Goal: Task Accomplishment & Management: Manage account settings

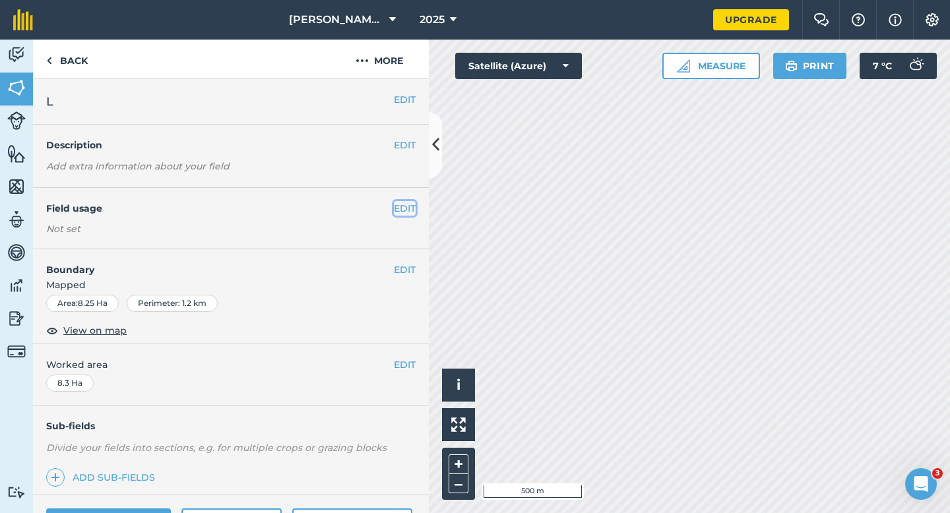
click at [409, 215] on button "EDIT" at bounding box center [405, 208] width 22 height 15
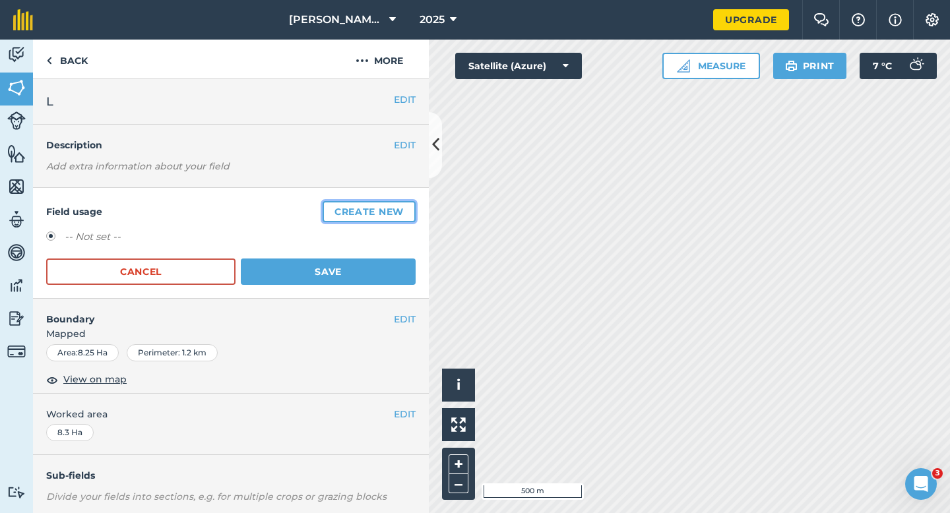
click at [409, 214] on button "Create new" at bounding box center [368, 211] width 93 height 21
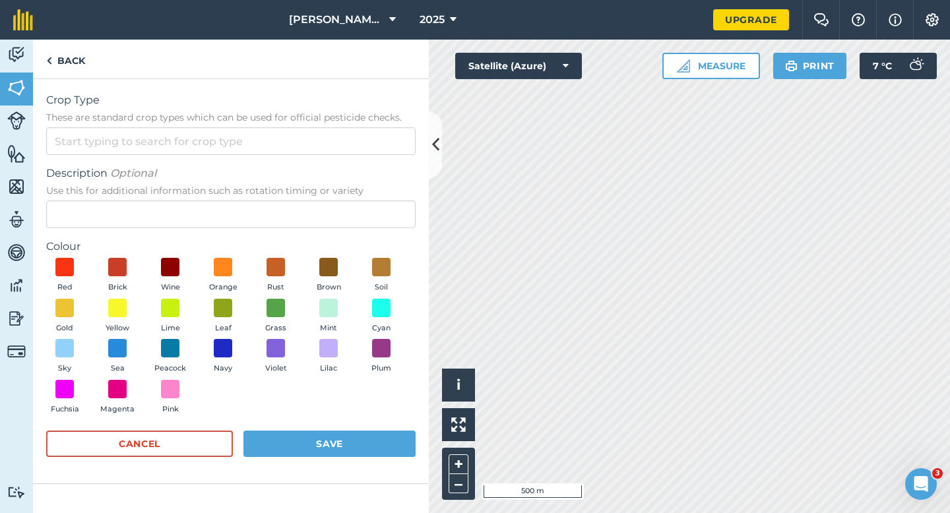
click at [334, 162] on form "Crop Type These are standard crop types which can be used for official pesticid…" at bounding box center [230, 281] width 369 height 378
click at [332, 156] on form "Crop Type These are standard crop types which can be used for official pesticid…" at bounding box center [230, 281] width 369 height 378
click at [332, 146] on input "Crop Type These are standard crop types which can be used for official pesticid…" at bounding box center [230, 141] width 369 height 28
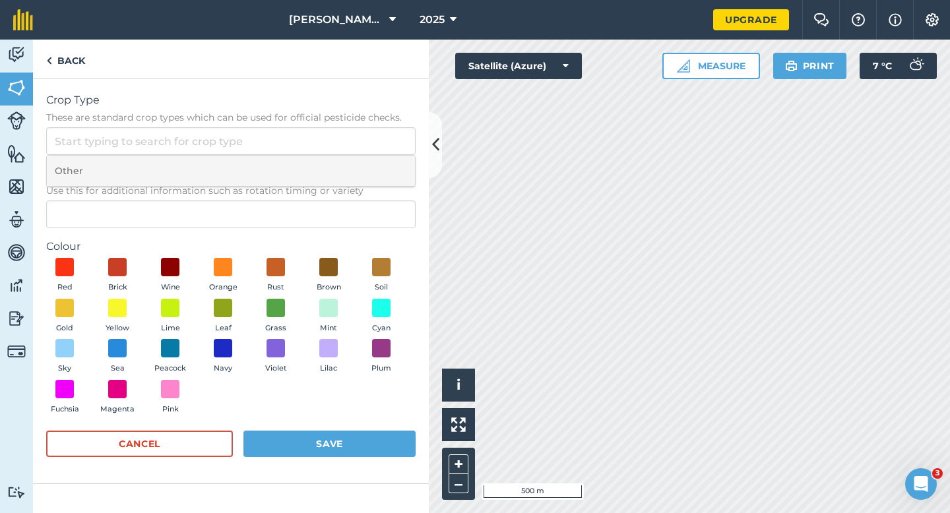
click at [332, 165] on li "Other" at bounding box center [231, 171] width 368 height 31
type input "Other"
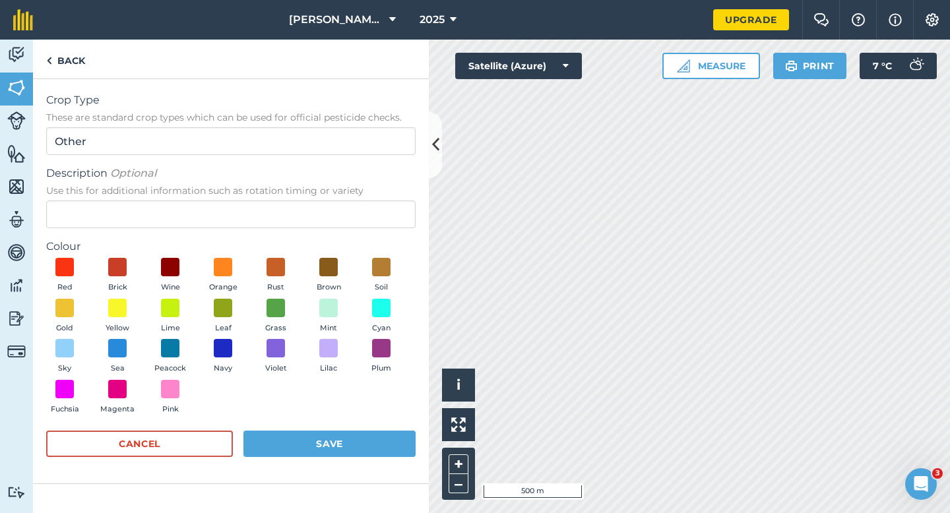
click at [332, 196] on span "Use this for additional information such as rotation timing or variety" at bounding box center [230, 190] width 369 height 13
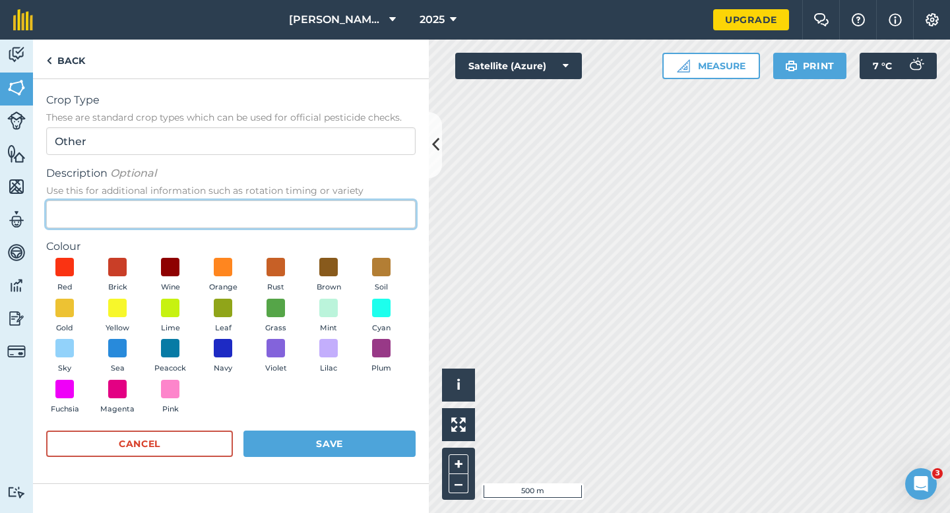
click at [332, 200] on input "Description Optional Use this for additional information such as rotation timin…" at bounding box center [230, 214] width 369 height 28
type input "Wheat"
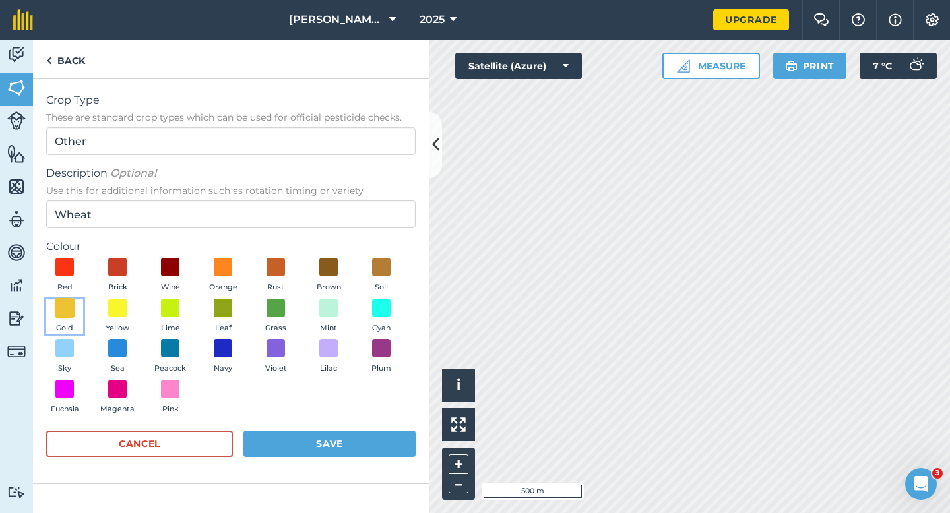
click at [66, 304] on span at bounding box center [65, 307] width 20 height 20
click at [328, 435] on button "Save" at bounding box center [329, 444] width 172 height 26
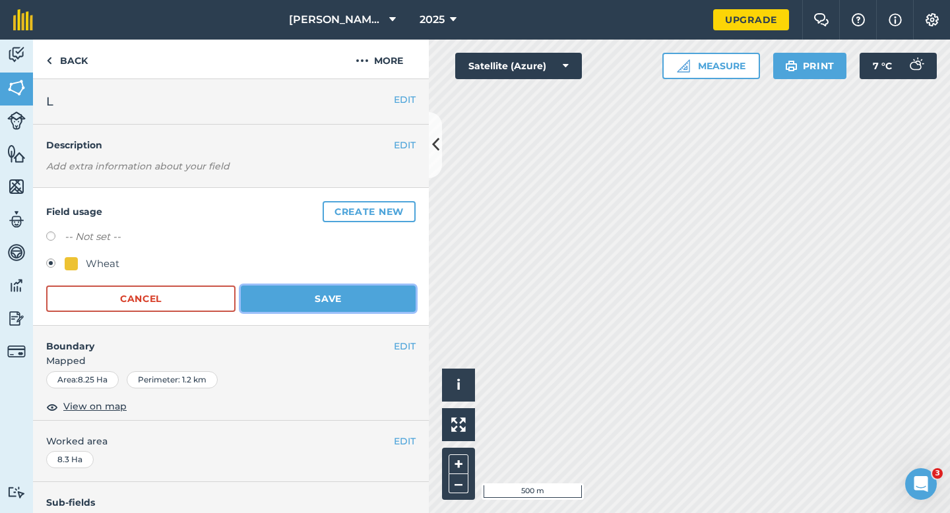
click at [363, 296] on button "Save" at bounding box center [328, 299] width 175 height 26
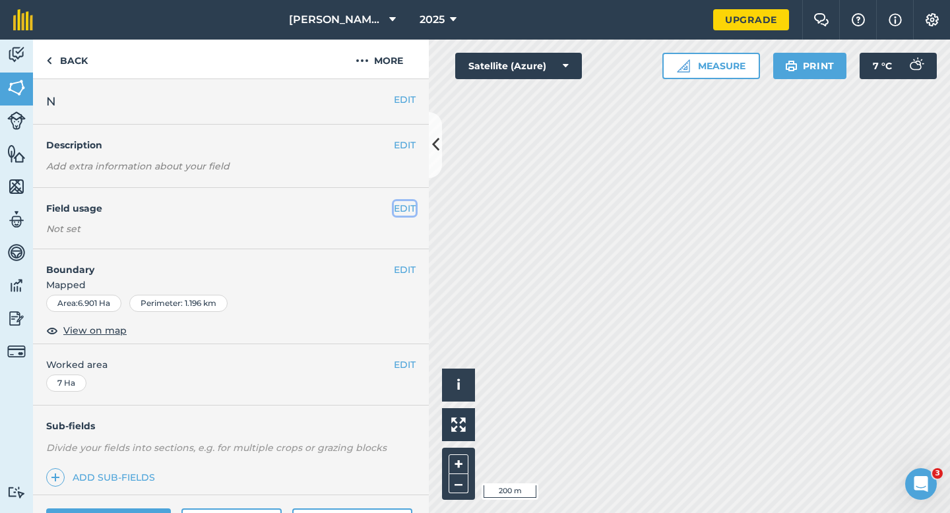
click at [413, 212] on button "EDIT" at bounding box center [405, 208] width 22 height 15
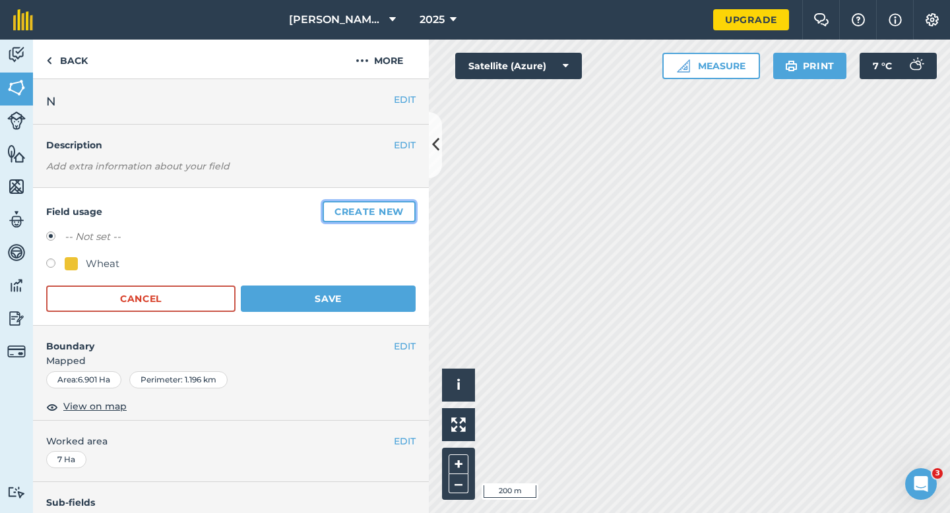
click at [413, 212] on button "Create new" at bounding box center [368, 211] width 93 height 21
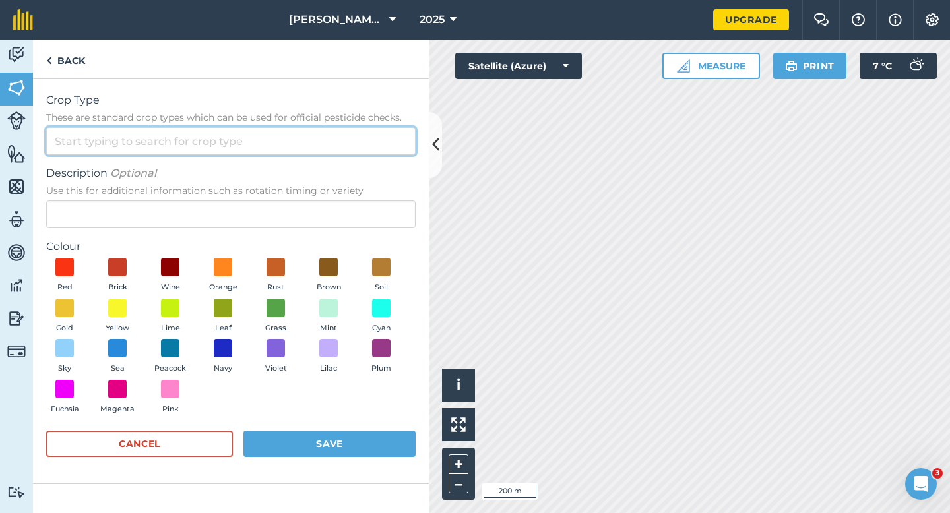
click at [380, 152] on input "Crop Type These are standard crop types which can be used for official pesticid…" at bounding box center [230, 141] width 369 height 28
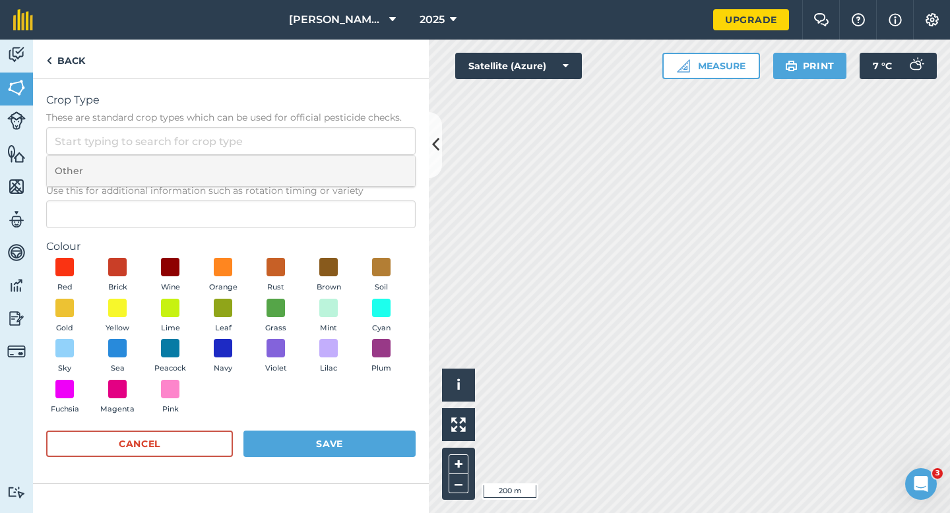
click at [380, 167] on li "Other" at bounding box center [231, 171] width 368 height 31
type input "Other"
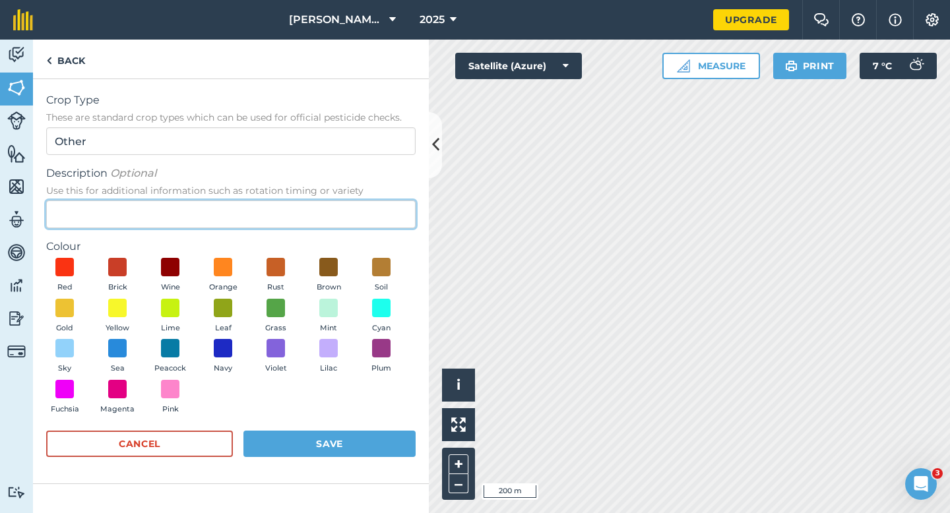
click at [380, 215] on input "Description Optional Use this for additional information such as rotation timin…" at bounding box center [230, 214] width 369 height 28
type input "Watties Peas"
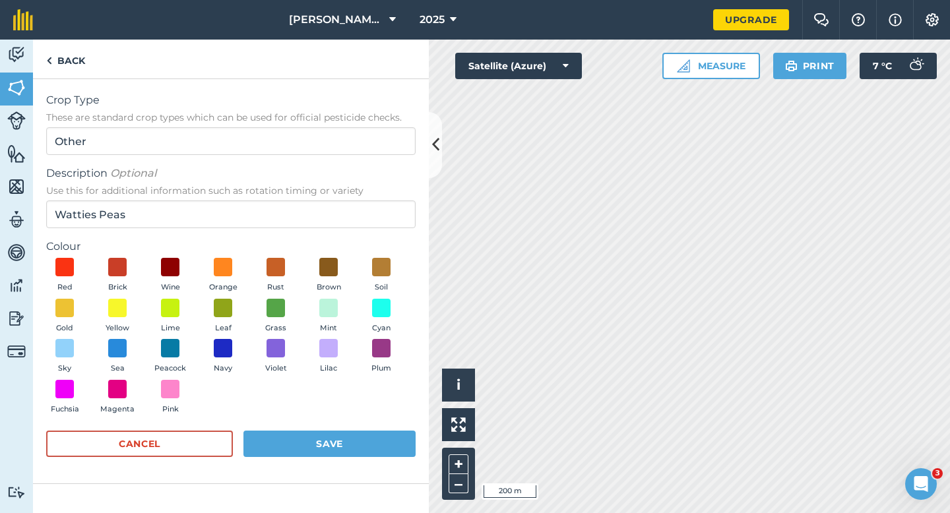
click at [198, 310] on div "Red Brick Wine Orange Rust Brown Soil Gold Yellow Lime Leaf Grass Mint Cyan Sky…" at bounding box center [230, 339] width 369 height 162
click at [941, 24] on button "Settings" at bounding box center [931, 20] width 37 height 40
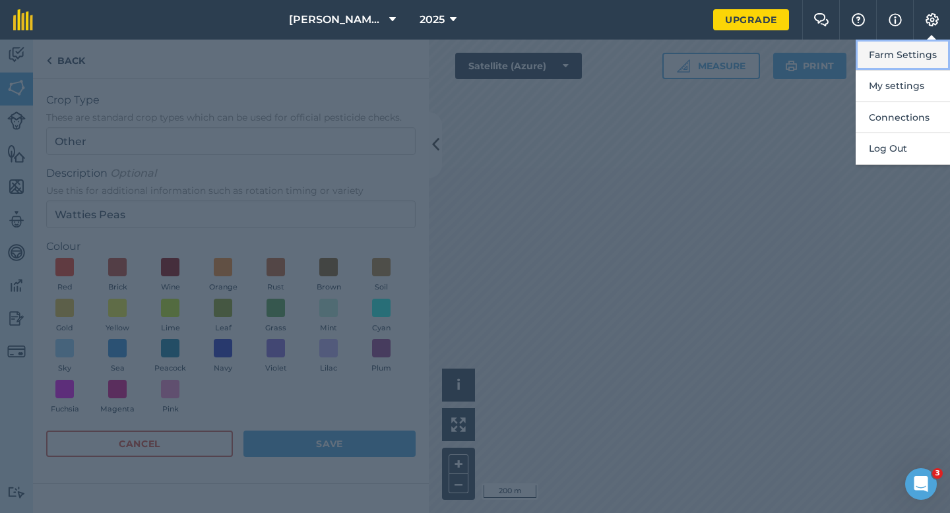
click at [938, 44] on button "Farm Settings" at bounding box center [902, 55] width 94 height 31
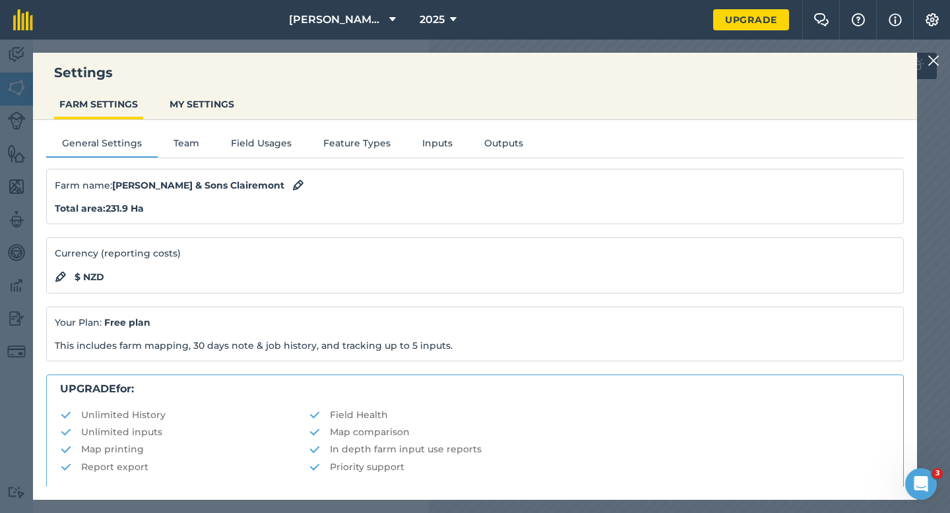
scroll to position [253, 0]
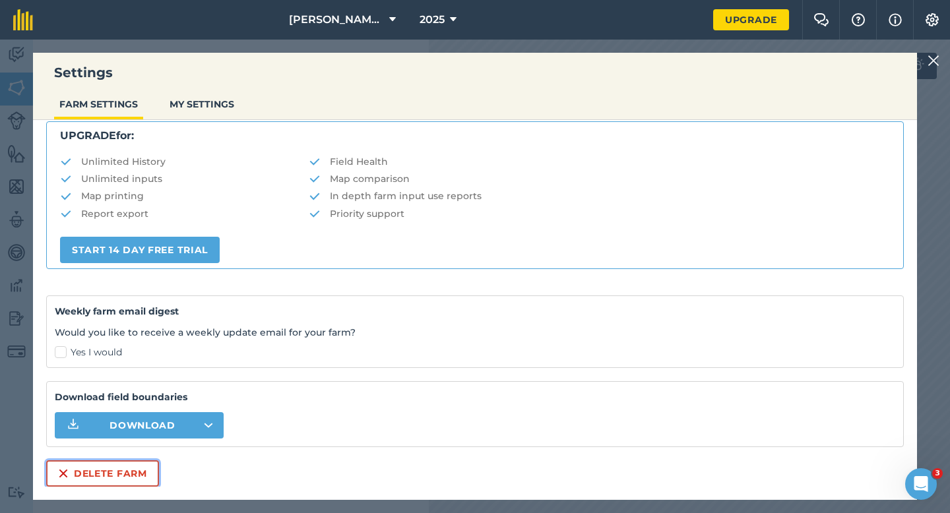
click at [123, 473] on button "Delete farm" at bounding box center [102, 473] width 113 height 26
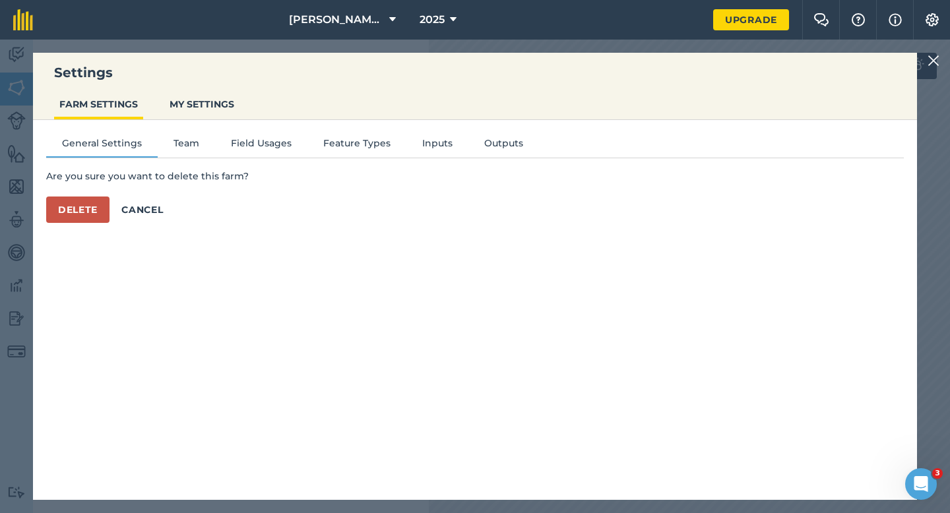
click at [90, 224] on div "General Settings Team Field Usages Feature Types Inputs Outputs Are you sure yo…" at bounding box center [475, 303] width 884 height 367
click at [88, 216] on button "Delete" at bounding box center [77, 209] width 63 height 26
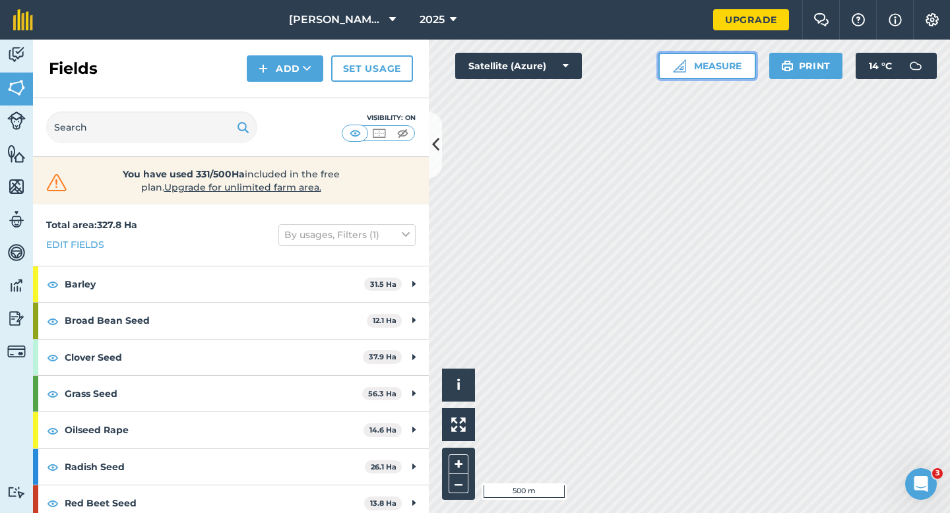
click at [692, 69] on button "Measure" at bounding box center [707, 66] width 98 height 26
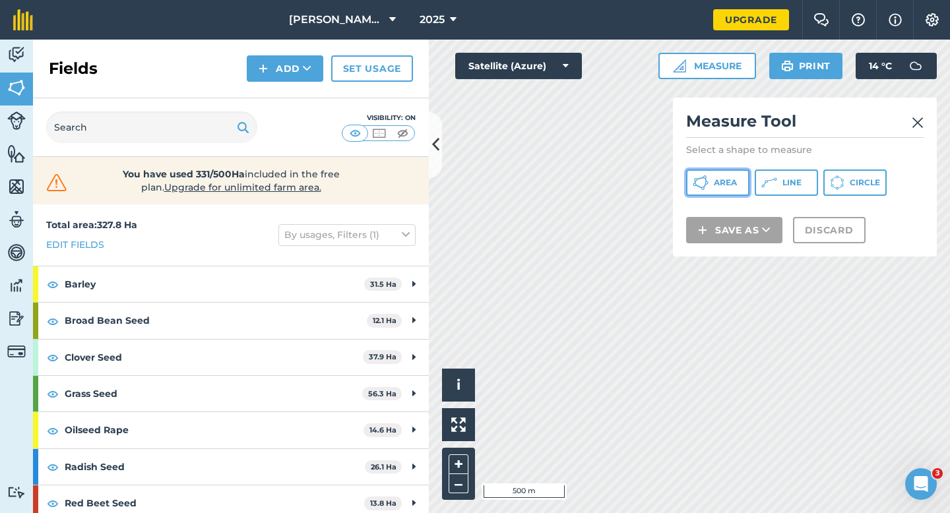
click at [733, 182] on span "Area" at bounding box center [724, 182] width 23 height 11
click at [913, 125] on img at bounding box center [917, 123] width 12 height 16
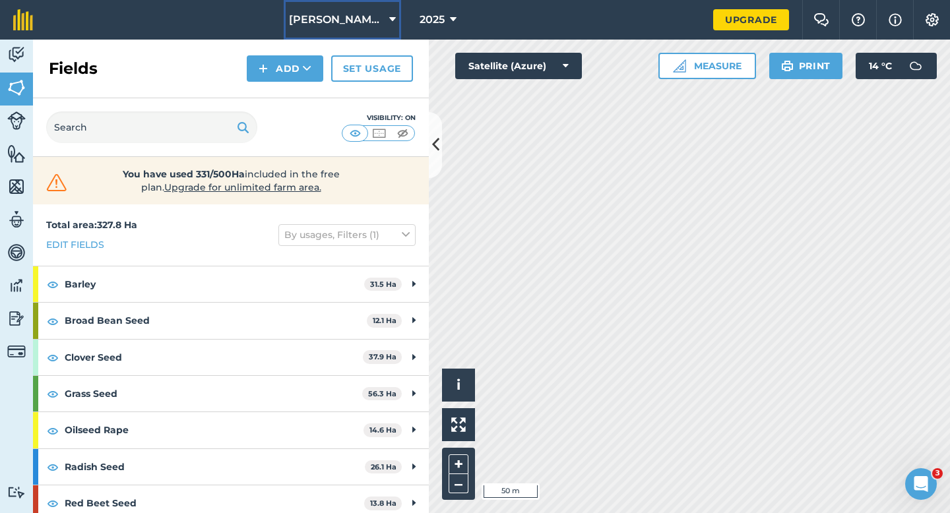
click at [333, 23] on span "Casey & Sons" at bounding box center [336, 20] width 95 height 16
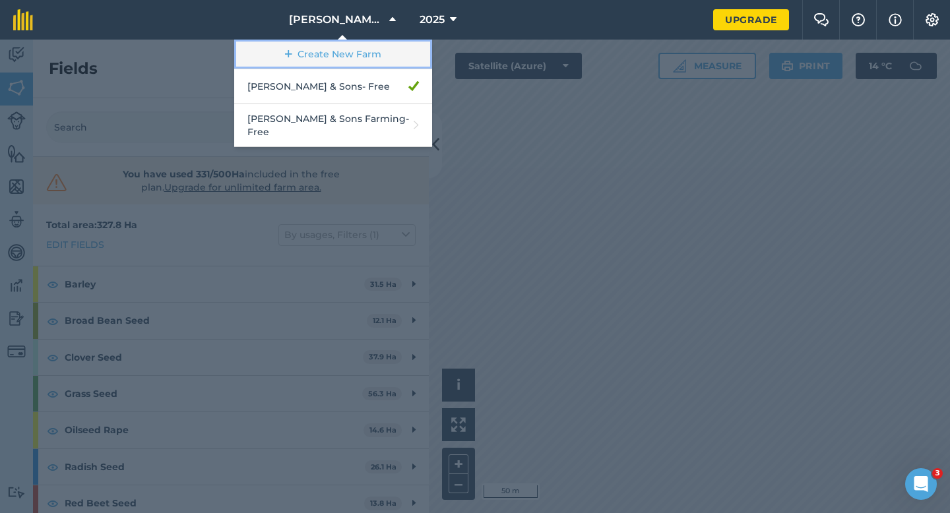
click at [333, 51] on link "Create New Farm" at bounding box center [333, 55] width 198 height 30
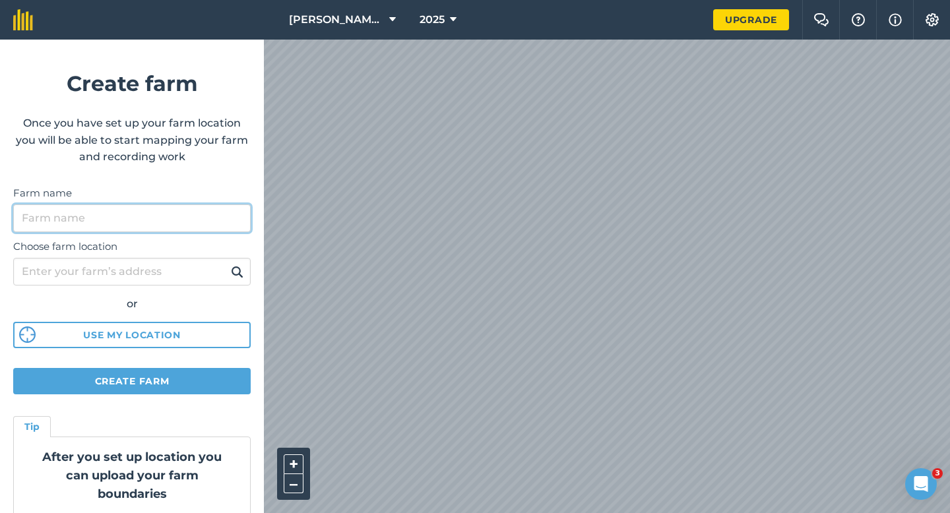
click at [228, 217] on input "Farm name" at bounding box center [131, 218] width 237 height 28
type input "[GEOGRAPHIC_DATA]"
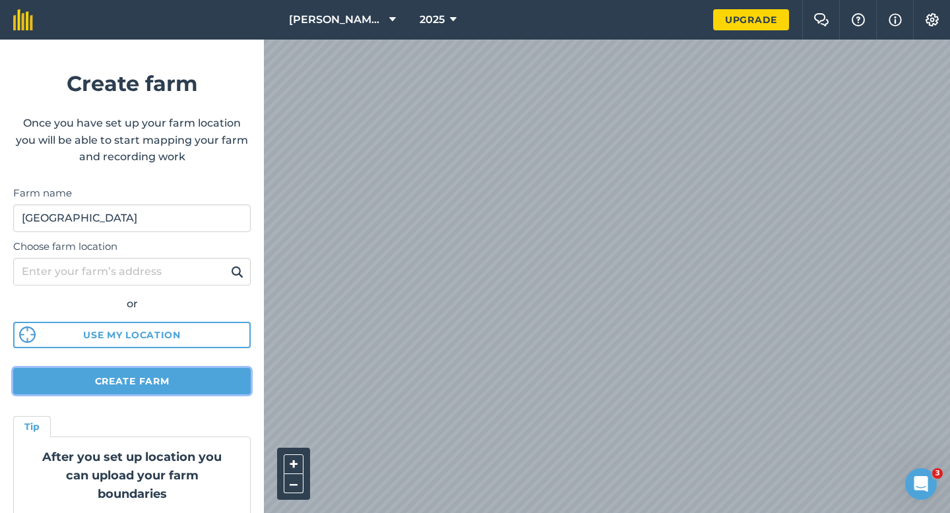
click at [248, 390] on button "Create farm" at bounding box center [131, 381] width 237 height 26
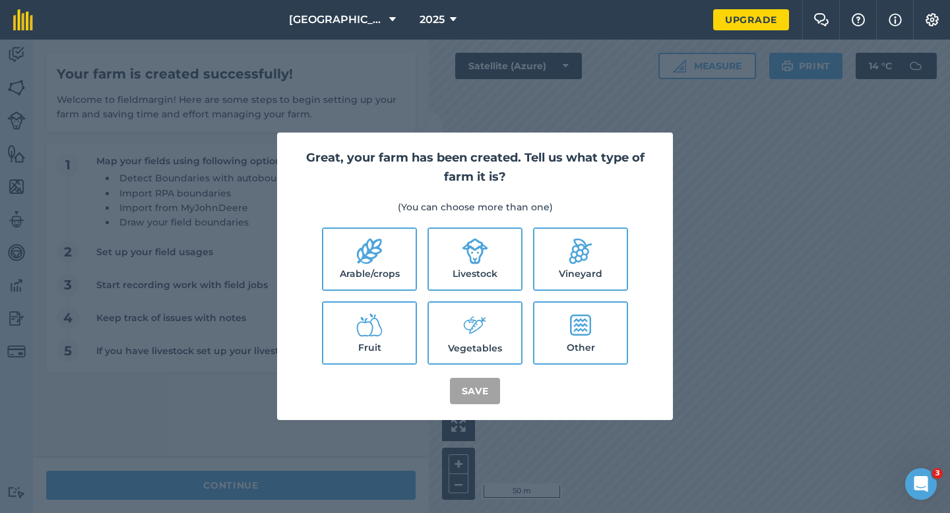
click at [396, 259] on label "Arable/crops" at bounding box center [369, 259] width 92 height 61
checkbox input "true"
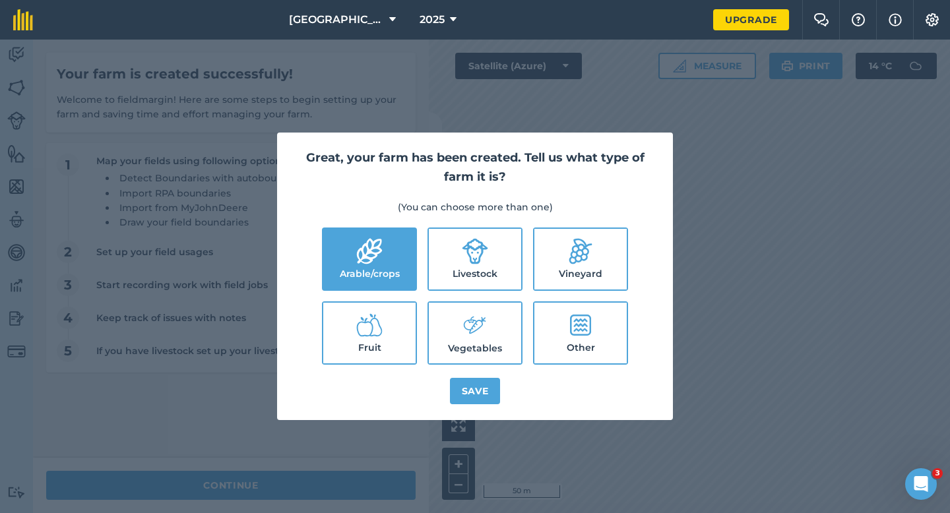
click at [444, 259] on label "Livestock" at bounding box center [475, 259] width 92 height 61
checkbox input "true"
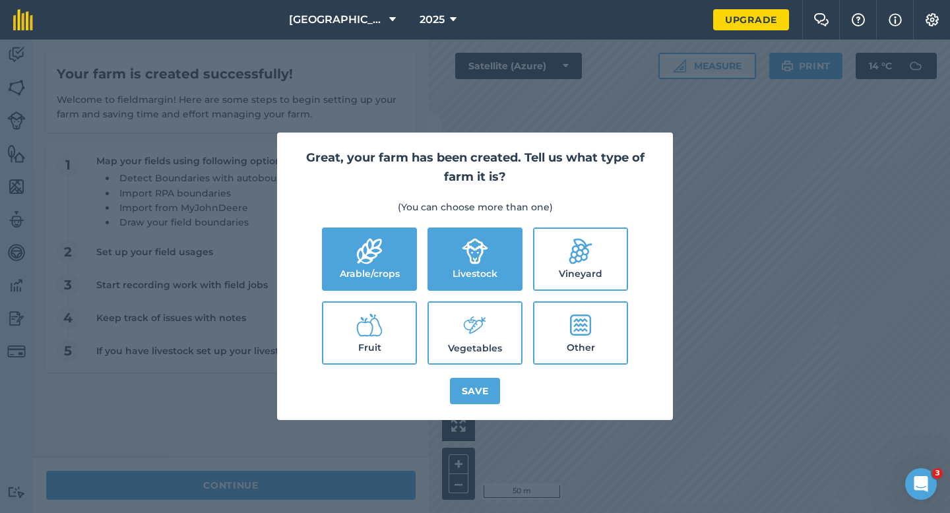
click at [458, 324] on label "Vegetables" at bounding box center [475, 333] width 92 height 61
checkbox input "true"
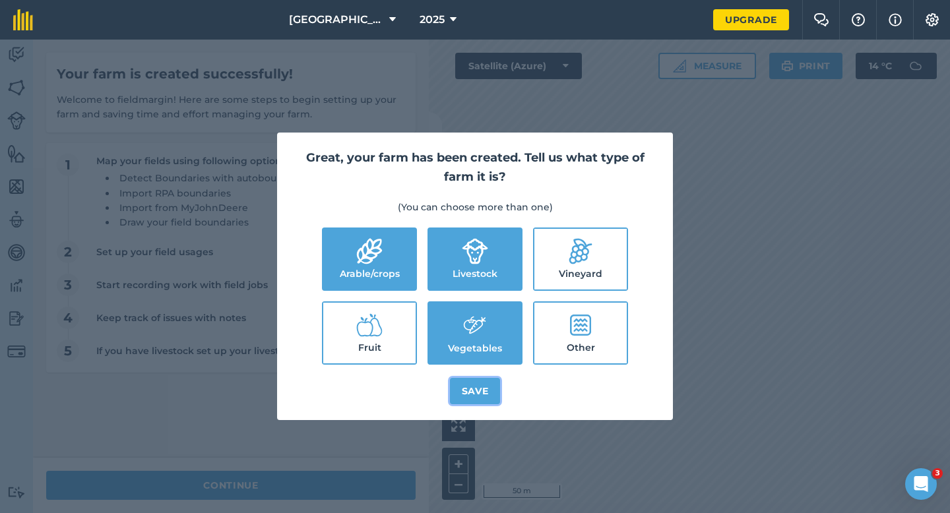
click at [475, 384] on button "Save" at bounding box center [475, 391] width 51 height 26
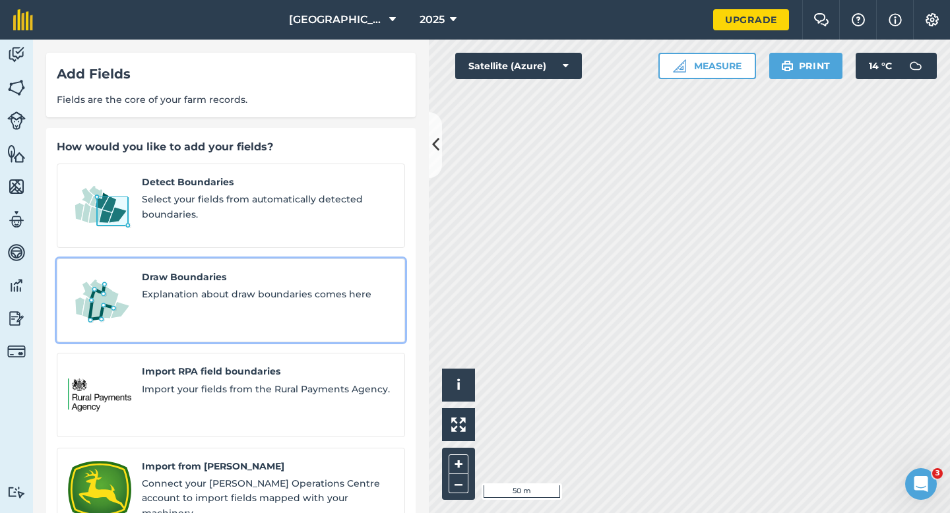
click at [225, 298] on div "Draw Boundaries Explanation about draw boundaries comes here" at bounding box center [268, 301] width 252 height 62
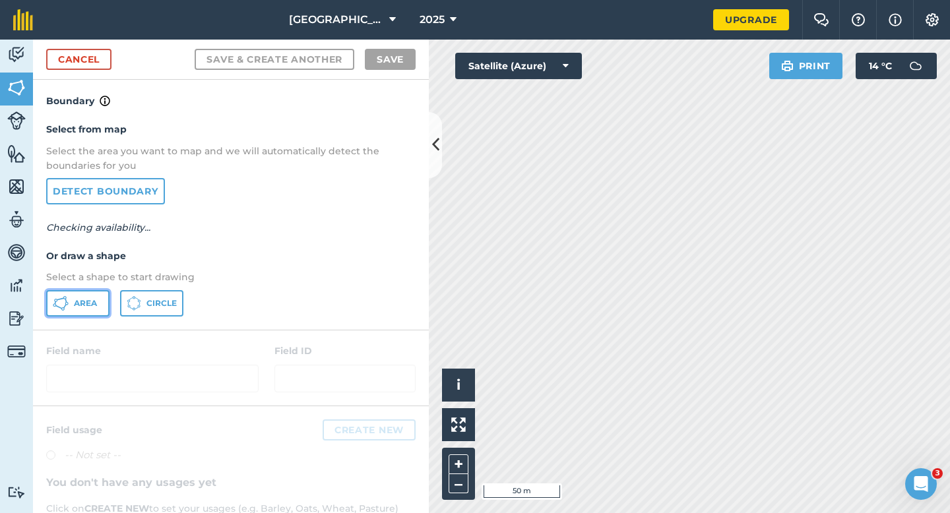
click at [75, 313] on button "Area" at bounding box center [77, 303] width 63 height 26
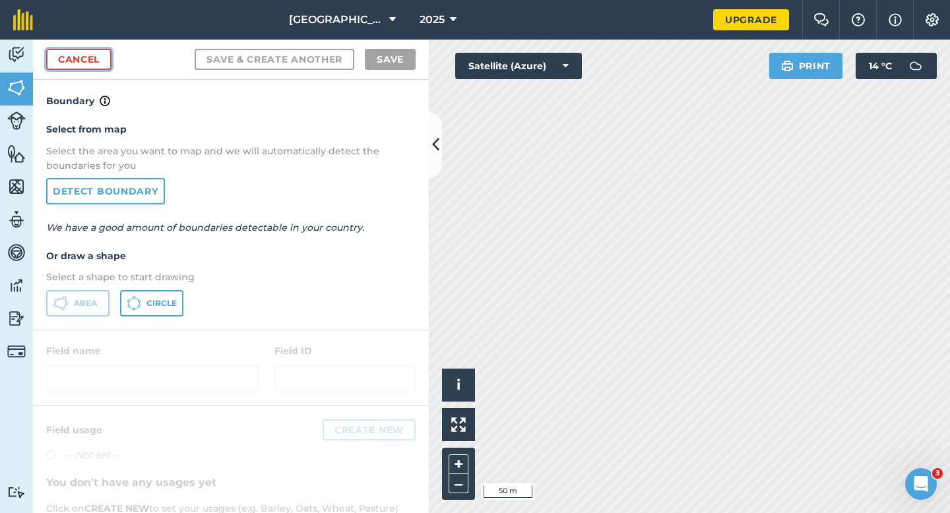
click at [77, 55] on link "Cancel" at bounding box center [78, 59] width 65 height 21
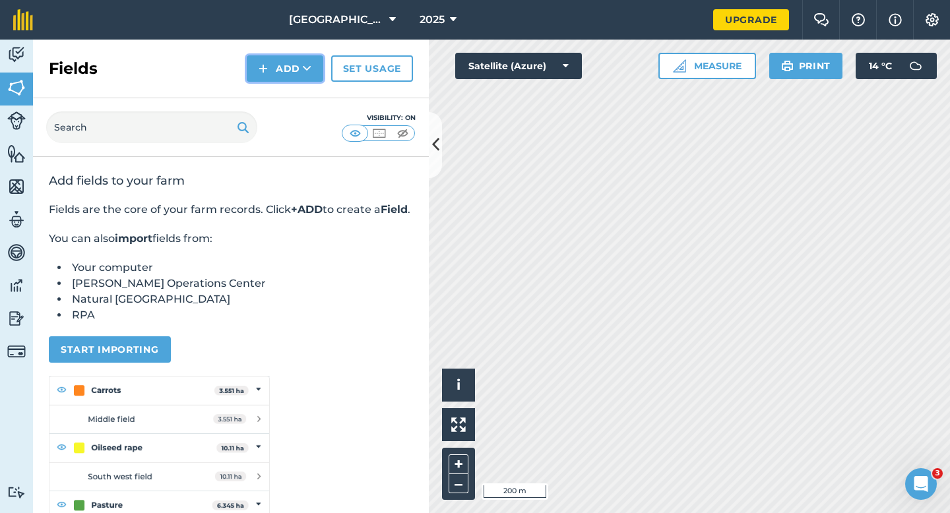
click at [260, 76] on button "Add" at bounding box center [285, 68] width 76 height 26
click at [273, 97] on link "Draw" at bounding box center [285, 98] width 73 height 29
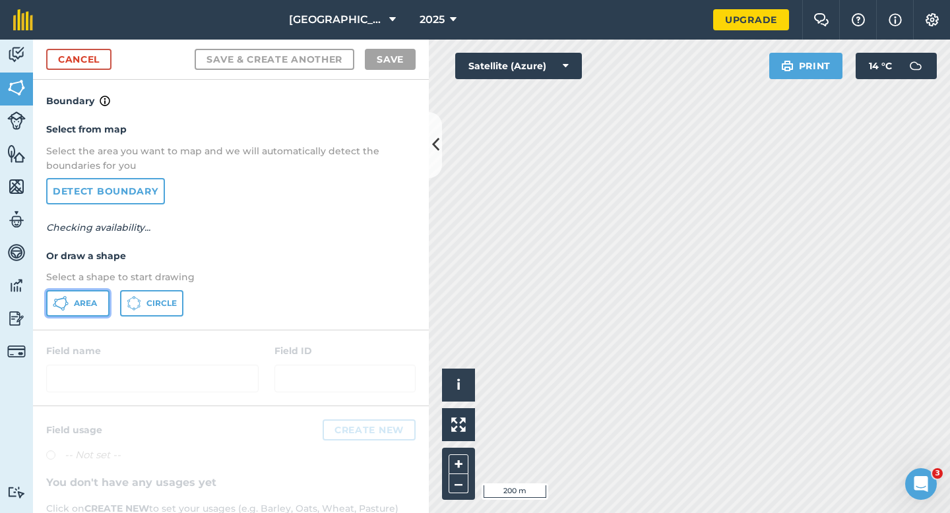
click at [99, 293] on button "Area" at bounding box center [77, 303] width 63 height 26
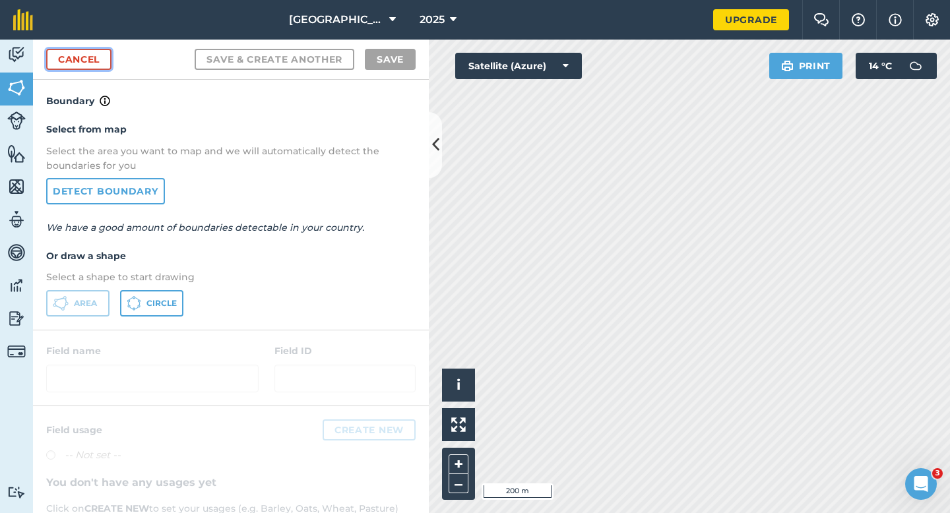
click at [91, 56] on link "Cancel" at bounding box center [78, 59] width 65 height 21
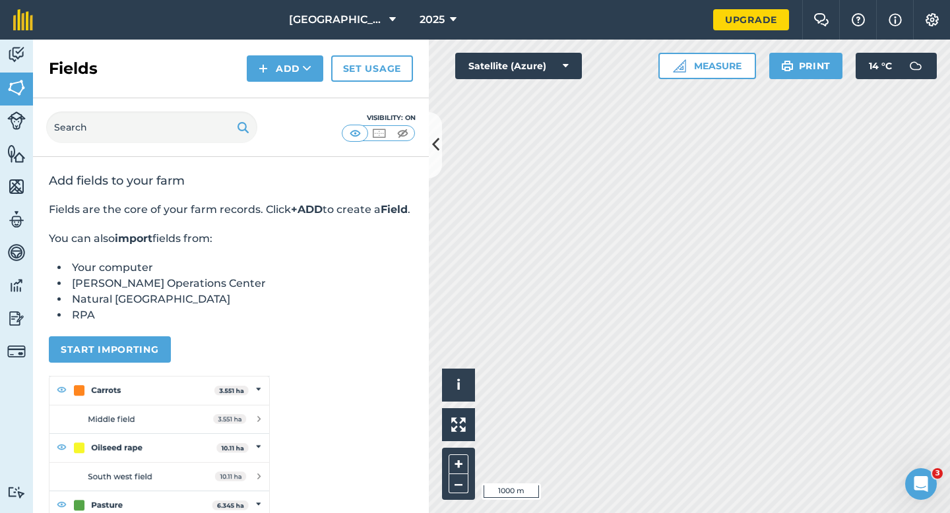
click at [268, 84] on div "Fields Add Set usage" at bounding box center [231, 69] width 396 height 59
click at [269, 75] on button "Add" at bounding box center [285, 68] width 76 height 26
click at [269, 93] on link "Draw" at bounding box center [285, 98] width 73 height 29
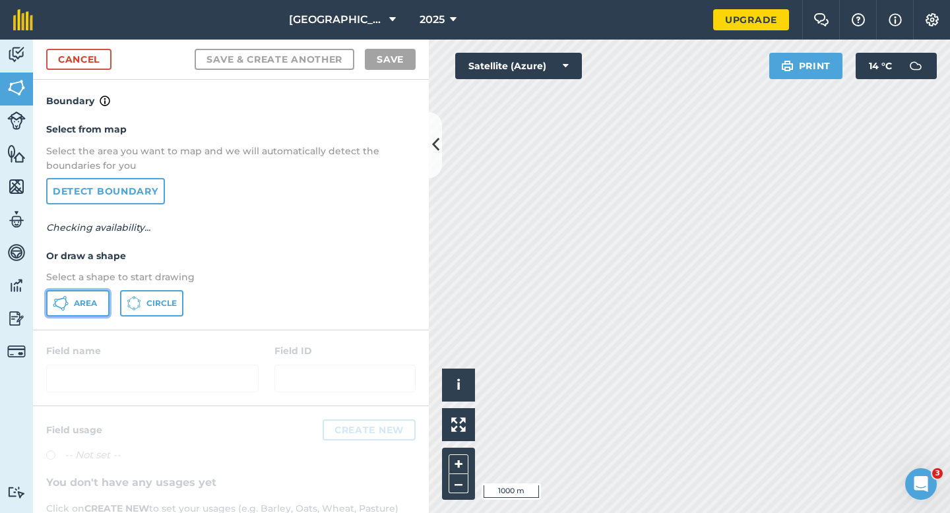
click at [65, 310] on icon at bounding box center [61, 303] width 16 height 16
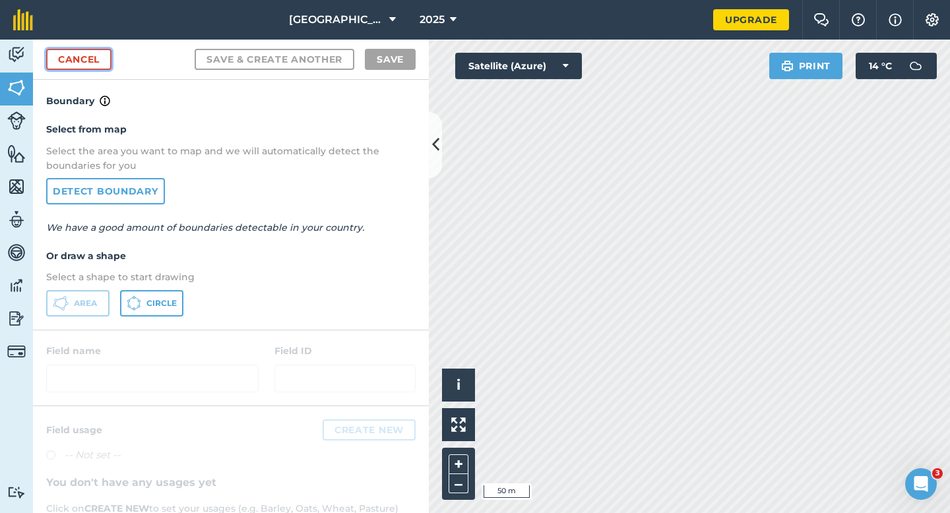
click at [100, 60] on link "Cancel" at bounding box center [78, 59] width 65 height 21
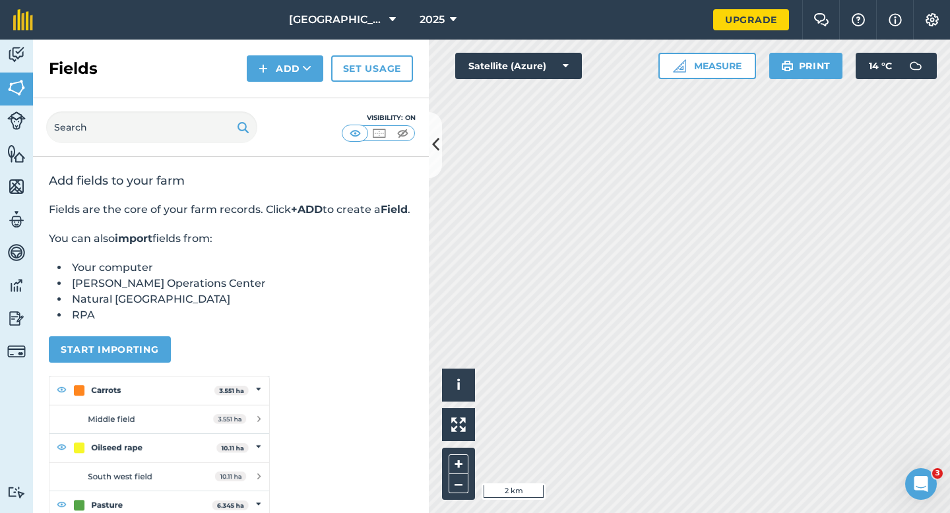
click at [264, 53] on div "Fields Add Set usage" at bounding box center [231, 69] width 396 height 59
click at [269, 78] on button "Add" at bounding box center [285, 68] width 76 height 26
click at [270, 90] on link "Draw" at bounding box center [285, 98] width 73 height 29
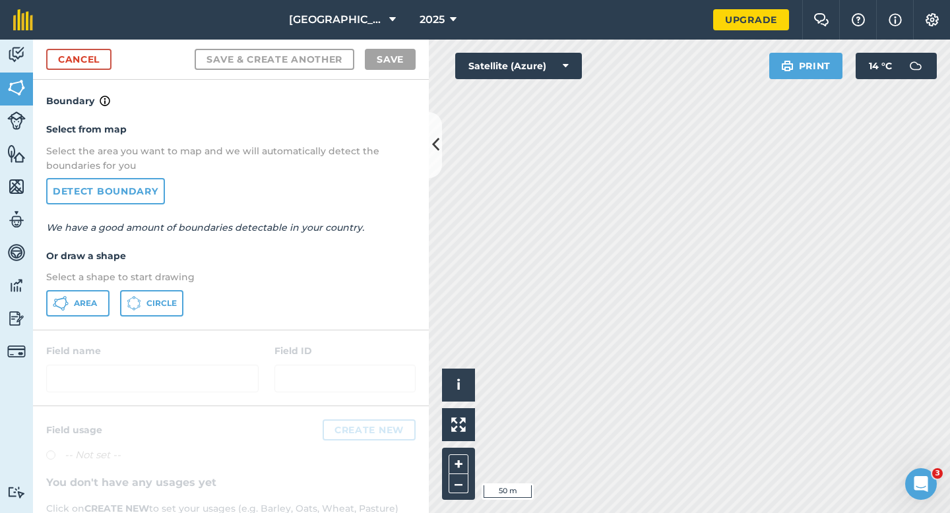
click at [87, 344] on div at bounding box center [231, 367] width 396 height 75
click at [87, 322] on div "Select from map Select the area you want to map and we will automatically detec…" at bounding box center [231, 219] width 396 height 220
click at [87, 314] on button "Area" at bounding box center [77, 303] width 63 height 26
click at [103, 61] on link "Cancel" at bounding box center [78, 59] width 65 height 21
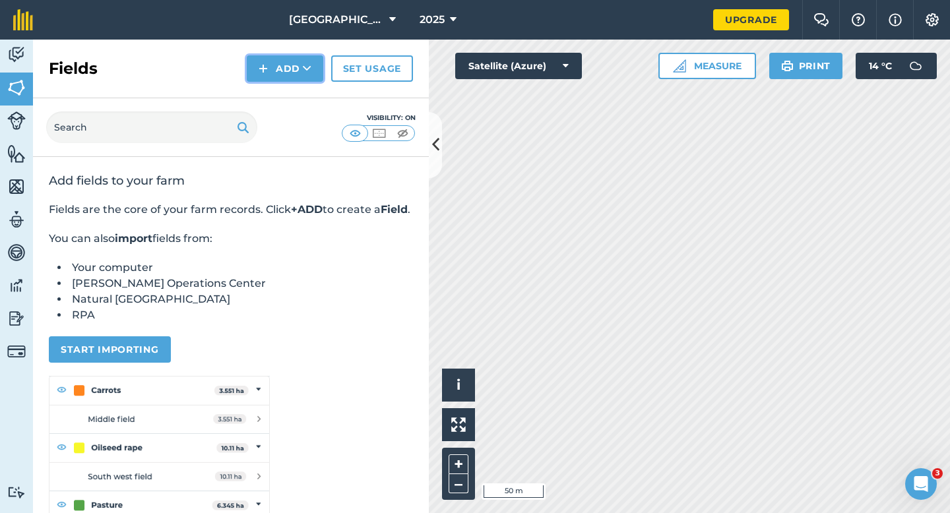
click at [288, 63] on button "Add" at bounding box center [285, 68] width 76 height 26
click at [291, 89] on link "Draw" at bounding box center [285, 98] width 73 height 29
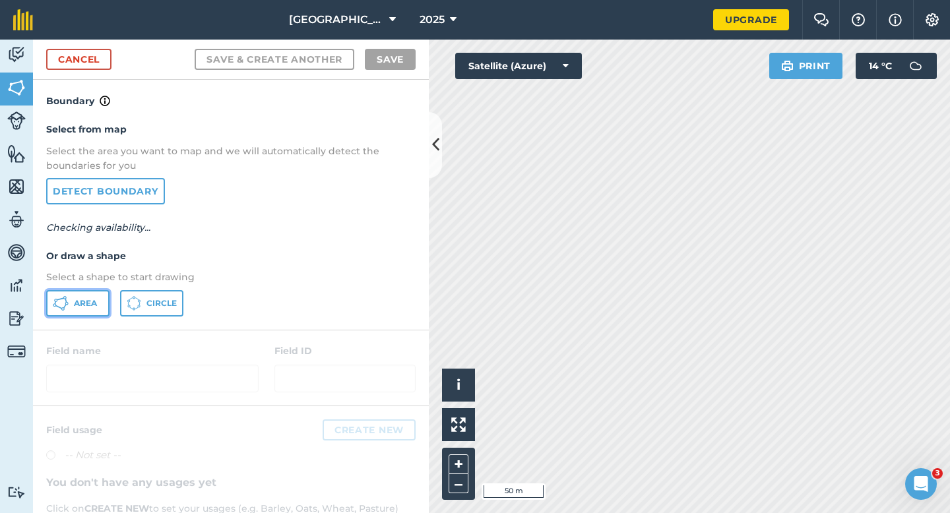
click at [88, 305] on span "Area" at bounding box center [85, 303] width 23 height 11
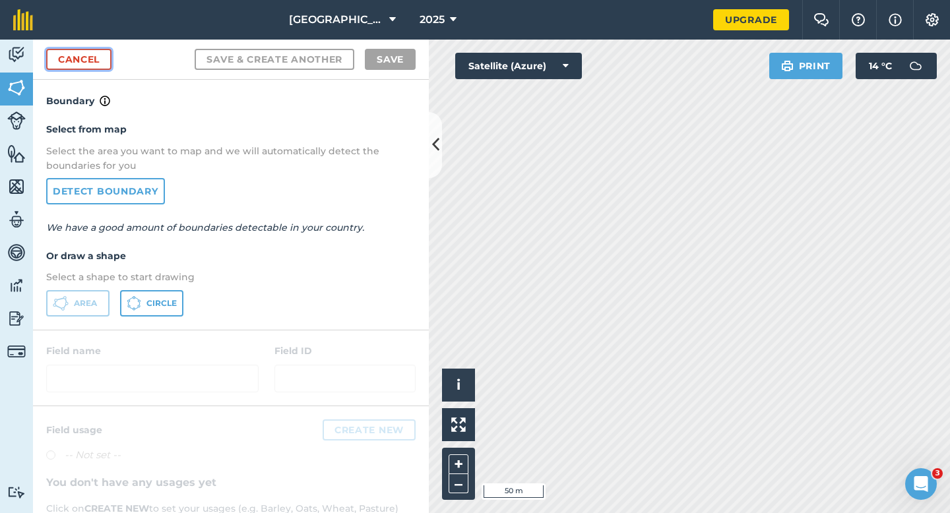
click at [102, 61] on link "Cancel" at bounding box center [78, 59] width 65 height 21
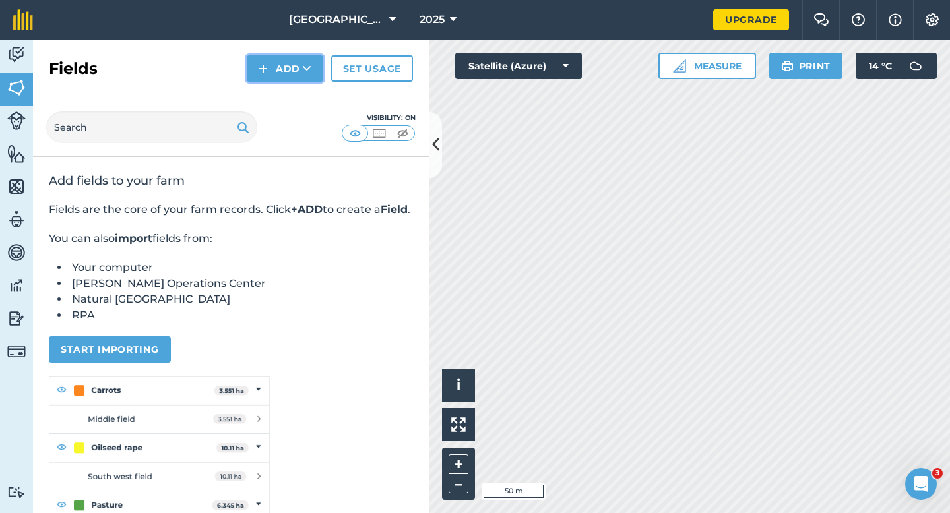
click at [293, 71] on button "Add" at bounding box center [285, 68] width 76 height 26
click at [293, 84] on link "Draw" at bounding box center [285, 98] width 73 height 29
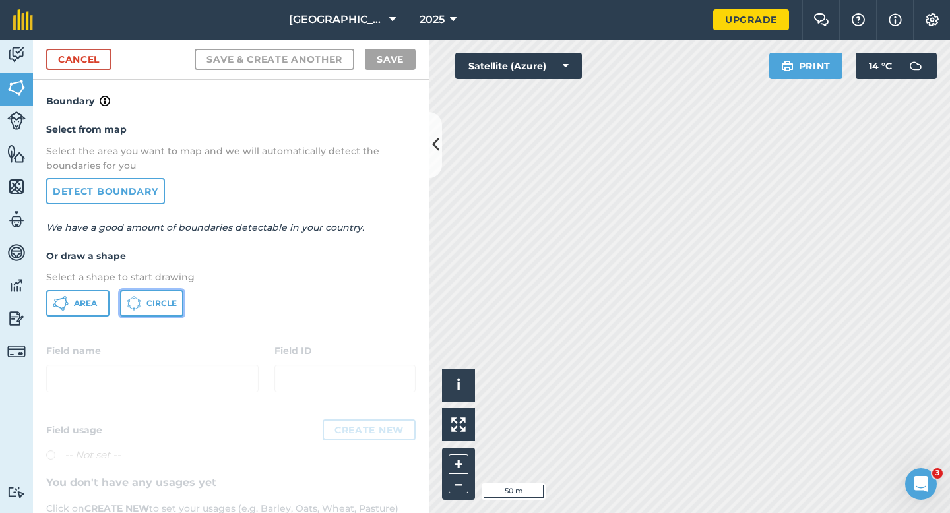
click at [158, 310] on button "Circle" at bounding box center [151, 303] width 63 height 26
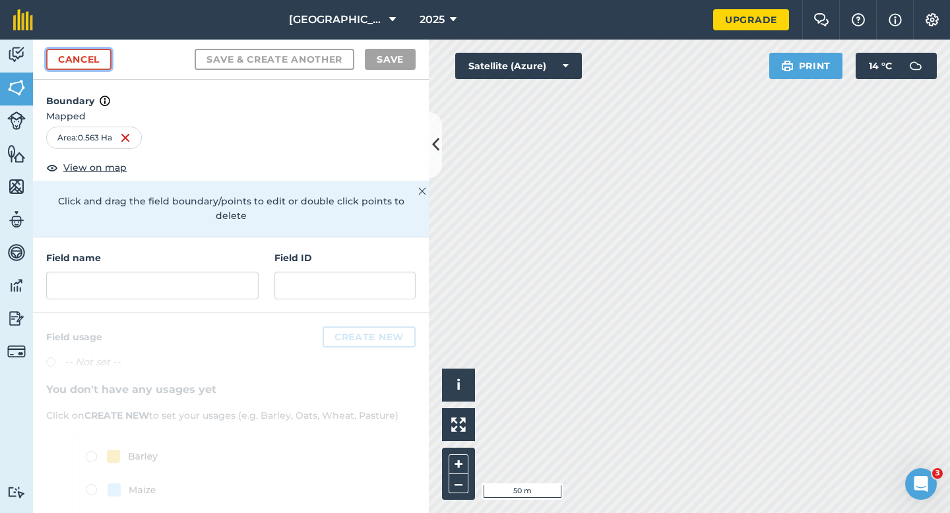
click at [86, 63] on link "Cancel" at bounding box center [78, 59] width 65 height 21
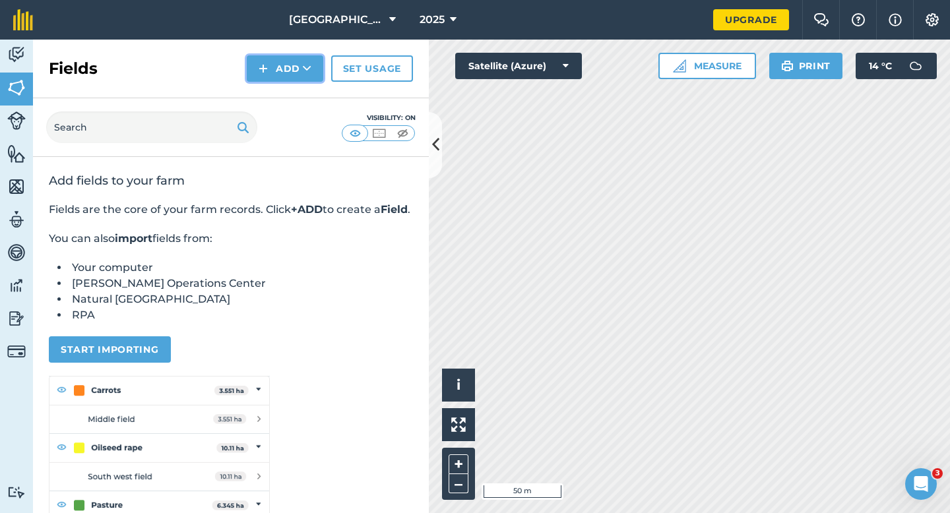
click at [289, 76] on button "Add" at bounding box center [285, 68] width 76 height 26
click at [290, 92] on link "Draw" at bounding box center [285, 98] width 73 height 29
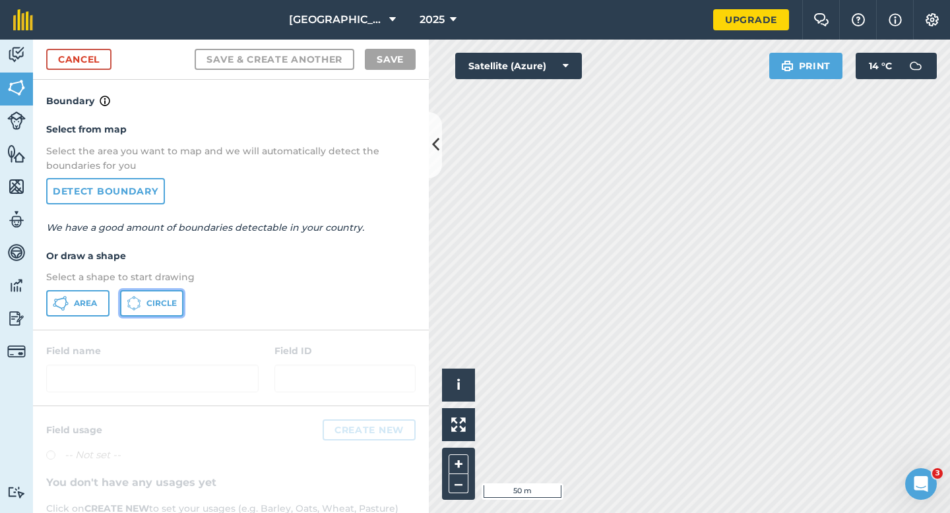
click at [150, 294] on button "Circle" at bounding box center [151, 303] width 63 height 26
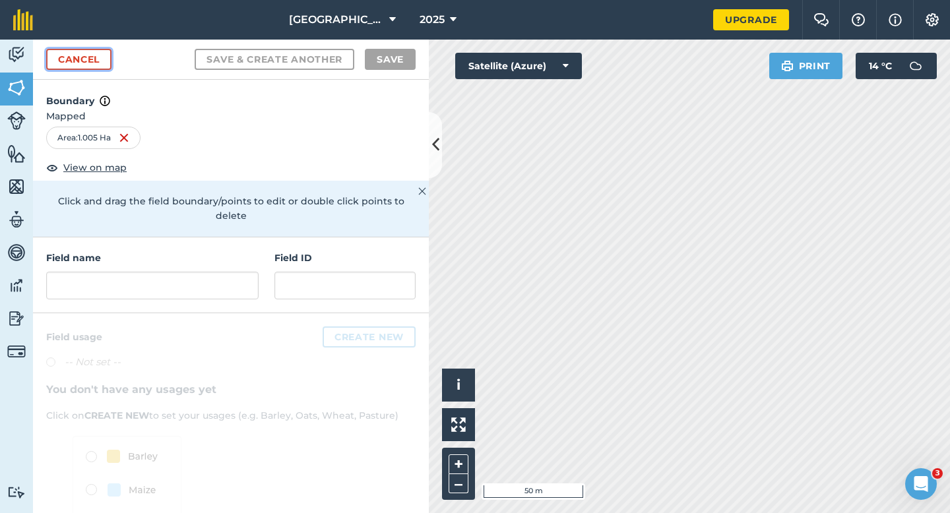
click at [90, 55] on link "Cancel" at bounding box center [78, 59] width 65 height 21
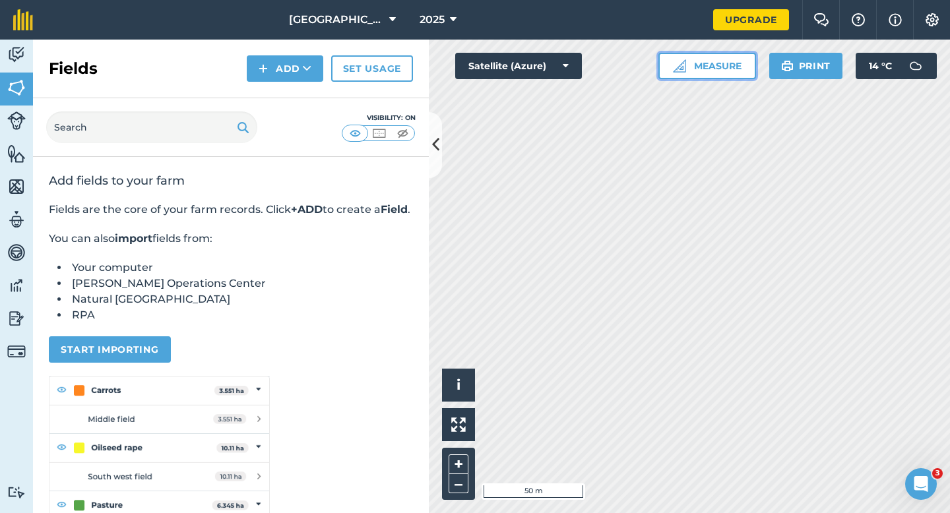
click at [673, 67] on img at bounding box center [679, 65] width 13 height 13
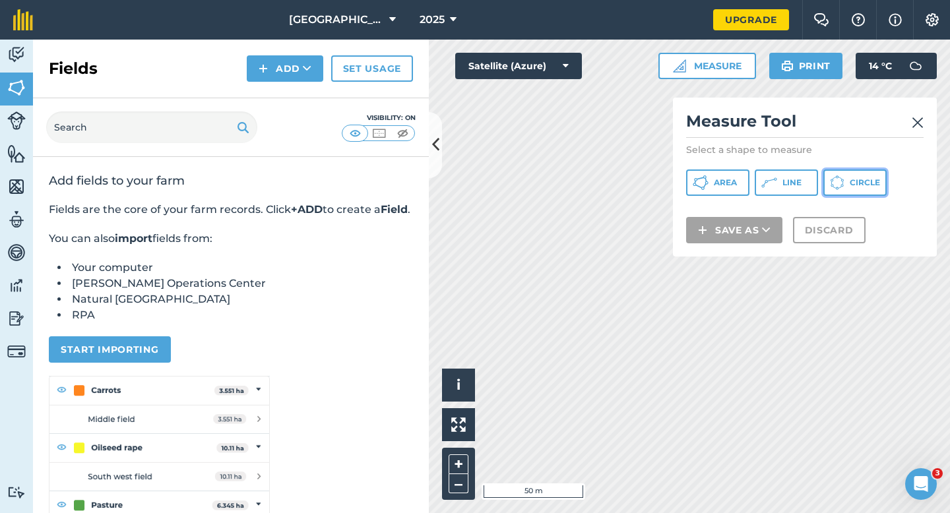
click at [841, 175] on button "Circle" at bounding box center [854, 182] width 63 height 26
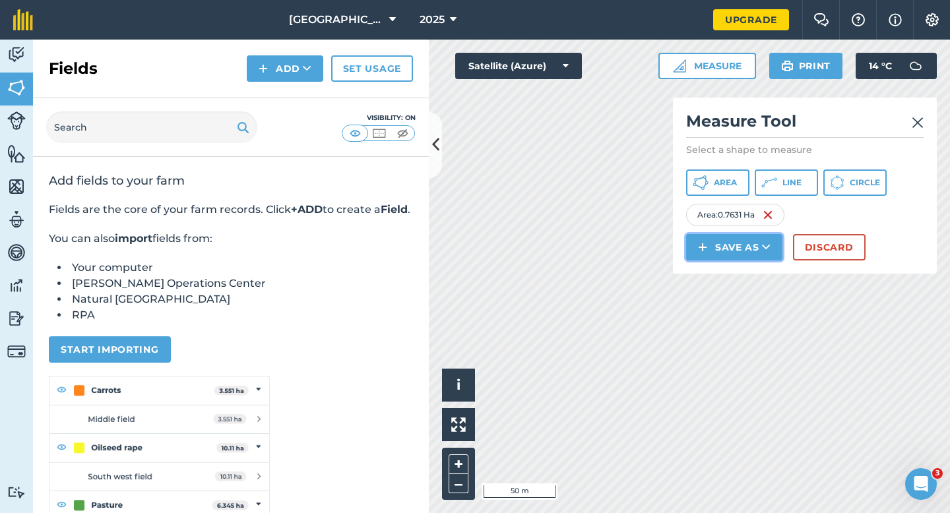
click at [708, 250] on button "Save as" at bounding box center [734, 247] width 96 height 26
click at [708, 250] on button "Save as Field Feature Note" at bounding box center [734, 247] width 96 height 26
click at [708, 253] on button "Save as" at bounding box center [734, 247] width 96 height 26
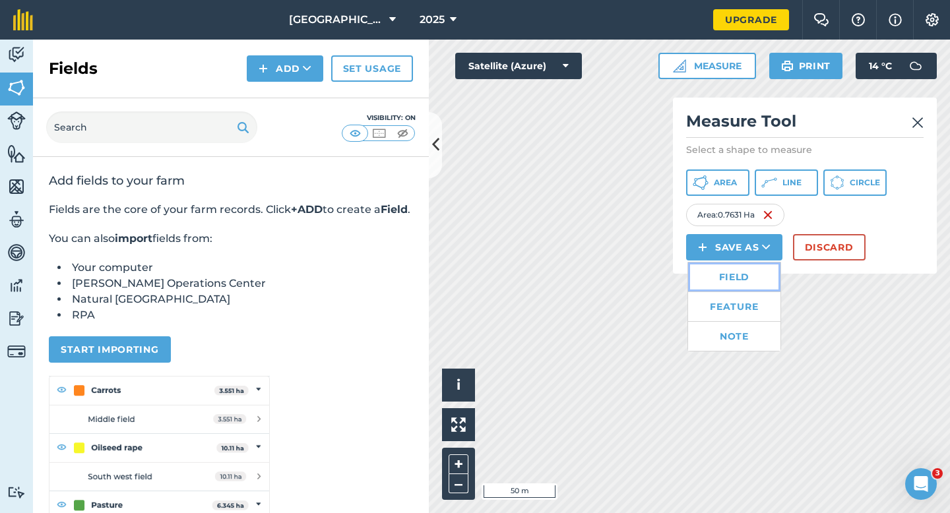
click at [708, 262] on link "Field" at bounding box center [734, 276] width 92 height 29
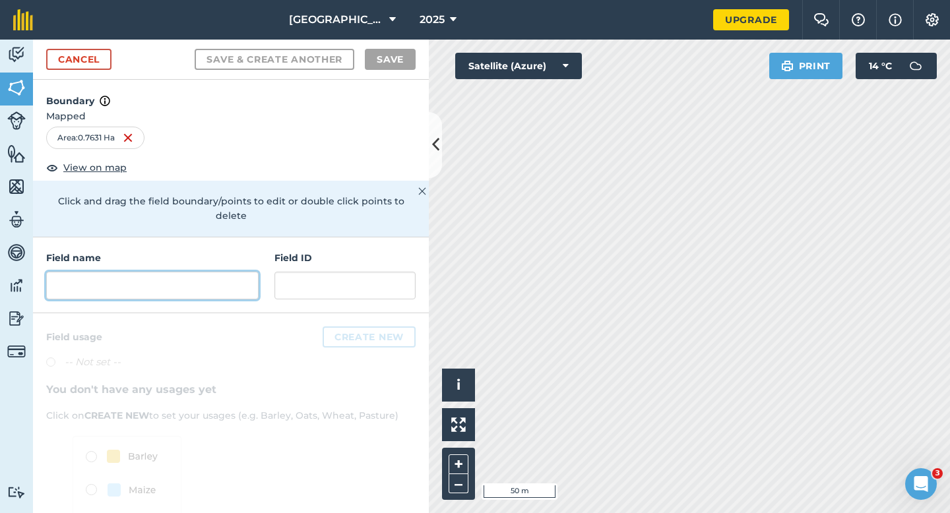
click at [236, 282] on input "text" at bounding box center [152, 286] width 212 height 28
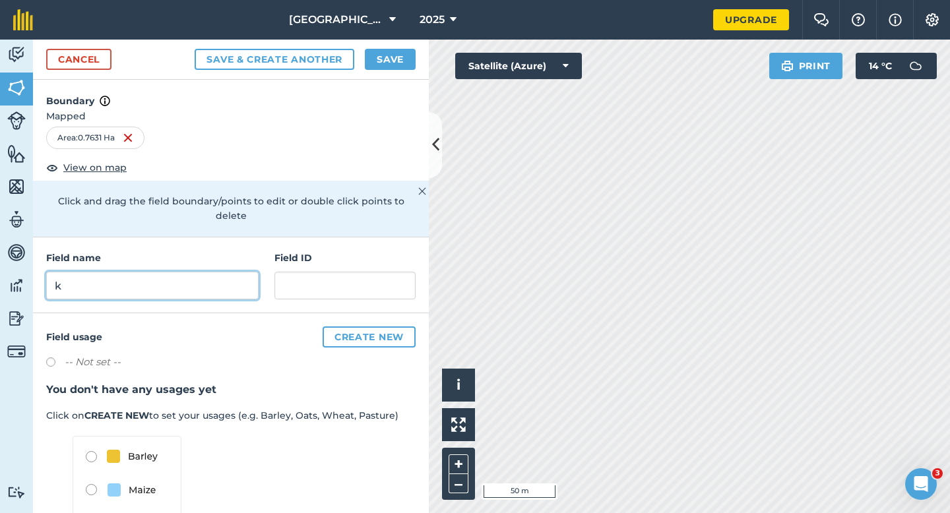
type input "k"
click at [398, 62] on button "Save" at bounding box center [390, 59] width 51 height 21
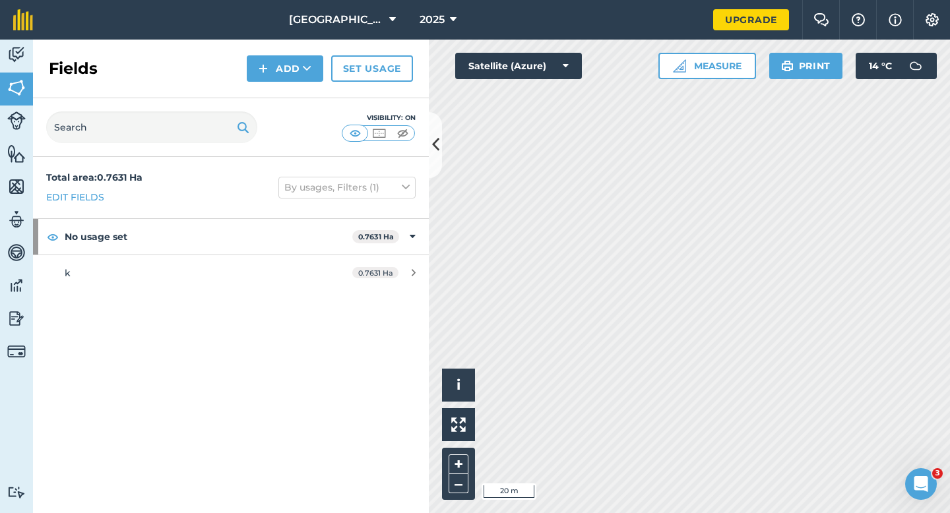
click at [288, 53] on div "Fields Add Set usage" at bounding box center [231, 69] width 396 height 59
click at [289, 70] on button "Add" at bounding box center [285, 68] width 76 height 26
click at [289, 99] on link "Draw" at bounding box center [285, 98] width 73 height 29
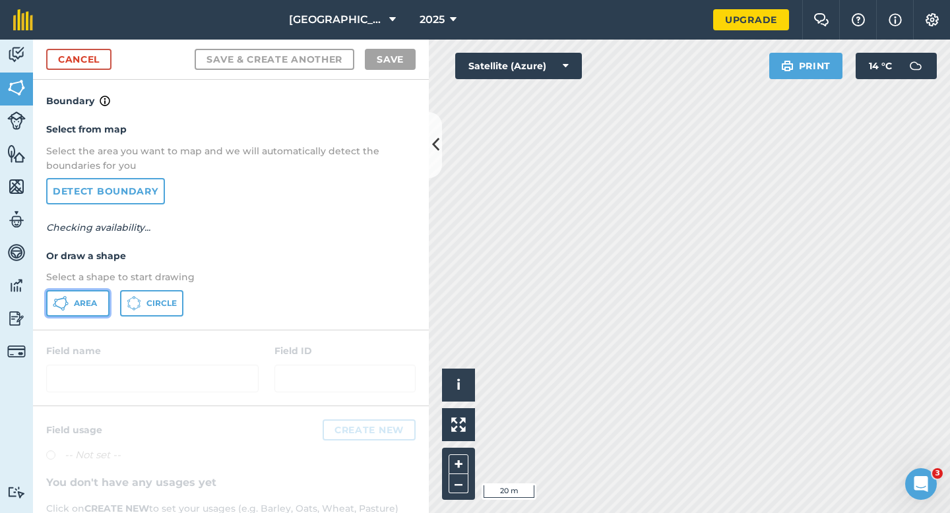
click at [104, 305] on button "Area" at bounding box center [77, 303] width 63 height 26
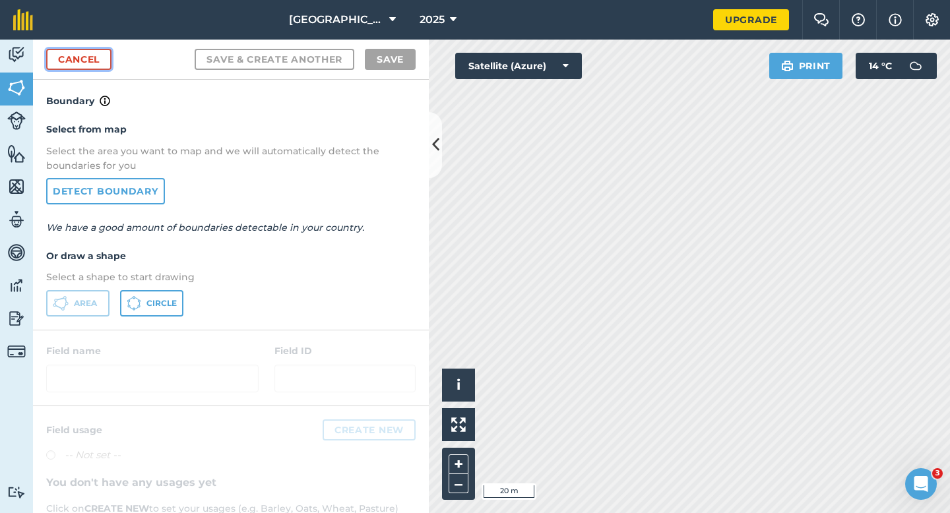
click at [91, 58] on link "Cancel" at bounding box center [78, 59] width 65 height 21
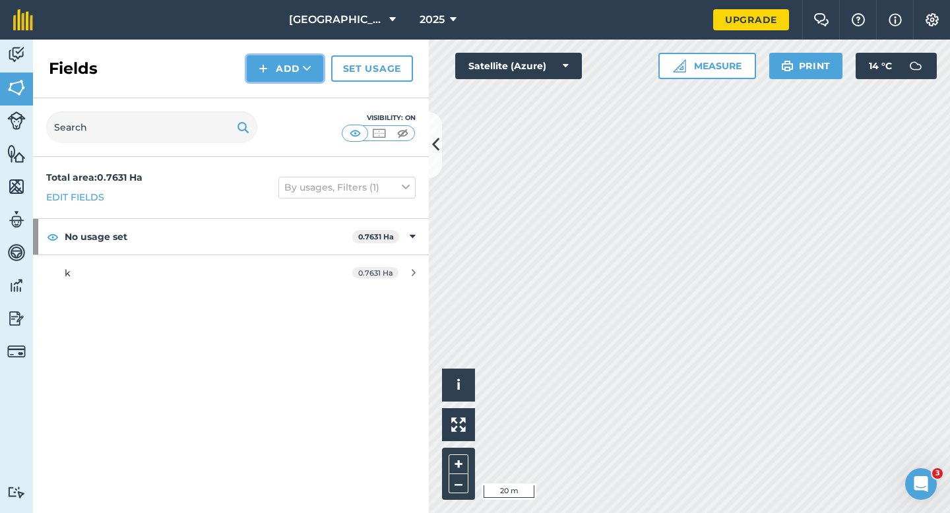
click at [257, 63] on button "Add" at bounding box center [285, 68] width 76 height 26
click at [279, 94] on link "Draw" at bounding box center [285, 98] width 73 height 29
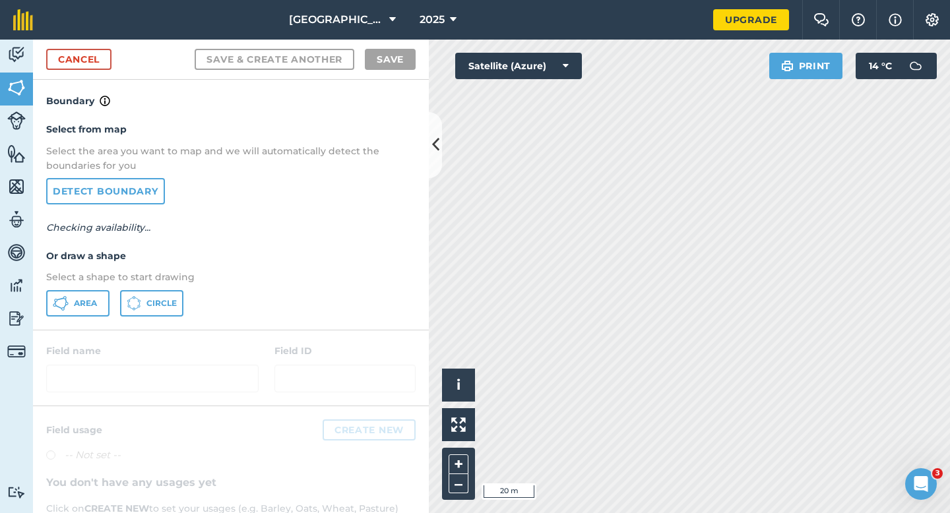
click at [96, 288] on div "Select from map Select the area you want to map and we will automatically detec…" at bounding box center [231, 219] width 396 height 220
click at [96, 294] on button "Area" at bounding box center [77, 303] width 63 height 26
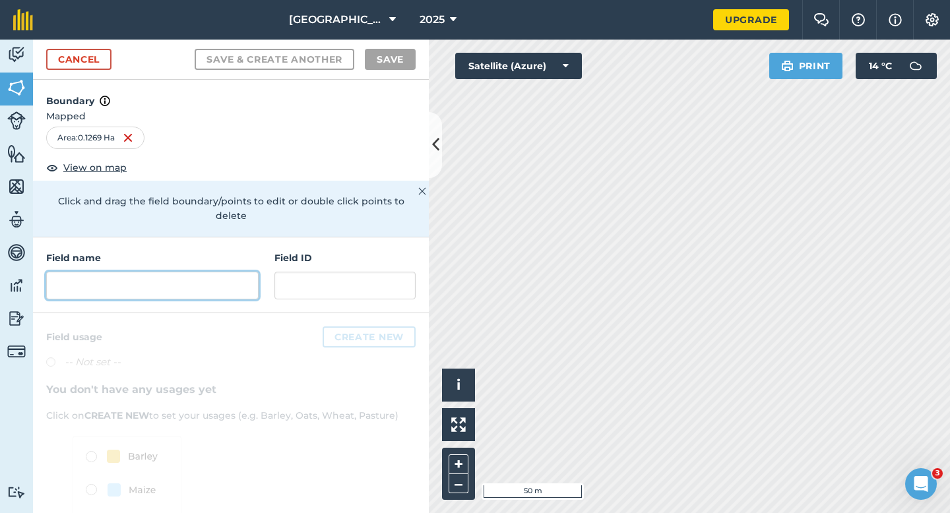
click at [189, 272] on input "text" at bounding box center [152, 286] width 212 height 28
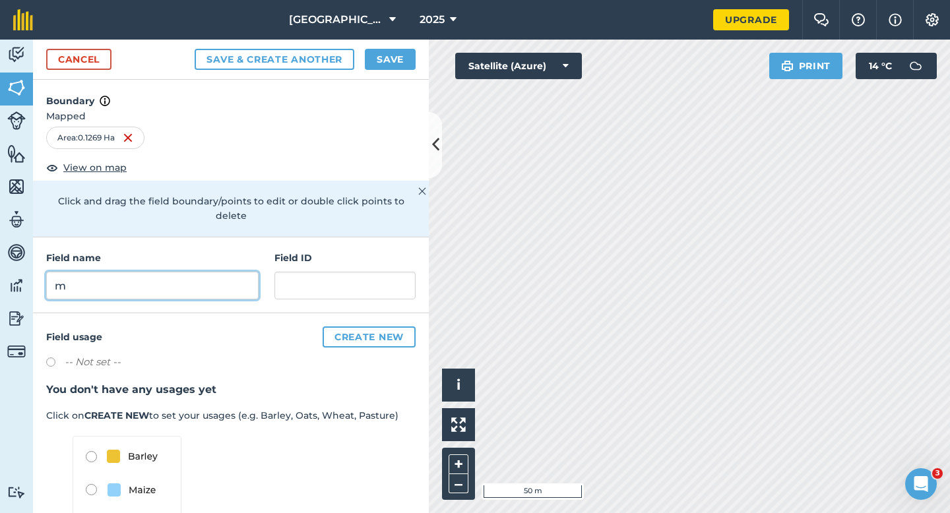
type input "m"
click at [390, 69] on button "Save" at bounding box center [390, 59] width 51 height 21
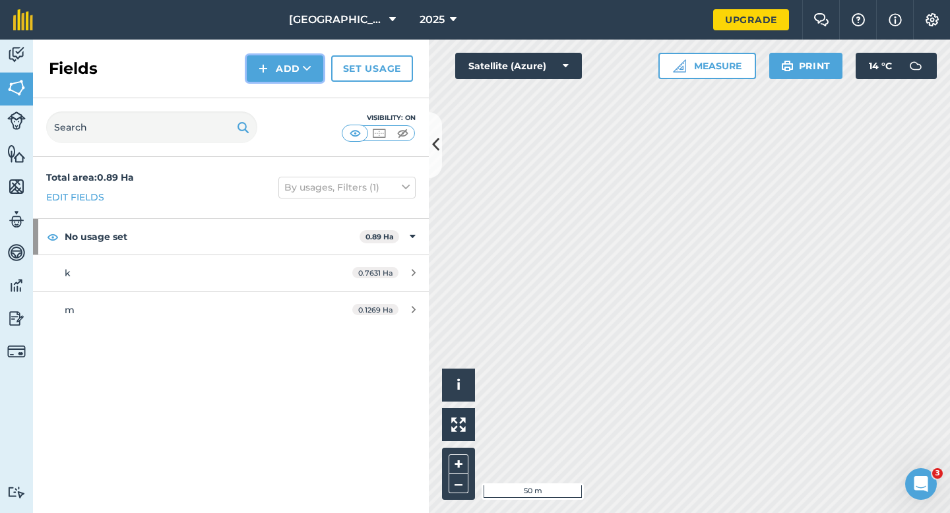
click at [272, 67] on button "Add" at bounding box center [285, 68] width 76 height 26
click at [272, 86] on link "Draw" at bounding box center [285, 98] width 73 height 29
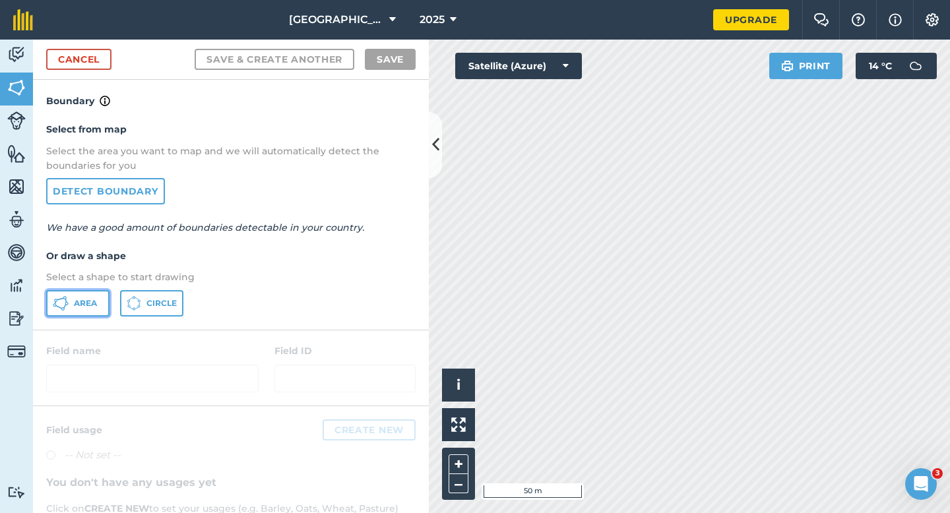
click at [105, 302] on button "Area" at bounding box center [77, 303] width 63 height 26
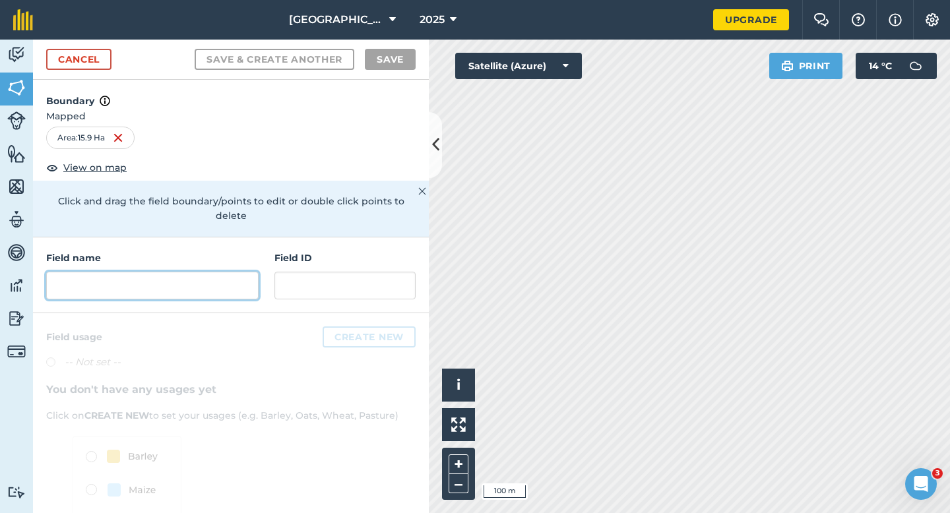
click at [217, 272] on input "text" at bounding box center [152, 286] width 212 height 28
click at [189, 273] on input "text" at bounding box center [152, 286] width 212 height 28
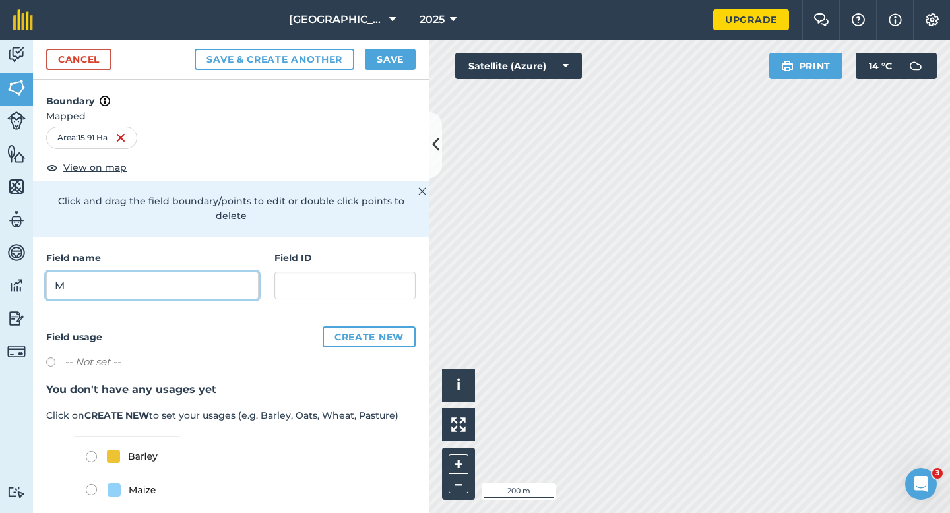
type input "M"
click at [390, 63] on button "Save" at bounding box center [390, 59] width 51 height 21
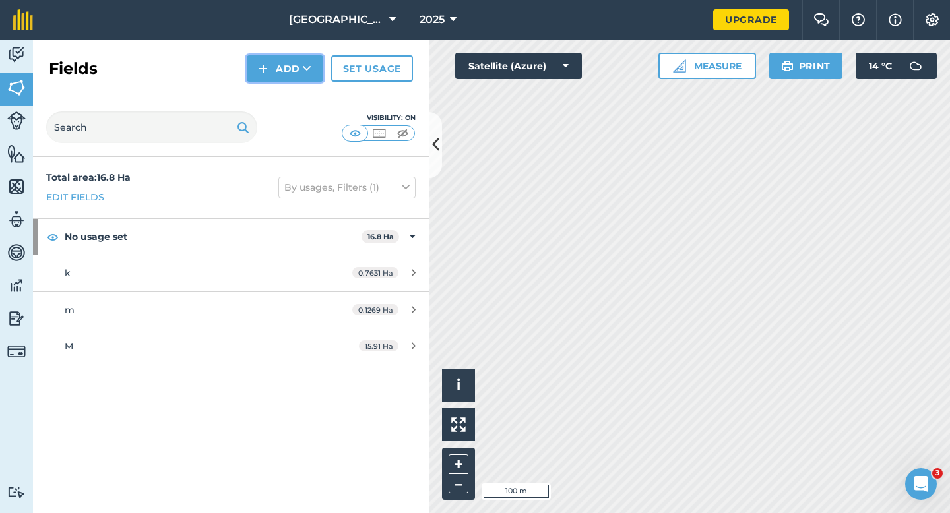
click at [282, 75] on button "Add" at bounding box center [285, 68] width 76 height 26
click at [283, 88] on link "Draw" at bounding box center [285, 98] width 73 height 29
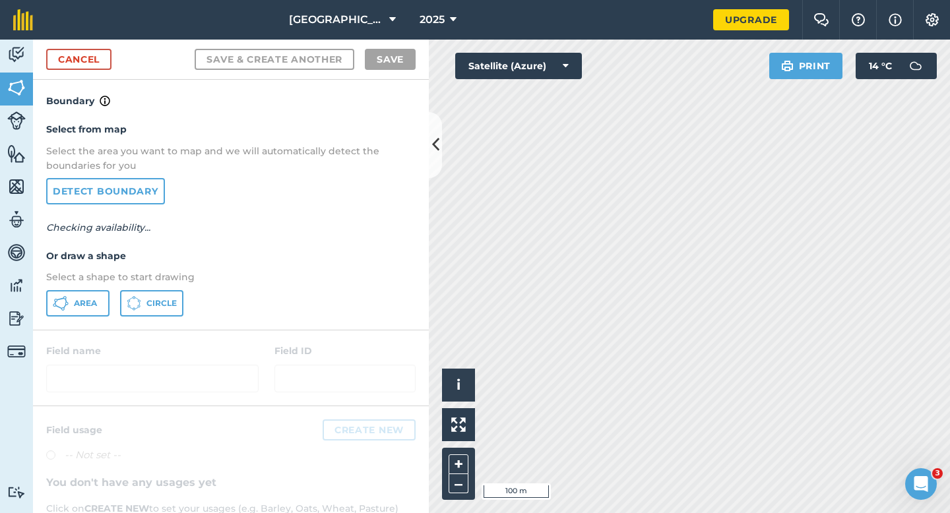
click at [84, 322] on div "Select from map Select the area you want to map and we will automatically detec…" at bounding box center [231, 219] width 396 height 220
click at [84, 316] on button "Area" at bounding box center [77, 303] width 63 height 26
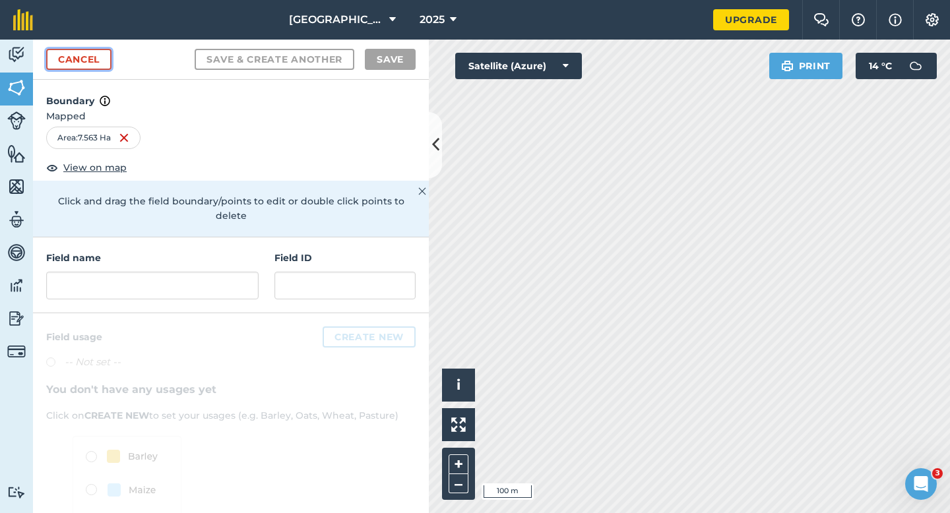
click at [84, 61] on link "Cancel" at bounding box center [78, 59] width 65 height 21
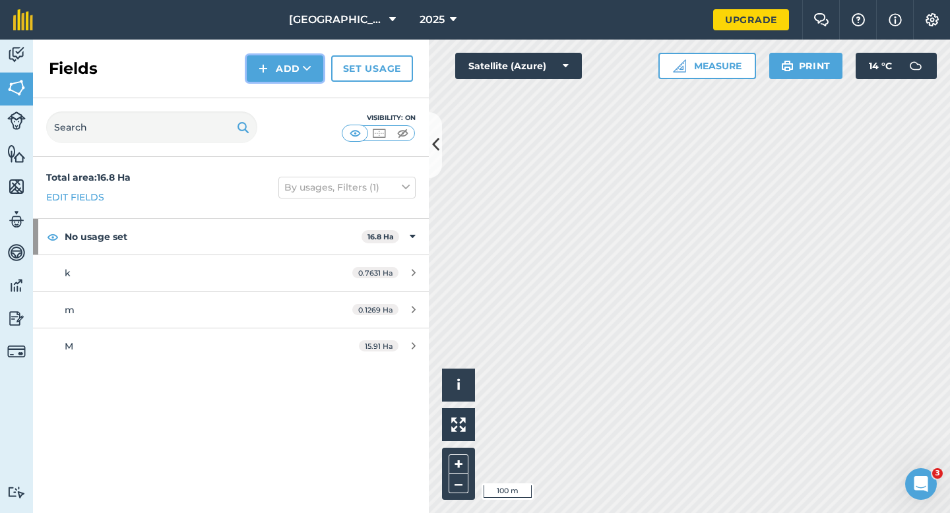
click at [297, 78] on button "Add" at bounding box center [285, 68] width 76 height 26
click at [297, 90] on link "Draw" at bounding box center [285, 98] width 73 height 29
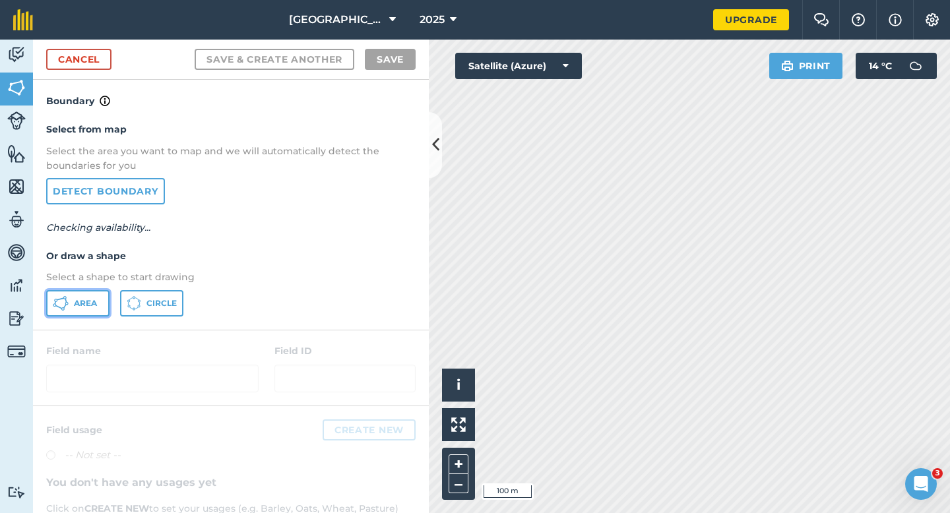
click at [94, 293] on button "Area" at bounding box center [77, 303] width 63 height 26
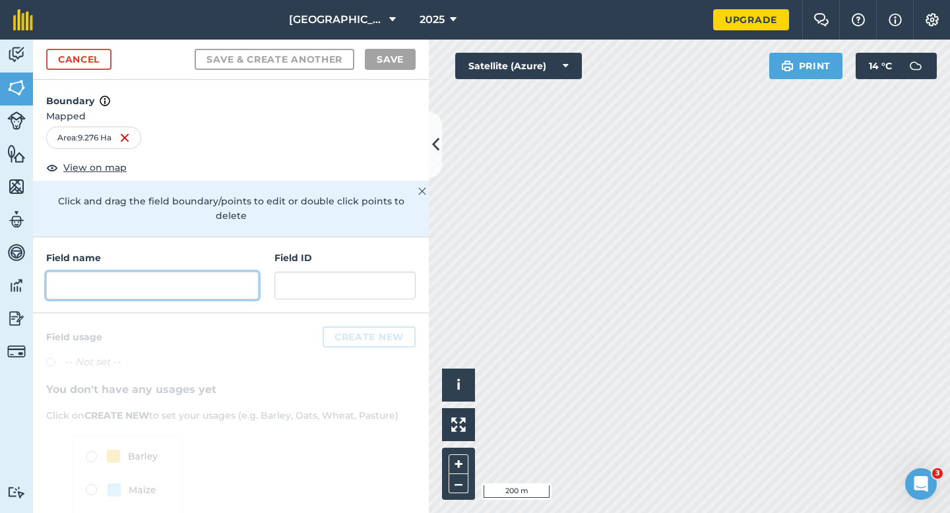
click at [241, 279] on input "text" at bounding box center [152, 286] width 212 height 28
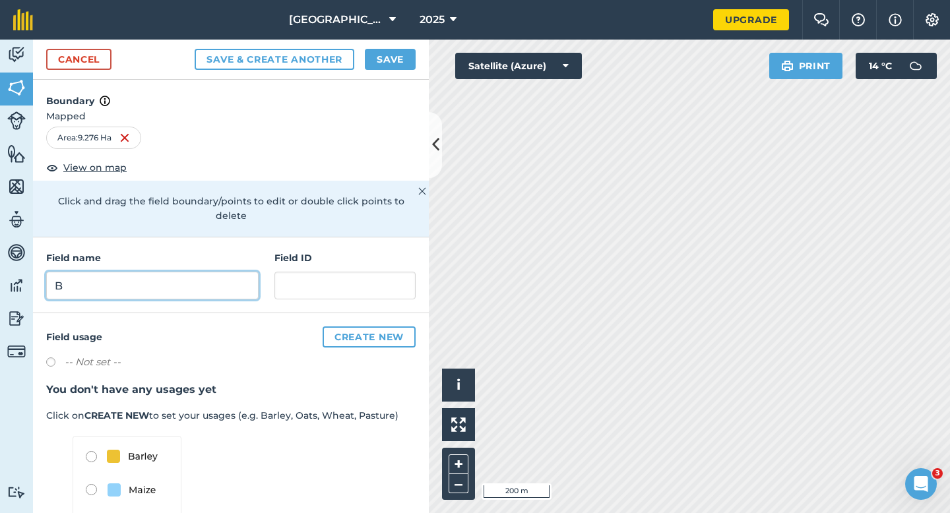
type input "B"
click at [382, 65] on button "Save" at bounding box center [390, 59] width 51 height 21
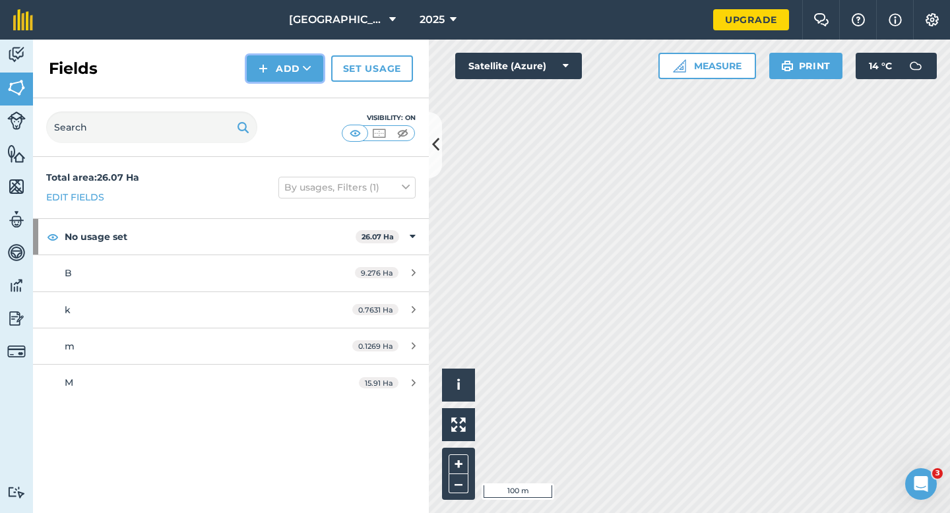
click at [289, 76] on button "Add" at bounding box center [285, 68] width 76 height 26
click at [289, 99] on link "Draw" at bounding box center [285, 98] width 73 height 29
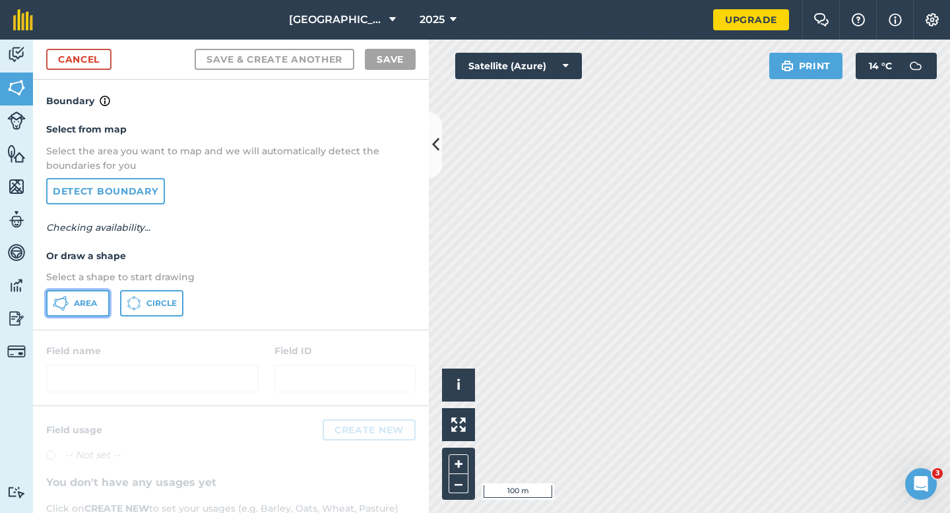
click at [96, 305] on span "Area" at bounding box center [85, 303] width 23 height 11
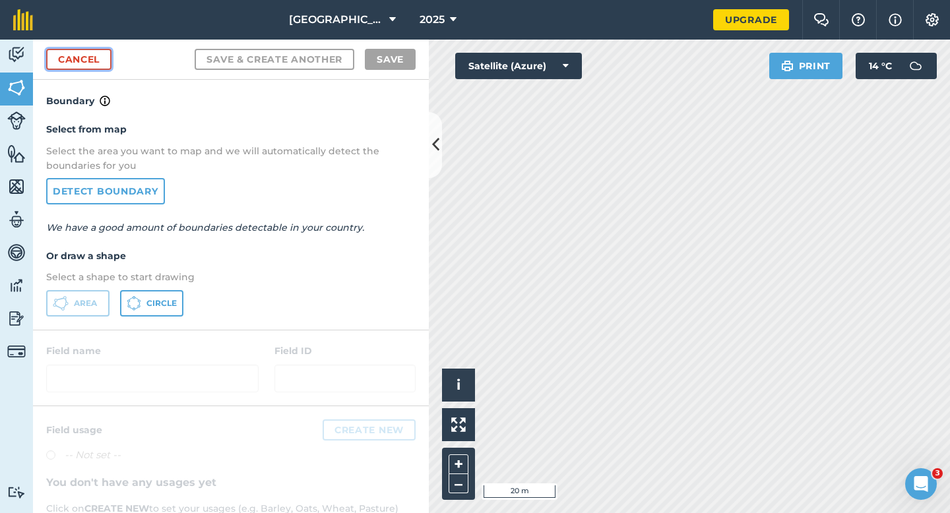
click at [93, 49] on link "Cancel" at bounding box center [78, 59] width 65 height 21
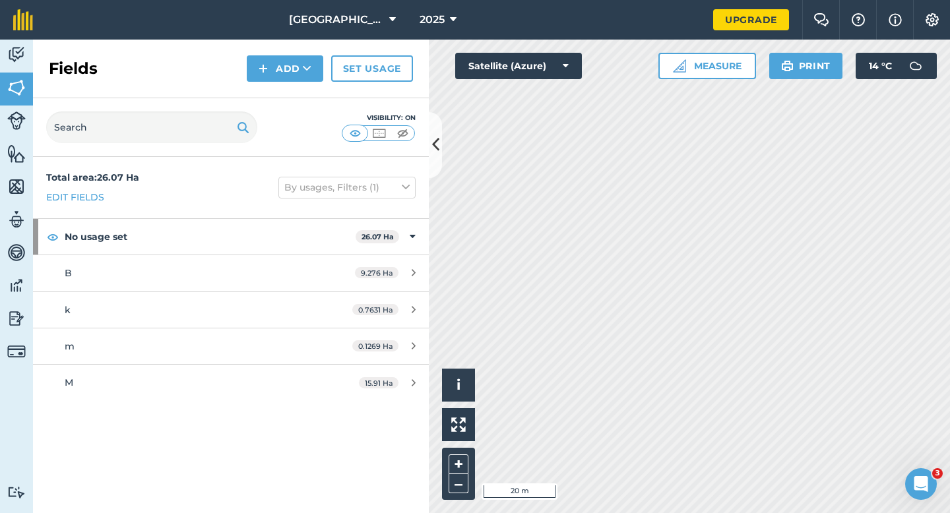
click at [234, 67] on div "Fields Add Set usage" at bounding box center [231, 69] width 396 height 59
click at [263, 75] on img at bounding box center [262, 69] width 9 height 16
click at [264, 91] on link "Draw" at bounding box center [285, 98] width 73 height 29
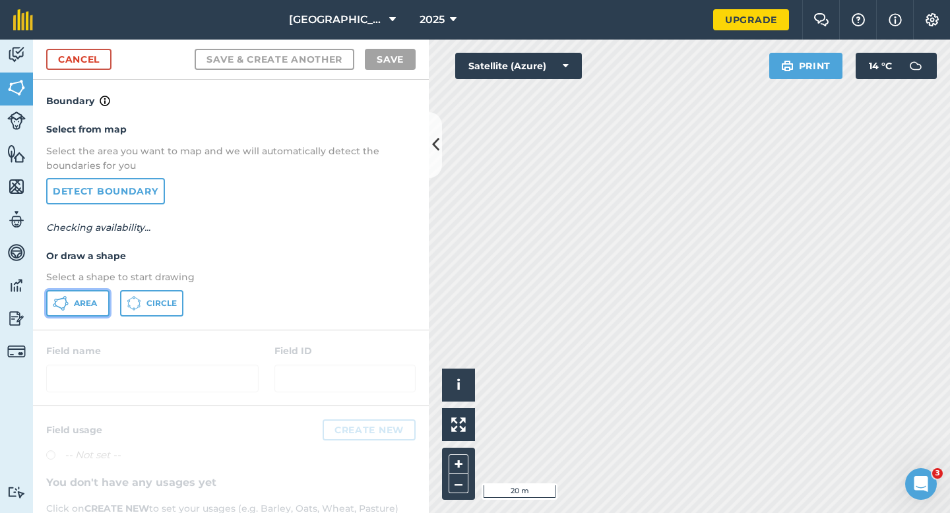
click at [101, 295] on button "Area" at bounding box center [77, 303] width 63 height 26
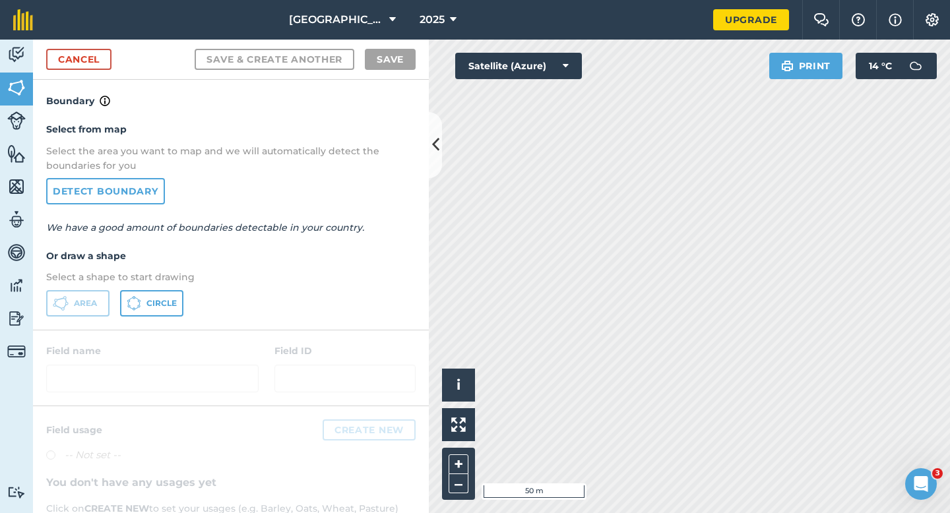
click at [642, 0] on html "Springbrook Farm 2025 Upgrade Farm Chat Help Info Settings Map printing is not …" at bounding box center [475, 256] width 950 height 513
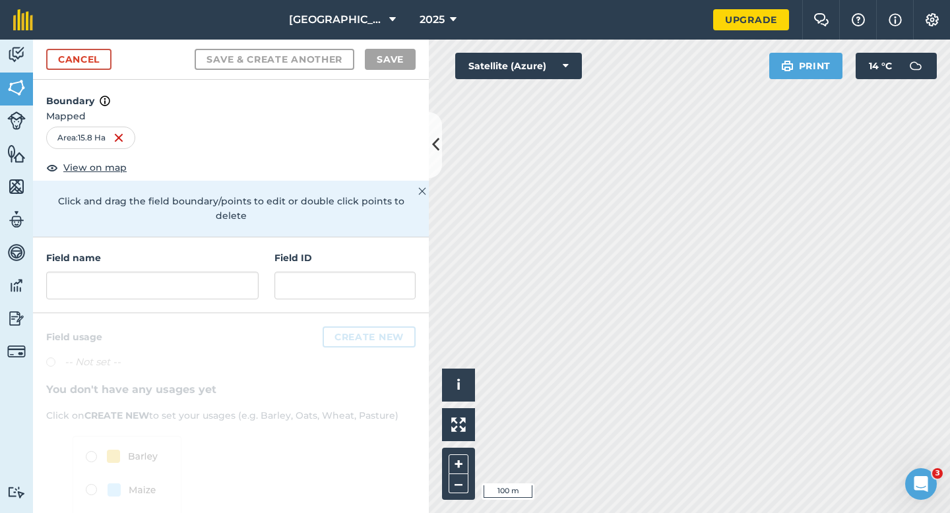
click at [213, 313] on div at bounding box center [231, 456] width 396 height 286
click at [213, 289] on div "Field name Field ID" at bounding box center [231, 275] width 396 height 76
click at [213, 282] on input "text" at bounding box center [152, 286] width 212 height 28
click at [215, 278] on input "text" at bounding box center [152, 286] width 212 height 28
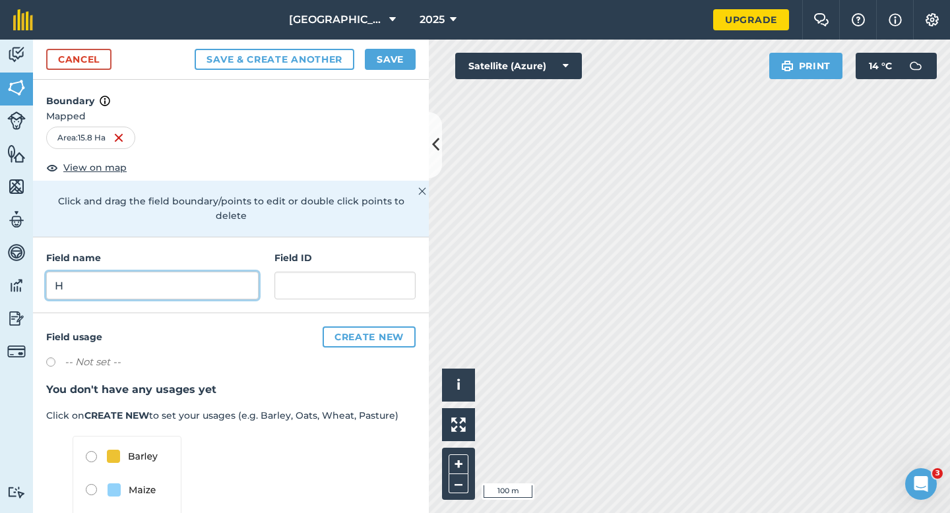
type input "H"
click at [375, 58] on button "Save" at bounding box center [390, 59] width 51 height 21
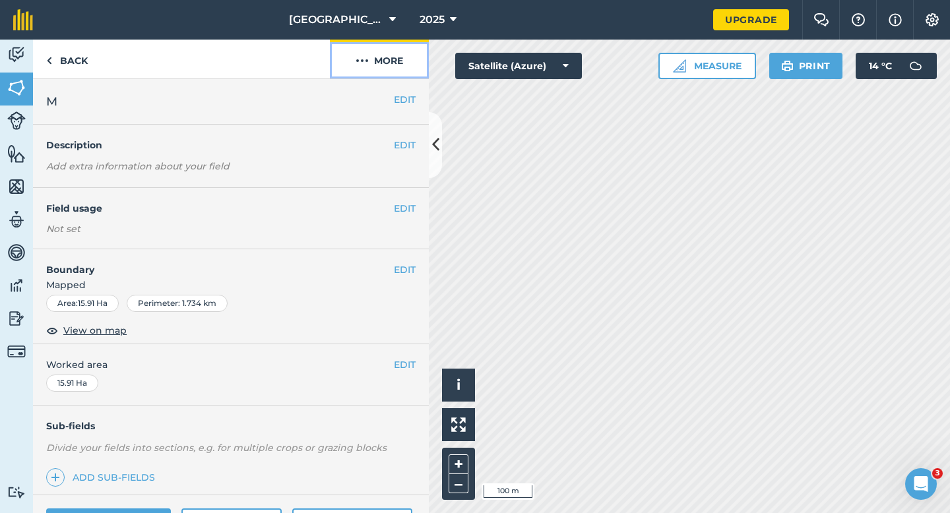
click at [394, 76] on button "More" at bounding box center [379, 59] width 99 height 39
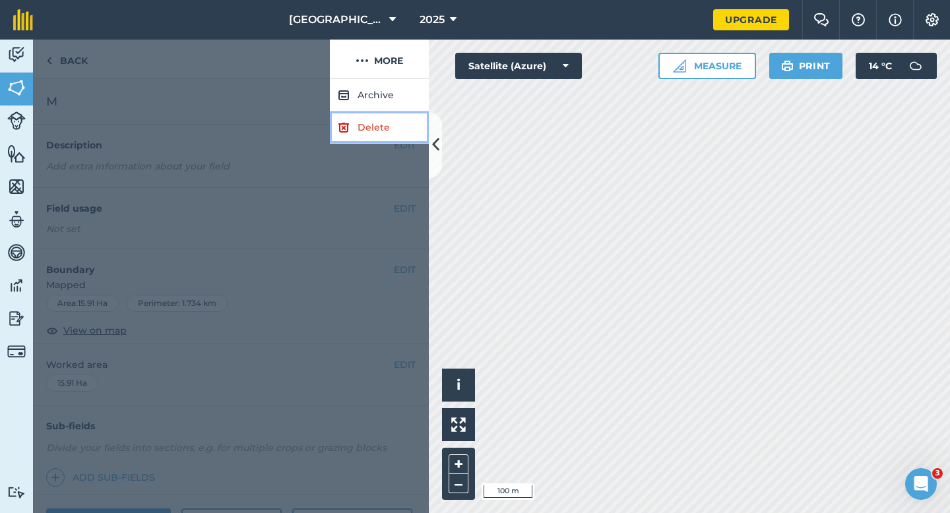
click at [365, 140] on link "Delete" at bounding box center [379, 127] width 99 height 32
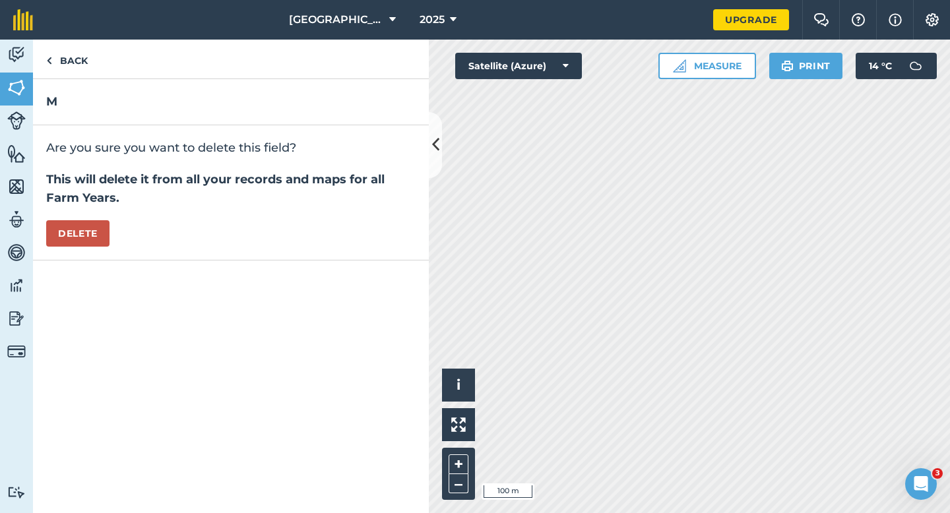
click at [111, 222] on div "Are you sure you want to delete this field? This will delete it from all your r…" at bounding box center [231, 192] width 396 height 135
click at [104, 229] on button "Delete" at bounding box center [77, 233] width 63 height 26
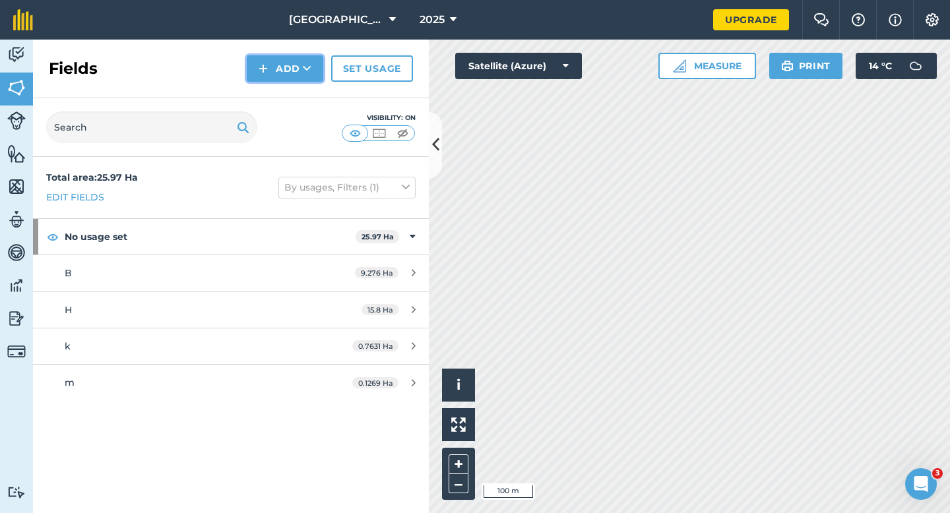
click at [278, 73] on button "Add" at bounding box center [285, 68] width 76 height 26
click at [278, 88] on link "Draw" at bounding box center [285, 98] width 73 height 29
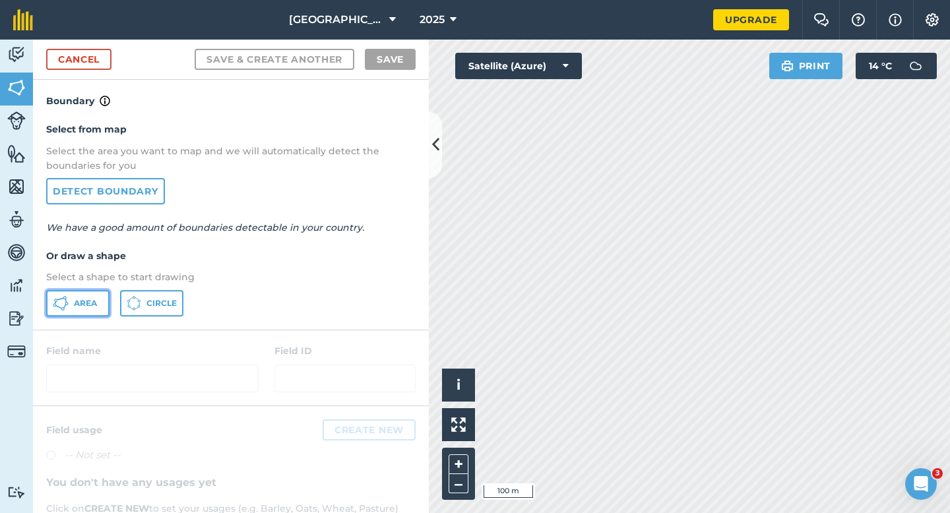
click at [62, 307] on icon at bounding box center [61, 303] width 16 height 16
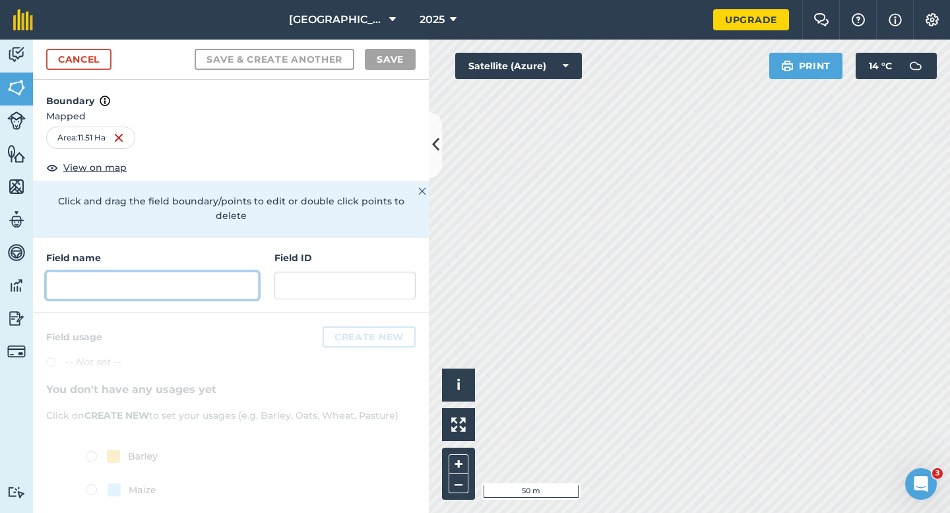
click at [233, 272] on input "text" at bounding box center [152, 286] width 212 height 28
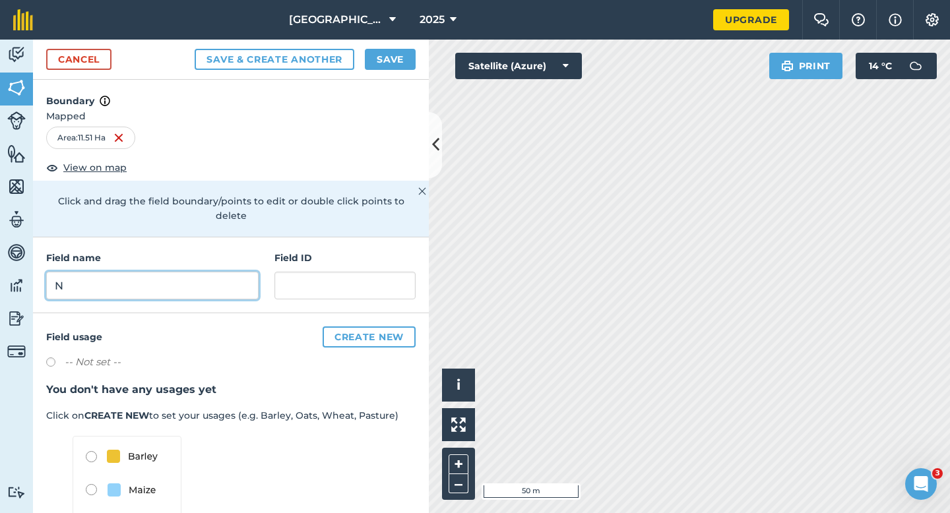
type input "N"
click at [382, 63] on button "Save" at bounding box center [390, 59] width 51 height 21
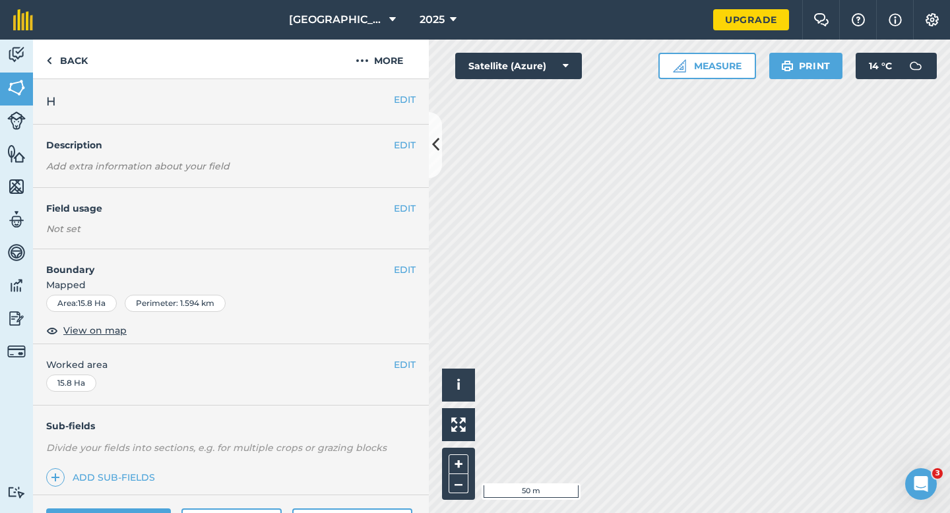
click at [403, 259] on div "EDIT Boundary Mapped Area : 15.8 Ha Perimeter : 1.594 km View on map" at bounding box center [231, 296] width 396 height 95
click at [405, 271] on button "EDIT" at bounding box center [405, 269] width 22 height 15
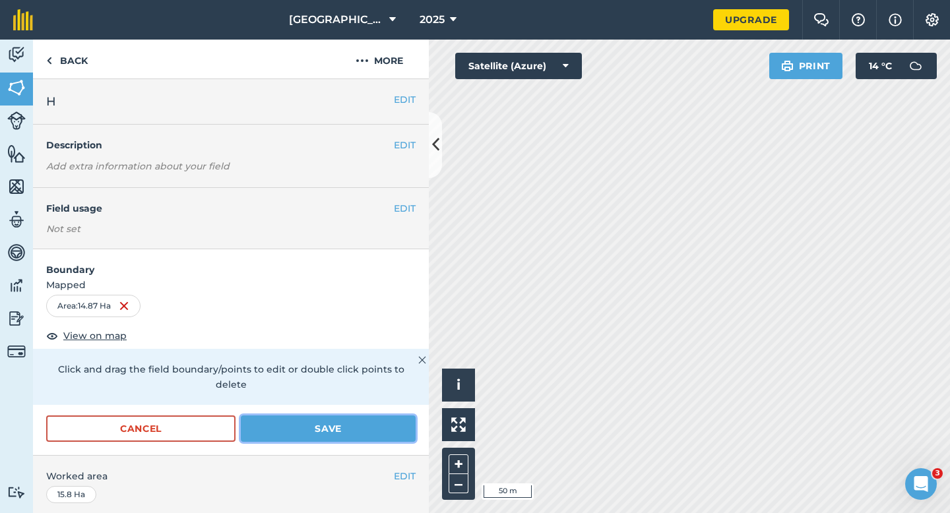
click at [319, 415] on button "Save" at bounding box center [328, 428] width 175 height 26
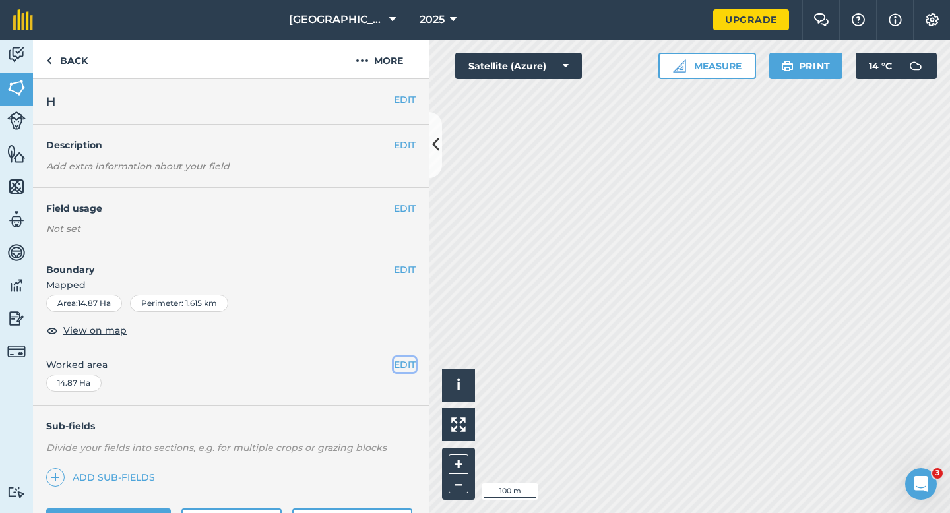
click at [407, 360] on button "EDIT" at bounding box center [405, 364] width 22 height 15
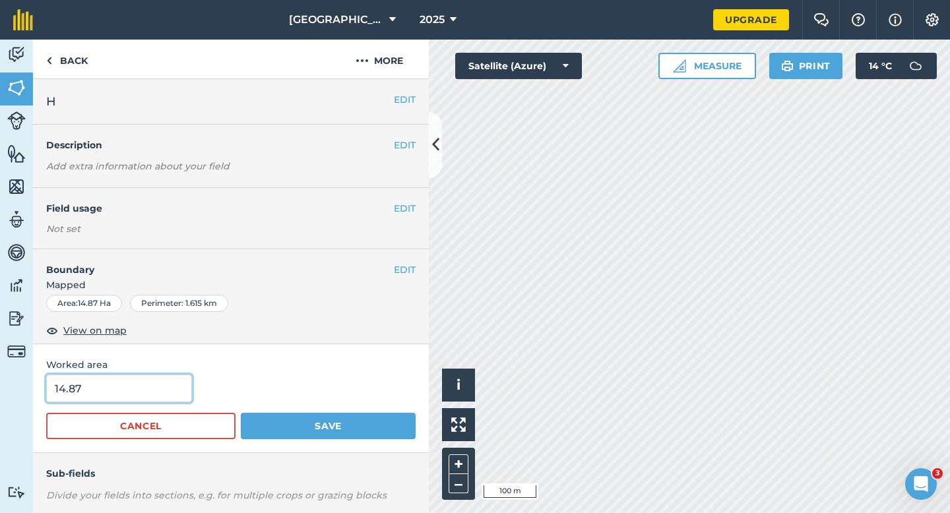
click at [113, 400] on input "14.87" at bounding box center [119, 389] width 146 height 28
type input "15"
click at [241, 413] on button "Save" at bounding box center [328, 426] width 175 height 26
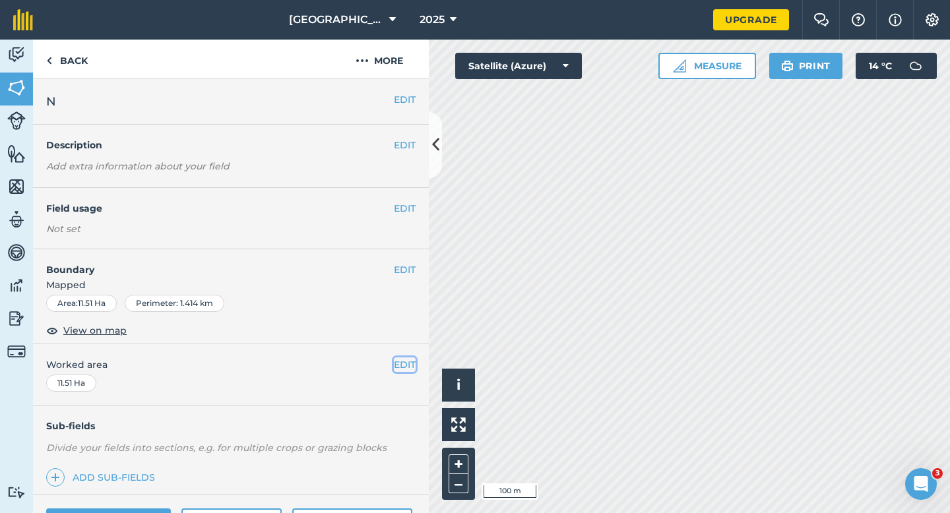
click at [406, 370] on button "EDIT" at bounding box center [405, 364] width 22 height 15
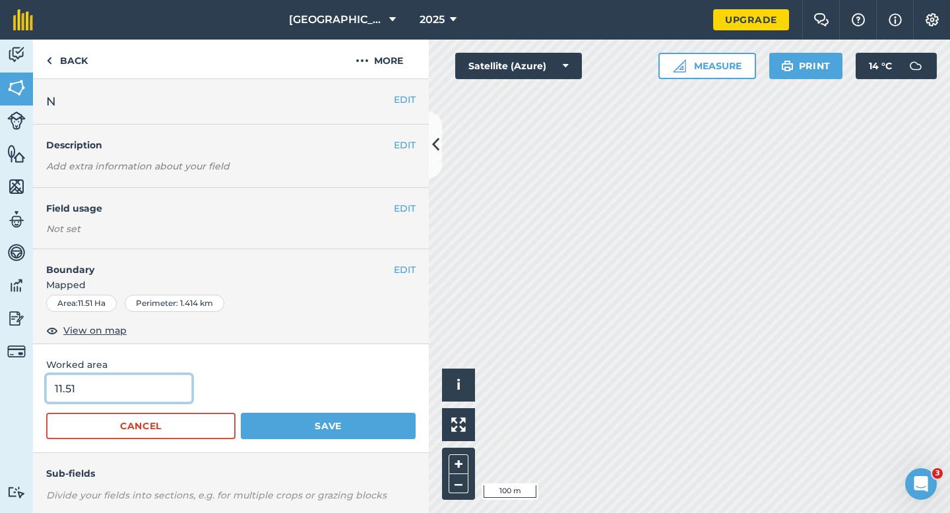
click at [167, 393] on input "11.51" at bounding box center [119, 389] width 146 height 28
type input "11.5"
click at [241, 413] on button "Save" at bounding box center [328, 426] width 175 height 26
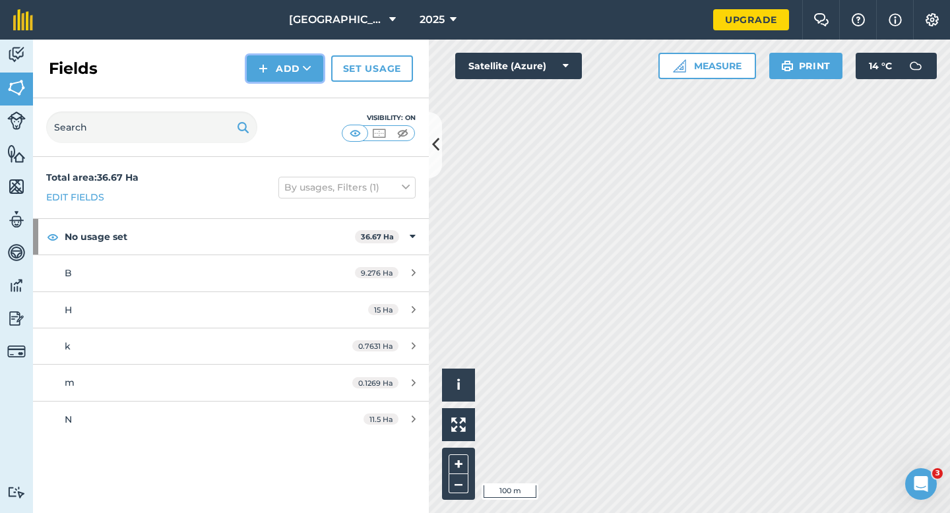
click at [276, 70] on button "Add" at bounding box center [285, 68] width 76 height 26
click at [279, 90] on link "Draw" at bounding box center [285, 98] width 73 height 29
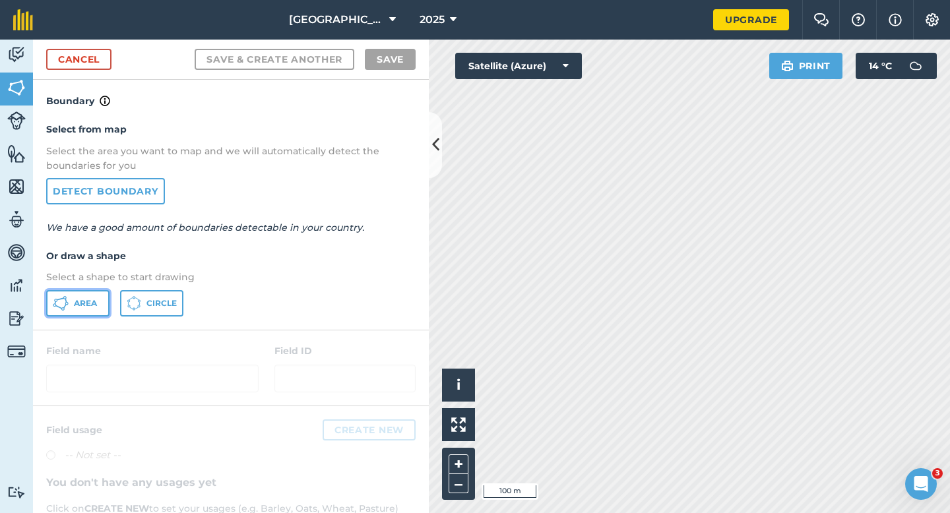
click at [92, 295] on button "Area" at bounding box center [77, 303] width 63 height 26
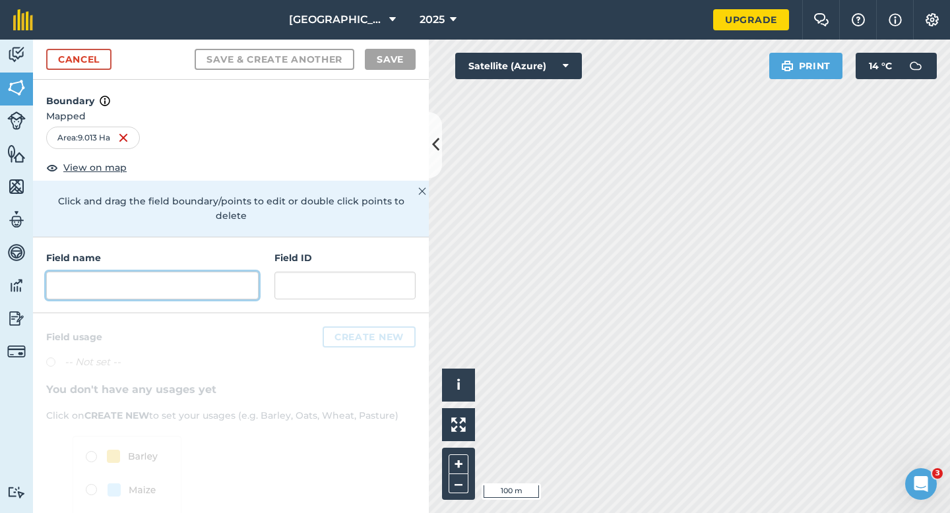
click at [236, 272] on input "text" at bounding box center [152, 286] width 212 height 28
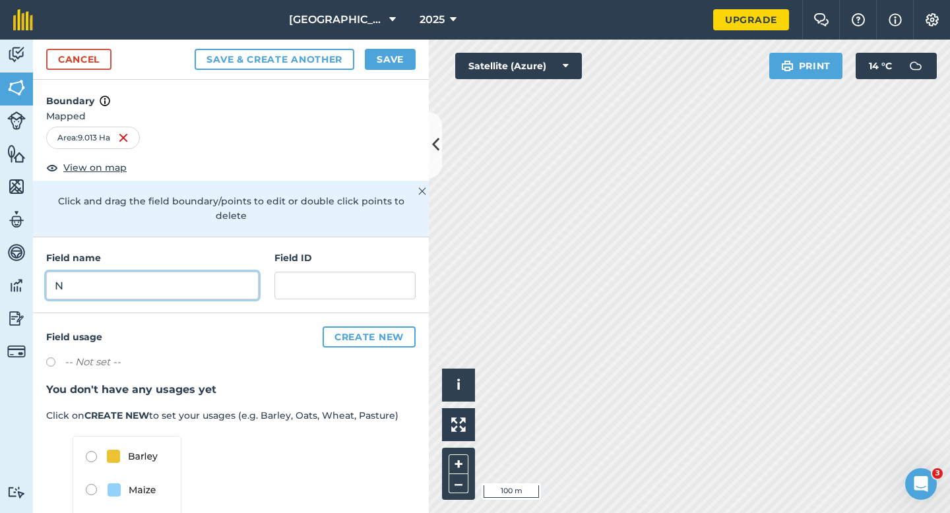
type input "N"
click at [397, 56] on button "Save" at bounding box center [390, 59] width 51 height 21
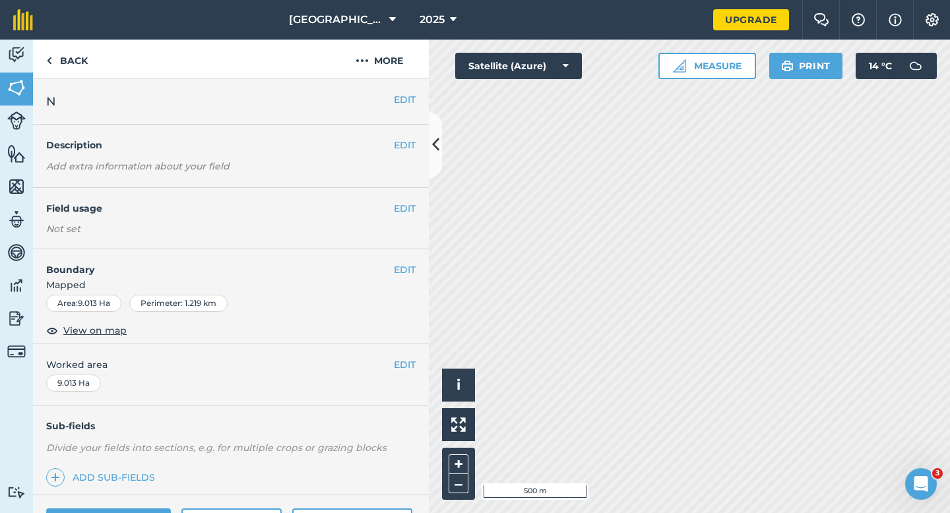
click at [413, 373] on div "EDIT Worked area 9.013 Ha" at bounding box center [231, 374] width 396 height 61
click at [398, 364] on button "EDIT" at bounding box center [405, 364] width 22 height 15
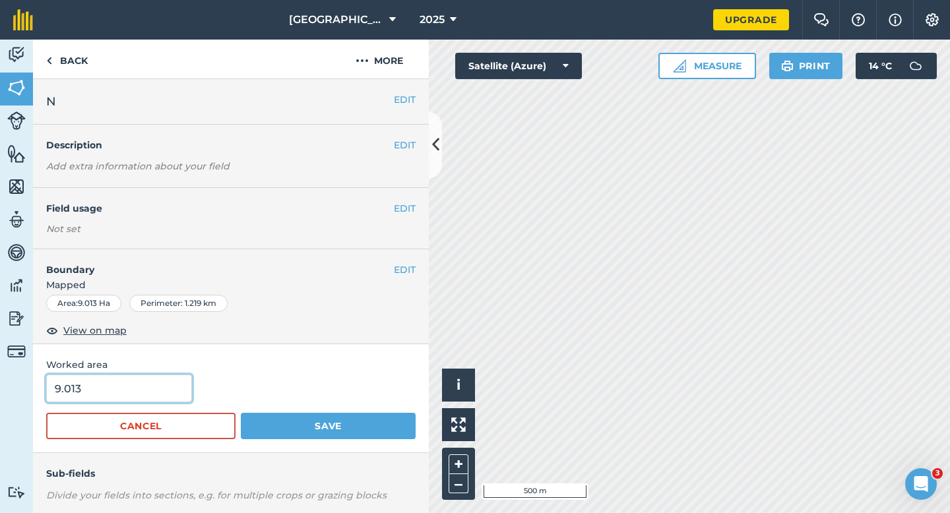
click at [168, 394] on input "9.013" at bounding box center [119, 389] width 146 height 28
type input "9"
click at [241, 413] on button "Save" at bounding box center [328, 426] width 175 height 26
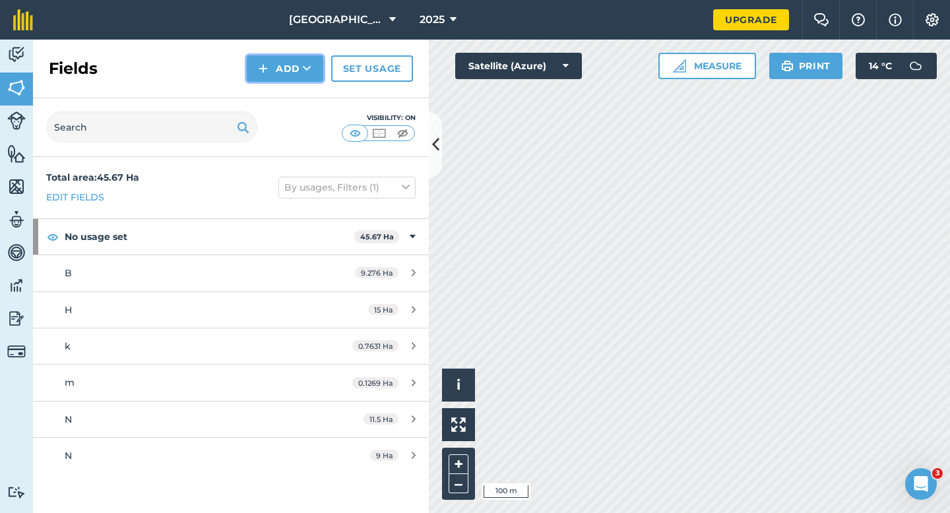
click at [268, 72] on img at bounding box center [262, 69] width 9 height 16
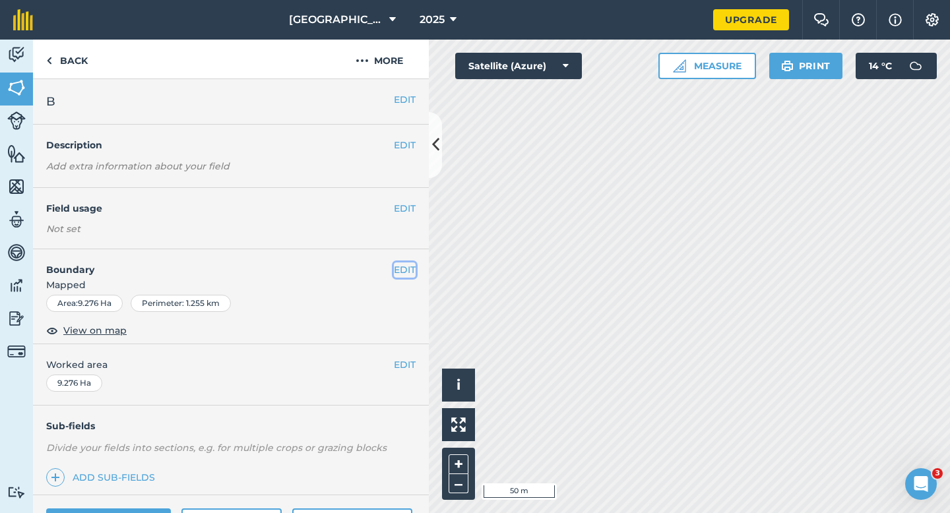
click at [409, 272] on button "EDIT" at bounding box center [405, 269] width 22 height 15
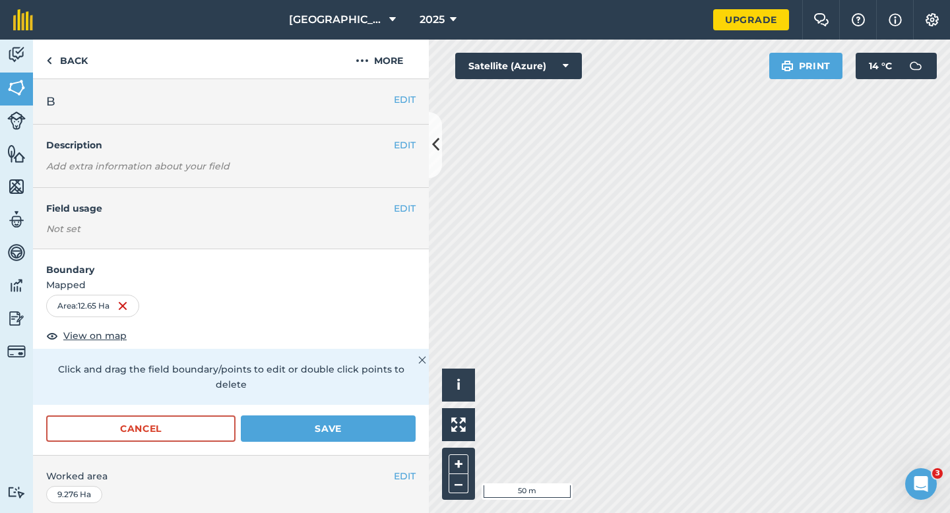
click at [373, 298] on div "Activity Fields Livestock Features Maps Team Vehicles Data Reporting Billing Tu…" at bounding box center [475, 276] width 950 height 473
click at [360, 437] on div "Cancel Save" at bounding box center [231, 435] width 396 height 40
click at [360, 422] on button "Save" at bounding box center [328, 428] width 175 height 26
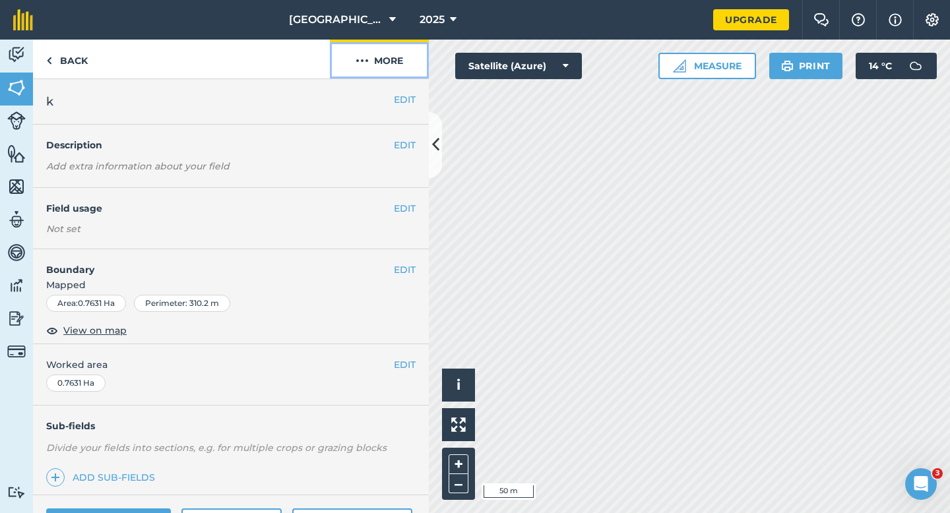
click at [364, 60] on img at bounding box center [361, 61] width 13 height 16
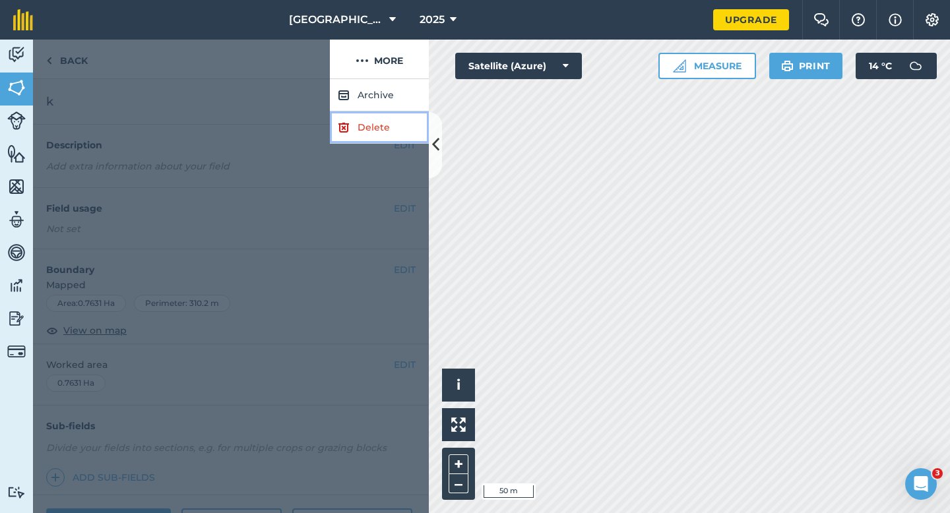
click at [367, 125] on link "Delete" at bounding box center [379, 127] width 99 height 32
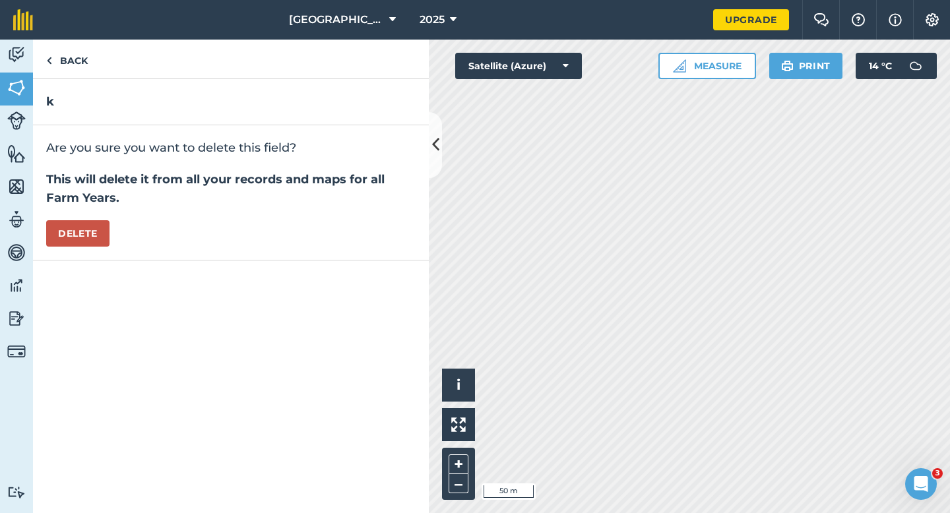
click at [115, 232] on div "Are you sure you want to delete this field? This will delete it from all your r…" at bounding box center [231, 192] width 396 height 135
click at [106, 232] on button "Delete" at bounding box center [77, 233] width 63 height 26
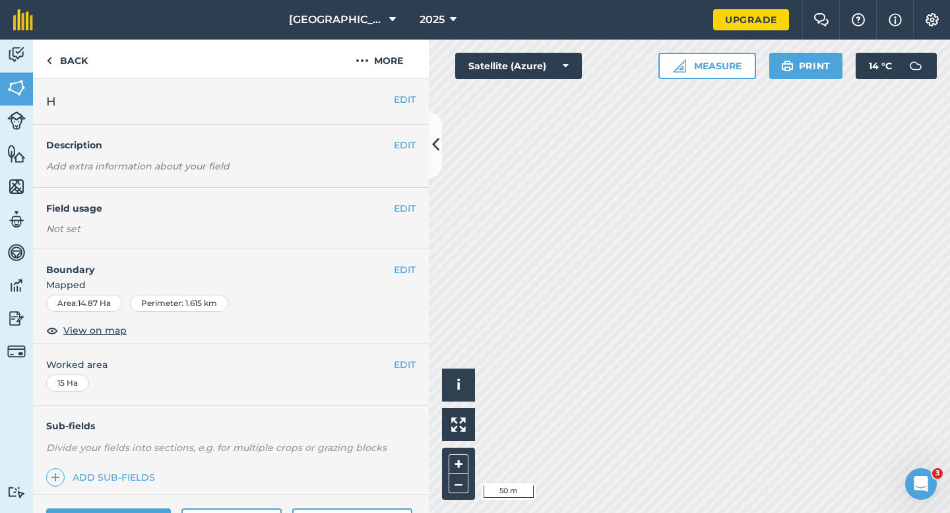
click at [99, 82] on div "EDIT H" at bounding box center [231, 101] width 396 height 45
click at [92, 78] on link "Back" at bounding box center [67, 59] width 68 height 39
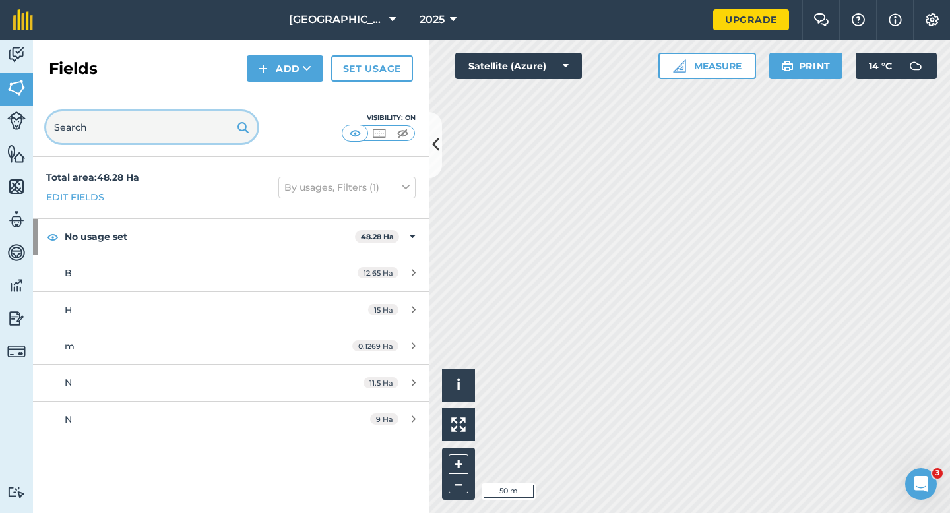
click at [94, 117] on input "text" at bounding box center [151, 127] width 211 height 32
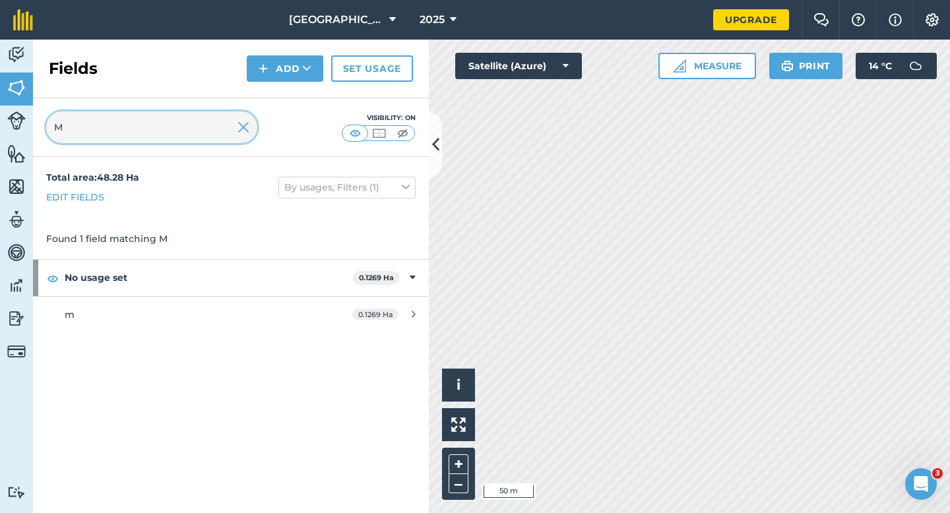
type input "M"
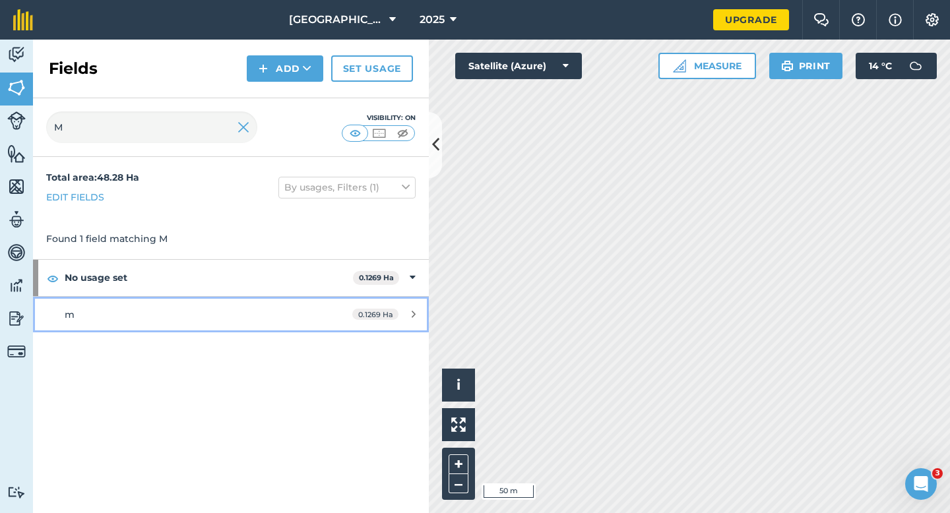
click at [283, 327] on link "m 0.1269 Ha" at bounding box center [231, 315] width 396 height 36
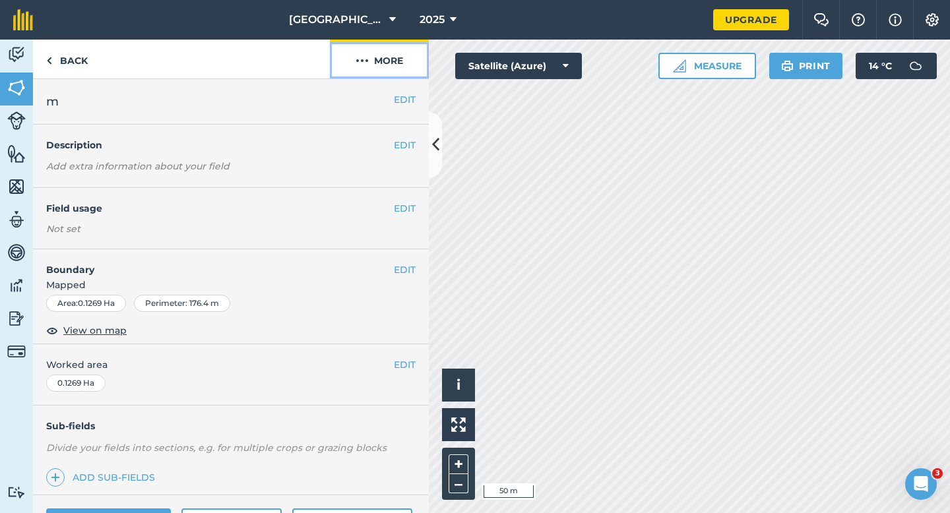
click at [392, 61] on button "More" at bounding box center [379, 59] width 99 height 39
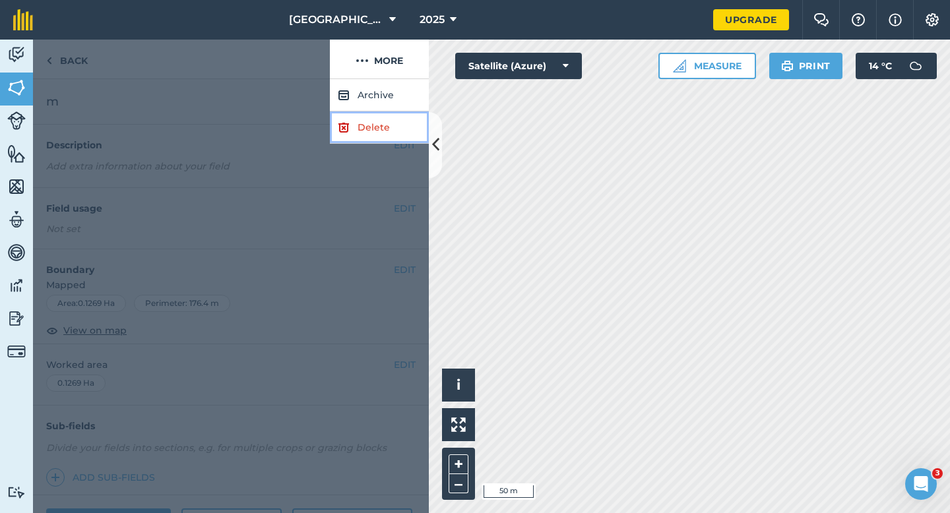
click at [392, 119] on link "Delete" at bounding box center [379, 127] width 99 height 32
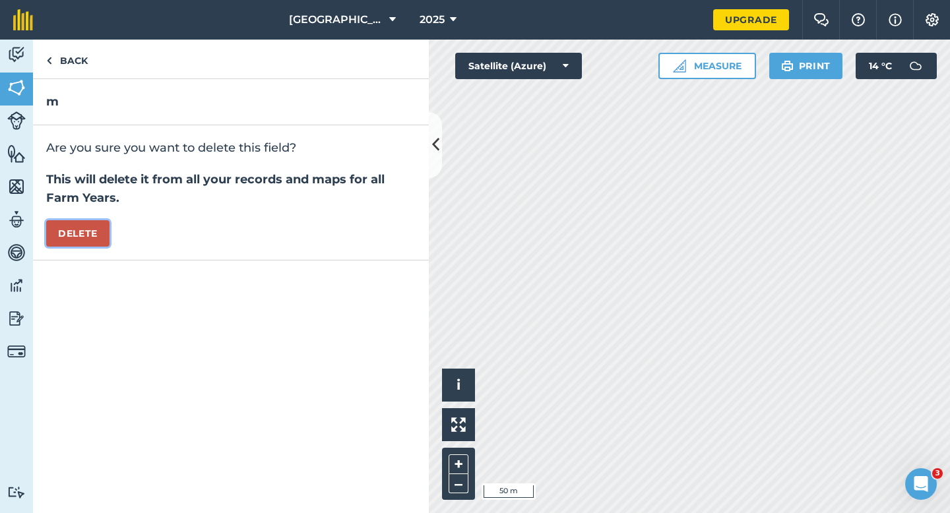
click at [72, 236] on button "Delete" at bounding box center [77, 233] width 63 height 26
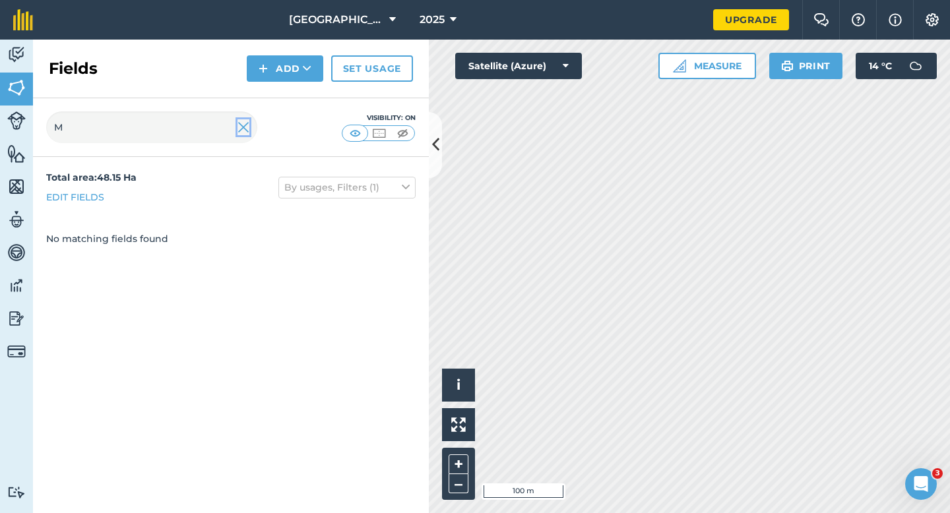
click at [244, 127] on img at bounding box center [243, 127] width 12 height 16
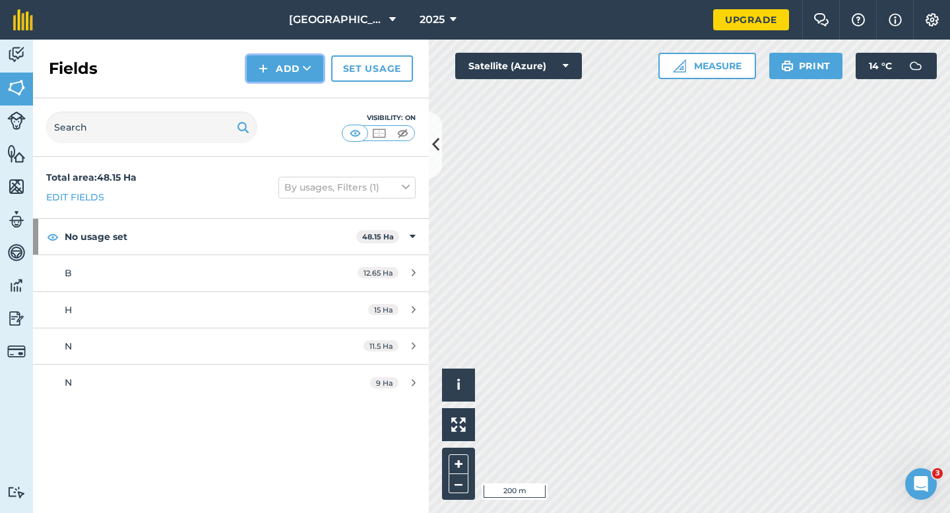
click at [271, 74] on button "Add" at bounding box center [285, 68] width 76 height 26
click at [275, 90] on link "Draw" at bounding box center [285, 98] width 73 height 29
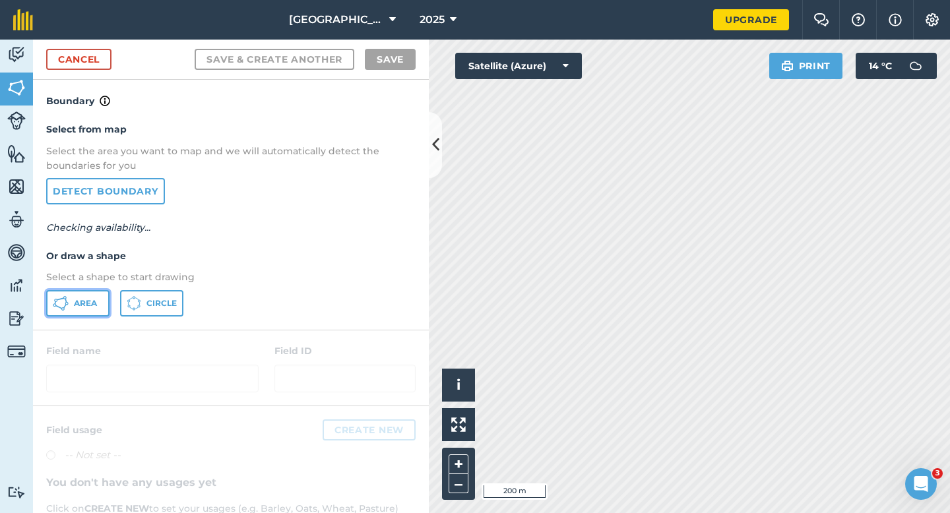
click at [77, 302] on span "Area" at bounding box center [85, 303] width 23 height 11
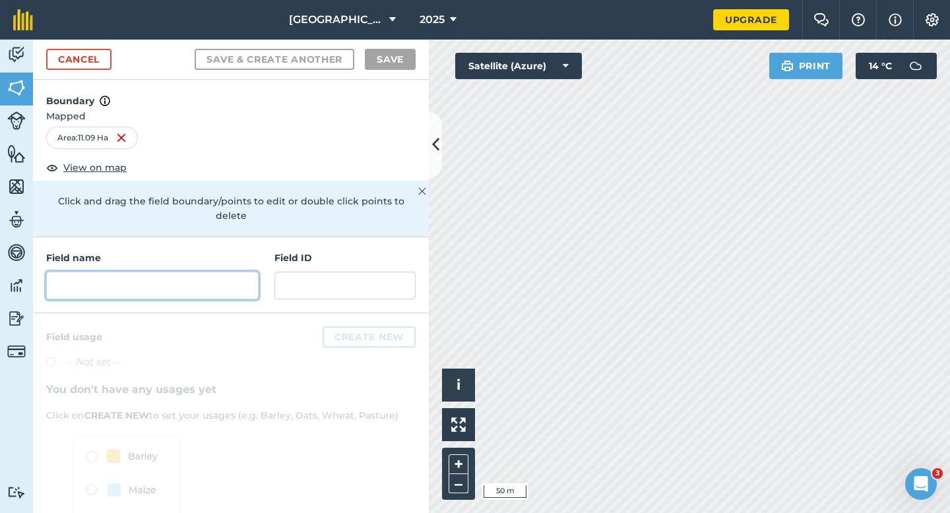
click at [215, 284] on div "Field name Field ID" at bounding box center [231, 275] width 396 height 76
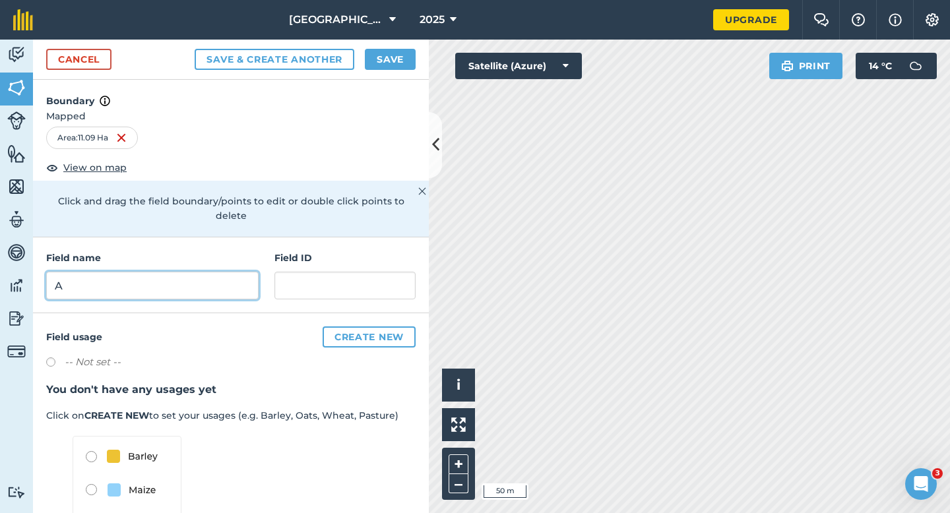
type input "A"
click at [403, 64] on button "Save" at bounding box center [390, 59] width 51 height 21
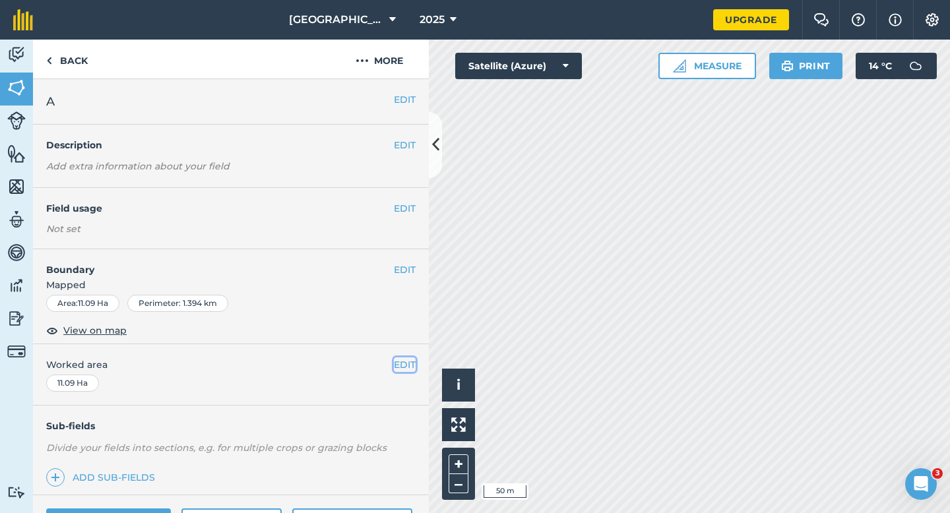
click at [406, 364] on button "EDIT" at bounding box center [405, 364] width 22 height 15
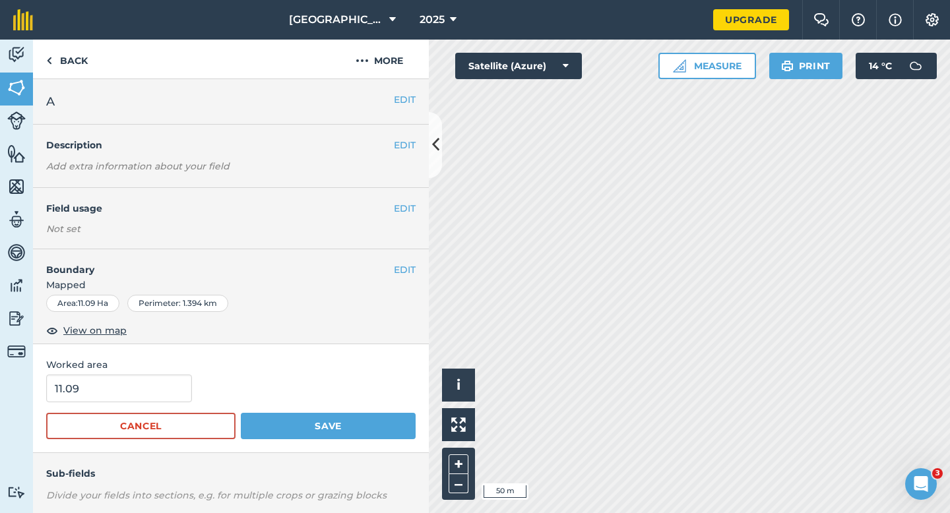
click at [156, 365] on span "Worked area" at bounding box center [230, 364] width 369 height 15
click at [156, 376] on input "11.09" at bounding box center [119, 389] width 146 height 28
type input "11"
click at [241, 413] on button "Save" at bounding box center [328, 426] width 175 height 26
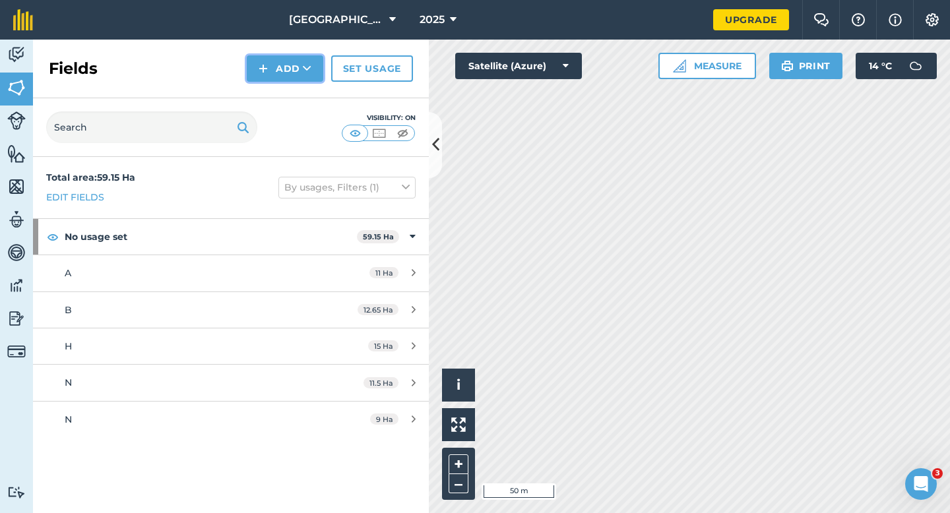
click at [292, 77] on button "Add" at bounding box center [285, 68] width 76 height 26
click at [292, 96] on link "Draw" at bounding box center [285, 98] width 73 height 29
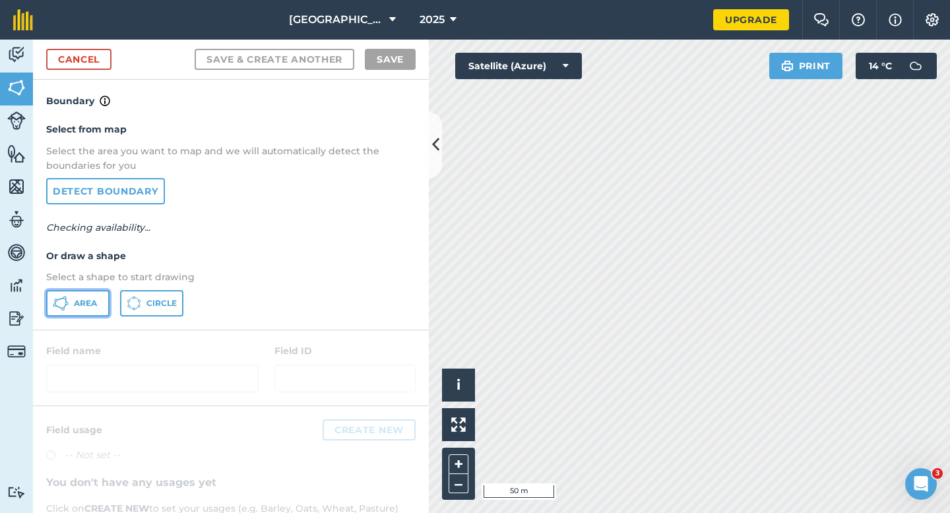
click at [86, 307] on span "Area" at bounding box center [85, 303] width 23 height 11
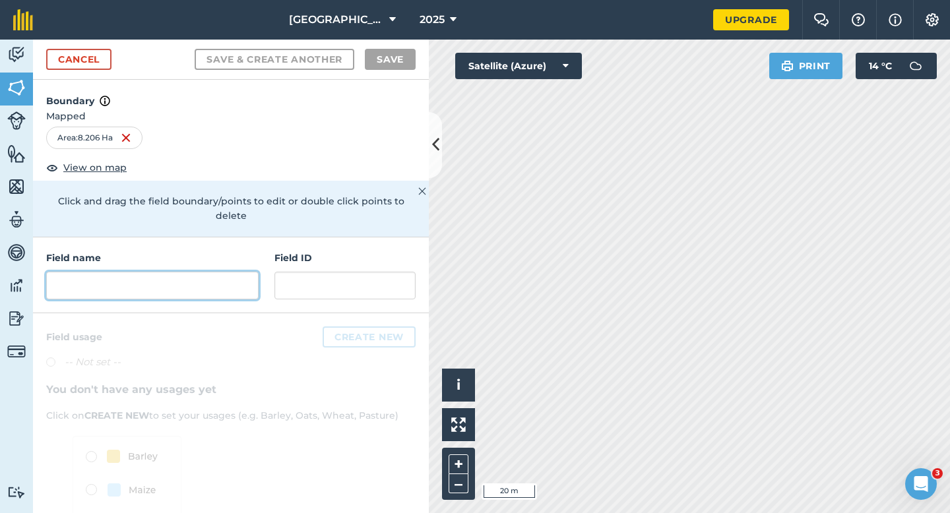
click at [250, 280] on input "text" at bounding box center [152, 286] width 212 height 28
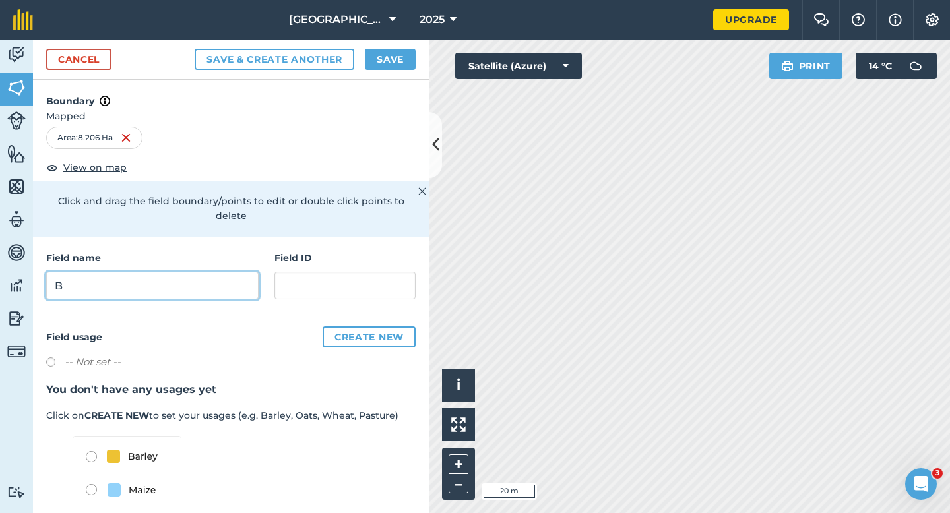
type input "B"
click at [398, 61] on button "Save" at bounding box center [390, 59] width 51 height 21
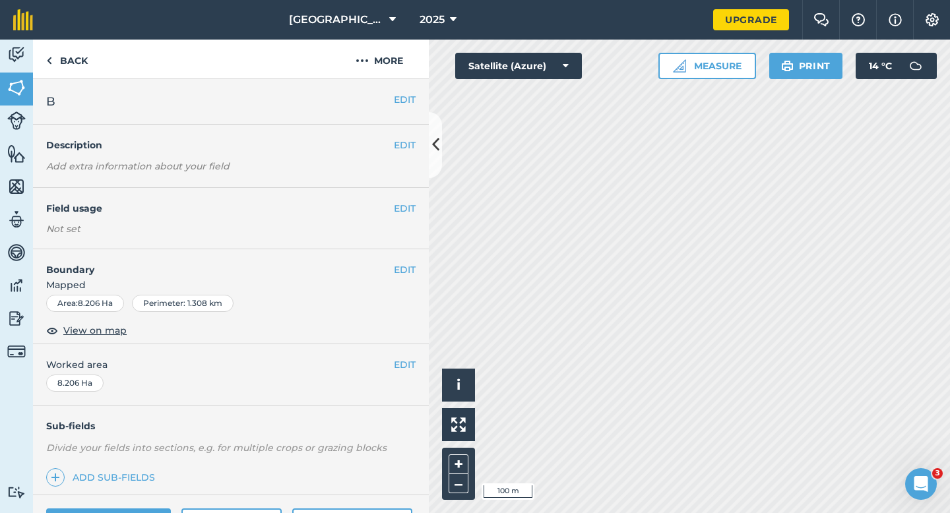
click at [391, 363] on span "Worked area" at bounding box center [230, 364] width 369 height 15
click at [396, 363] on button "EDIT" at bounding box center [405, 364] width 22 height 15
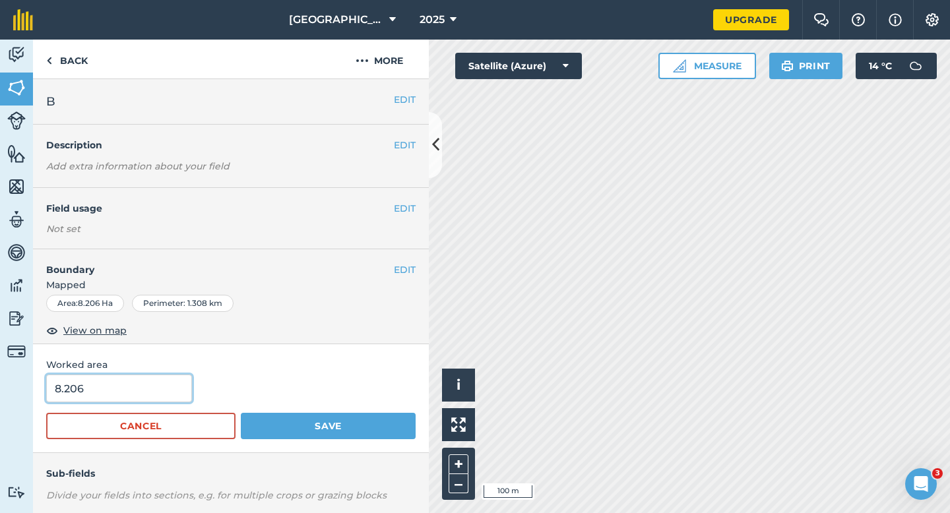
click at [140, 389] on input "8.206" at bounding box center [119, 389] width 146 height 28
type input "8.2"
click at [241, 413] on button "Save" at bounding box center [328, 426] width 175 height 26
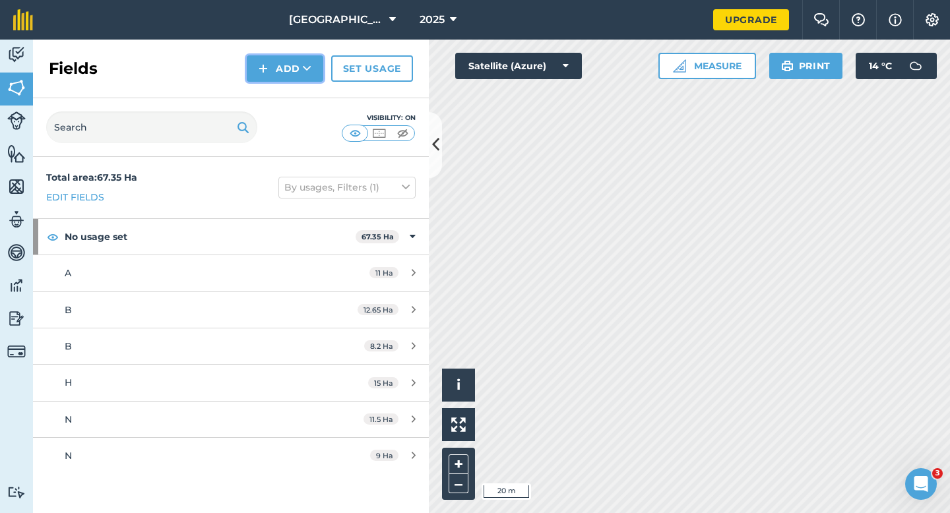
click at [262, 65] on img at bounding box center [262, 69] width 9 height 16
click at [282, 99] on link "Draw" at bounding box center [285, 98] width 73 height 29
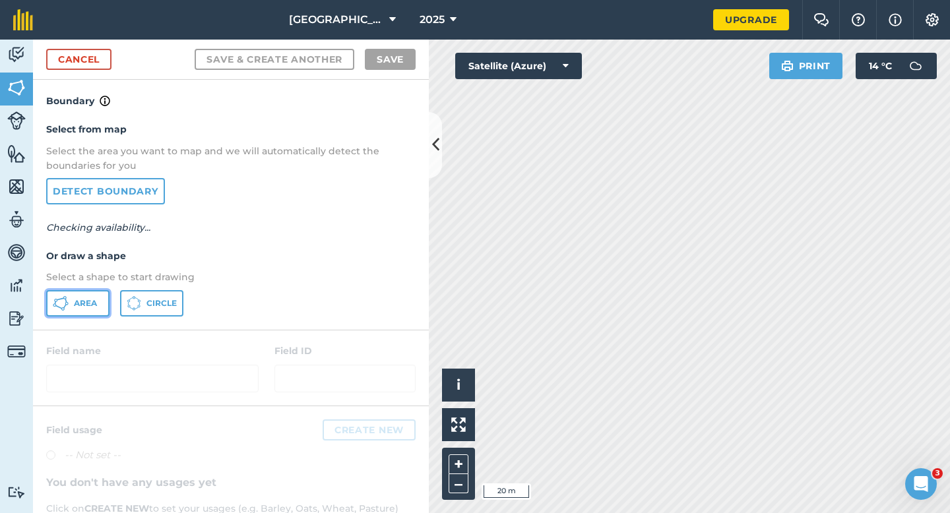
click at [100, 290] on button "Area" at bounding box center [77, 303] width 63 height 26
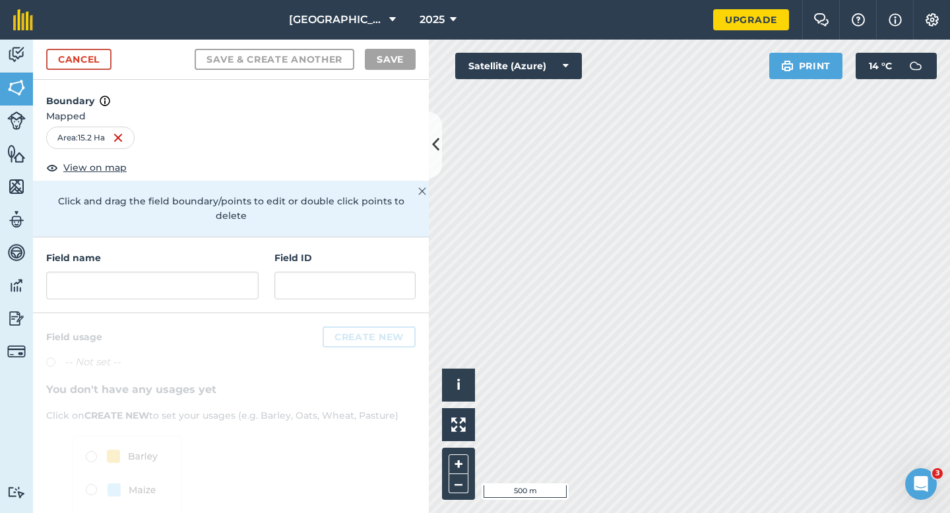
click at [251, 287] on div "Field name Field ID" at bounding box center [231, 275] width 396 height 76
click at [251, 278] on input "text" at bounding box center [152, 286] width 212 height 28
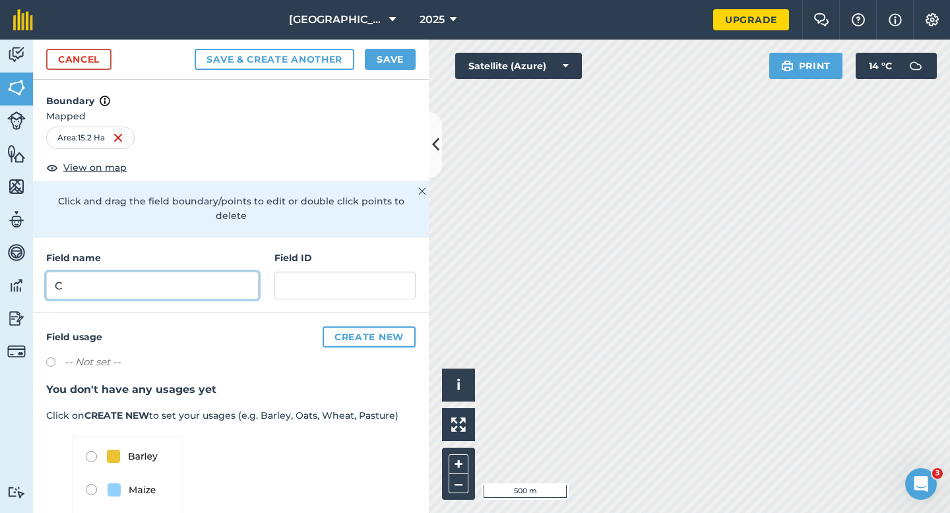
type input "C"
click at [396, 67] on button "Save" at bounding box center [390, 59] width 51 height 21
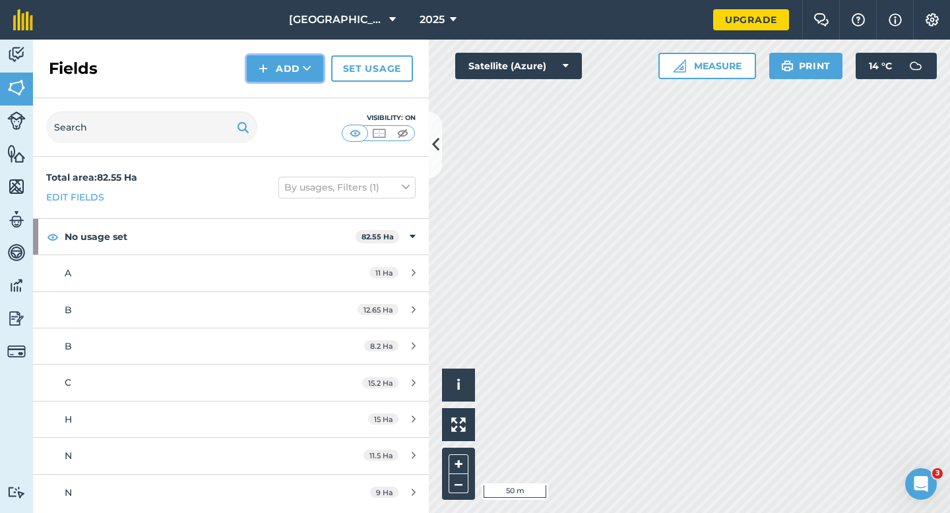
click at [278, 57] on button "Add" at bounding box center [285, 68] width 76 height 26
click at [278, 92] on link "Draw" at bounding box center [285, 98] width 73 height 29
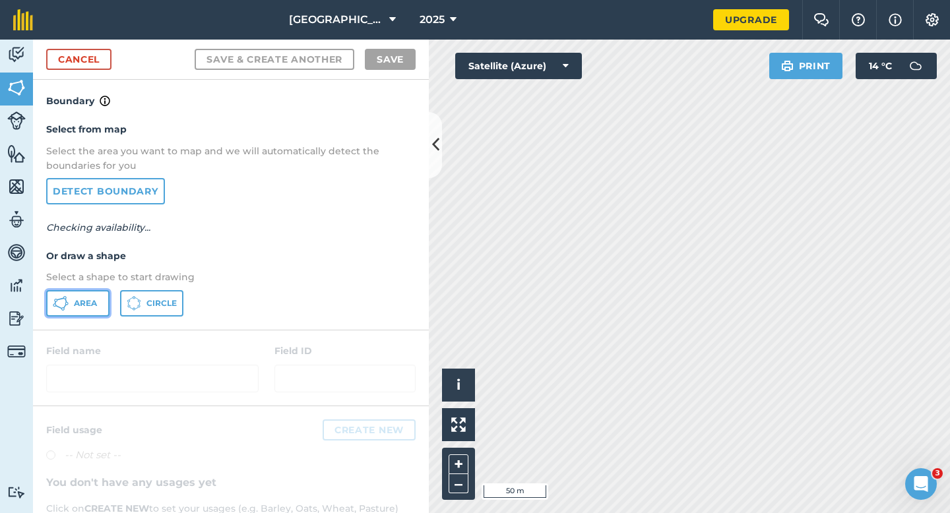
click at [57, 299] on icon at bounding box center [55, 300] width 3 height 3
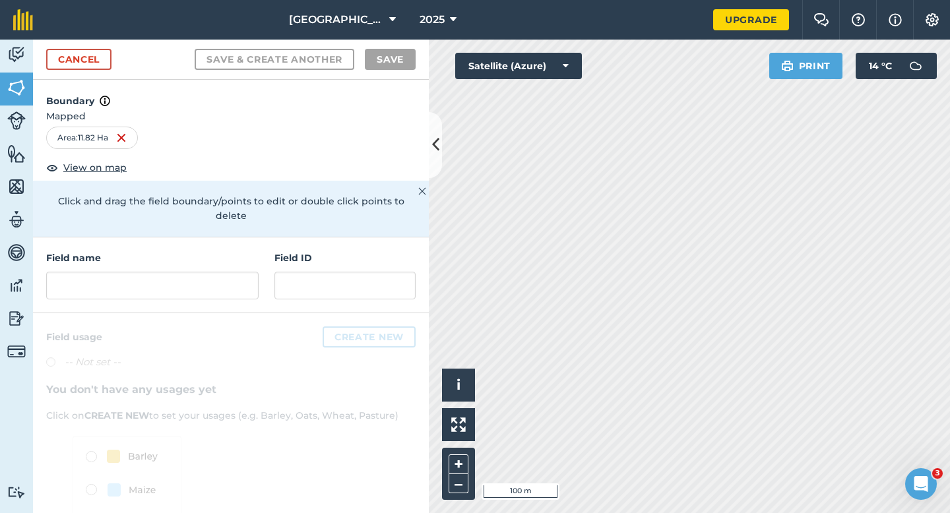
click at [185, 285] on div "Field name Field ID" at bounding box center [231, 275] width 396 height 76
click at [185, 273] on input "text" at bounding box center [152, 286] width 212 height 28
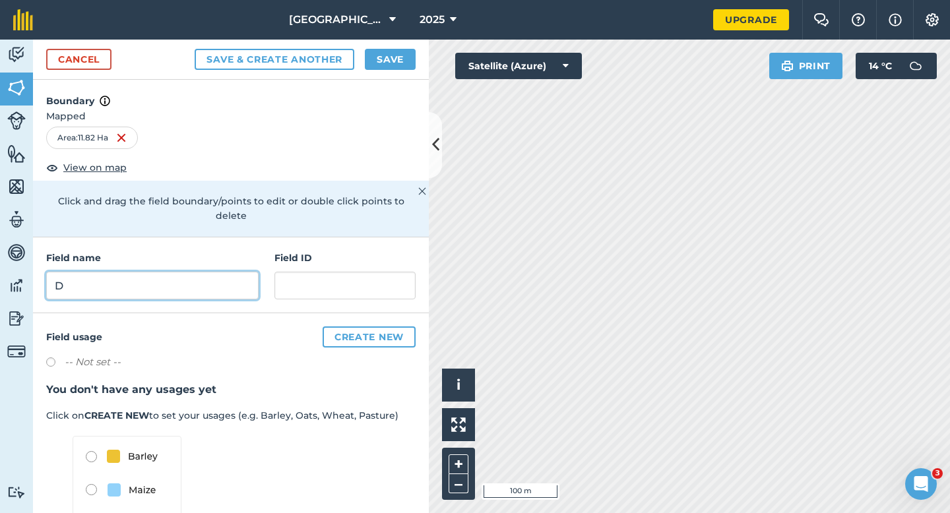
type input "D"
click at [394, 60] on button "Save" at bounding box center [390, 59] width 51 height 21
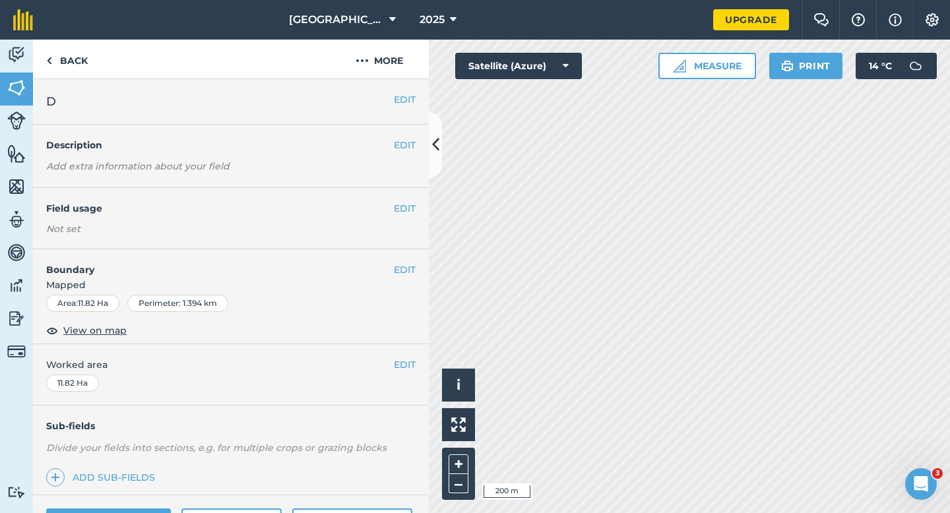
click at [415, 375] on div "EDIT Worked area 11.82 Ha" at bounding box center [231, 374] width 396 height 61
click at [415, 373] on div "EDIT Worked area 11.82 Ha" at bounding box center [231, 374] width 396 height 61
click at [411, 371] on button "EDIT" at bounding box center [405, 364] width 22 height 15
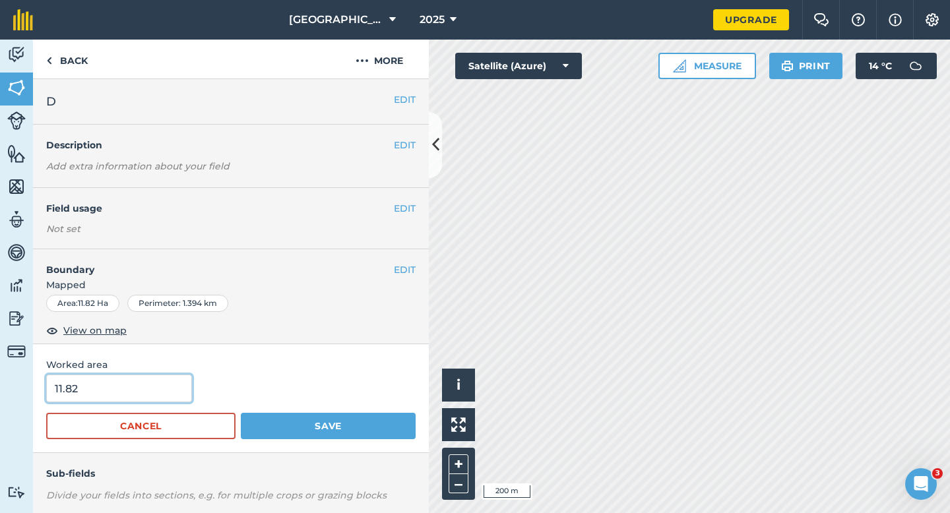
click at [122, 380] on input "11.82" at bounding box center [119, 389] width 146 height 28
type input "12"
click at [241, 413] on button "Save" at bounding box center [328, 426] width 175 height 26
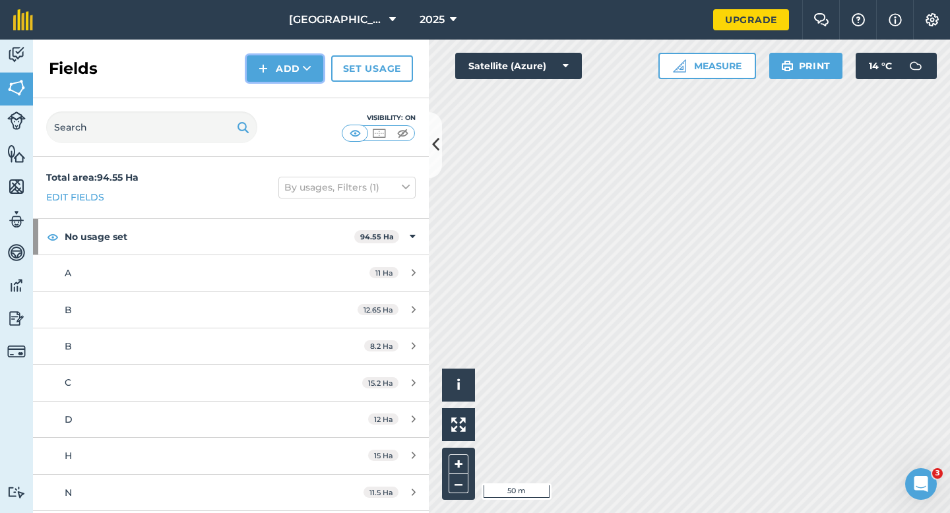
click at [265, 69] on img at bounding box center [262, 69] width 9 height 16
click at [265, 93] on link "Draw" at bounding box center [285, 98] width 73 height 29
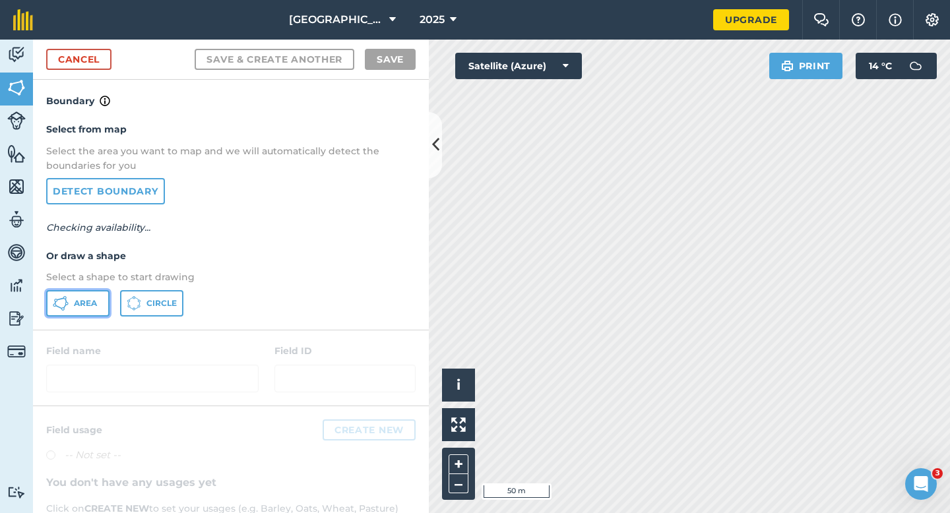
click at [78, 295] on button "Area" at bounding box center [77, 303] width 63 height 26
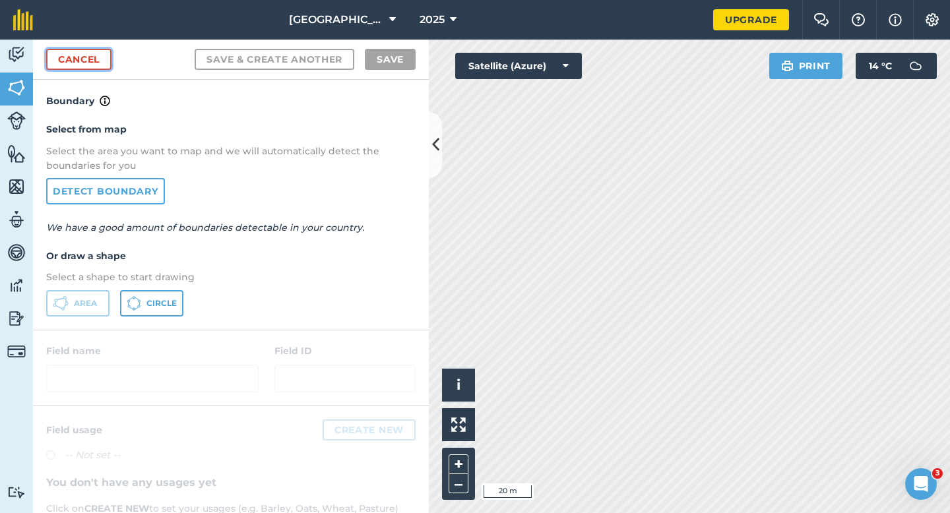
click at [96, 67] on link "Cancel" at bounding box center [78, 59] width 65 height 21
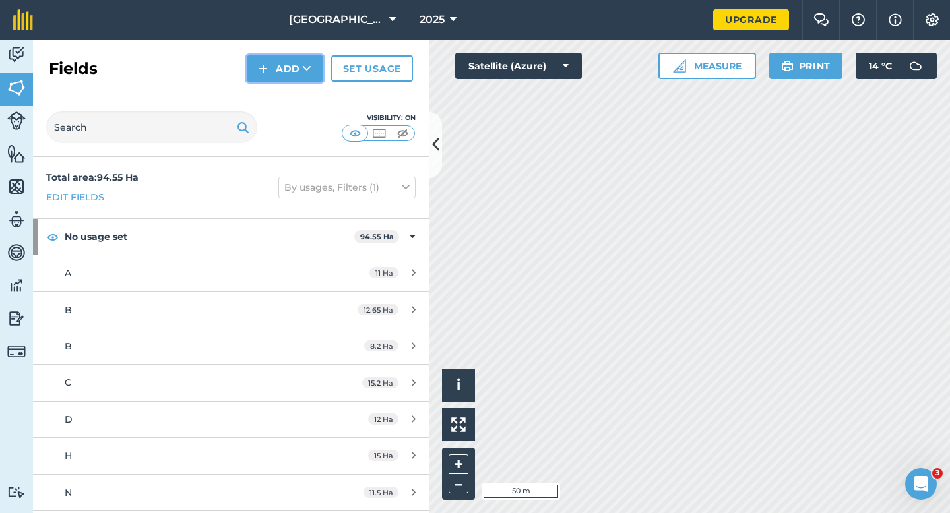
click at [255, 67] on button "Add" at bounding box center [285, 68] width 76 height 26
click at [259, 94] on link "Draw" at bounding box center [285, 98] width 73 height 29
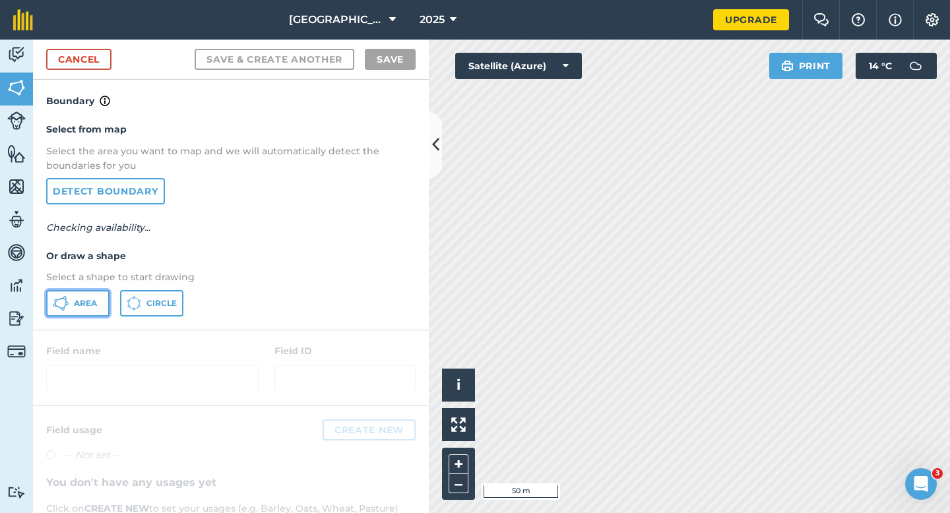
click at [88, 311] on button "Area" at bounding box center [77, 303] width 63 height 26
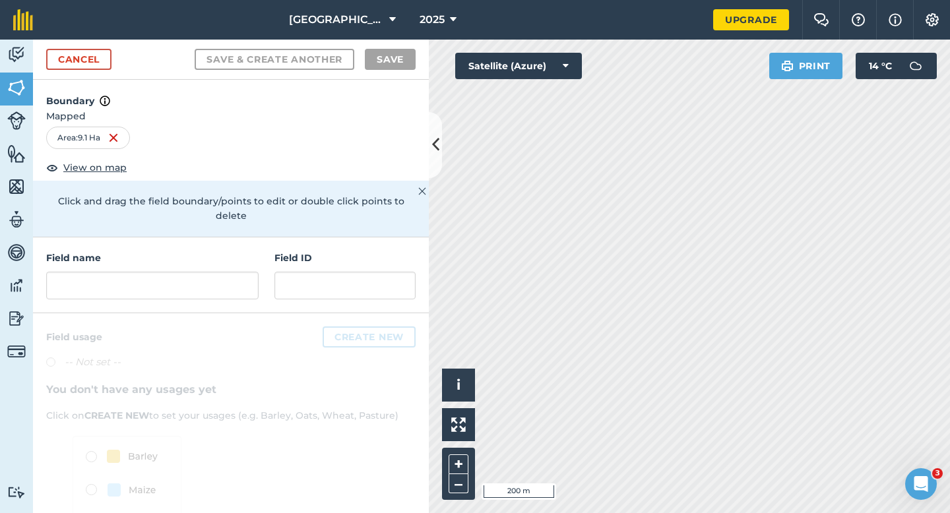
click at [248, 237] on div "Field name Field ID" at bounding box center [231, 275] width 396 height 76
click at [248, 251] on h4 "Field name" at bounding box center [152, 258] width 212 height 15
click at [246, 272] on input "text" at bounding box center [152, 286] width 212 height 28
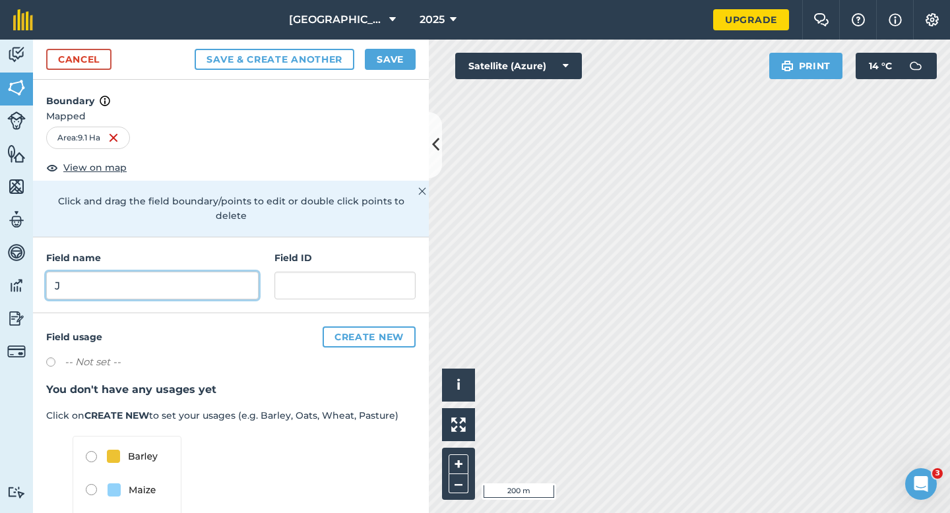
type input "J"
click at [400, 51] on button "Save" at bounding box center [390, 59] width 51 height 21
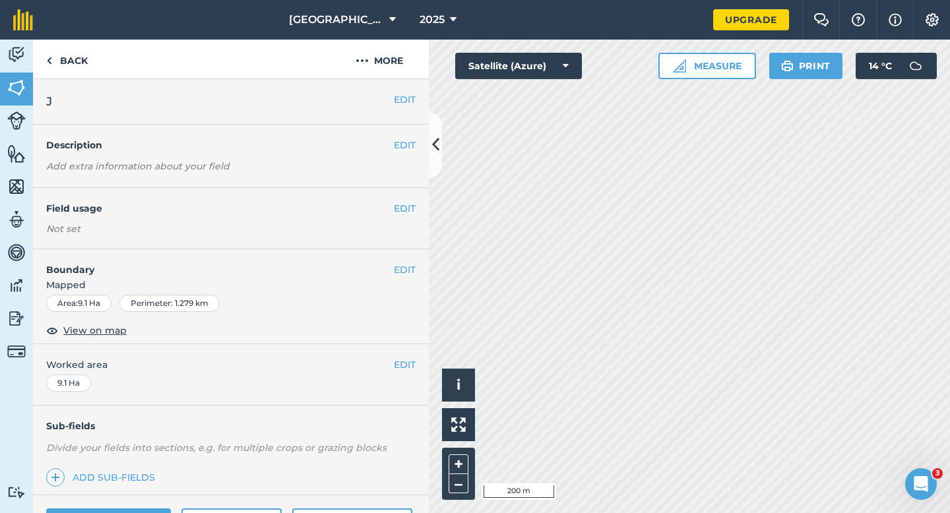
click at [390, 367] on span "Worked area" at bounding box center [230, 364] width 369 height 15
click at [398, 367] on button "EDIT" at bounding box center [405, 364] width 22 height 15
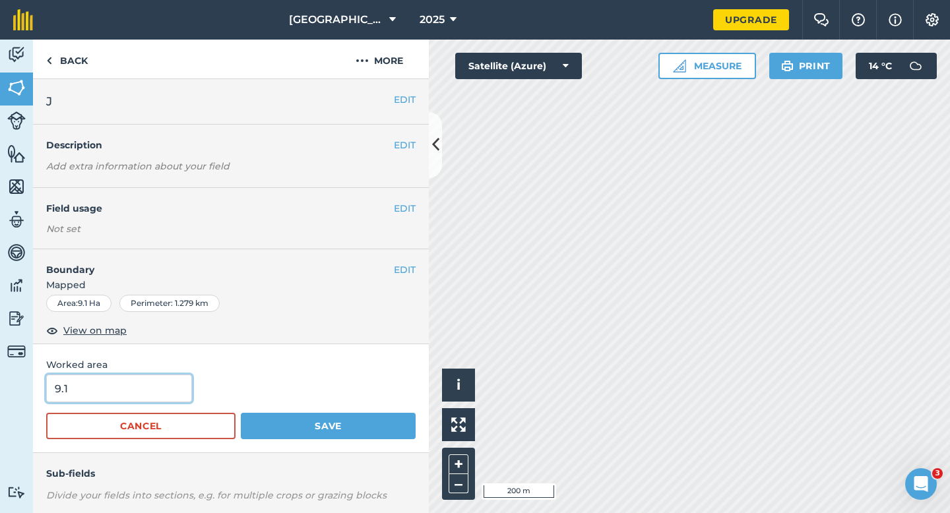
click at [109, 398] on input "9.1" at bounding box center [119, 389] width 146 height 28
type input "9"
click at [241, 413] on button "Save" at bounding box center [328, 426] width 175 height 26
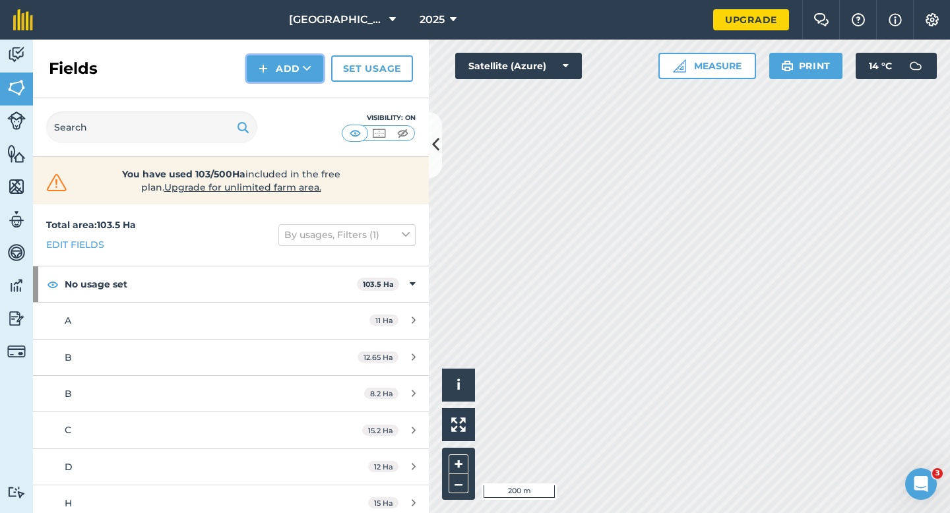
click at [281, 72] on button "Add" at bounding box center [285, 68] width 76 height 26
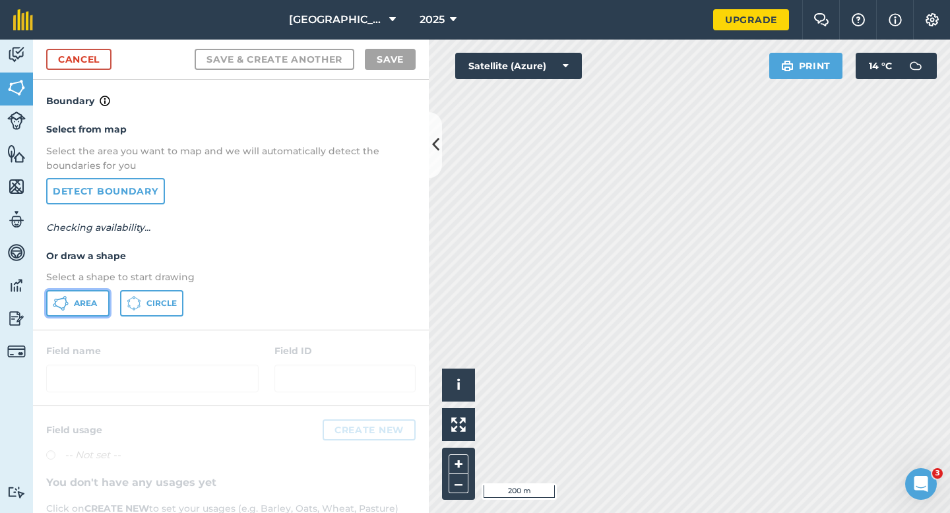
click at [85, 299] on span "Area" at bounding box center [85, 303] width 23 height 11
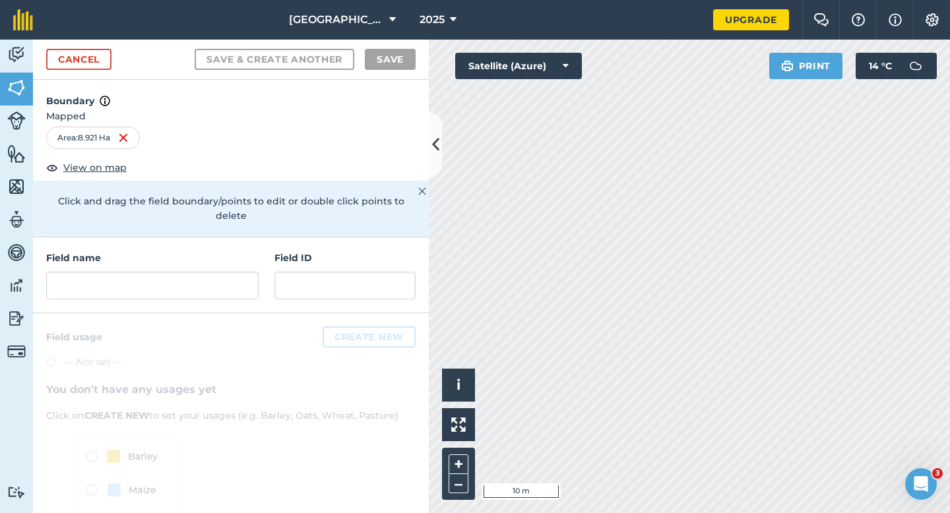
click at [194, 256] on div "Field name" at bounding box center [152, 275] width 212 height 49
click at [196, 272] on input "text" at bounding box center [152, 286] width 212 height 28
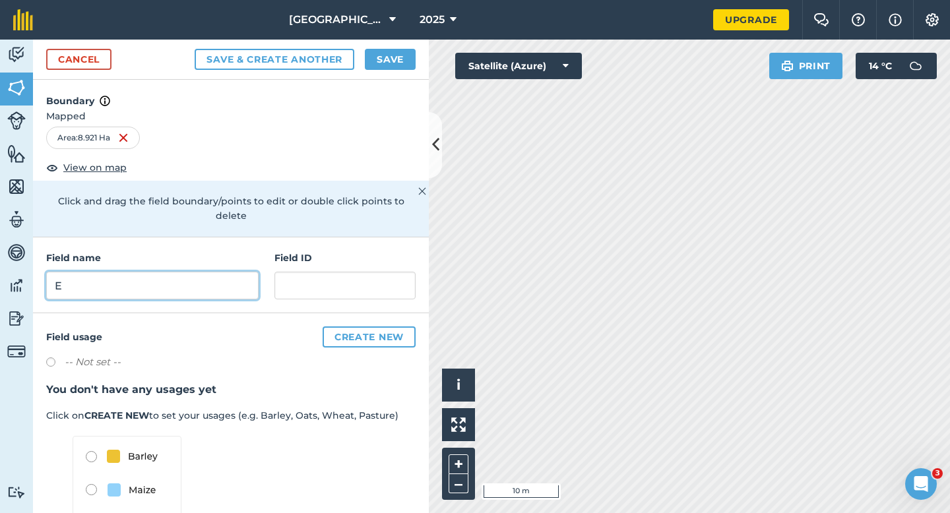
type input "E"
click at [387, 59] on button "Save" at bounding box center [390, 59] width 51 height 21
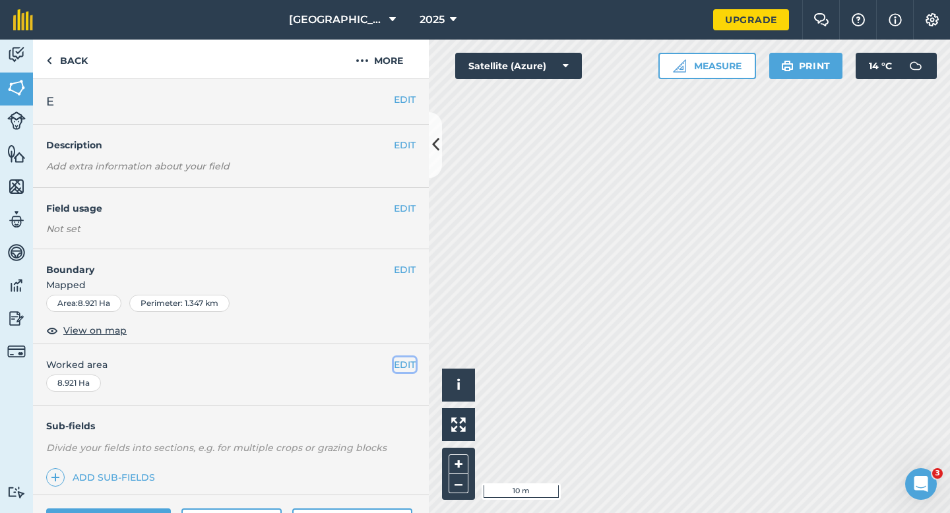
click at [410, 360] on button "EDIT" at bounding box center [405, 364] width 22 height 15
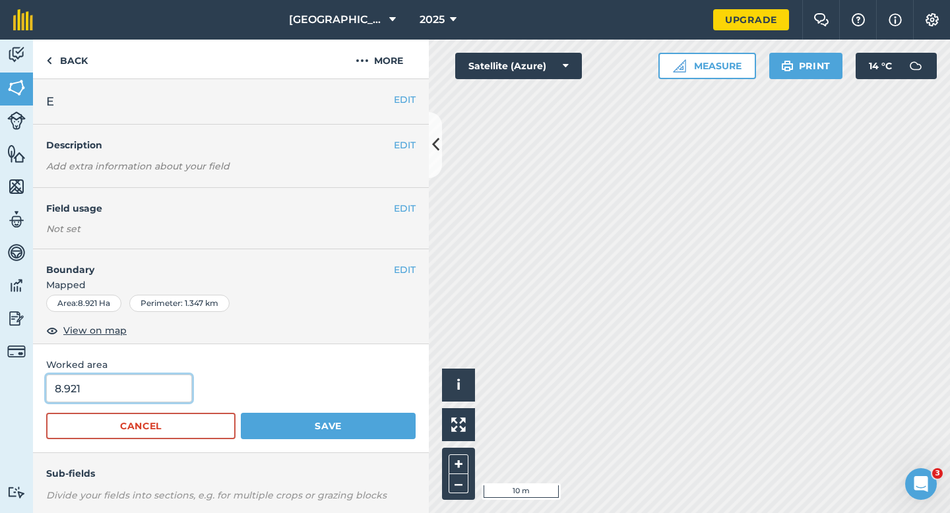
click at [121, 397] on input "8.921" at bounding box center [119, 389] width 146 height 28
type input "9"
click at [241, 413] on button "Save" at bounding box center [328, 426] width 175 height 26
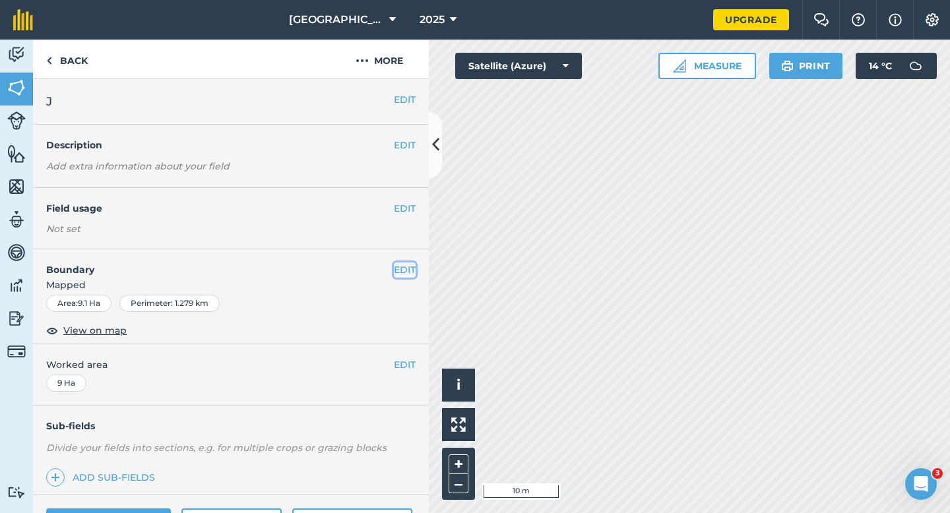
click at [404, 264] on button "EDIT" at bounding box center [405, 269] width 22 height 15
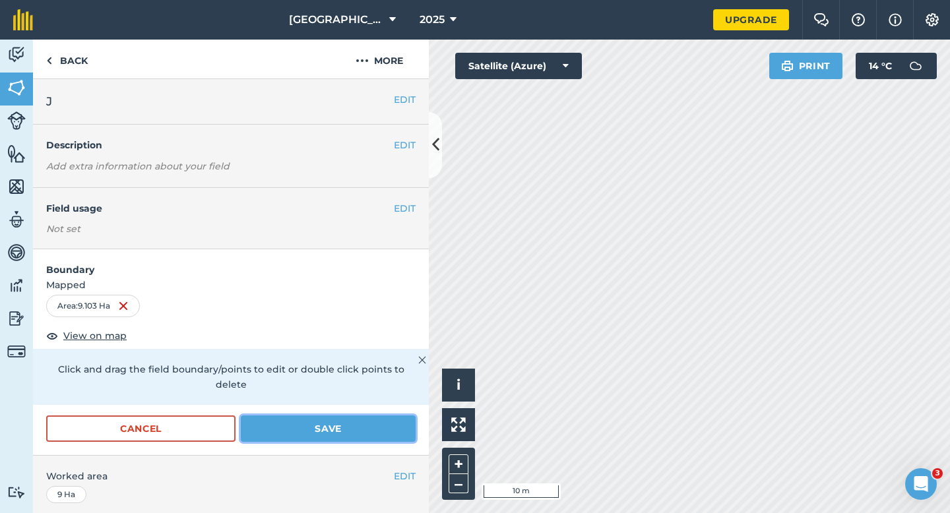
click at [332, 415] on button "Save" at bounding box center [328, 428] width 175 height 26
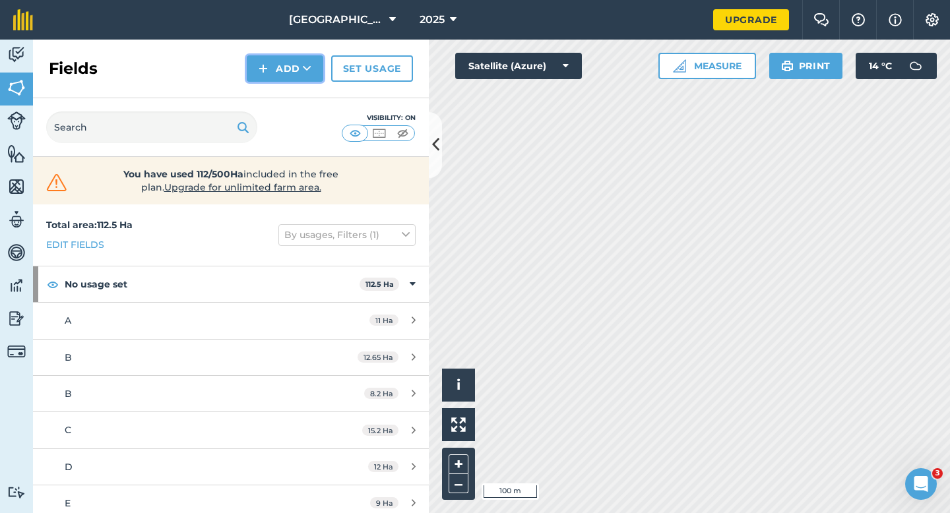
click at [284, 78] on button "Add" at bounding box center [285, 68] width 76 height 26
click at [284, 86] on link "Draw" at bounding box center [285, 98] width 73 height 29
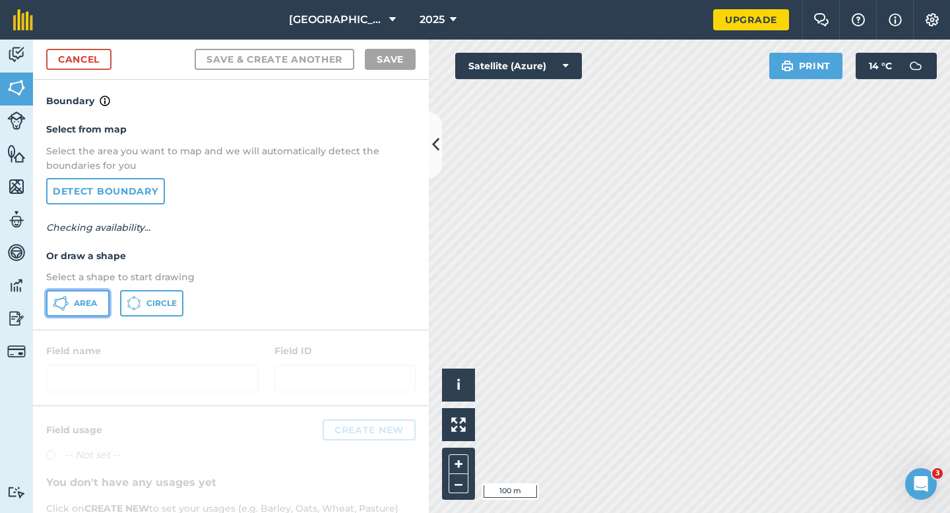
click at [102, 297] on button "Area" at bounding box center [77, 303] width 63 height 26
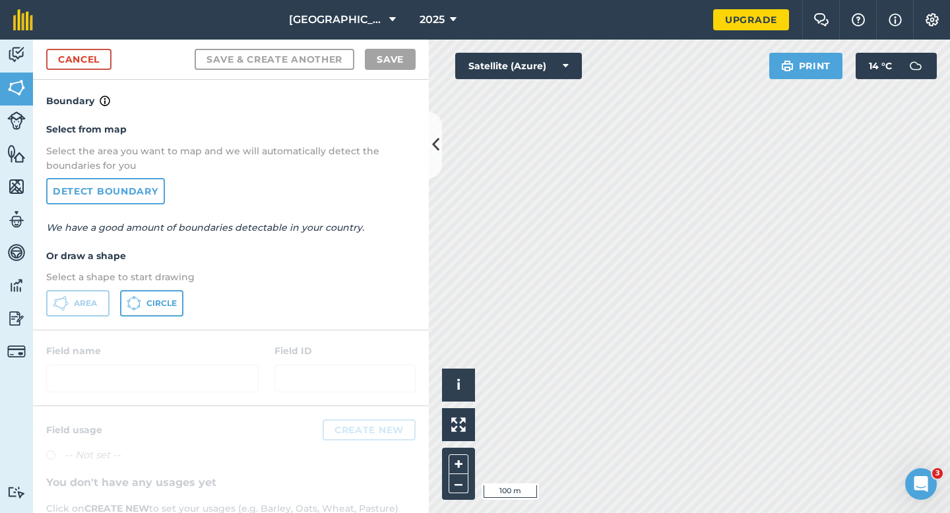
click at [104, 70] on div "Cancel Save & Create Another Save" at bounding box center [231, 60] width 396 height 40
click at [104, 69] on link "Cancel" at bounding box center [78, 59] width 65 height 21
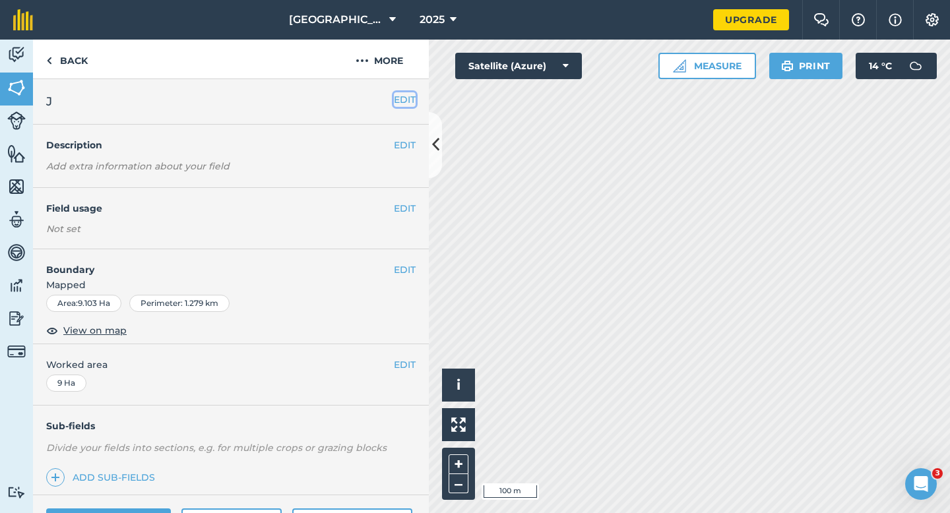
click at [409, 104] on button "EDIT" at bounding box center [405, 99] width 22 height 15
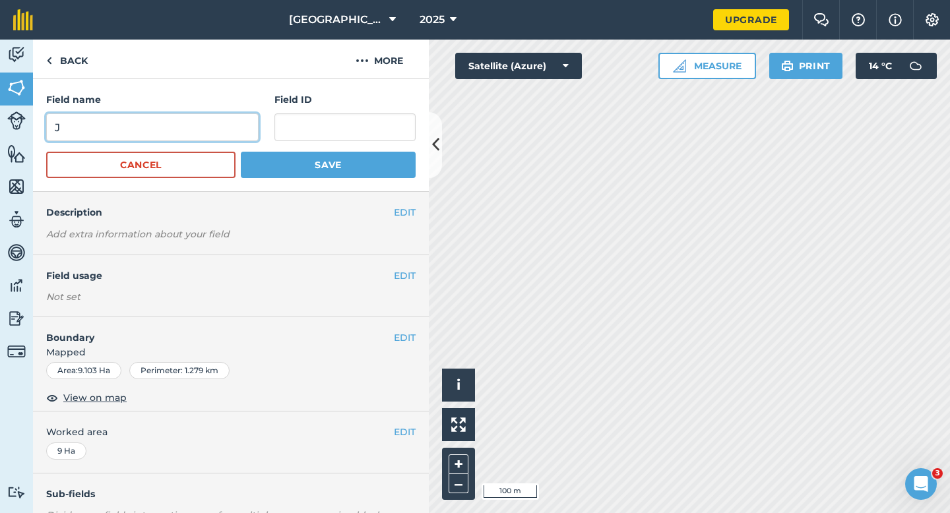
click at [199, 129] on input "J" at bounding box center [152, 127] width 212 height 28
type input "F"
click at [241, 152] on button "Save" at bounding box center [328, 165] width 175 height 26
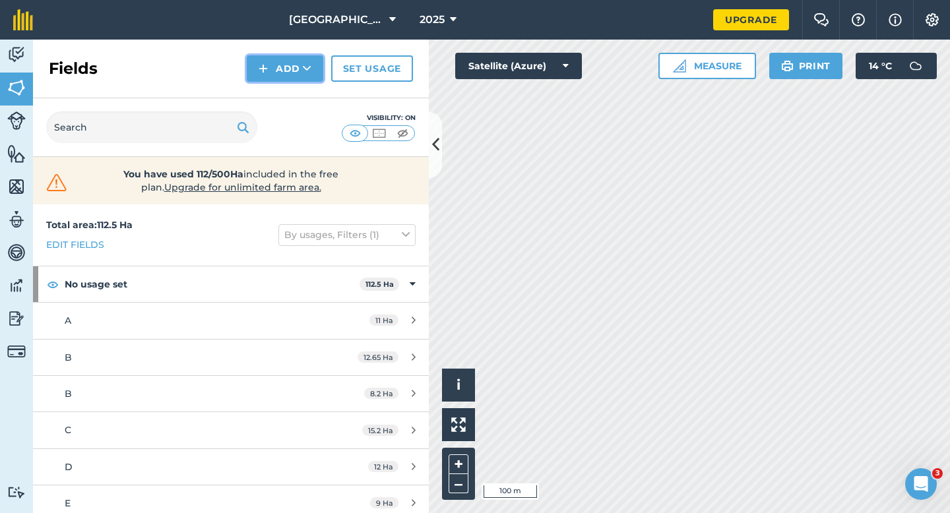
click at [299, 67] on button "Add" at bounding box center [285, 68] width 76 height 26
click at [299, 98] on link "Draw" at bounding box center [285, 98] width 73 height 29
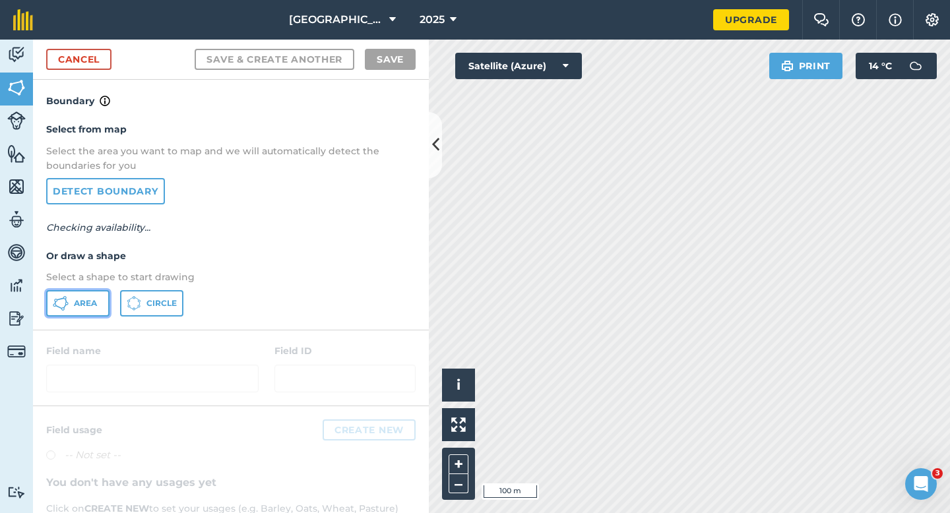
click at [78, 305] on span "Area" at bounding box center [85, 303] width 23 height 11
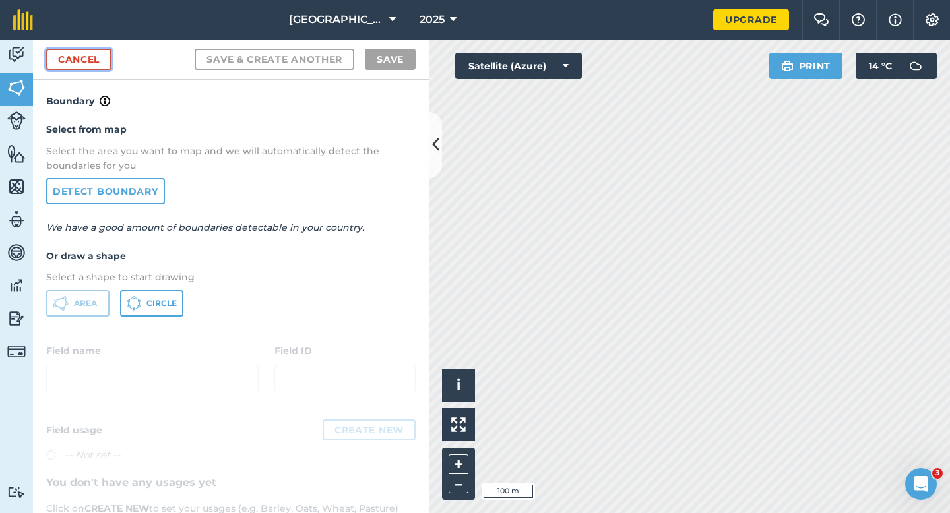
click at [90, 61] on link "Cancel" at bounding box center [78, 59] width 65 height 21
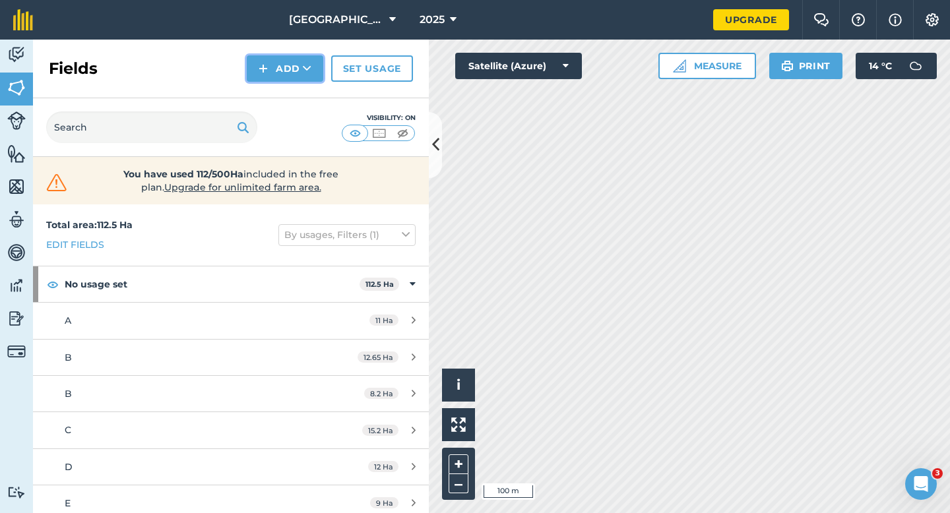
click at [287, 67] on button "Add" at bounding box center [285, 68] width 76 height 26
click at [287, 90] on link "Draw" at bounding box center [285, 98] width 73 height 29
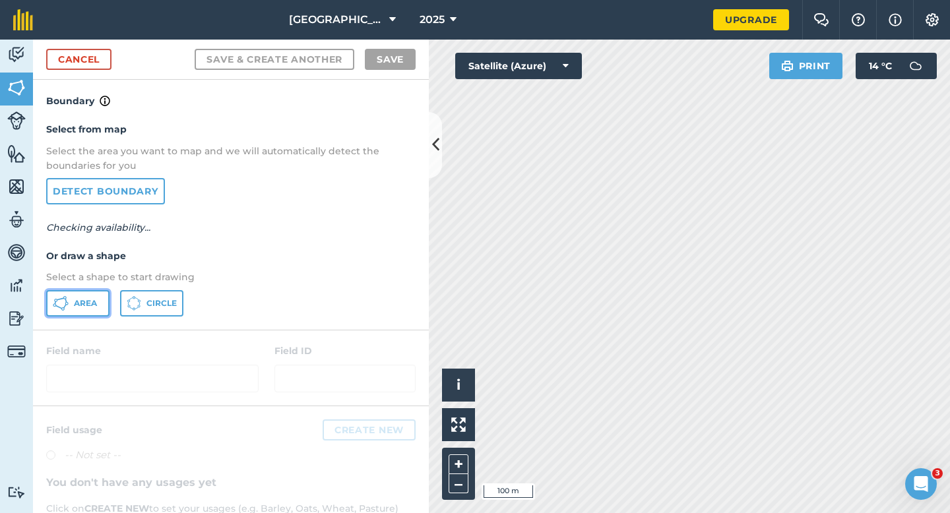
click at [71, 307] on button "Area" at bounding box center [77, 303] width 63 height 26
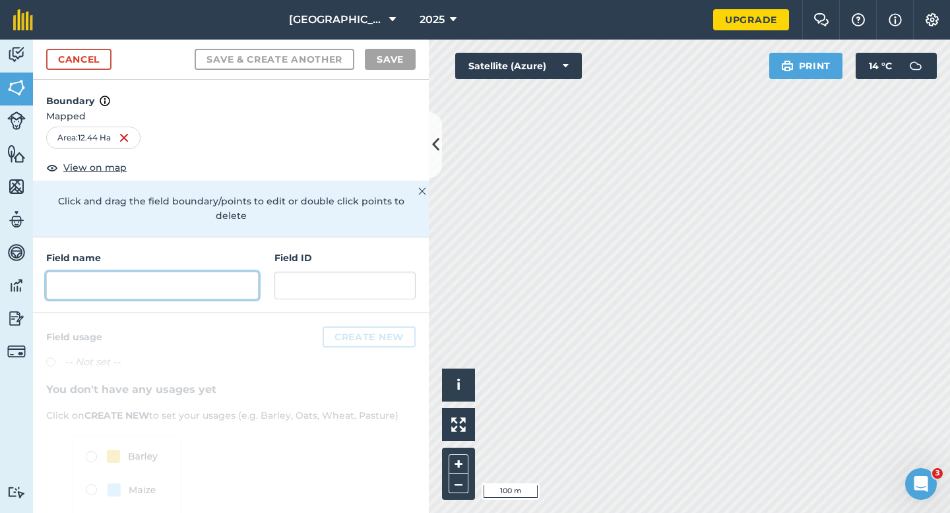
click at [207, 272] on input "text" at bounding box center [152, 286] width 212 height 28
type input "H"
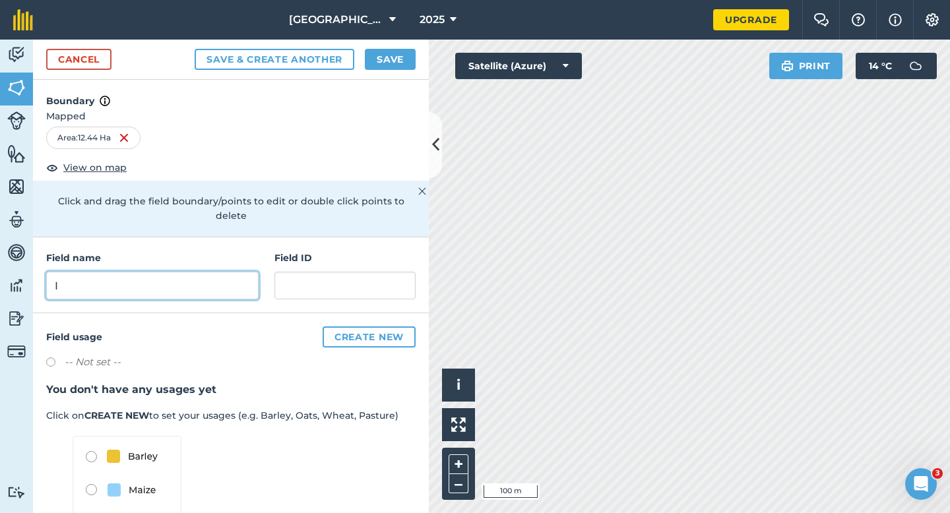
type input "I"
click at [399, 61] on button "Save" at bounding box center [390, 59] width 51 height 21
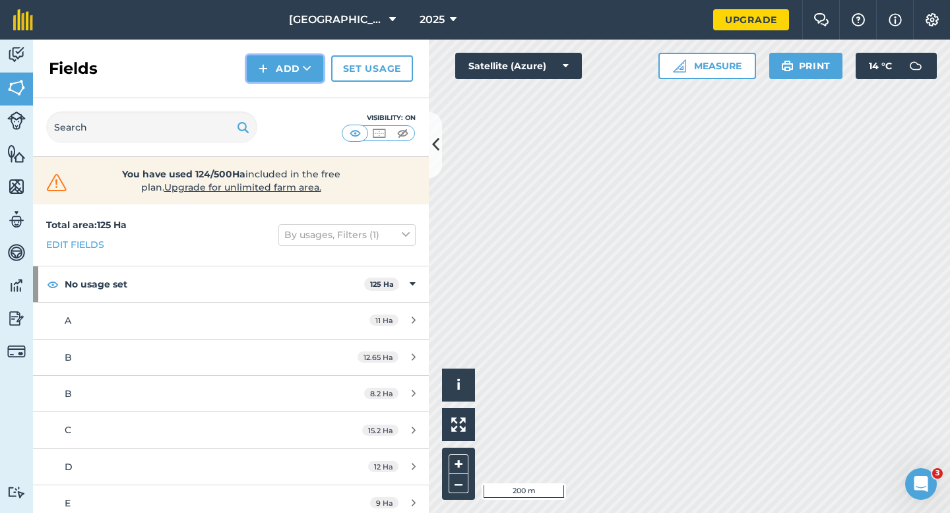
click at [303, 73] on icon at bounding box center [307, 68] width 9 height 13
click at [303, 92] on link "Draw" at bounding box center [285, 98] width 73 height 29
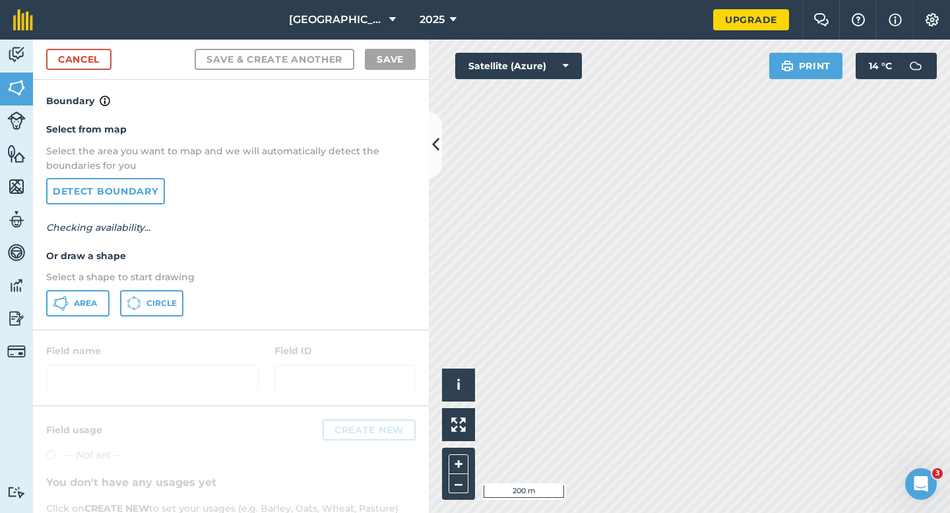
click at [99, 288] on div "Select from map Select the area you want to map and we will automatically detec…" at bounding box center [231, 219] width 396 height 220
click at [99, 289] on div "Select from map Select the area you want to map and we will automatically detec…" at bounding box center [231, 219] width 396 height 220
click at [98, 293] on button "Area" at bounding box center [77, 303] width 63 height 26
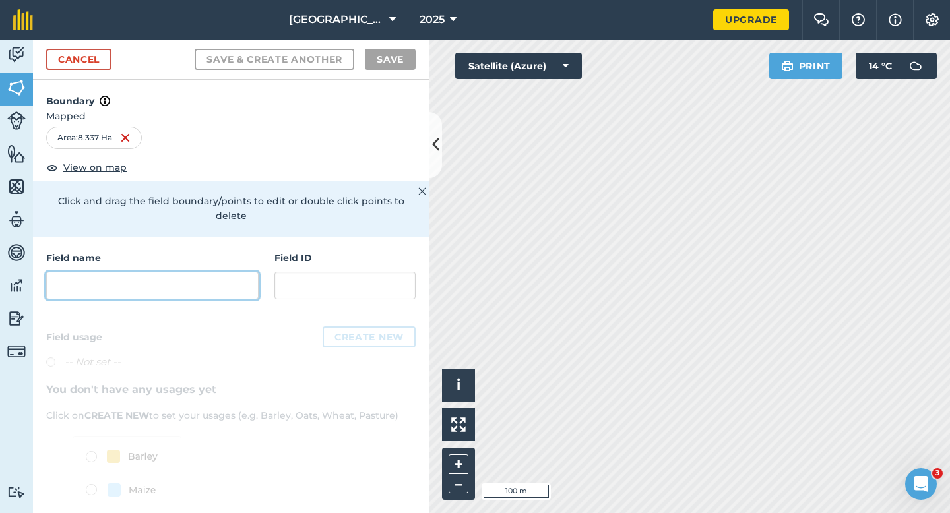
click at [233, 274] on input "text" at bounding box center [152, 286] width 212 height 28
click at [195, 285] on div "Field name Field ID" at bounding box center [231, 275] width 396 height 76
click at [195, 272] on input "text" at bounding box center [152, 286] width 212 height 28
click at [231, 272] on input "text" at bounding box center [152, 286] width 212 height 28
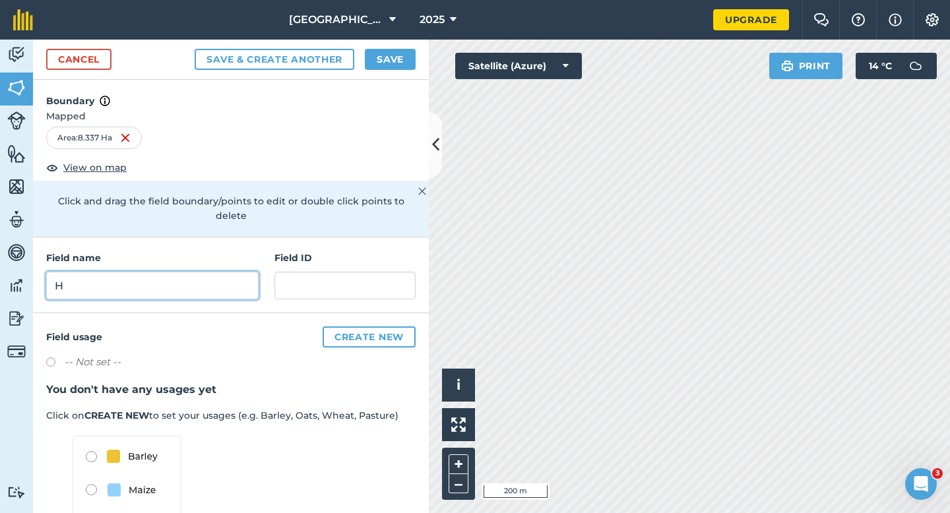
type input "H"
click at [386, 67] on button "Save" at bounding box center [390, 59] width 51 height 21
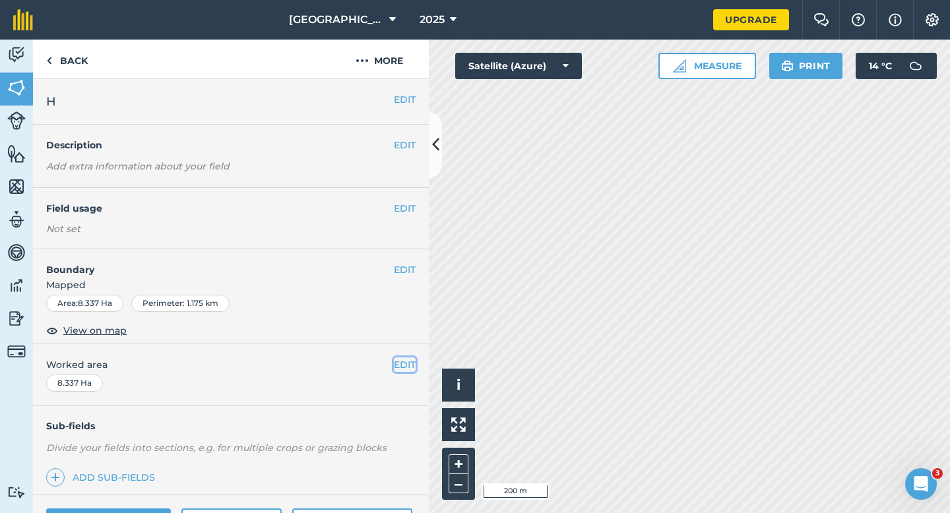
click at [404, 363] on button "EDIT" at bounding box center [405, 364] width 22 height 15
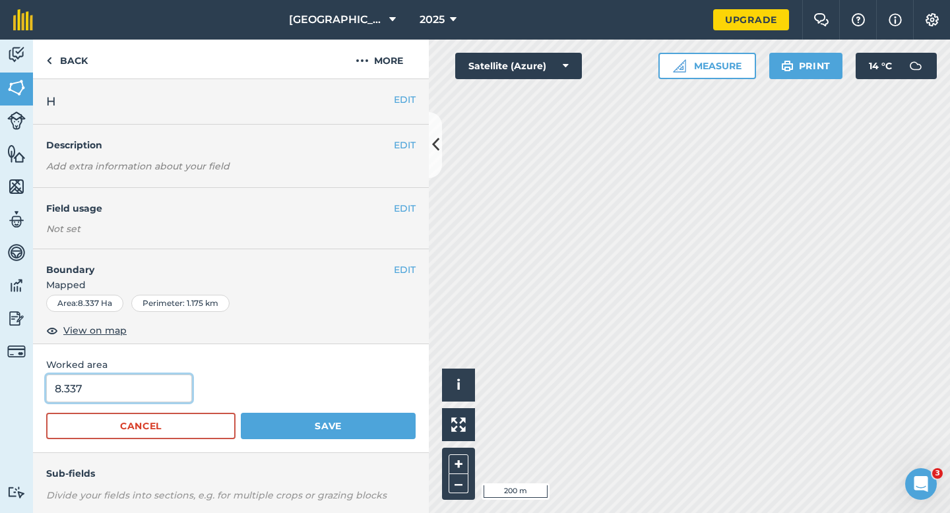
click at [166, 395] on input "8.337" at bounding box center [119, 389] width 146 height 28
type input "8.3"
click at [241, 413] on button "Save" at bounding box center [328, 426] width 175 height 26
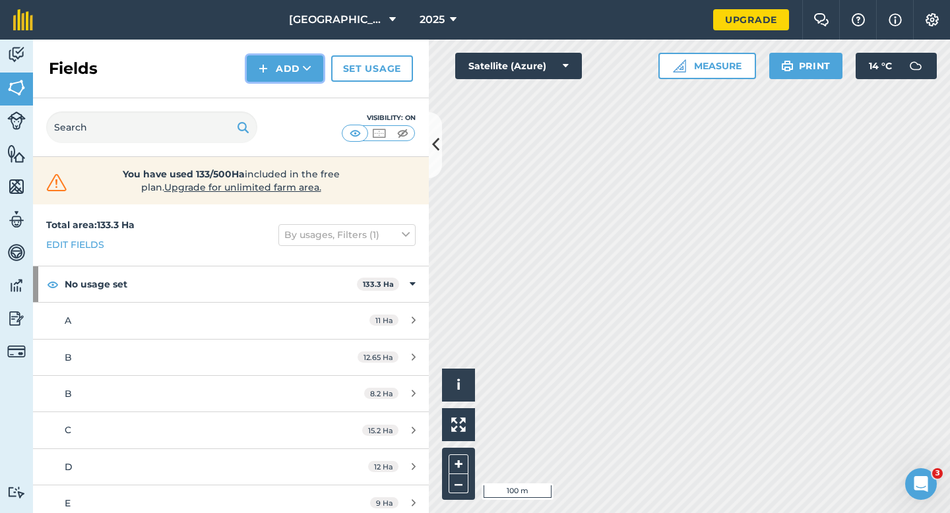
click at [273, 67] on button "Add" at bounding box center [285, 68] width 76 height 26
click at [274, 87] on link "Draw" at bounding box center [285, 98] width 73 height 29
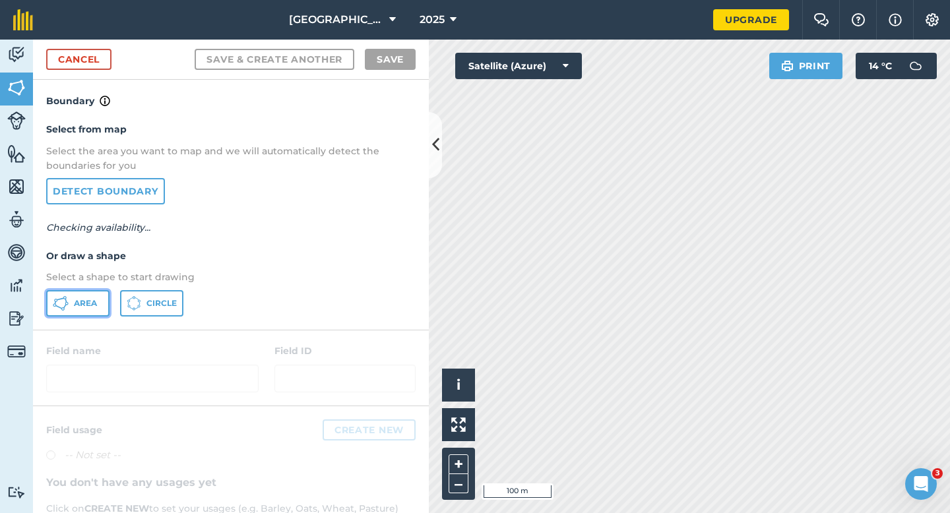
click at [83, 290] on button "Area" at bounding box center [77, 303] width 63 height 26
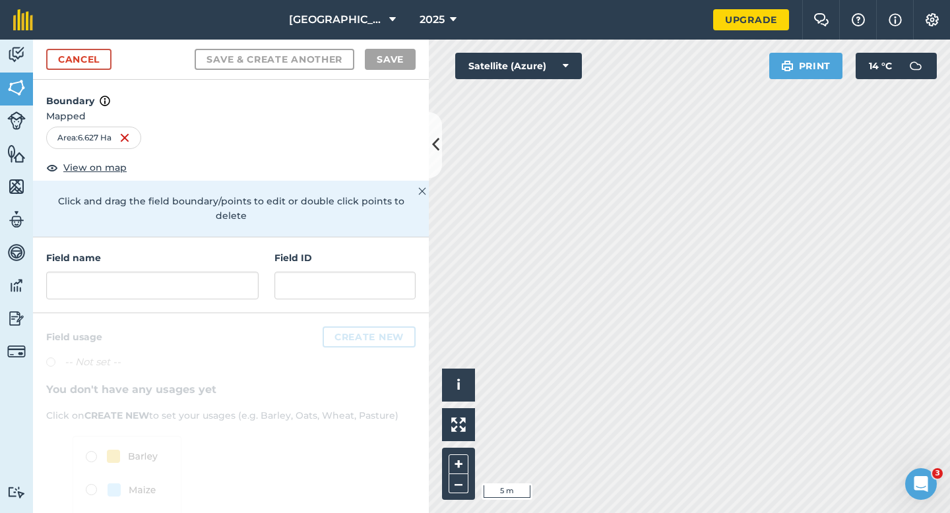
click at [232, 287] on div "Field name Field ID" at bounding box center [231, 275] width 396 height 76
click at [232, 282] on input "text" at bounding box center [152, 286] width 212 height 28
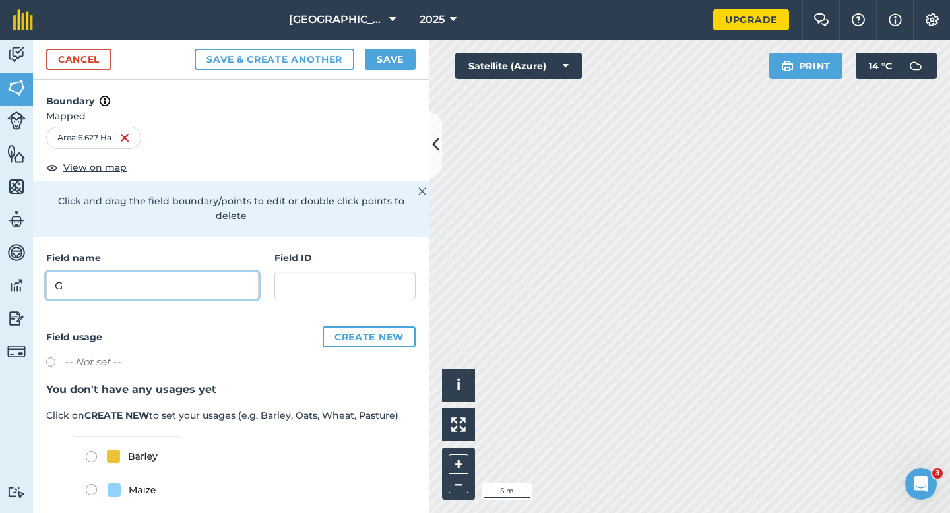
type input "G"
click at [411, 72] on div "Cancel Save & Create Another Save" at bounding box center [231, 60] width 396 height 40
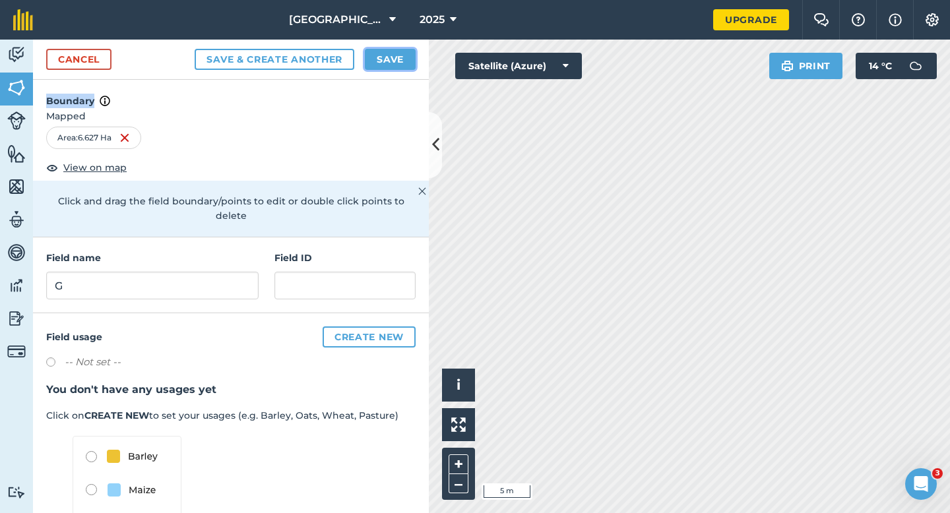
click at [408, 65] on button "Save" at bounding box center [390, 59] width 51 height 21
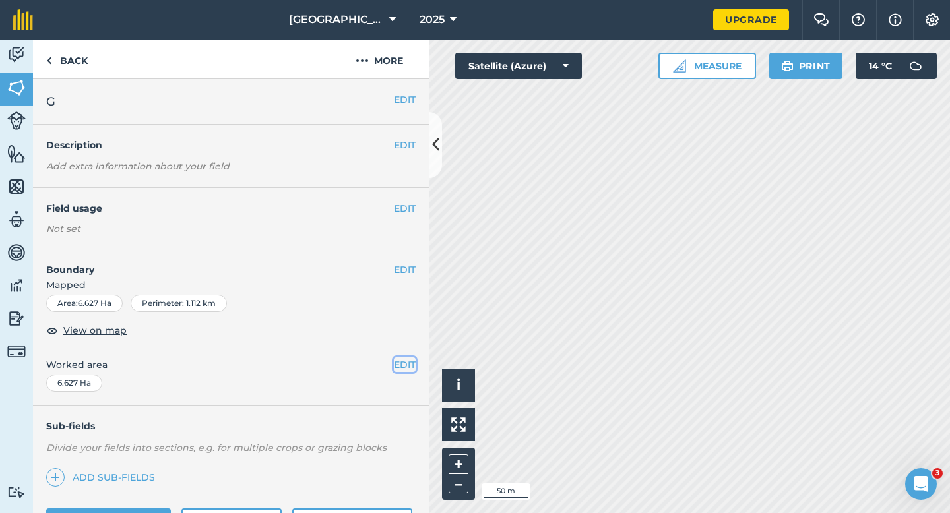
click at [408, 367] on button "EDIT" at bounding box center [405, 364] width 22 height 15
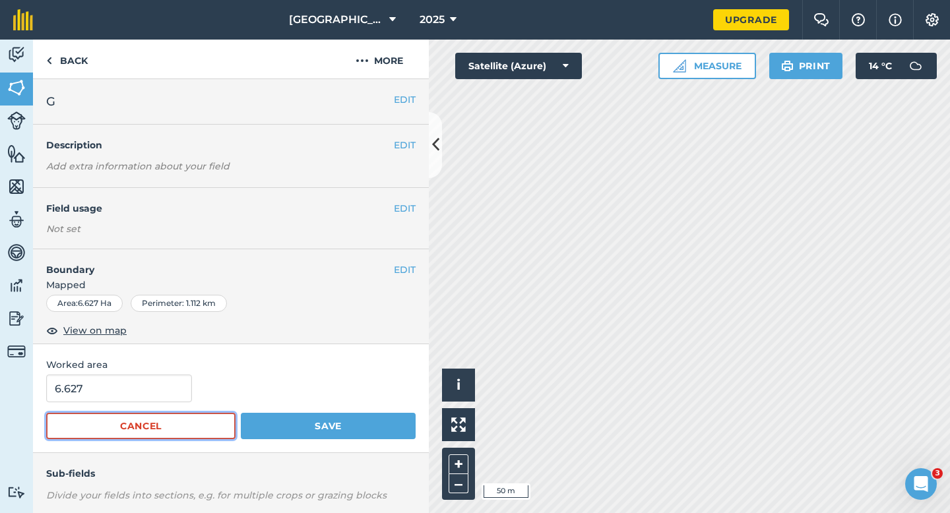
click at [127, 415] on button "Cancel" at bounding box center [140, 426] width 189 height 26
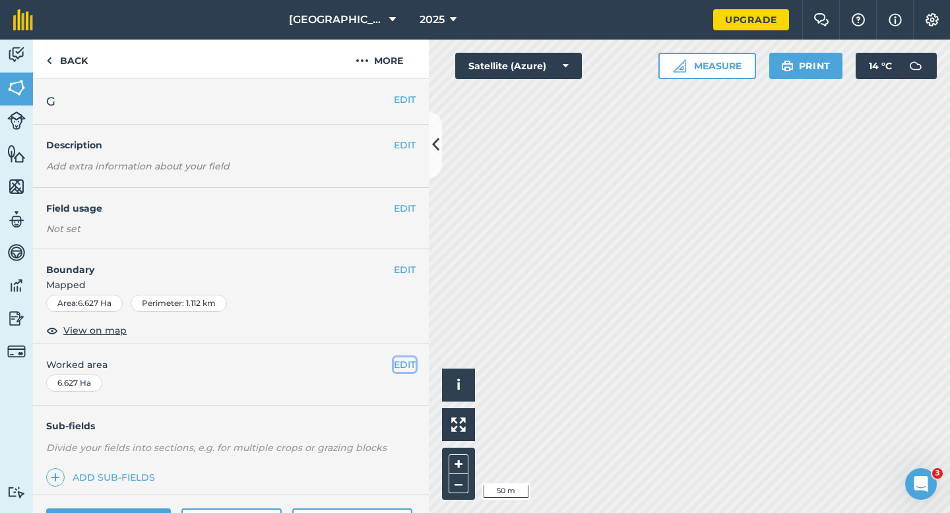
click at [410, 362] on button "EDIT" at bounding box center [405, 364] width 22 height 15
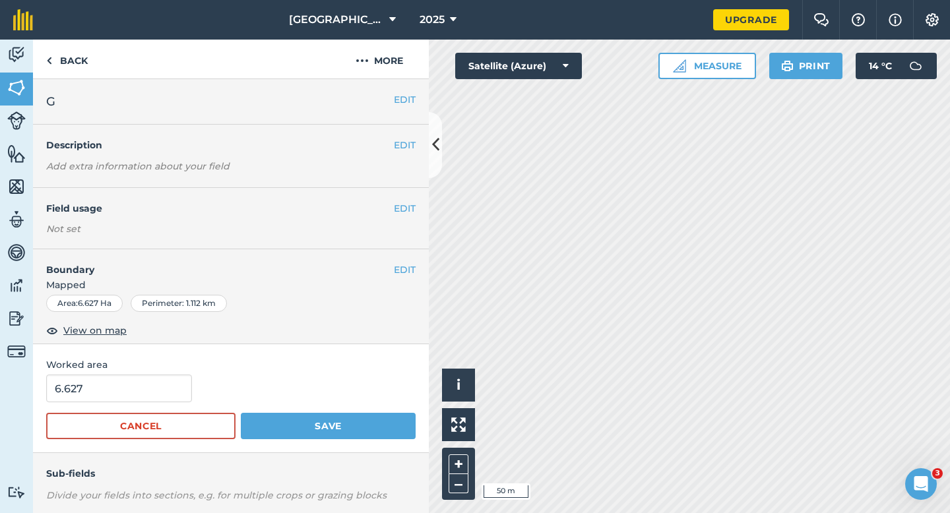
click at [213, 382] on div "6.627" at bounding box center [230, 389] width 369 height 28
click at [173, 384] on input "6.627" at bounding box center [119, 389] width 146 height 28
type input "6.6"
click at [241, 413] on button "Save" at bounding box center [328, 426] width 175 height 26
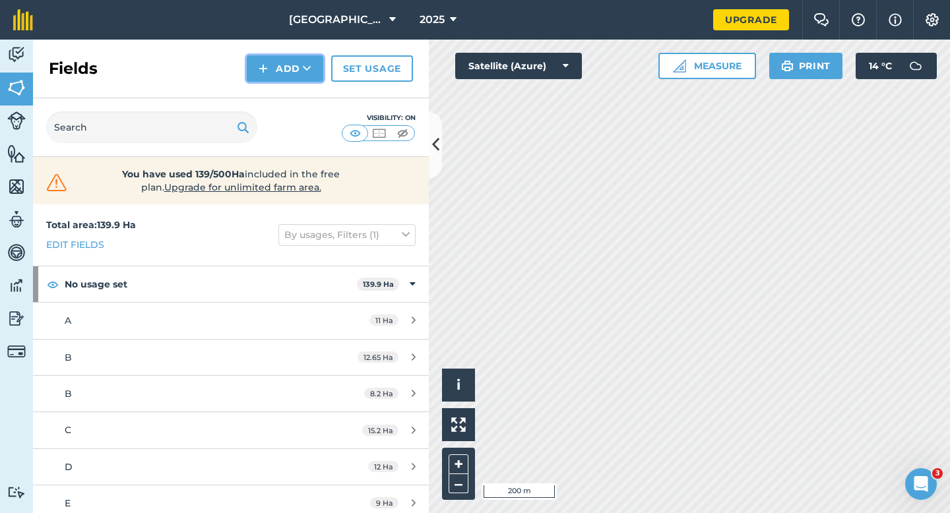
click at [274, 62] on button "Add" at bounding box center [285, 68] width 76 height 26
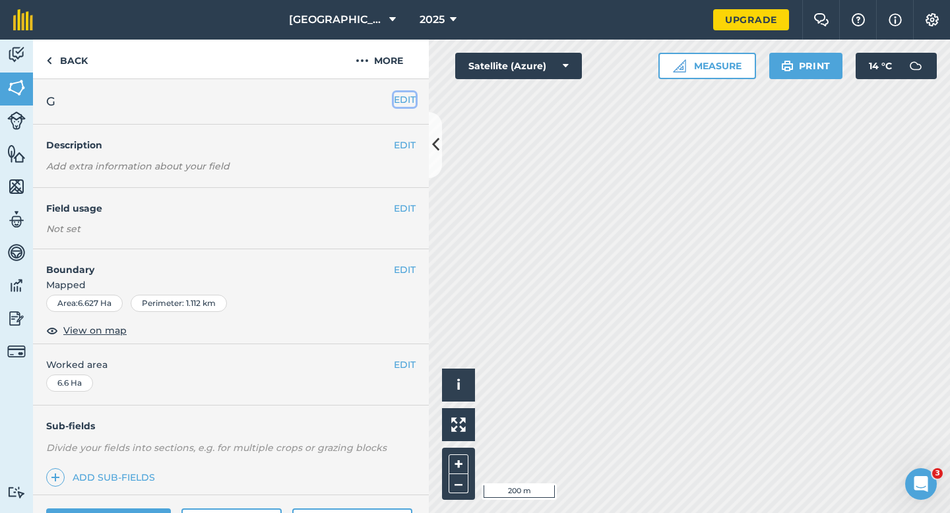
click at [397, 96] on button "EDIT" at bounding box center [405, 99] width 22 height 15
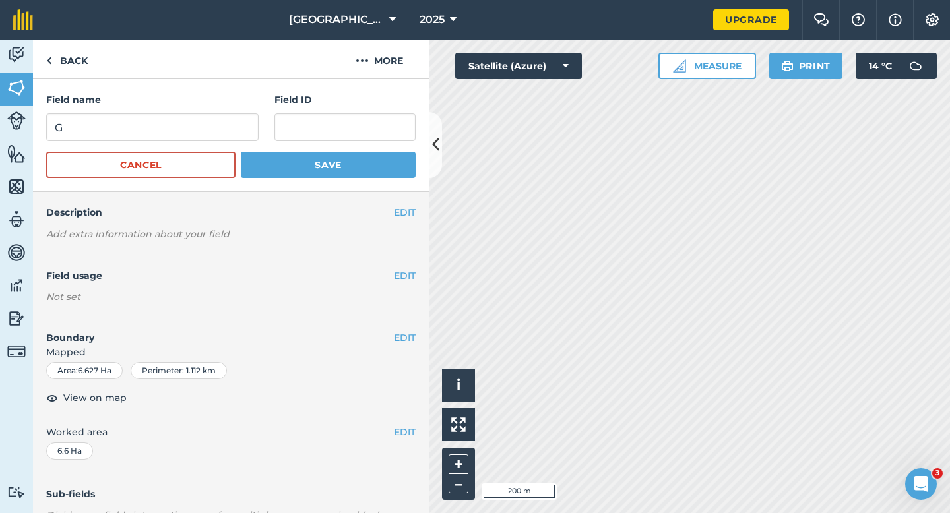
click at [262, 133] on div "Field name G Field ID" at bounding box center [230, 116] width 369 height 49
click at [251, 133] on input "G" at bounding box center [152, 127] width 212 height 28
type input "E"
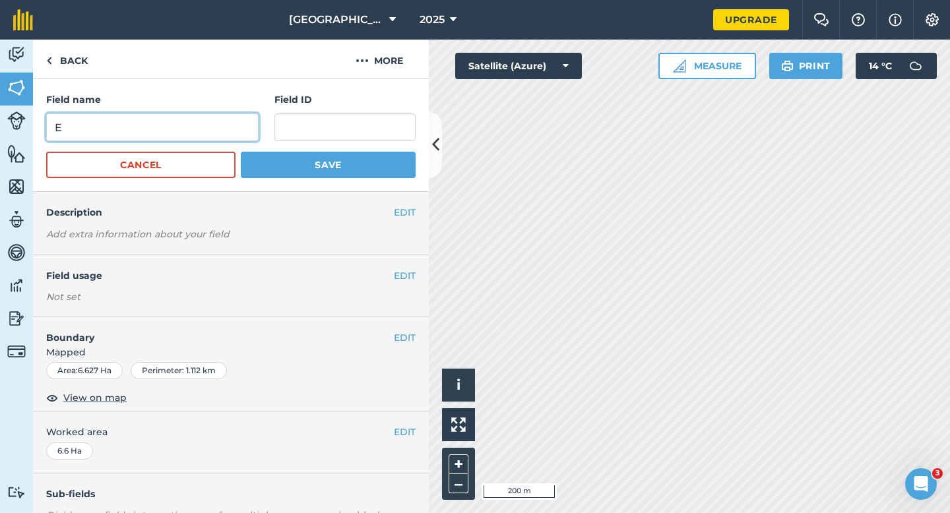
click at [241, 152] on button "Save" at bounding box center [328, 165] width 175 height 26
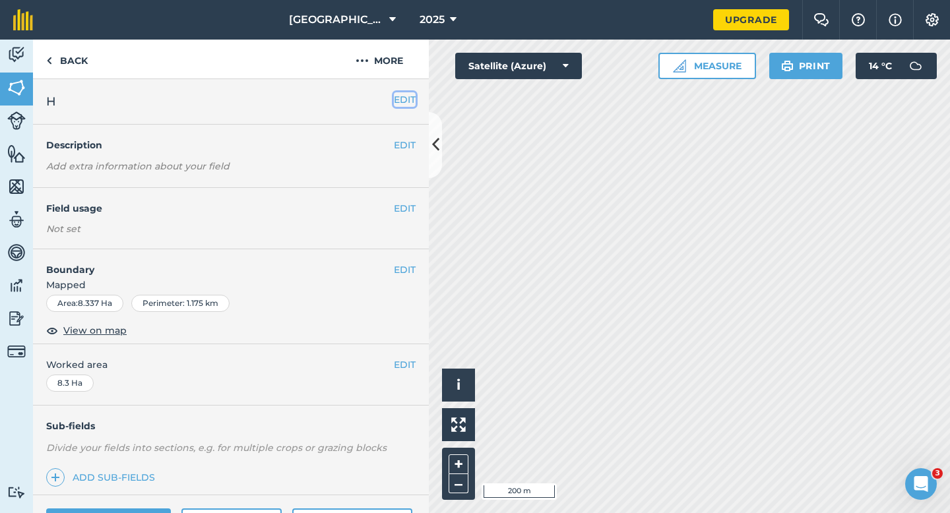
click at [404, 100] on button "EDIT" at bounding box center [405, 99] width 22 height 15
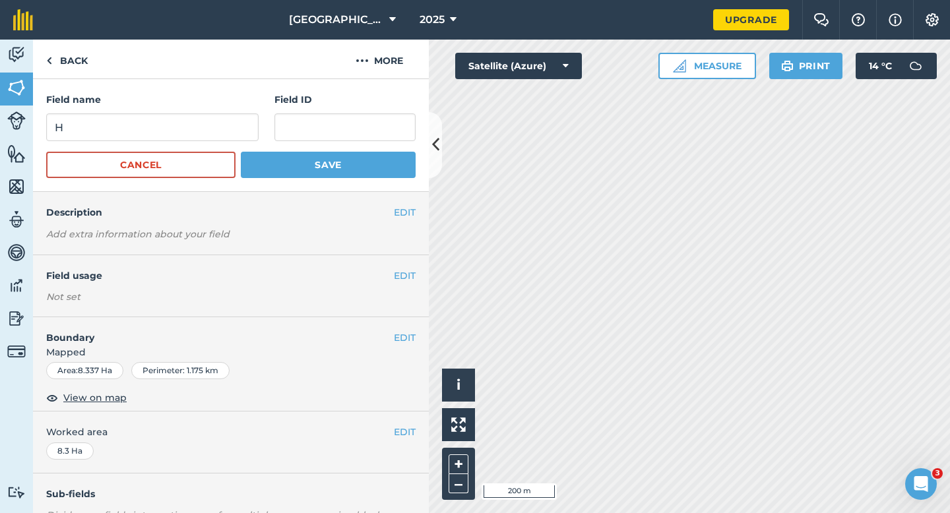
click at [260, 132] on div "Field name H Field ID" at bounding box center [230, 116] width 369 height 49
click at [258, 132] on input "H" at bounding box center [152, 127] width 212 height 28
type input "F"
click at [241, 152] on button "Save" at bounding box center [328, 165] width 175 height 26
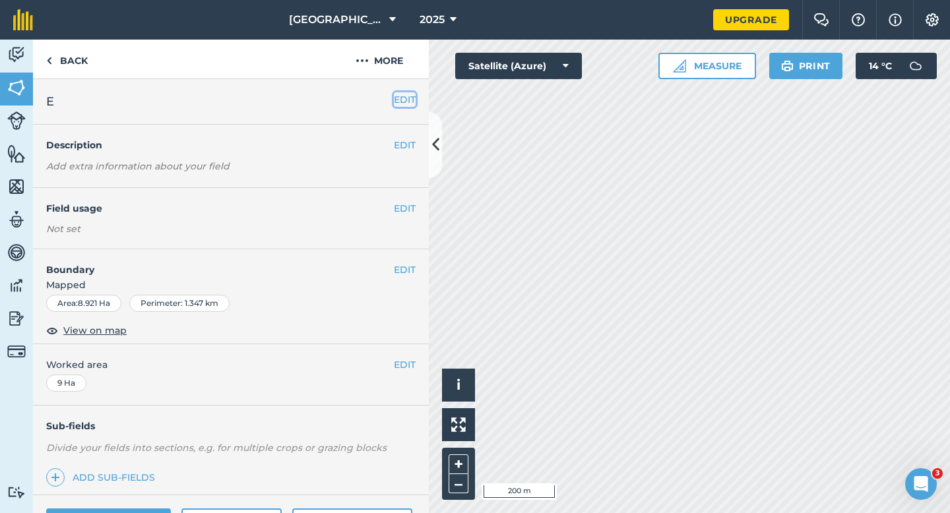
click at [409, 103] on button "EDIT" at bounding box center [405, 99] width 22 height 15
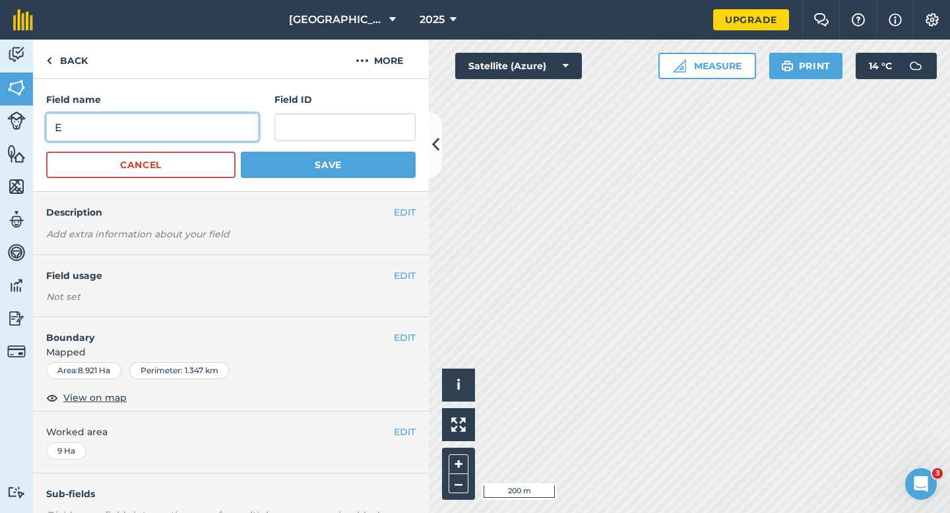
click at [216, 135] on input "E" at bounding box center [152, 127] width 212 height 28
type input "G"
click at [241, 152] on button "Save" at bounding box center [328, 165] width 175 height 26
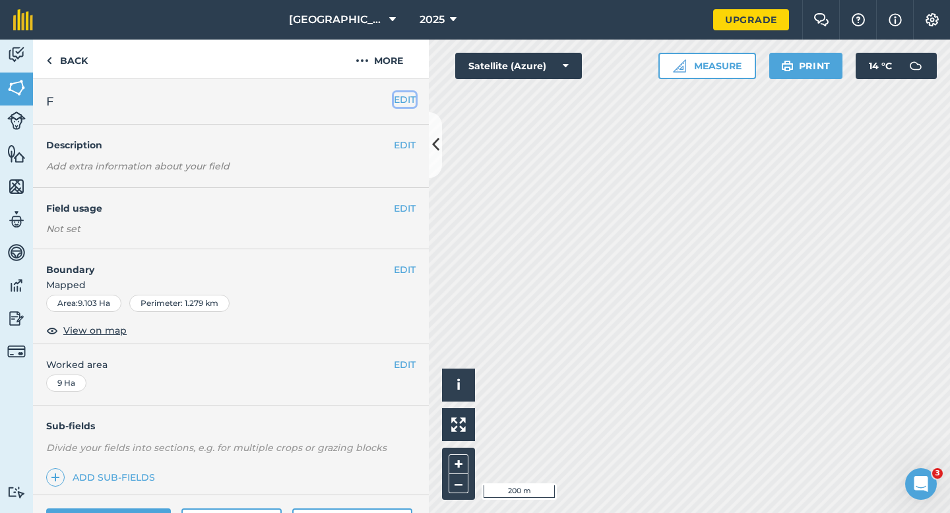
click at [400, 93] on button "EDIT" at bounding box center [405, 99] width 22 height 15
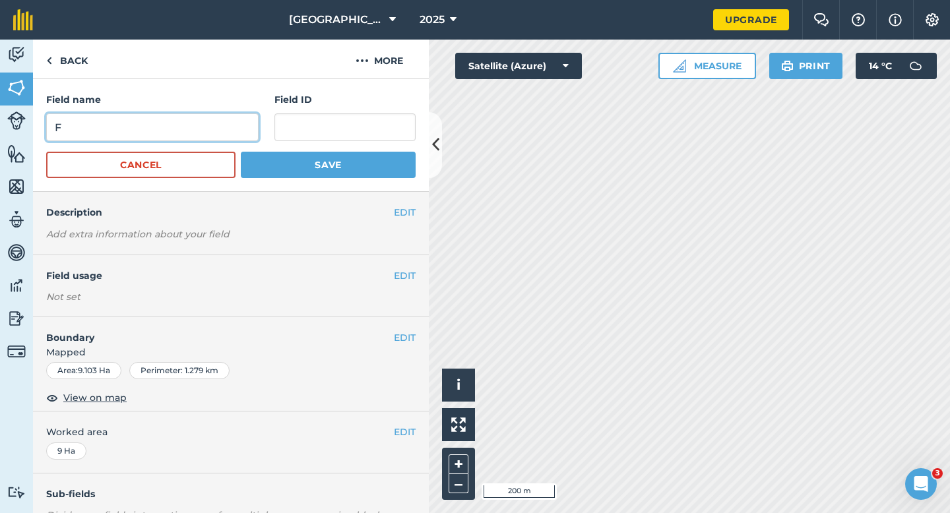
click at [180, 119] on input "F" at bounding box center [152, 127] width 212 height 28
type input "H"
click at [241, 152] on button "Save" at bounding box center [328, 165] width 175 height 26
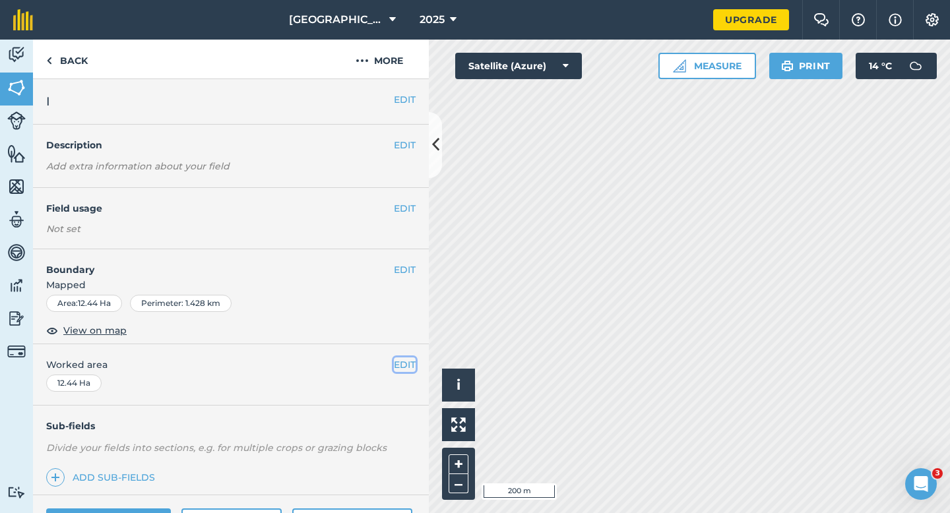
click at [406, 362] on button "EDIT" at bounding box center [405, 364] width 22 height 15
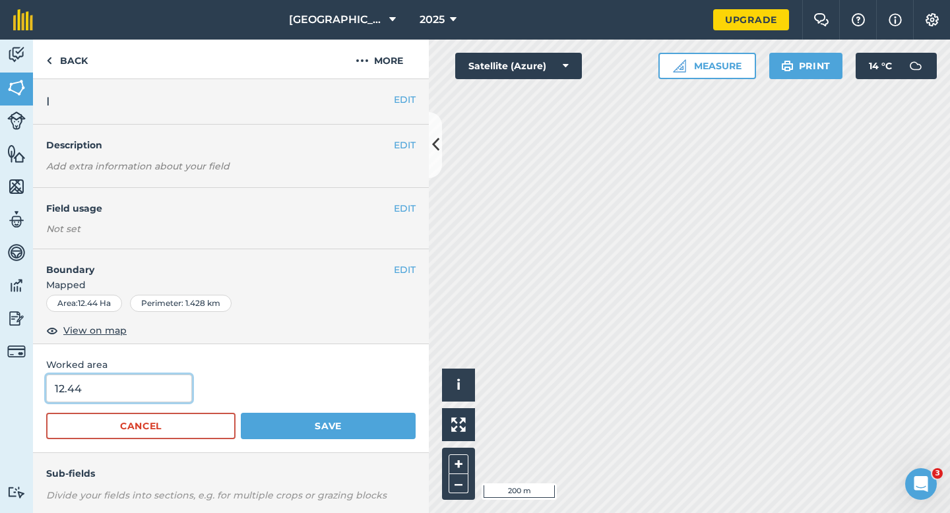
click at [155, 384] on input "12.44" at bounding box center [119, 389] width 146 height 28
type input "12.4"
click at [241, 413] on button "Save" at bounding box center [328, 426] width 175 height 26
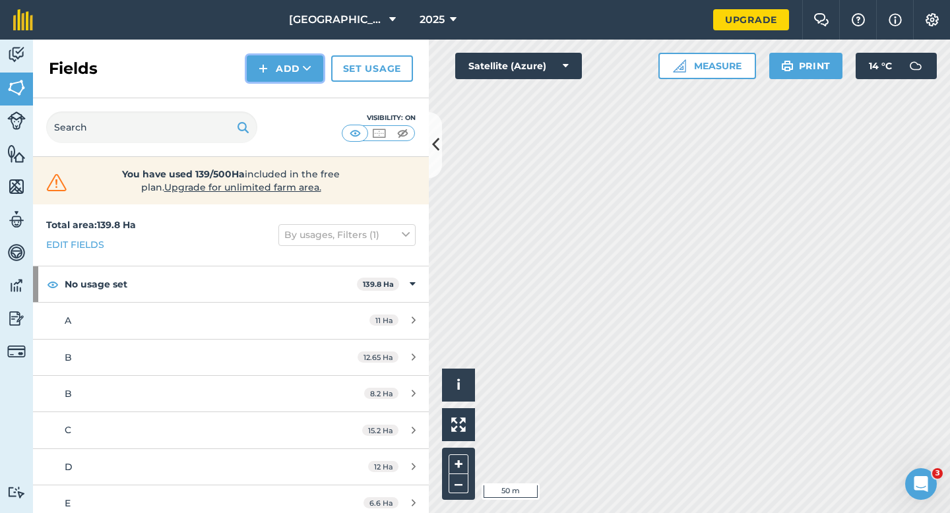
click at [279, 78] on button "Add" at bounding box center [285, 68] width 76 height 26
click at [279, 100] on link "Draw" at bounding box center [285, 98] width 73 height 29
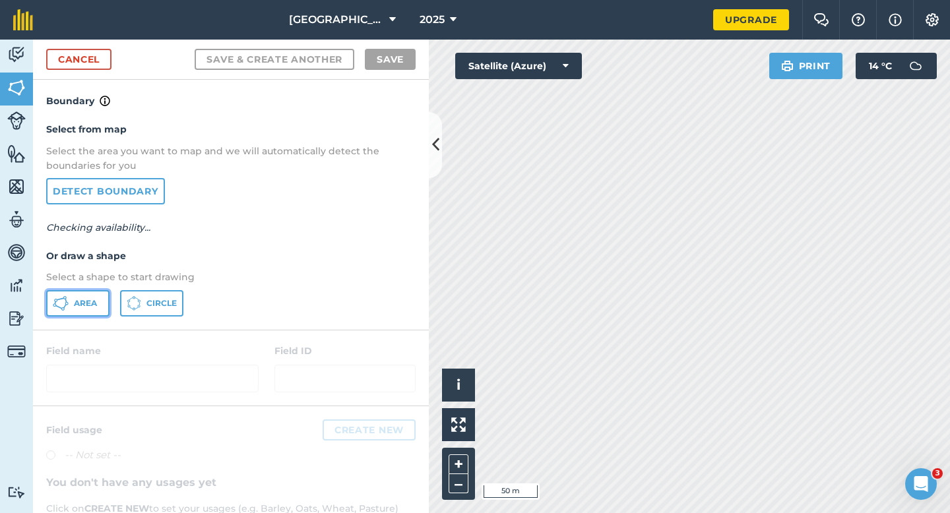
click at [75, 297] on button "Area" at bounding box center [77, 303] width 63 height 26
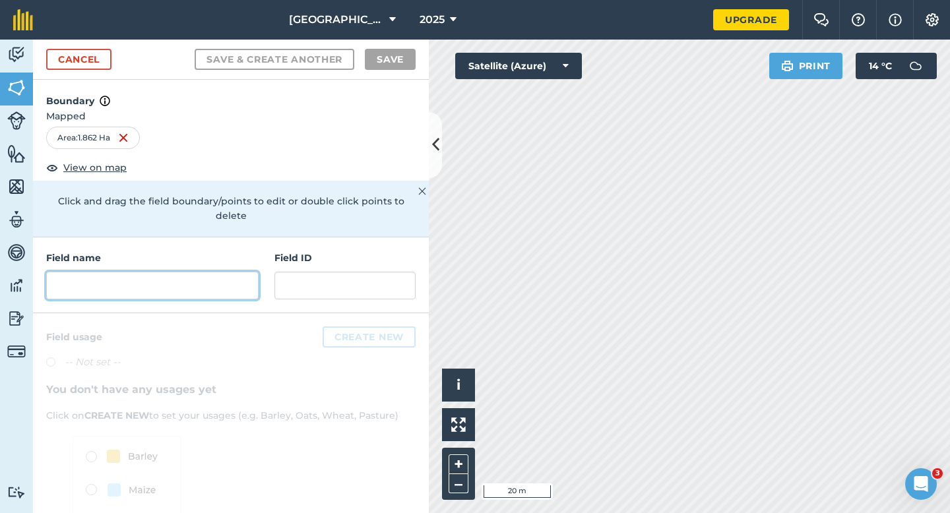
click at [217, 277] on input "text" at bounding box center [152, 286] width 212 height 28
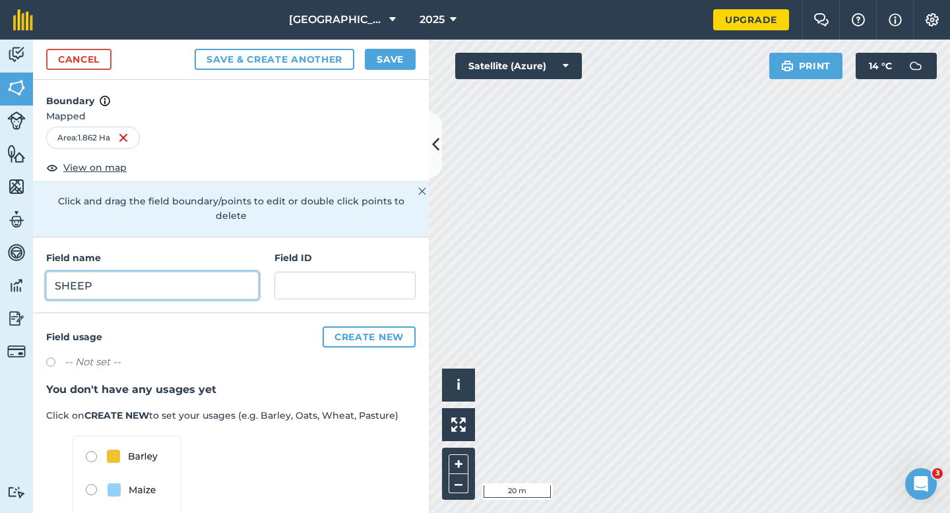
type input "SHEEP"
click at [394, 49] on button "Save" at bounding box center [390, 59] width 51 height 21
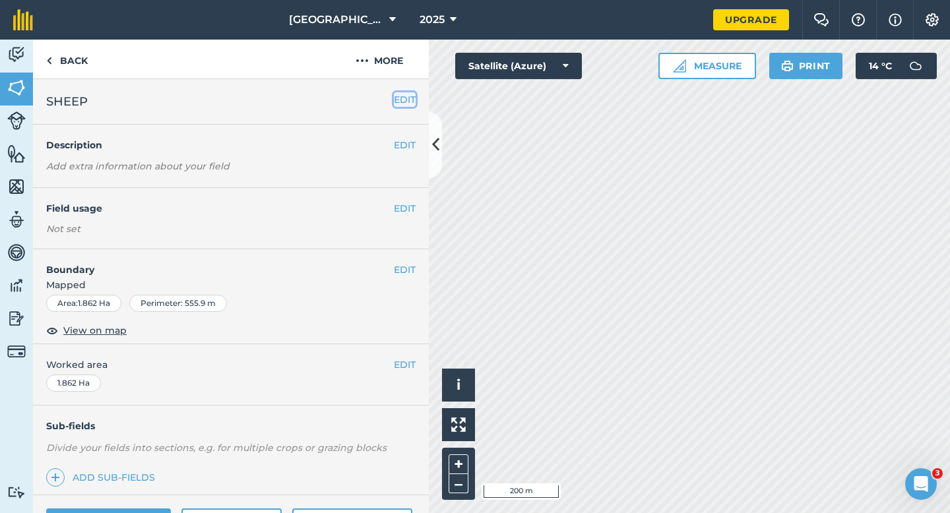
click at [400, 107] on div "EDIT SHEEP" at bounding box center [231, 101] width 396 height 45
click at [399, 102] on button "EDIT" at bounding box center [405, 99] width 22 height 15
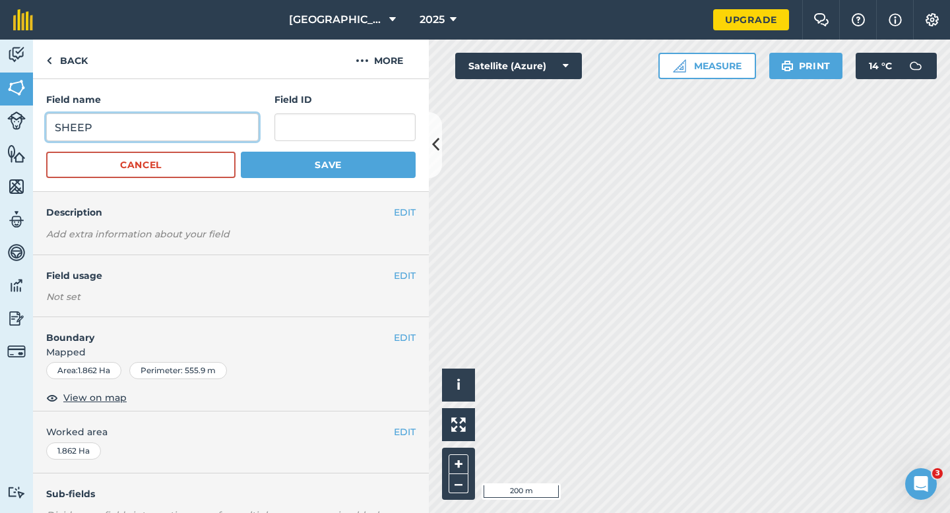
drag, startPoint x: 150, startPoint y: 135, endPoint x: 38, endPoint y: 131, distance: 111.5
click at [40, 133] on div "Field name SHEEP Field ID Cancel Save" at bounding box center [231, 135] width 396 height 113
type input "Sheep"
click at [241, 152] on button "Save" at bounding box center [328, 165] width 175 height 26
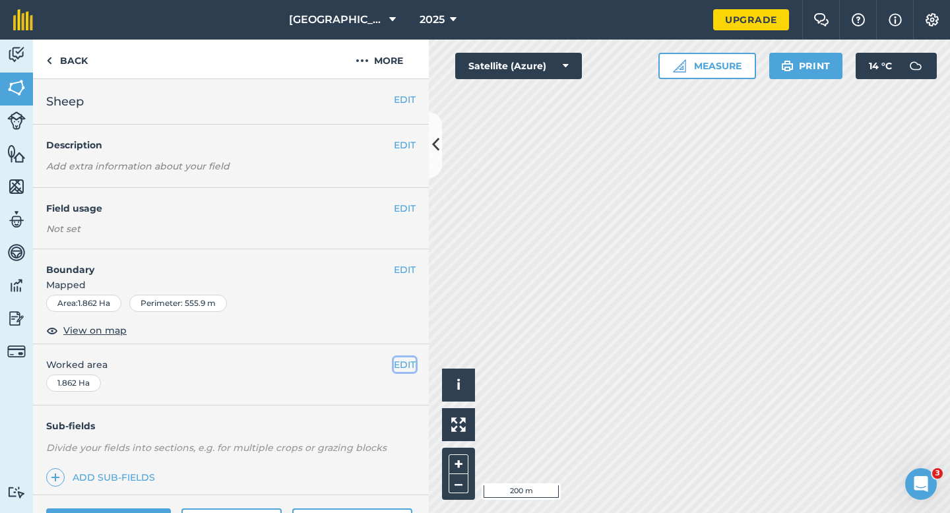
click at [403, 370] on button "EDIT" at bounding box center [405, 364] width 22 height 15
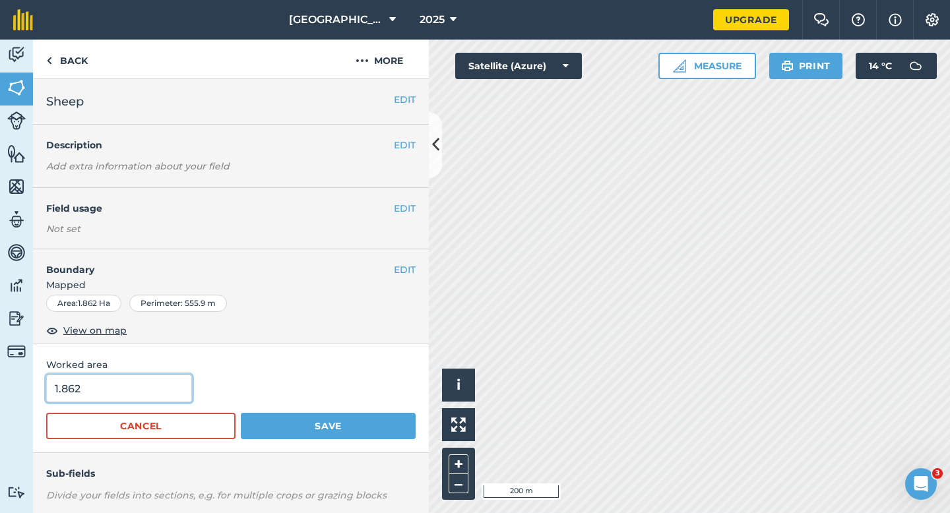
click at [125, 383] on input "1.862" at bounding box center [119, 389] width 146 height 28
type input "2"
click at [241, 413] on button "Save" at bounding box center [328, 426] width 175 height 26
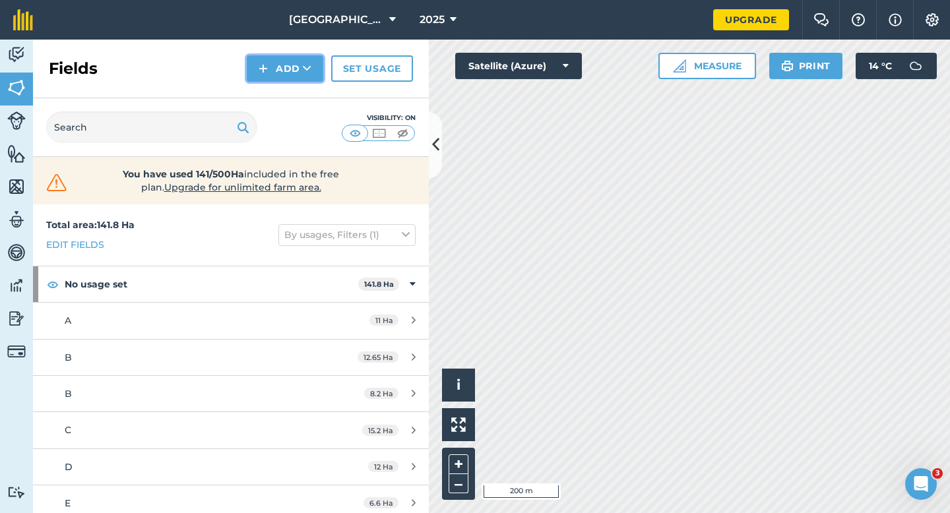
click at [297, 78] on button "Add" at bounding box center [285, 68] width 76 height 26
click at [297, 93] on link "Draw" at bounding box center [285, 98] width 73 height 29
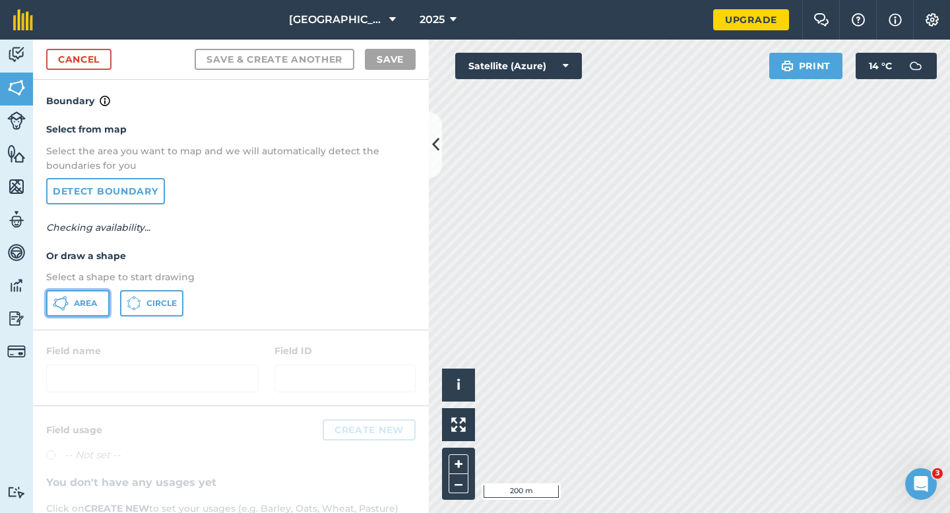
click at [98, 304] on button "Area" at bounding box center [77, 303] width 63 height 26
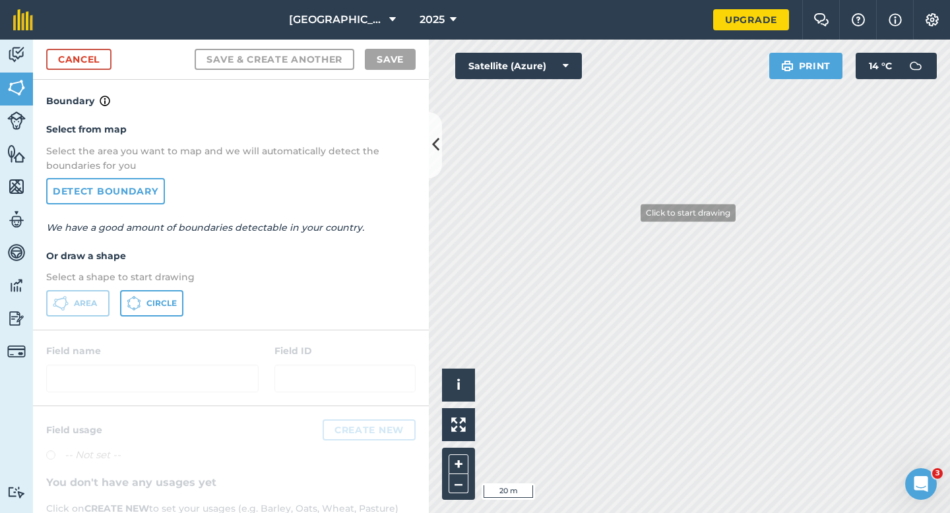
click at [630, 28] on div "Springbrook Farm 2025 Upgrade Farm Chat Help Info Settings Map printing is not …" at bounding box center [475, 256] width 950 height 513
click at [108, 57] on link "Cancel" at bounding box center [78, 59] width 65 height 21
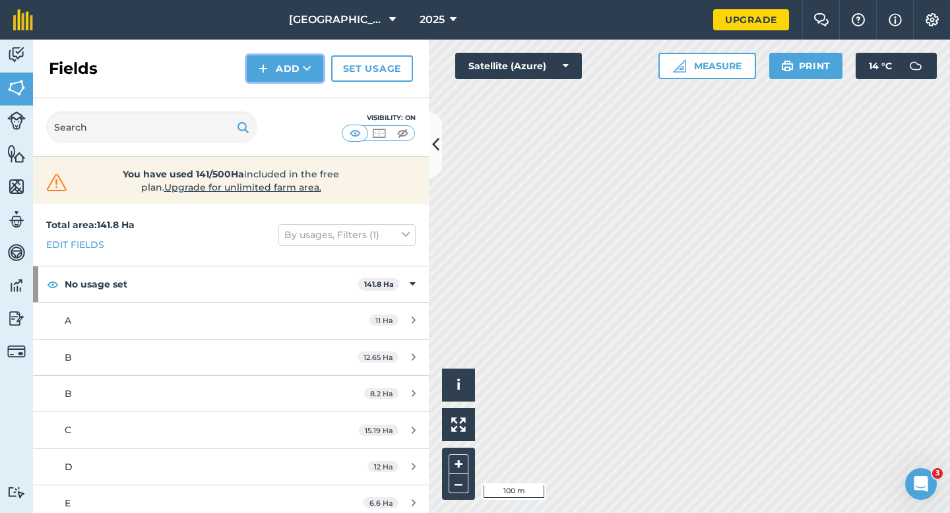
click at [292, 65] on button "Add" at bounding box center [285, 68] width 76 height 26
click at [292, 93] on link "Draw" at bounding box center [285, 98] width 73 height 29
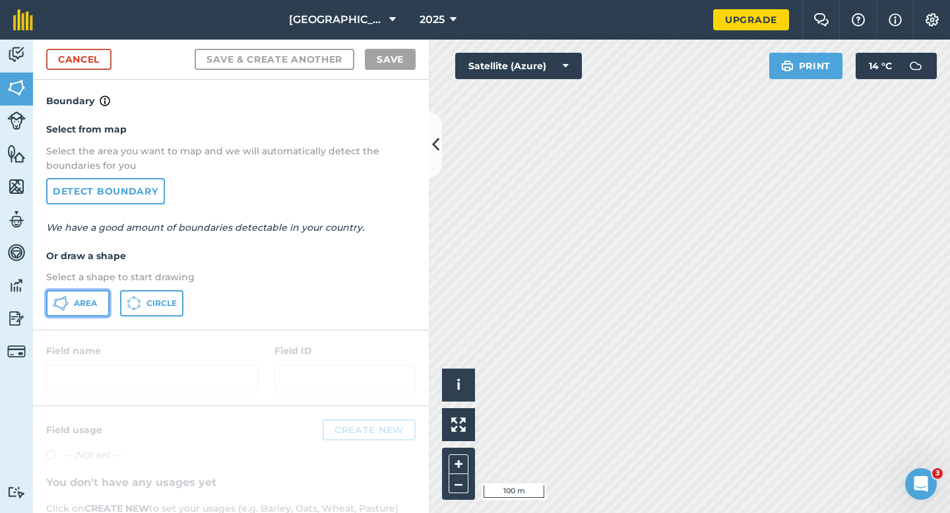
click at [92, 299] on span "Area" at bounding box center [85, 303] width 23 height 11
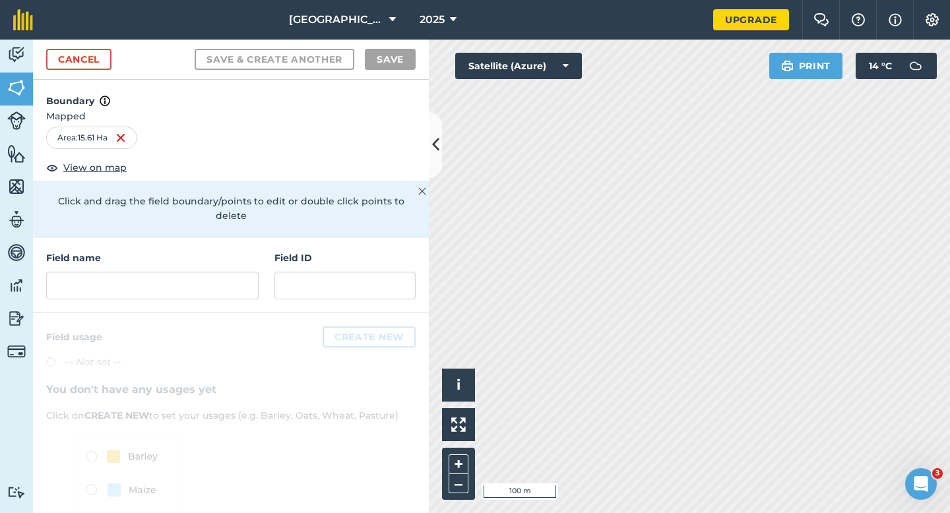
scroll to position [71, 0]
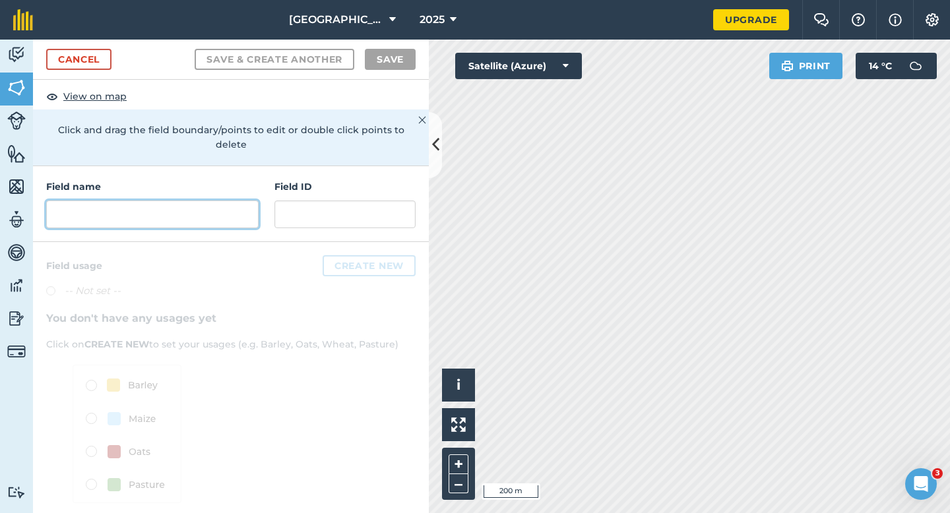
click at [189, 212] on input "text" at bounding box center [152, 214] width 212 height 28
type input "m"
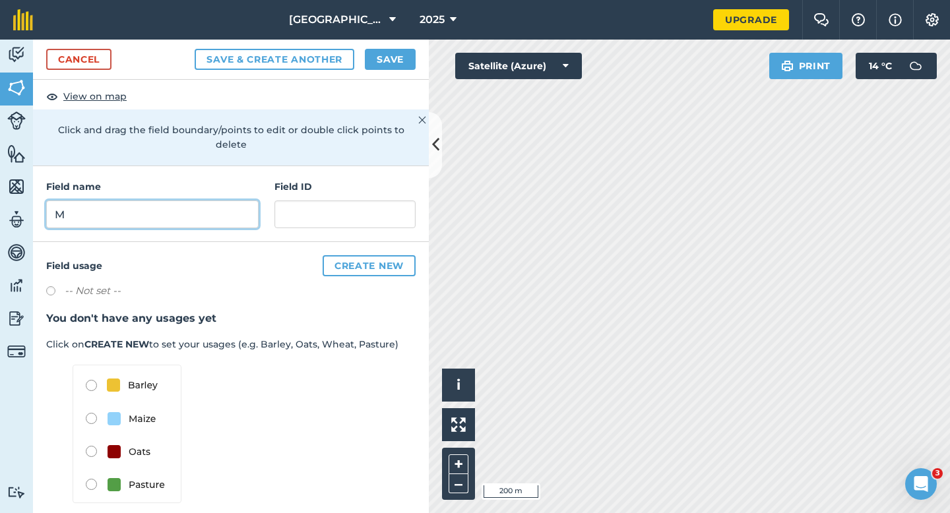
type input "M"
click at [376, 59] on button "Save" at bounding box center [390, 59] width 51 height 21
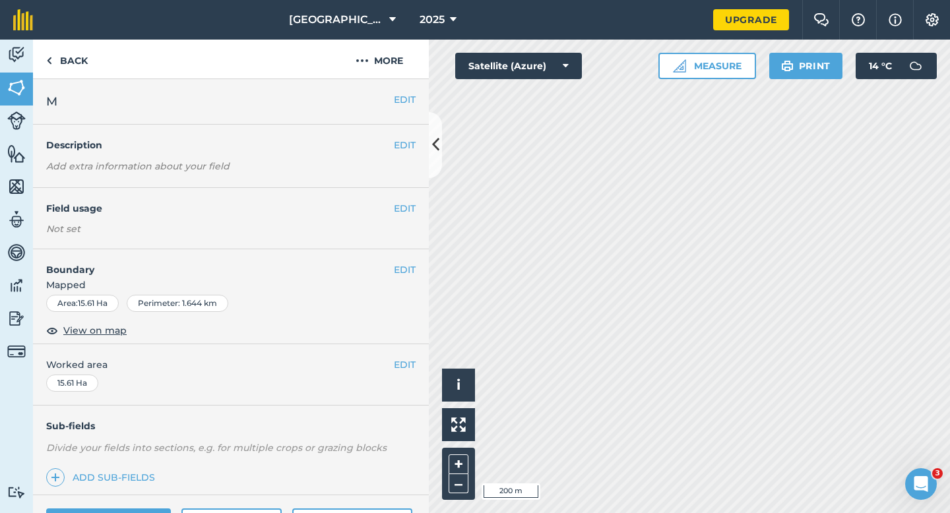
click at [406, 351] on div "EDIT Worked area 15.61 Ha" at bounding box center [231, 374] width 396 height 61
click at [409, 358] on button "EDIT" at bounding box center [405, 364] width 22 height 15
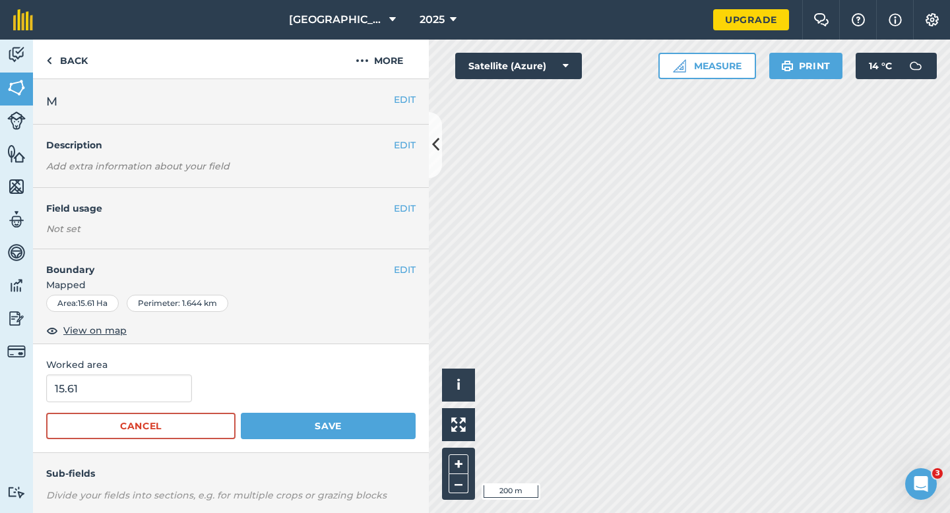
click at [189, 386] on div "15.61" at bounding box center [230, 389] width 369 height 28
click at [181, 386] on input "15.61" at bounding box center [119, 389] width 146 height 28
type input "15.6"
click at [241, 413] on button "Save" at bounding box center [328, 426] width 175 height 26
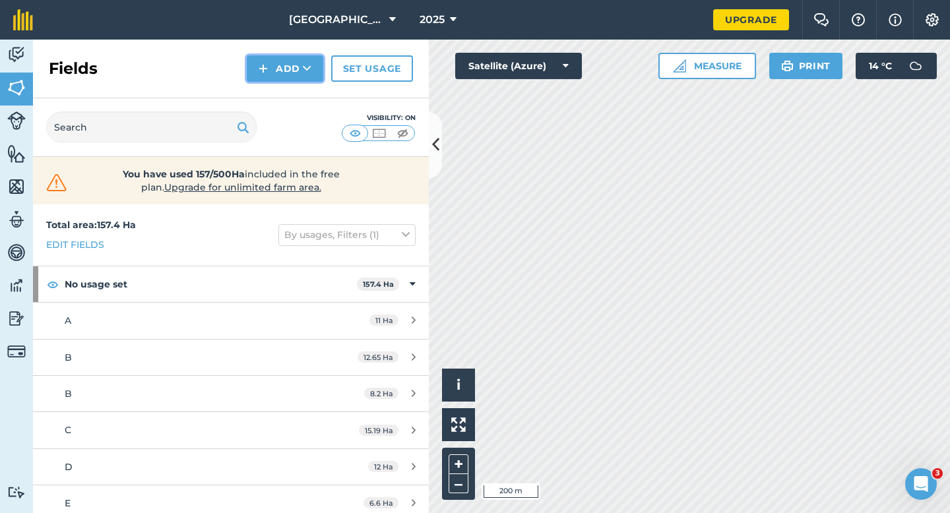
click at [301, 75] on button "Add" at bounding box center [285, 68] width 76 height 26
click at [301, 92] on link "Draw" at bounding box center [285, 98] width 73 height 29
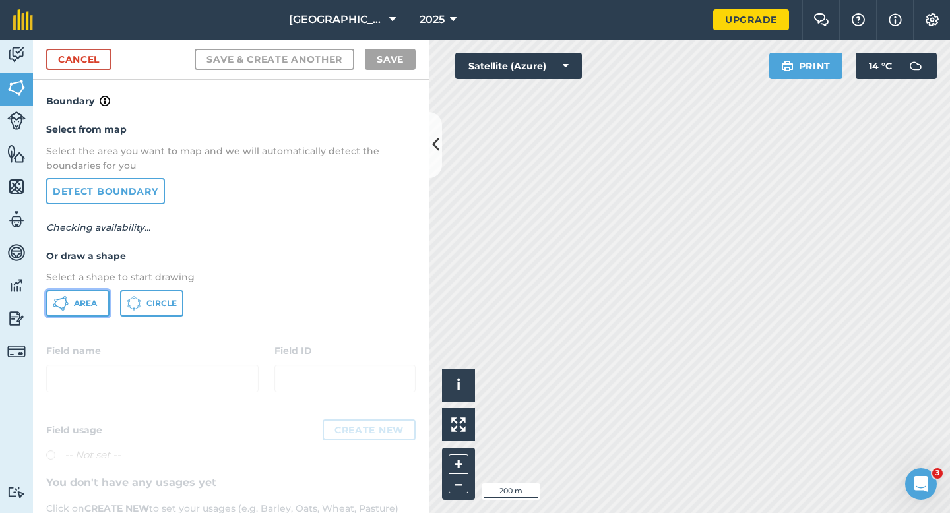
click at [101, 302] on button "Area" at bounding box center [77, 303] width 63 height 26
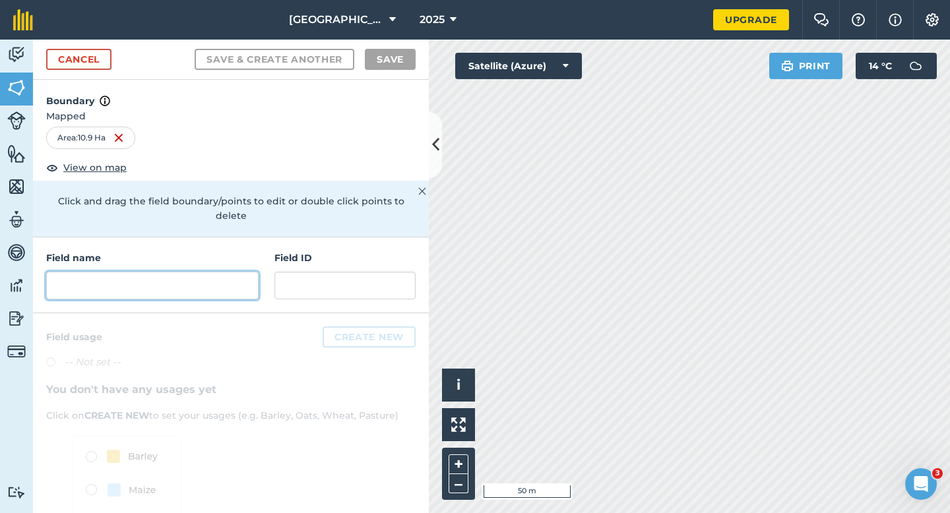
click at [169, 272] on input "text" at bounding box center [152, 286] width 212 height 28
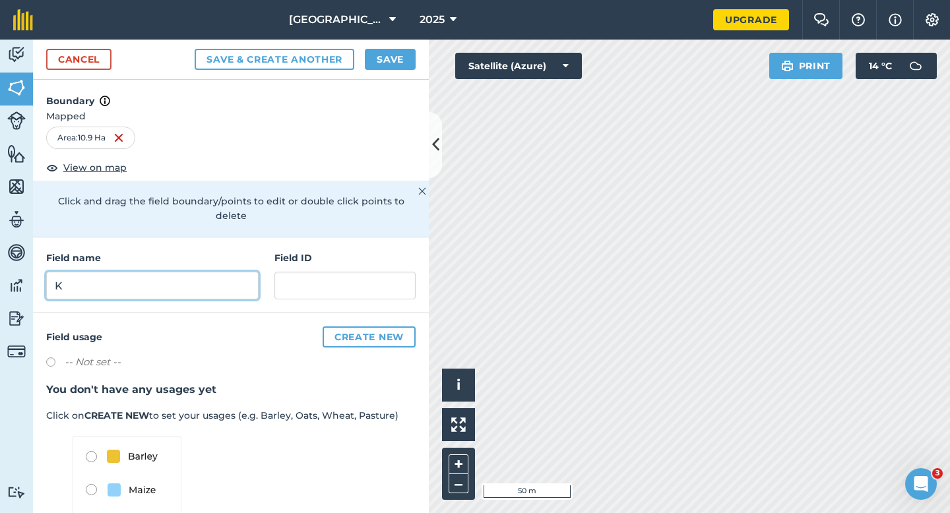
type input "K"
click at [382, 55] on button "Save" at bounding box center [390, 59] width 51 height 21
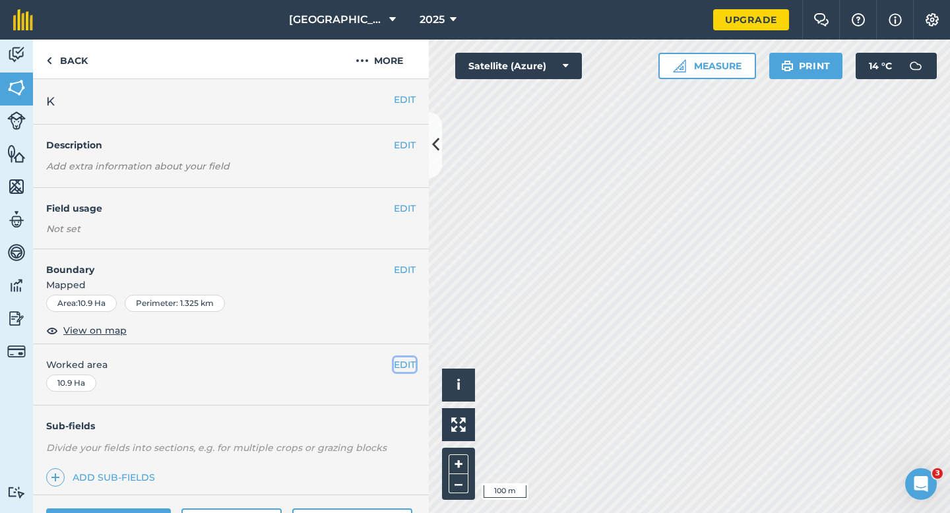
click at [398, 361] on button "EDIT" at bounding box center [405, 364] width 22 height 15
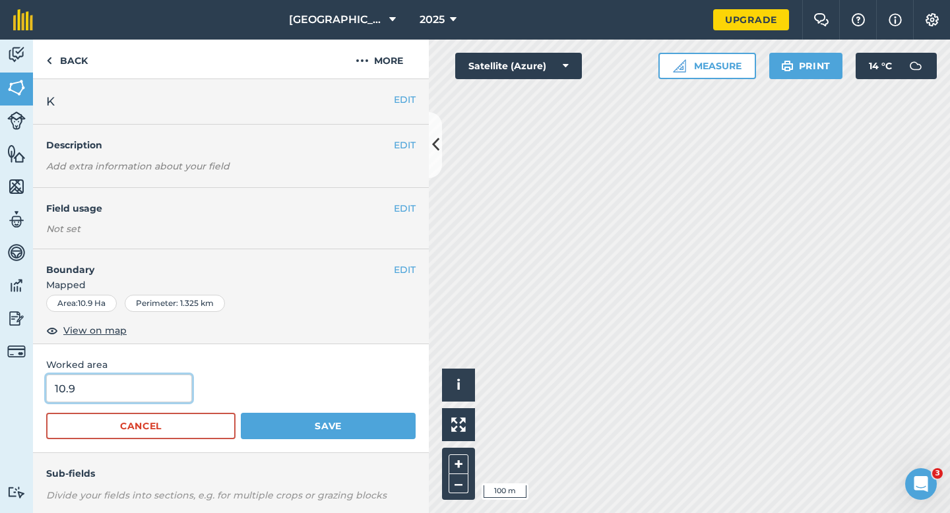
type input "11"
click at [141, 394] on input "11" at bounding box center [119, 389] width 146 height 28
click at [241, 413] on button "Save" at bounding box center [328, 426] width 175 height 26
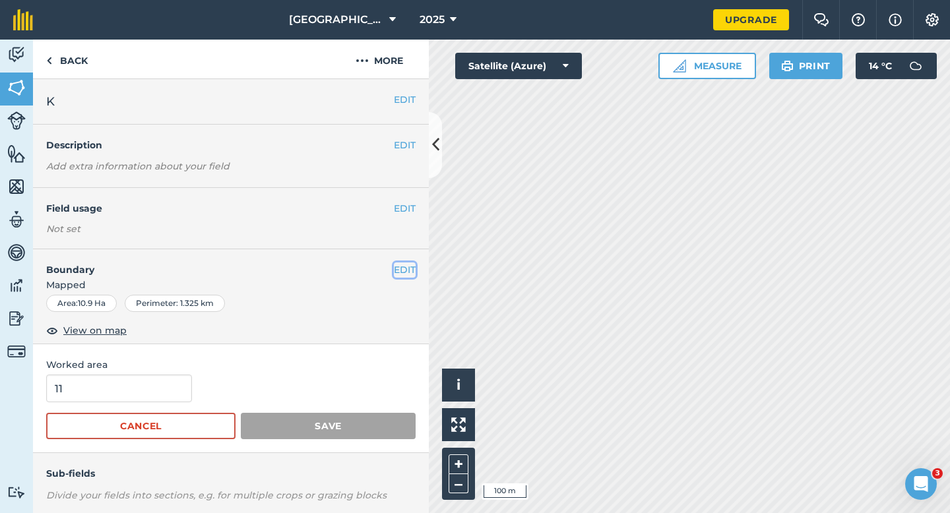
click at [408, 270] on button "EDIT" at bounding box center [405, 269] width 22 height 15
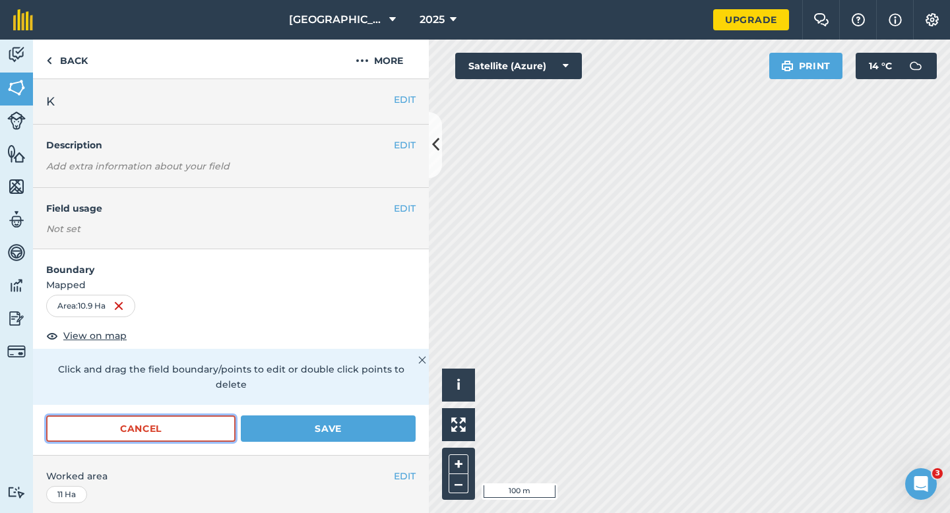
click at [203, 419] on button "Cancel" at bounding box center [140, 428] width 189 height 26
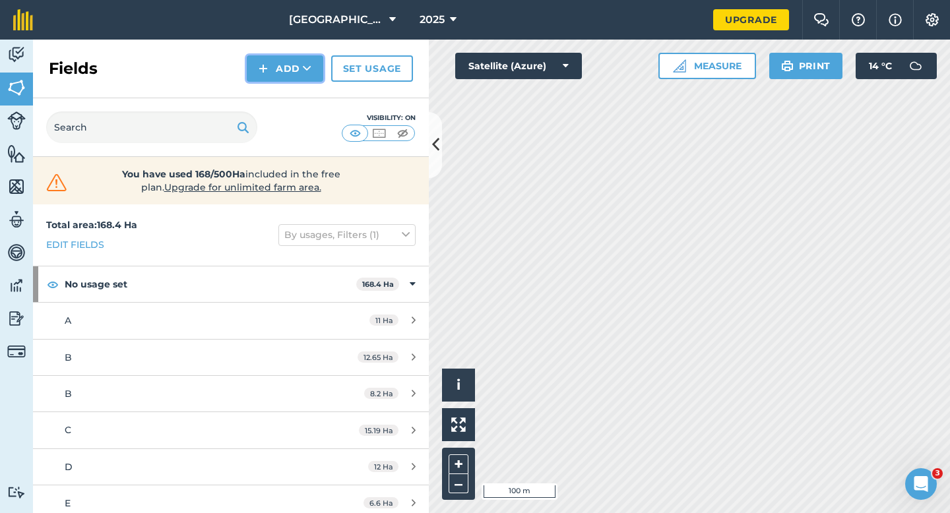
click at [280, 62] on button "Add" at bounding box center [285, 68] width 76 height 26
click at [280, 97] on link "Draw" at bounding box center [285, 98] width 73 height 29
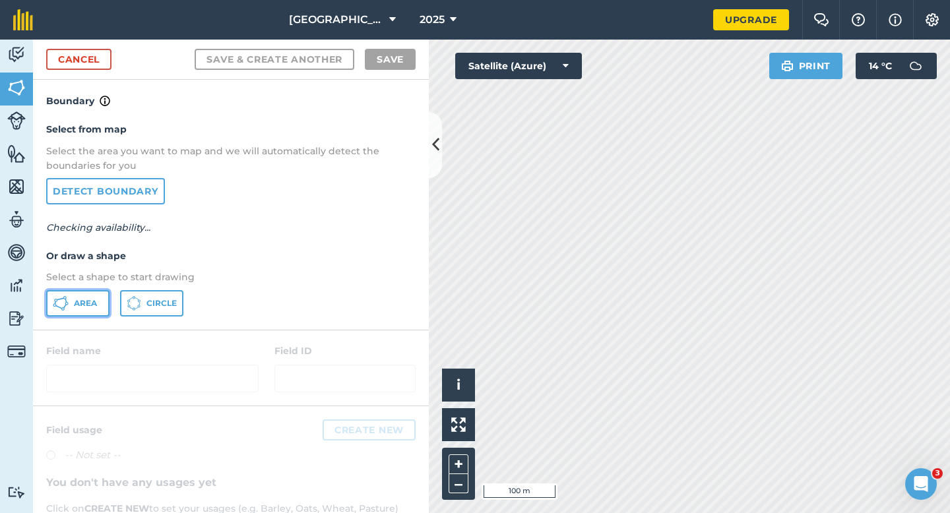
click at [76, 305] on span "Area" at bounding box center [85, 303] width 23 height 11
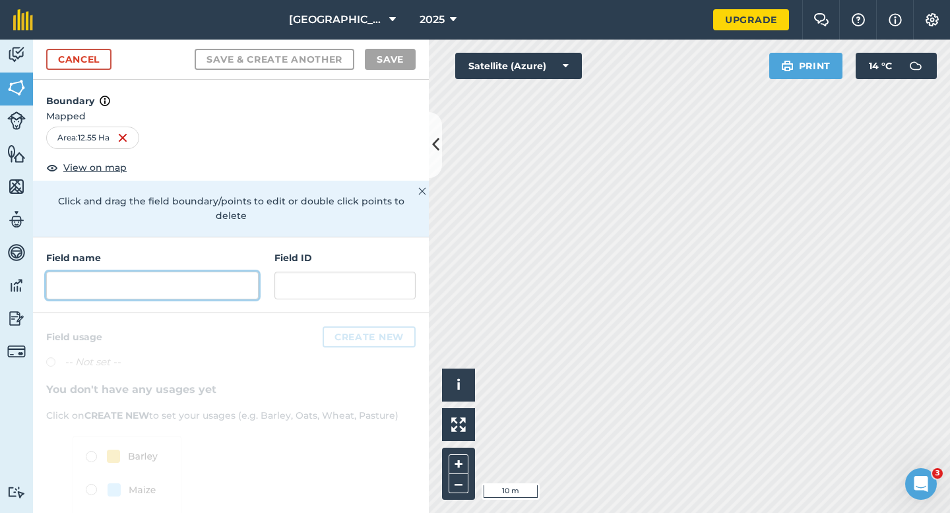
click at [154, 272] on input "text" at bounding box center [152, 286] width 212 height 28
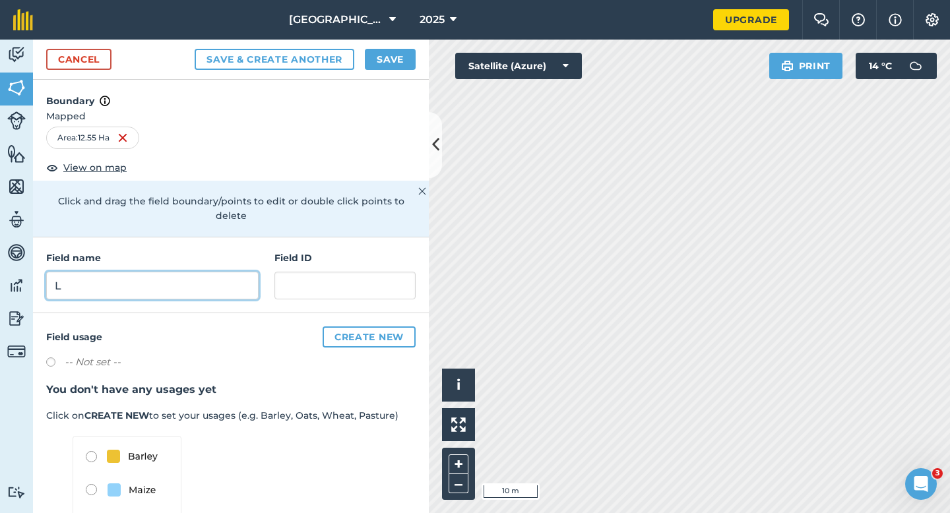
type input "L"
click at [399, 63] on button "Save" at bounding box center [390, 59] width 51 height 21
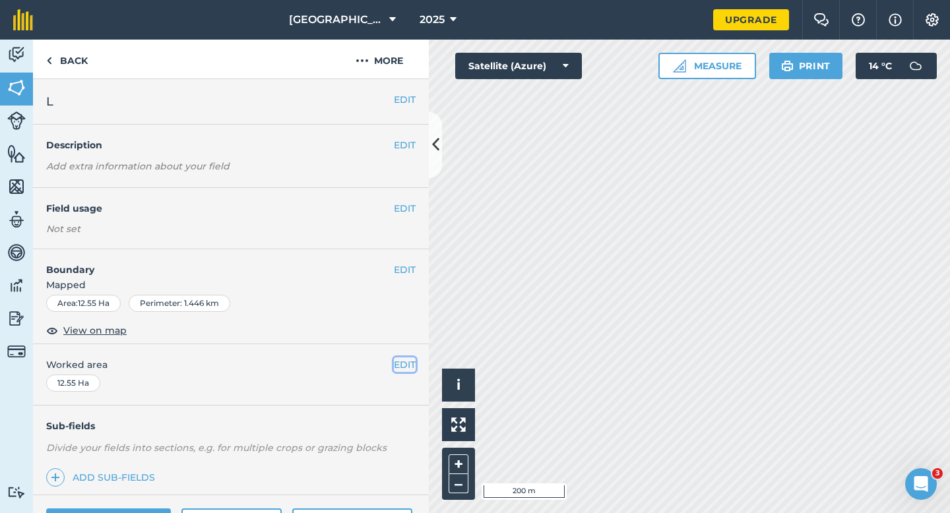
click at [409, 359] on button "EDIT" at bounding box center [405, 364] width 22 height 15
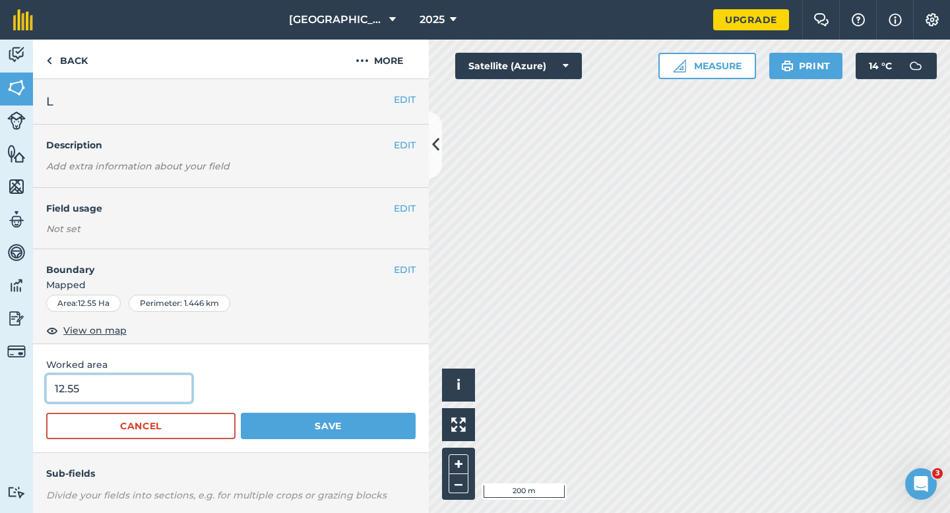
click at [124, 398] on input "12.55" at bounding box center [119, 389] width 146 height 28
type input "12.6"
click at [241, 413] on button "Save" at bounding box center [328, 426] width 175 height 26
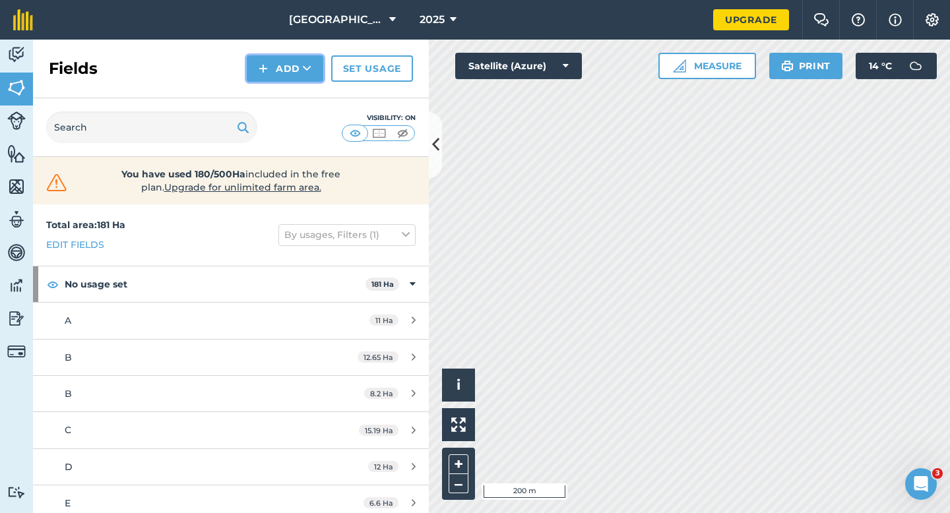
click at [272, 78] on button "Add" at bounding box center [285, 68] width 76 height 26
click at [272, 97] on link "Draw" at bounding box center [285, 98] width 73 height 29
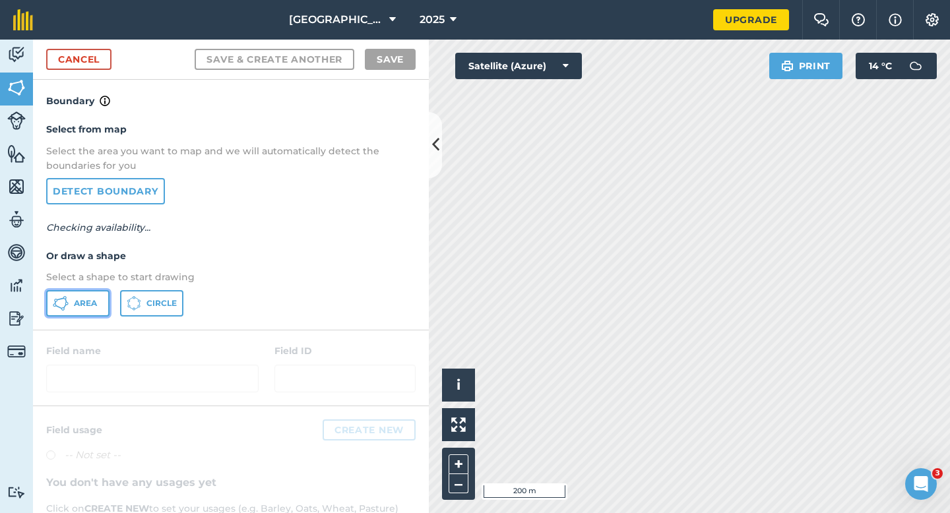
click at [106, 301] on button "Area" at bounding box center [77, 303] width 63 height 26
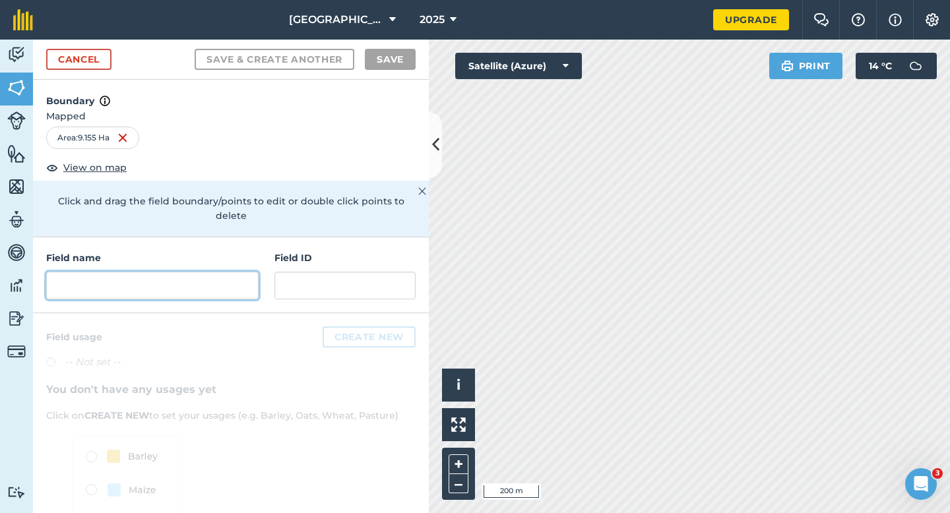
click at [163, 272] on input "text" at bounding box center [152, 286] width 212 height 28
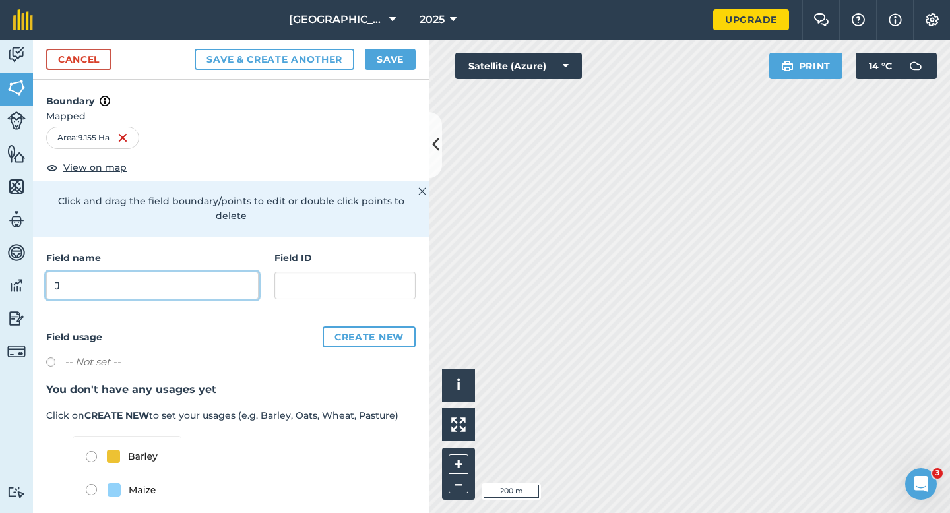
type input "J"
click at [385, 61] on button "Save" at bounding box center [390, 59] width 51 height 21
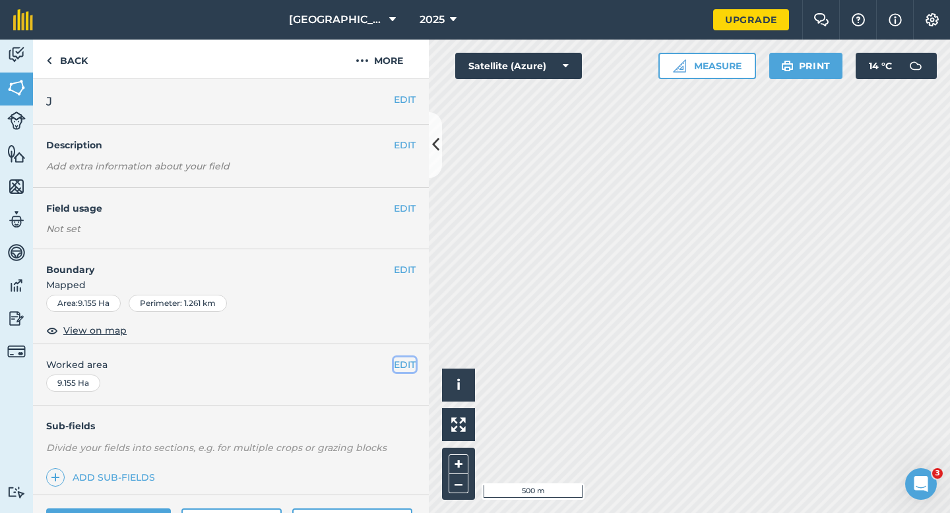
click at [404, 367] on button "EDIT" at bounding box center [405, 364] width 22 height 15
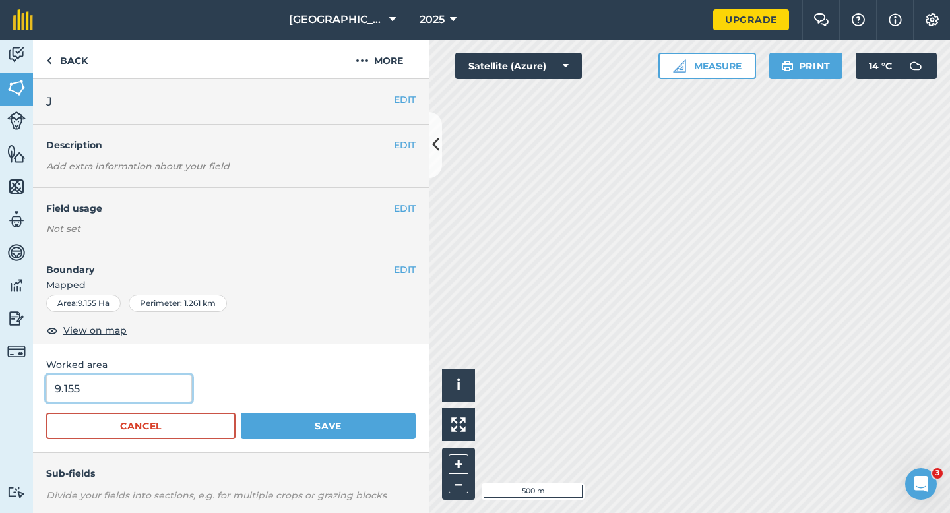
click at [140, 383] on input "9.155" at bounding box center [119, 389] width 146 height 28
type input "9.2"
click at [241, 413] on button "Save" at bounding box center [328, 426] width 175 height 26
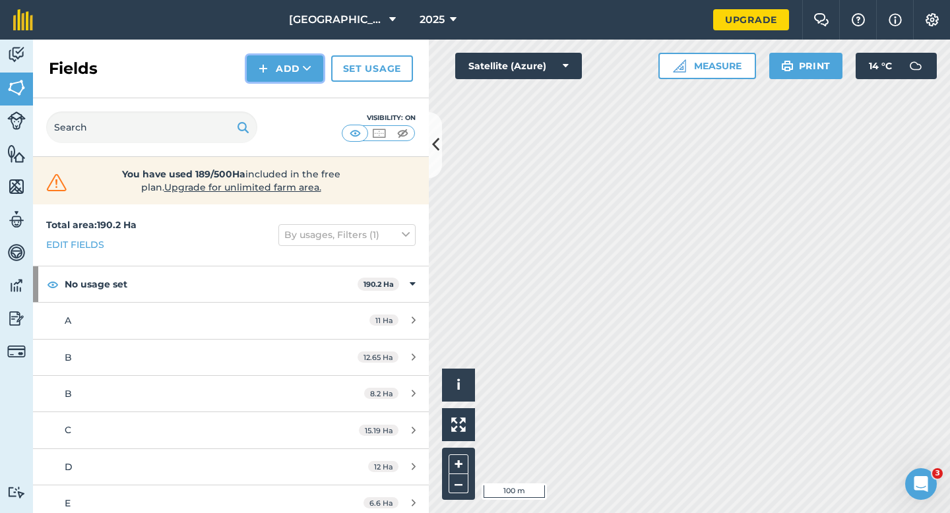
click at [272, 63] on button "Add" at bounding box center [285, 68] width 76 height 26
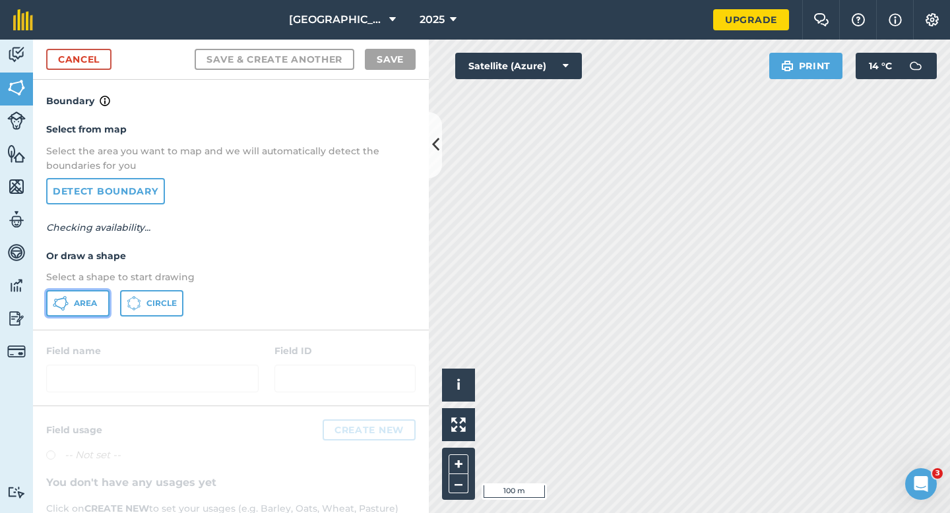
click at [101, 296] on button "Area" at bounding box center [77, 303] width 63 height 26
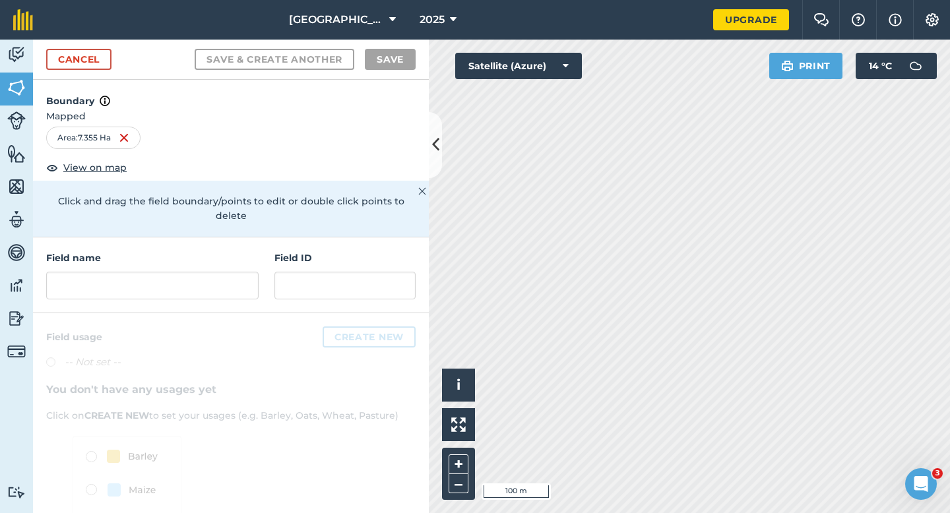
click at [237, 253] on div "Field name" at bounding box center [152, 275] width 212 height 49
click at [237, 272] on input "text" at bounding box center [152, 286] width 212 height 28
click at [210, 272] on input "text" at bounding box center [152, 286] width 212 height 28
type input "0"
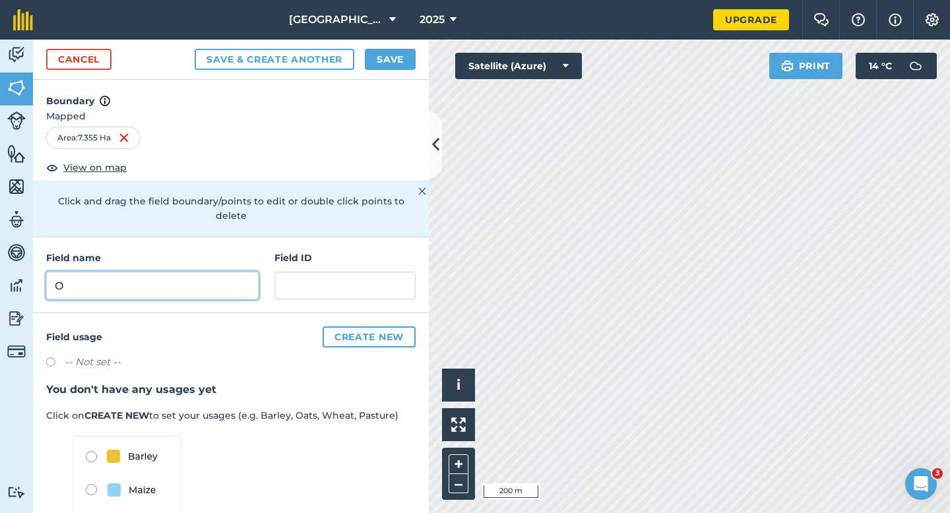
type input "O"
click at [384, 63] on button "Save" at bounding box center [390, 59] width 51 height 21
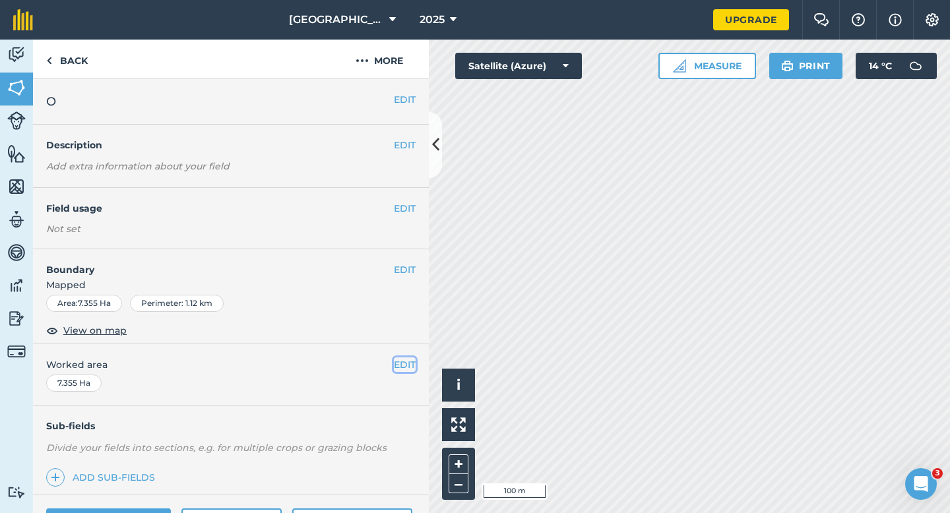
click at [404, 365] on button "EDIT" at bounding box center [405, 364] width 22 height 15
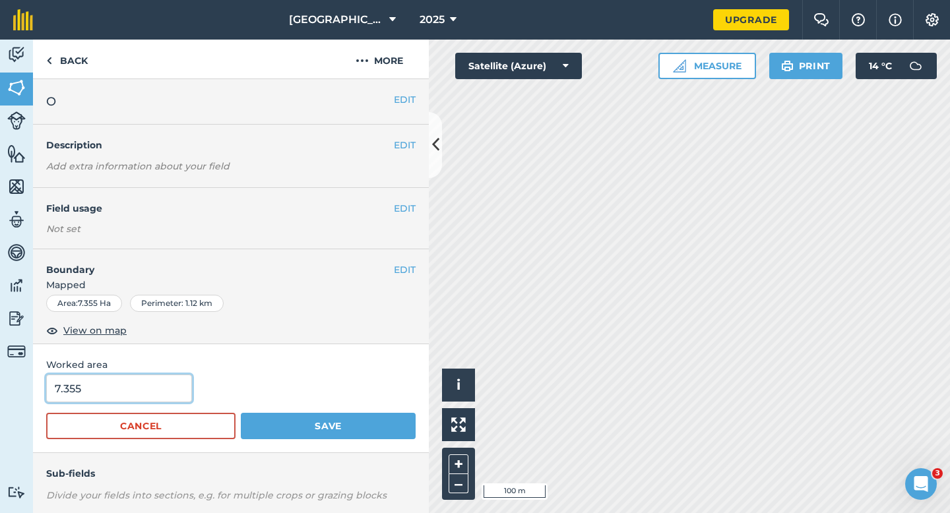
click at [128, 383] on input "7.355" at bounding box center [119, 389] width 146 height 28
type input "7.5"
click at [241, 413] on button "Save" at bounding box center [328, 426] width 175 height 26
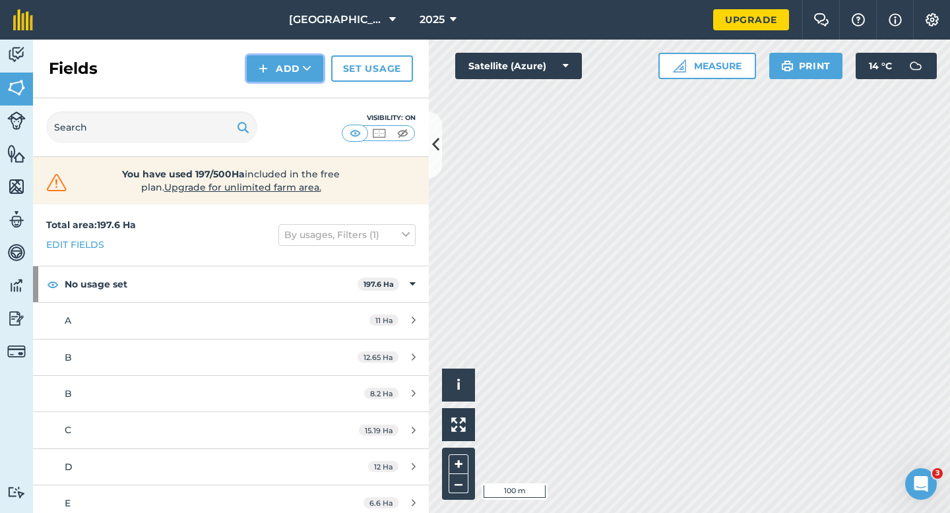
click at [283, 59] on button "Add" at bounding box center [285, 68] width 76 height 26
click at [283, 95] on link "Draw" at bounding box center [285, 98] width 73 height 29
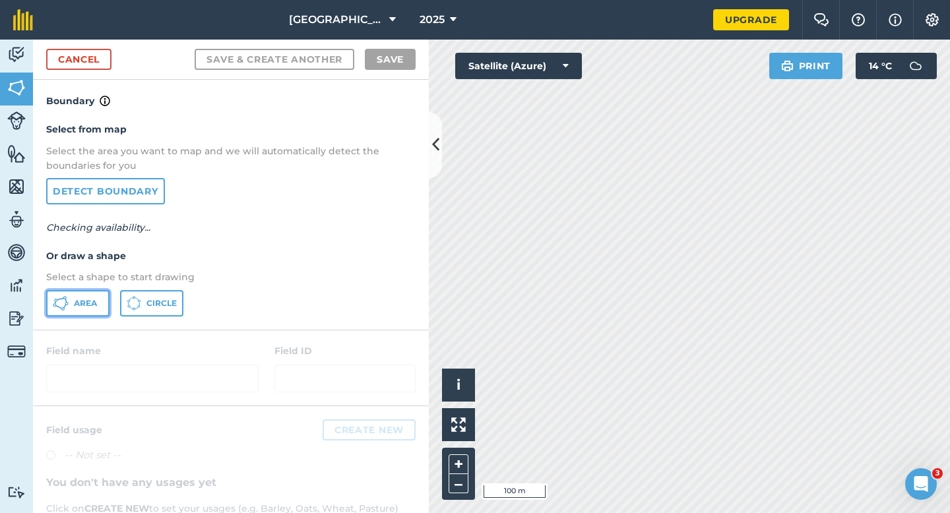
click at [62, 304] on icon at bounding box center [61, 303] width 16 height 16
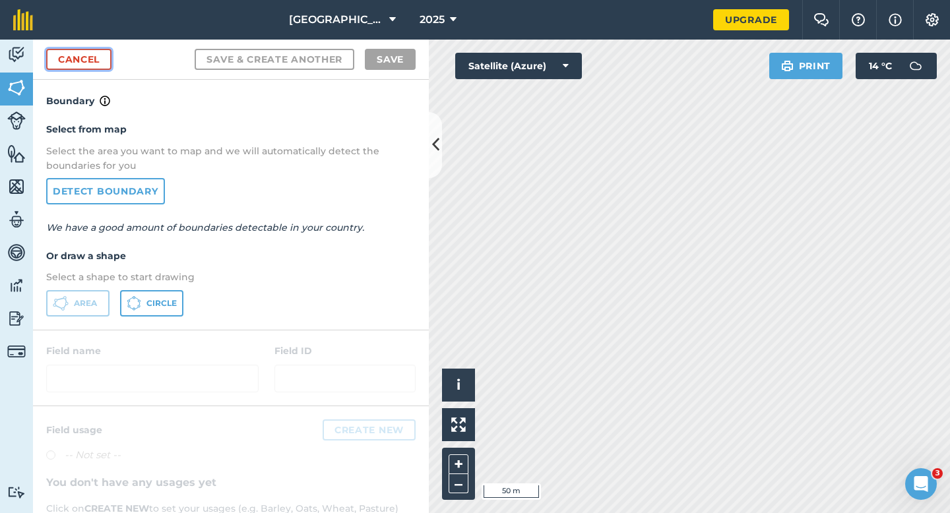
click at [82, 63] on link "Cancel" at bounding box center [78, 59] width 65 height 21
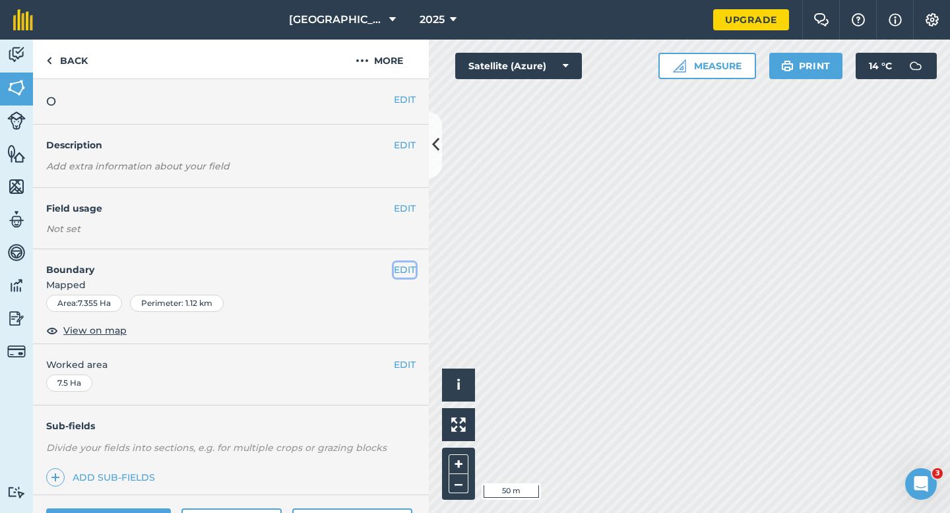
click at [398, 272] on button "EDIT" at bounding box center [405, 269] width 22 height 15
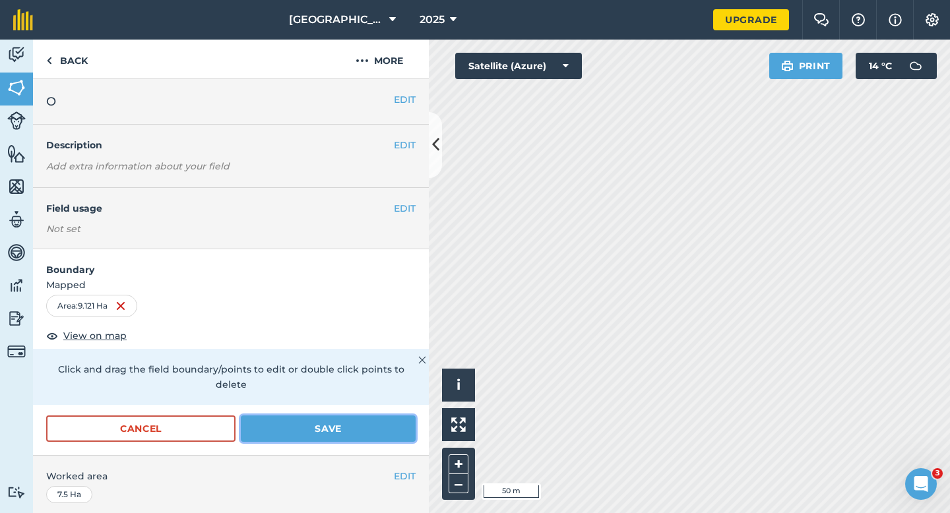
click at [361, 415] on button "Save" at bounding box center [328, 428] width 175 height 26
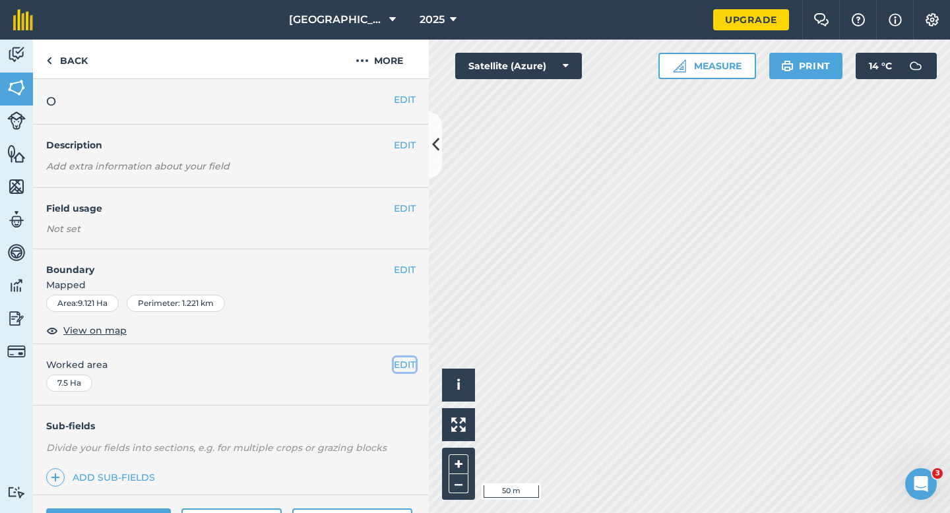
click at [398, 365] on button "EDIT" at bounding box center [405, 364] width 22 height 15
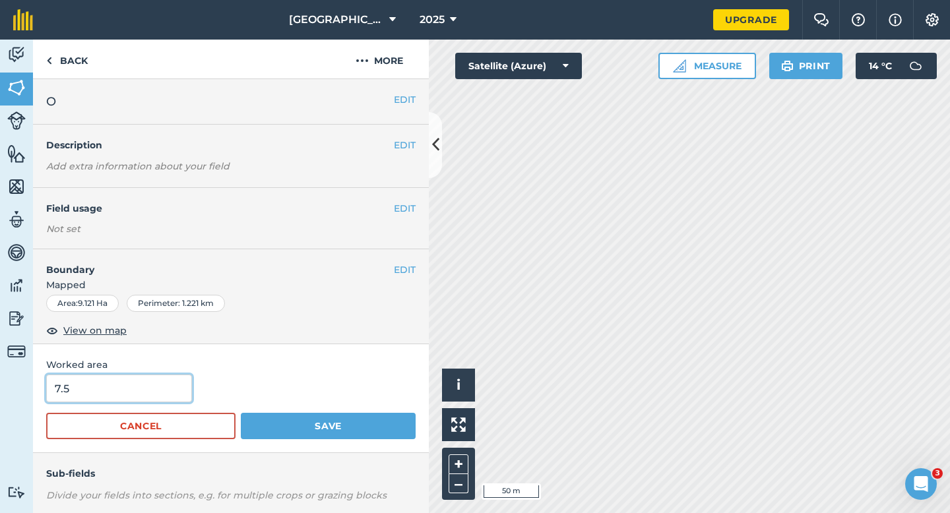
click at [137, 393] on input "7.5" at bounding box center [119, 389] width 146 height 28
type input "9"
click at [241, 413] on button "Save" at bounding box center [328, 426] width 175 height 26
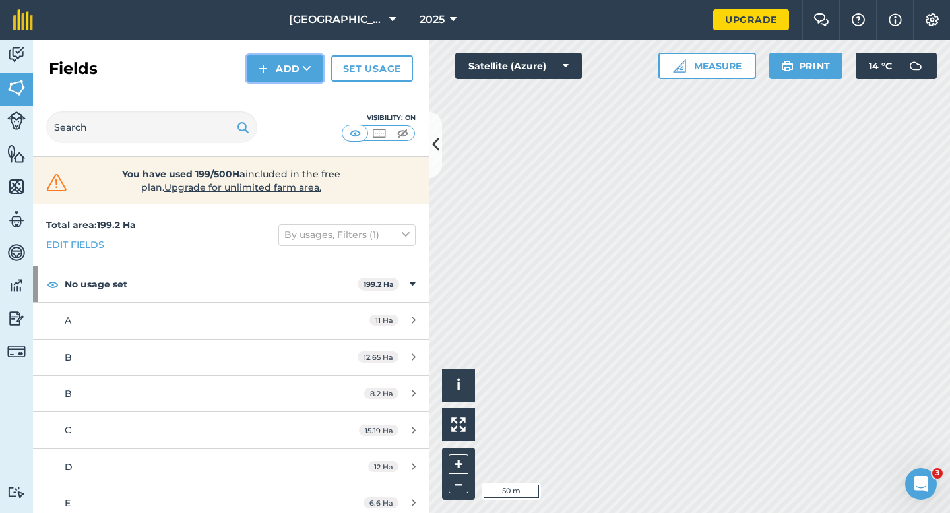
click at [293, 73] on button "Add" at bounding box center [285, 68] width 76 height 26
click at [293, 92] on link "Draw" at bounding box center [285, 98] width 73 height 29
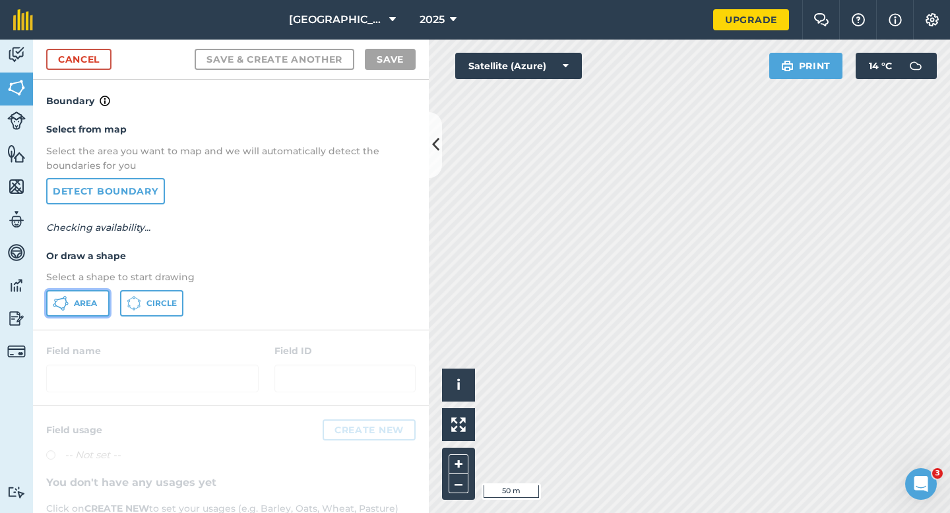
click at [74, 299] on span "Area" at bounding box center [85, 303] width 23 height 11
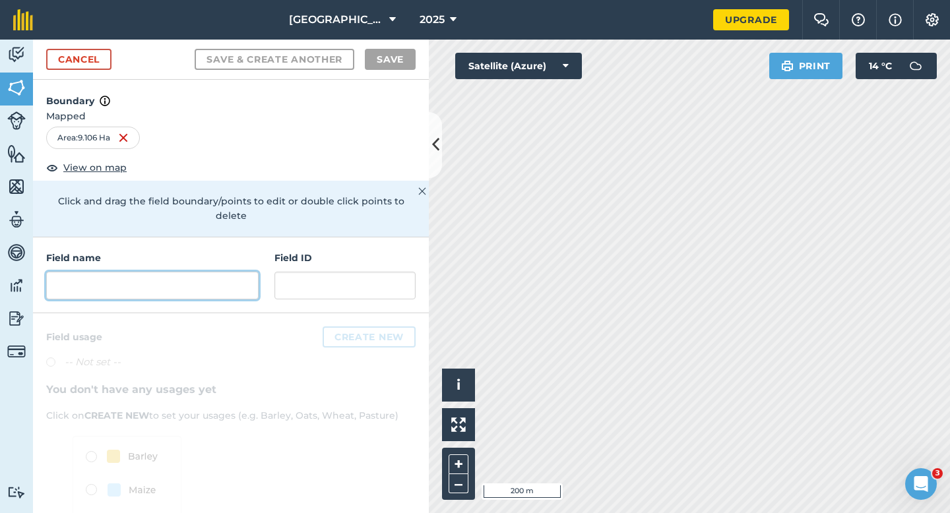
click at [251, 280] on input "text" at bounding box center [152, 286] width 212 height 28
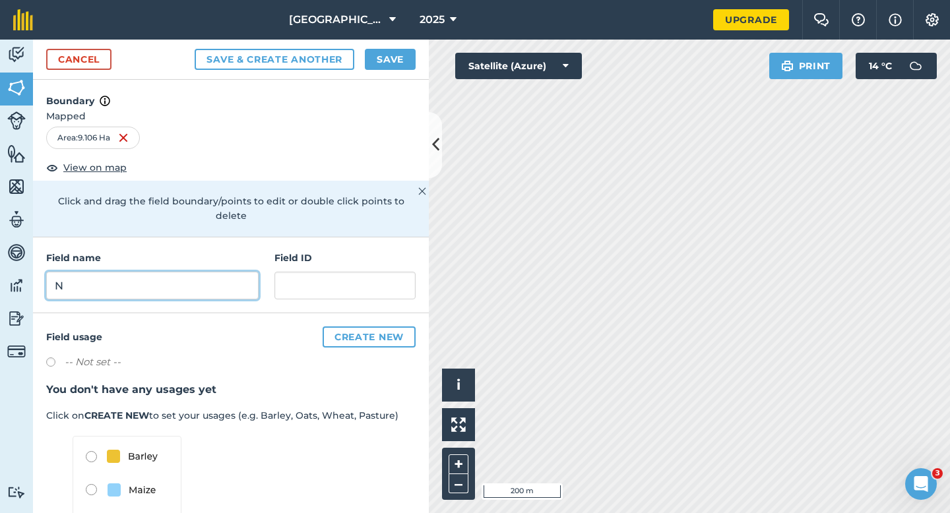
type input "N"
click at [391, 61] on button "Save" at bounding box center [390, 59] width 51 height 21
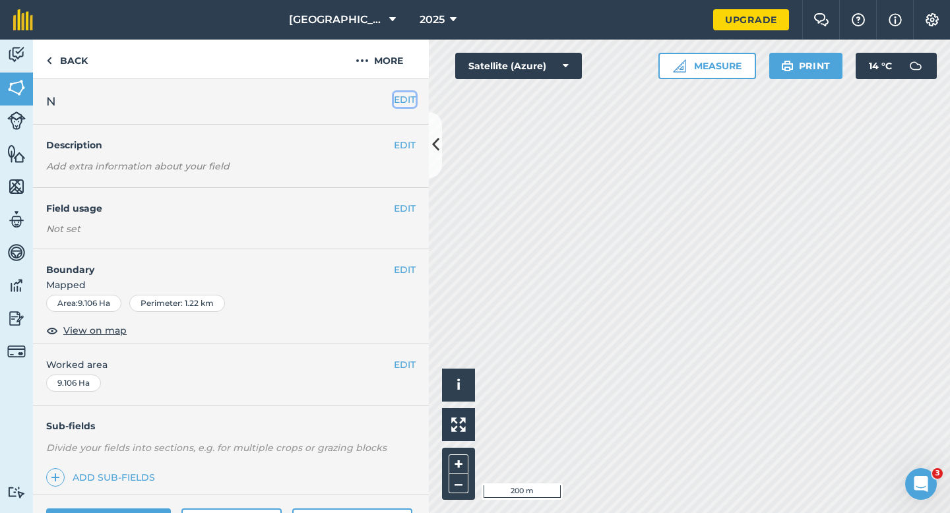
click at [405, 98] on button "EDIT" at bounding box center [405, 99] width 22 height 15
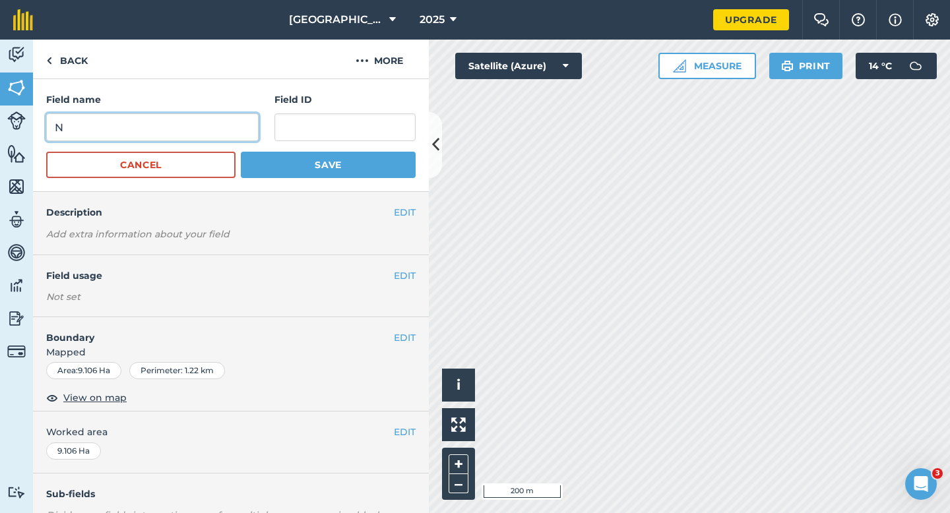
click at [229, 129] on input "N" at bounding box center [152, 127] width 212 height 28
type input "M"
click at [241, 152] on button "Save" at bounding box center [328, 165] width 175 height 26
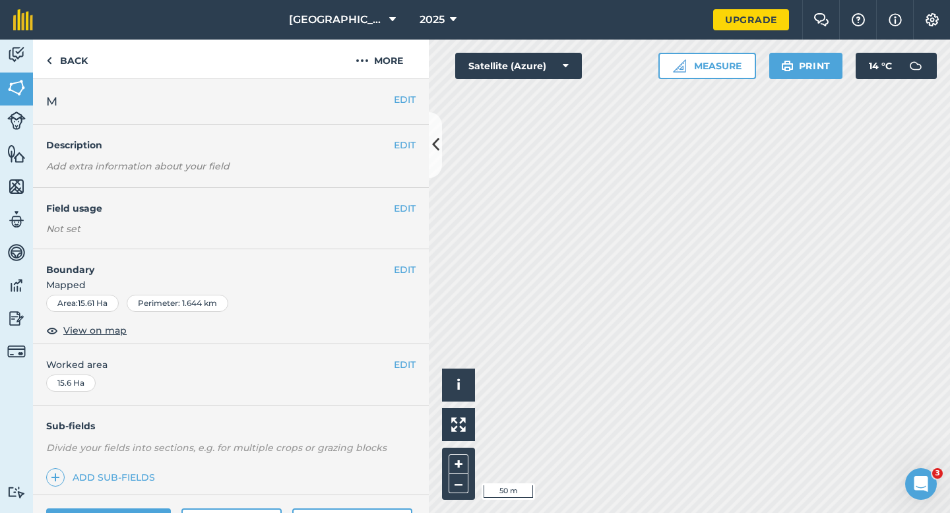
click at [395, 258] on div "EDIT Boundary Mapped Area : 15.61 Ha Perimeter : 1.644 km View on map" at bounding box center [231, 296] width 396 height 95
click at [400, 263] on button "EDIT" at bounding box center [405, 269] width 22 height 15
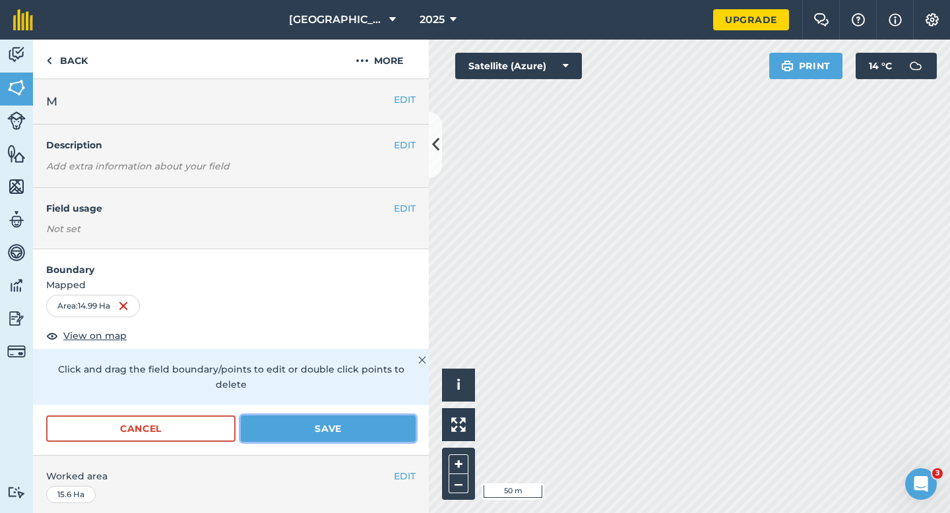
click at [358, 415] on button "Save" at bounding box center [328, 428] width 175 height 26
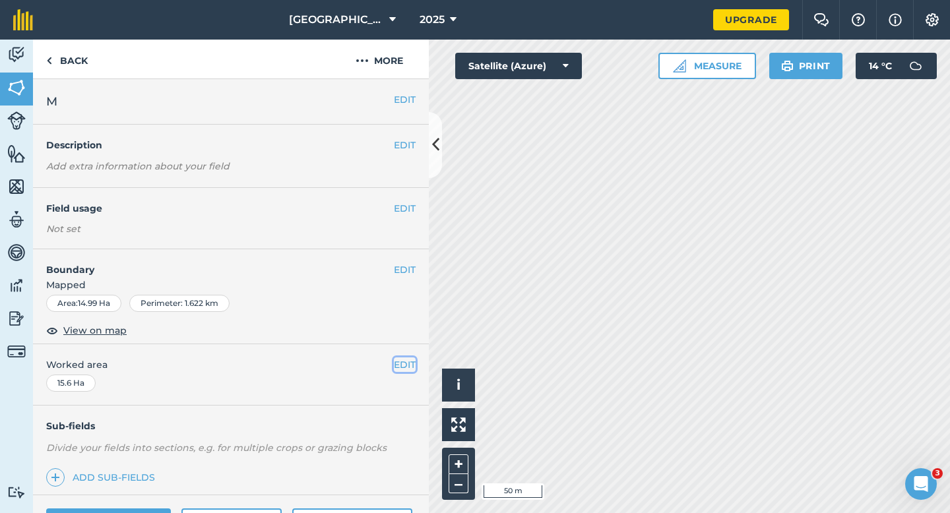
click at [404, 362] on button "EDIT" at bounding box center [405, 364] width 22 height 15
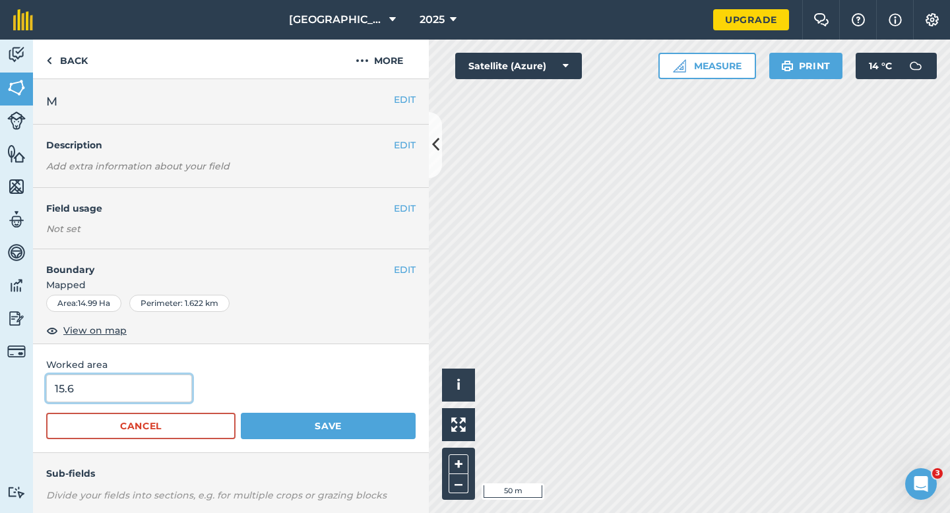
type input "15"
click at [150, 384] on input "15" at bounding box center [119, 389] width 146 height 28
click at [241, 413] on button "Save" at bounding box center [328, 426] width 175 height 26
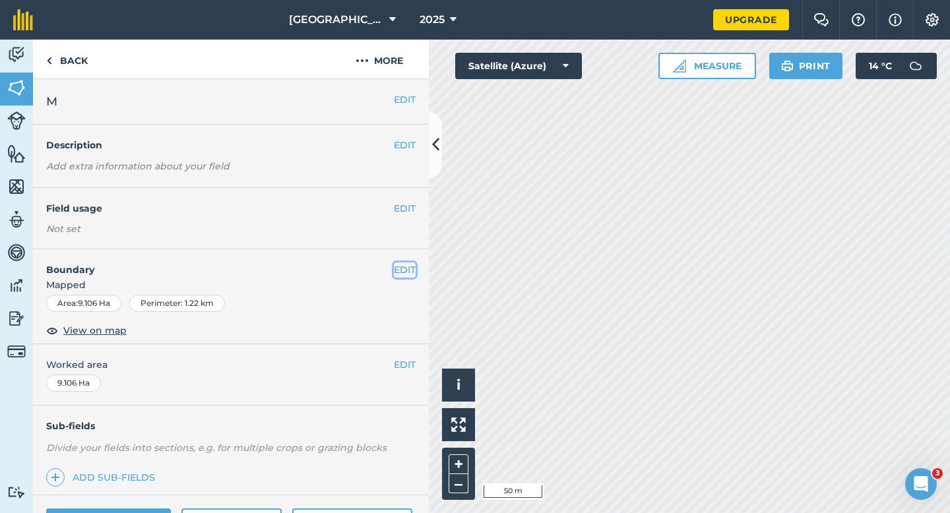
click at [409, 272] on button "EDIT" at bounding box center [405, 269] width 22 height 15
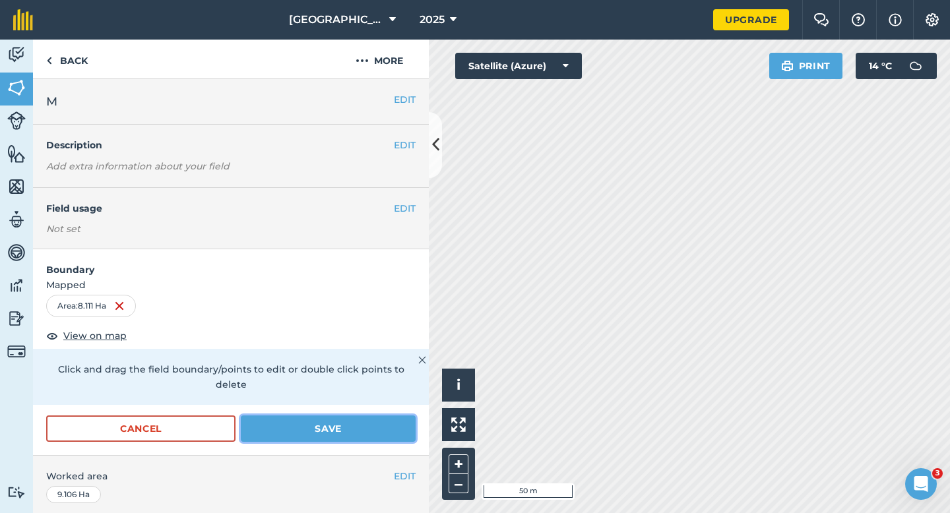
click at [378, 423] on button "Save" at bounding box center [328, 428] width 175 height 26
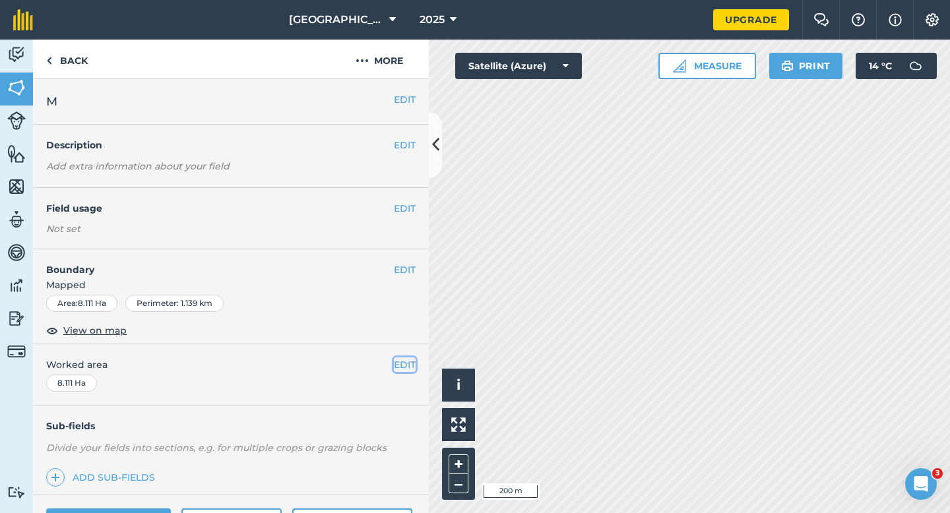
click at [409, 363] on button "EDIT" at bounding box center [405, 364] width 22 height 15
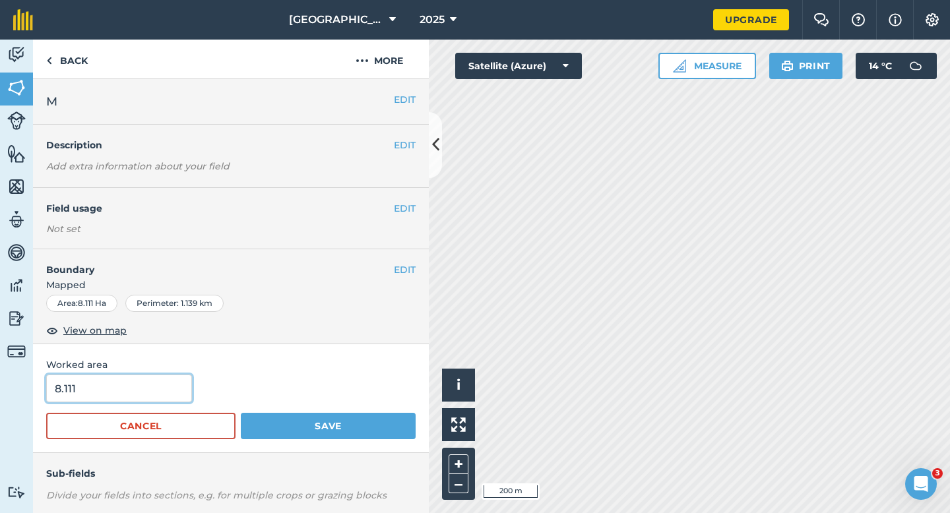
click at [164, 382] on input "8.111" at bounding box center [119, 389] width 146 height 28
type input "8"
click at [241, 413] on button "Save" at bounding box center [328, 426] width 175 height 26
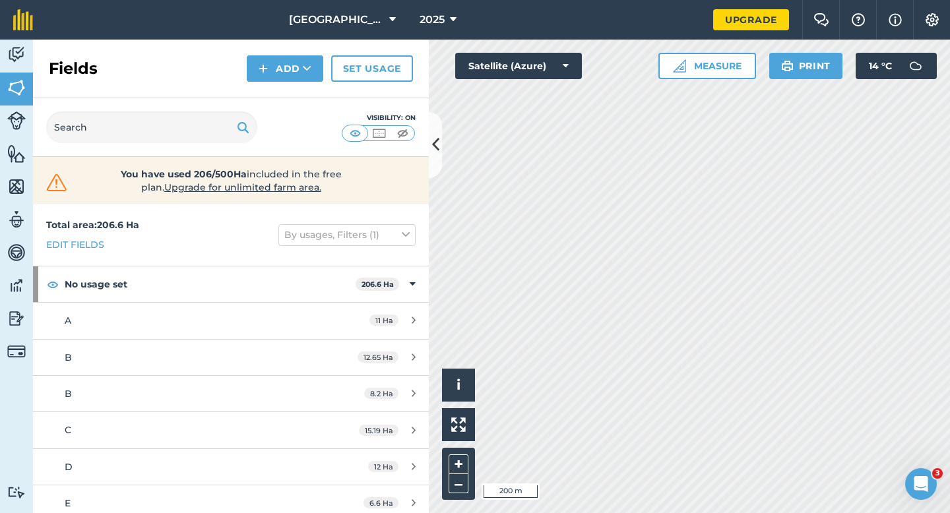
click at [273, 91] on div "Fields Add Set usage" at bounding box center [231, 69] width 396 height 59
click at [279, 83] on div "Fields Add Set usage" at bounding box center [231, 69] width 396 height 59
click at [279, 75] on button "Add" at bounding box center [285, 68] width 76 height 26
click at [279, 96] on link "Draw" at bounding box center [285, 98] width 73 height 29
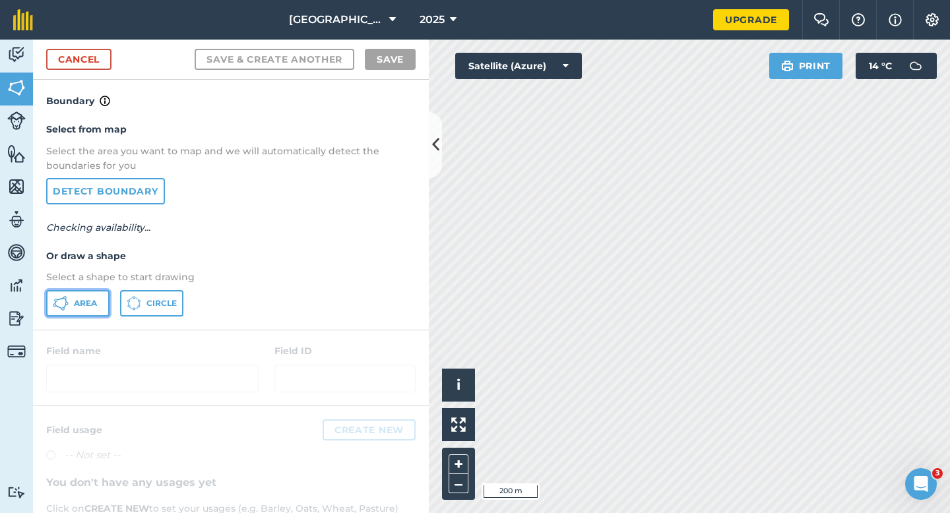
click at [55, 304] on icon at bounding box center [54, 304] width 3 height 3
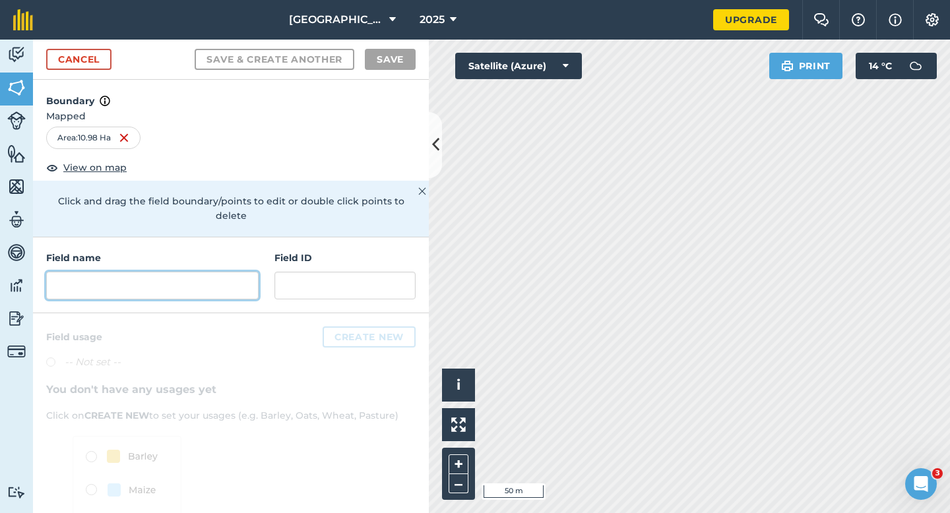
click at [200, 272] on input "text" at bounding box center [152, 286] width 212 height 28
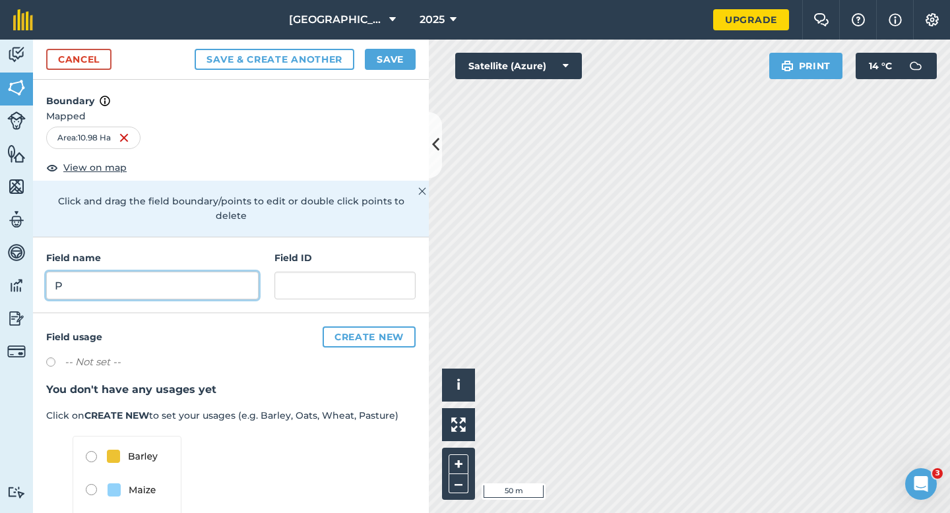
type input "P"
click at [373, 59] on button "Save" at bounding box center [390, 59] width 51 height 21
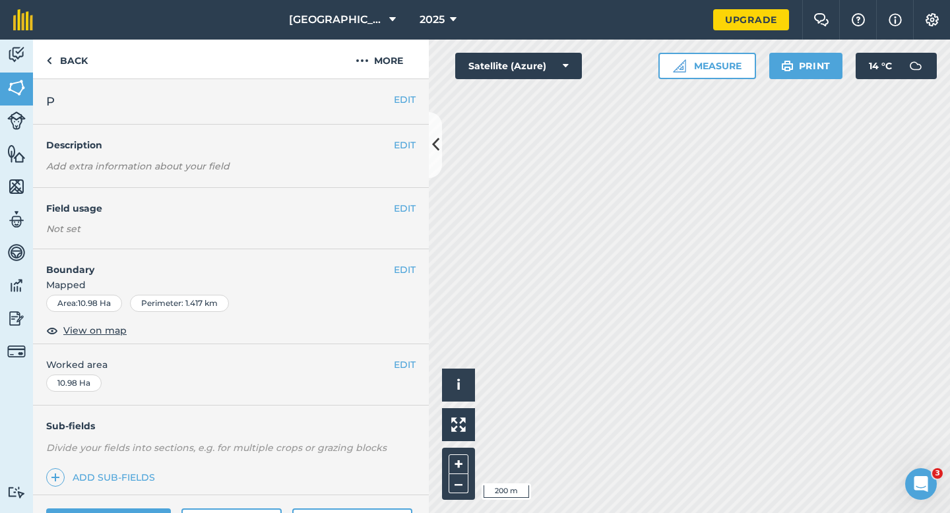
click at [401, 382] on div "EDIT Worked area 10.98 Ha" at bounding box center [231, 374] width 396 height 61
click at [401, 369] on button "EDIT" at bounding box center [405, 364] width 22 height 15
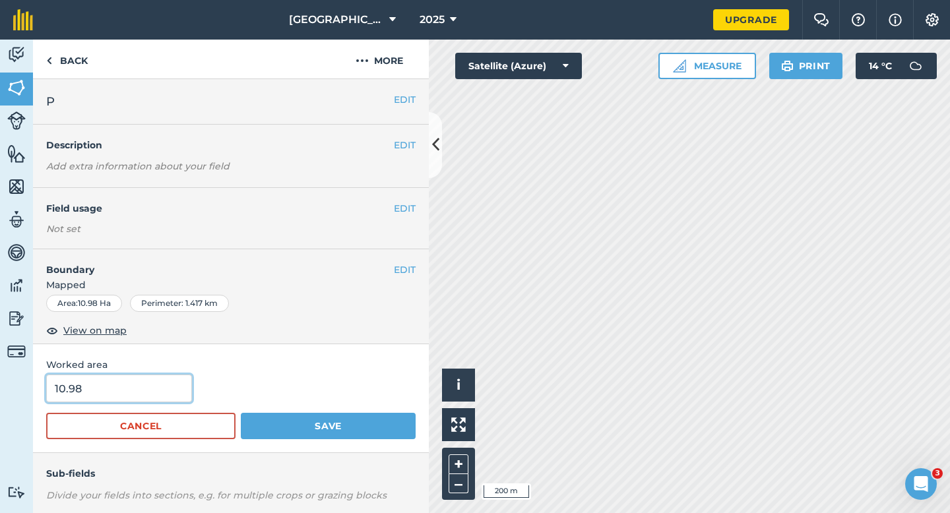
click at [90, 388] on input "10.98" at bounding box center [119, 389] width 146 height 28
type input "11"
click at [241, 413] on button "Save" at bounding box center [328, 426] width 175 height 26
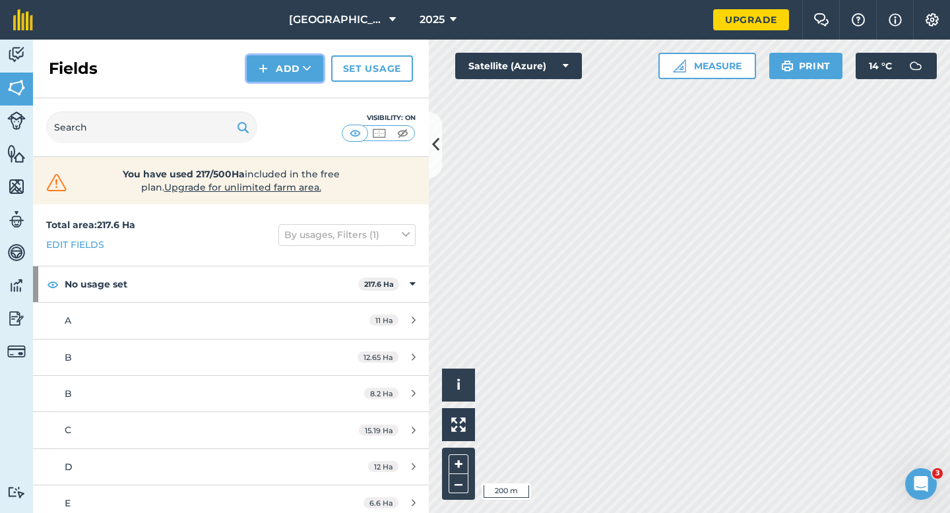
click at [316, 65] on button "Add" at bounding box center [285, 68] width 76 height 26
click at [316, 90] on link "Draw" at bounding box center [285, 98] width 73 height 29
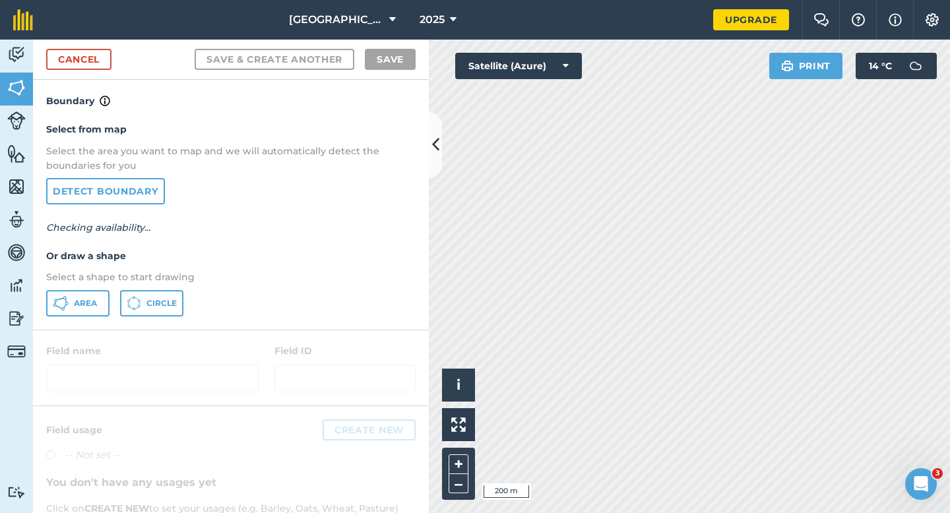
click at [109, 288] on div "Select from map Select the area you want to map and we will automatically detec…" at bounding box center [231, 219] width 396 height 220
click at [101, 291] on button "Area" at bounding box center [77, 303] width 63 height 26
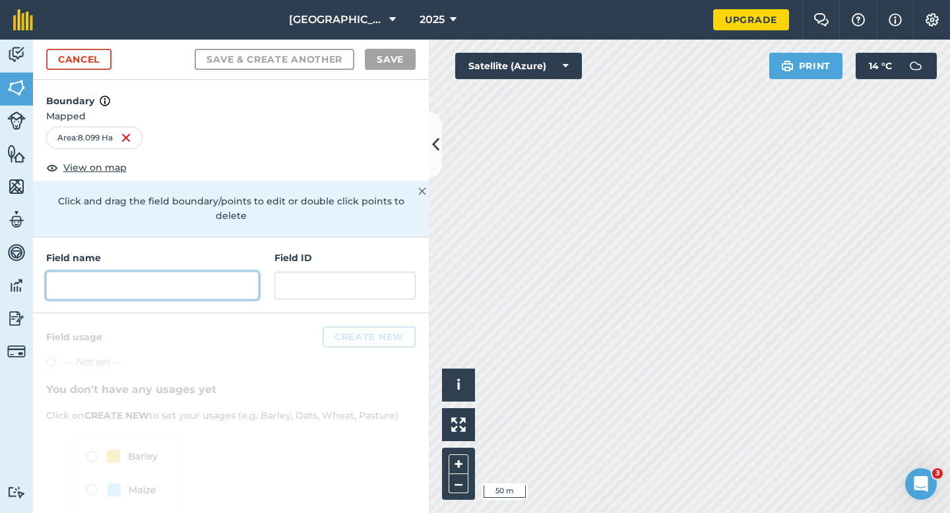
click at [176, 272] on input "text" at bounding box center [152, 286] width 212 height 28
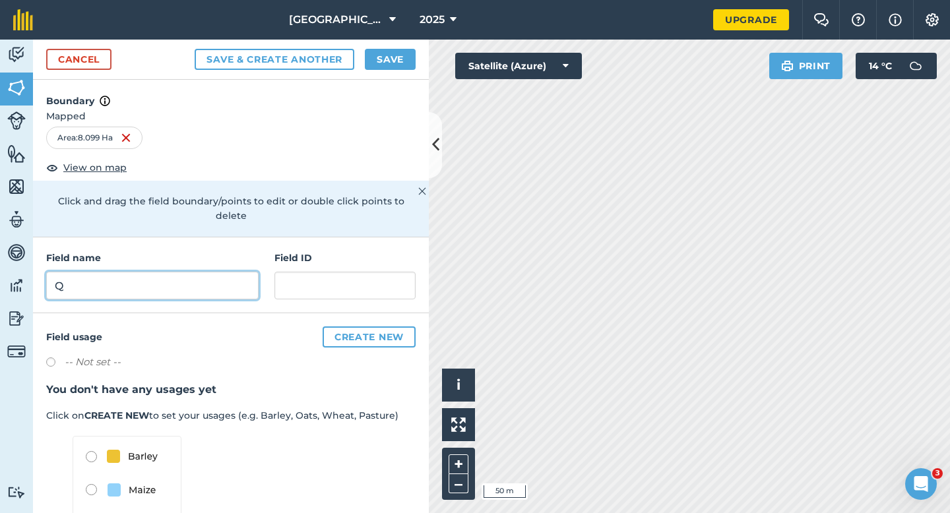
type input "Q"
click at [384, 56] on button "Save" at bounding box center [390, 59] width 51 height 21
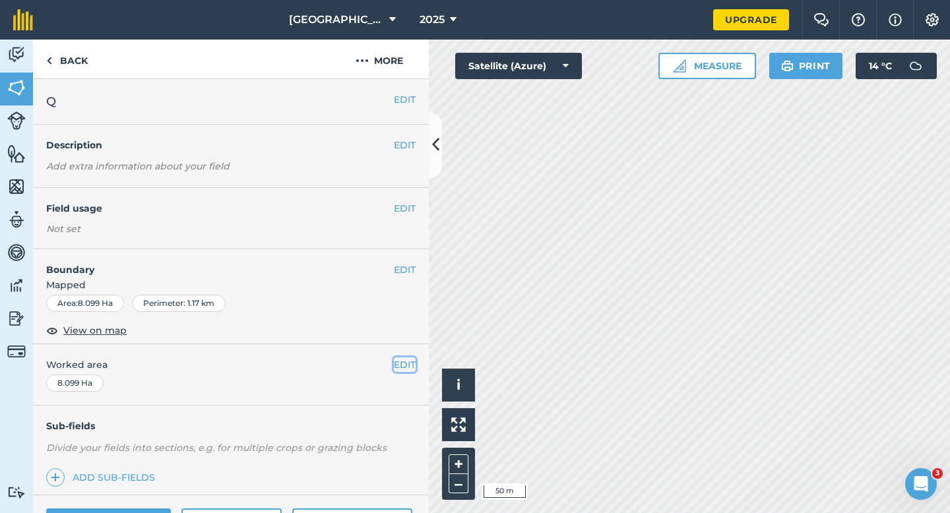
click at [400, 361] on button "EDIT" at bounding box center [405, 364] width 22 height 15
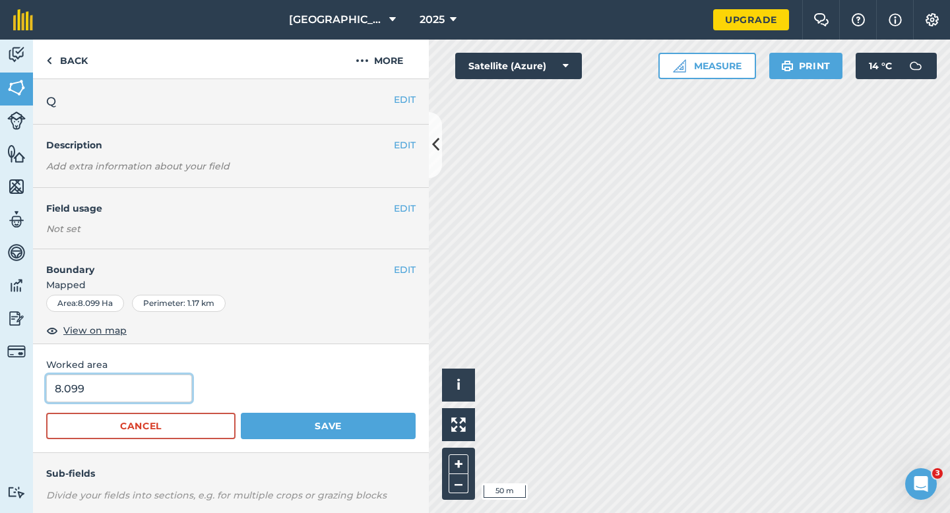
click at [127, 396] on input "8.099" at bounding box center [119, 389] width 146 height 28
type input "8"
click at [241, 413] on button "Save" at bounding box center [328, 426] width 175 height 26
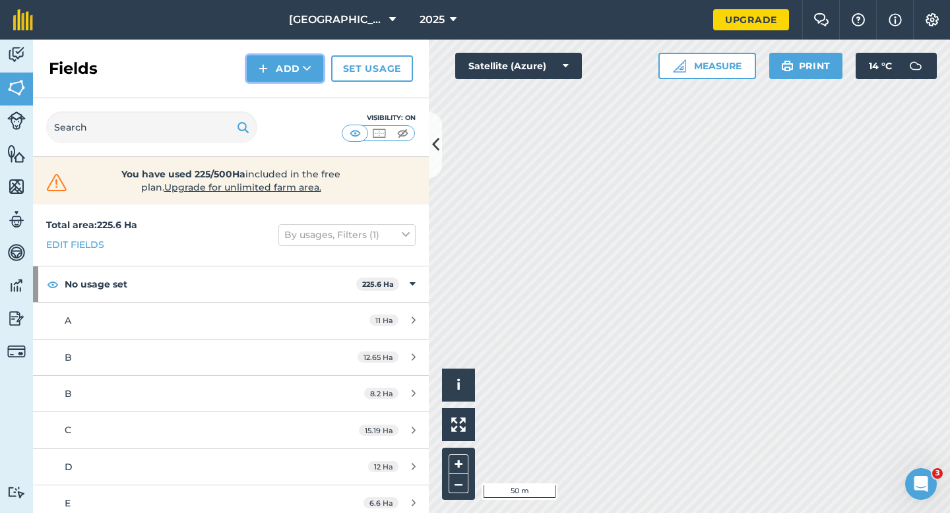
click at [281, 66] on button "Add" at bounding box center [285, 68] width 76 height 26
click at [281, 98] on link "Draw" at bounding box center [285, 98] width 73 height 29
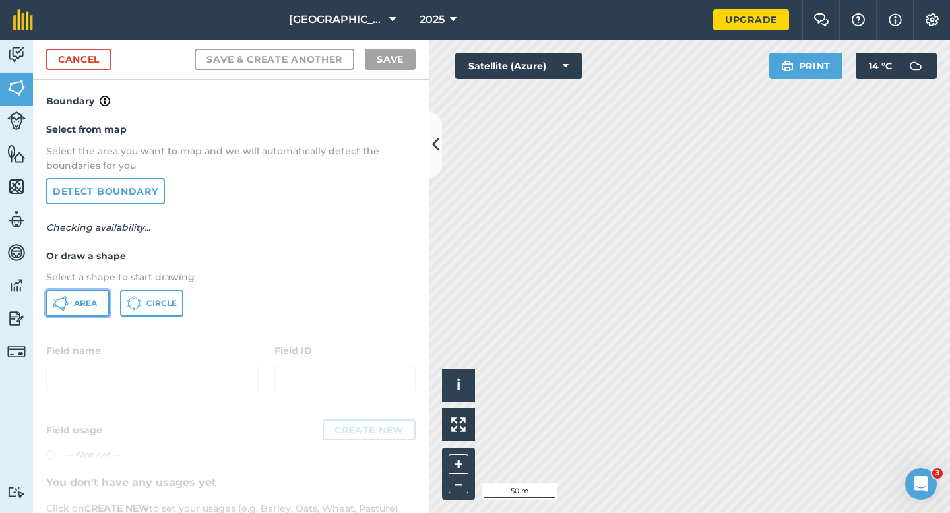
click at [80, 295] on button "Area" at bounding box center [77, 303] width 63 height 26
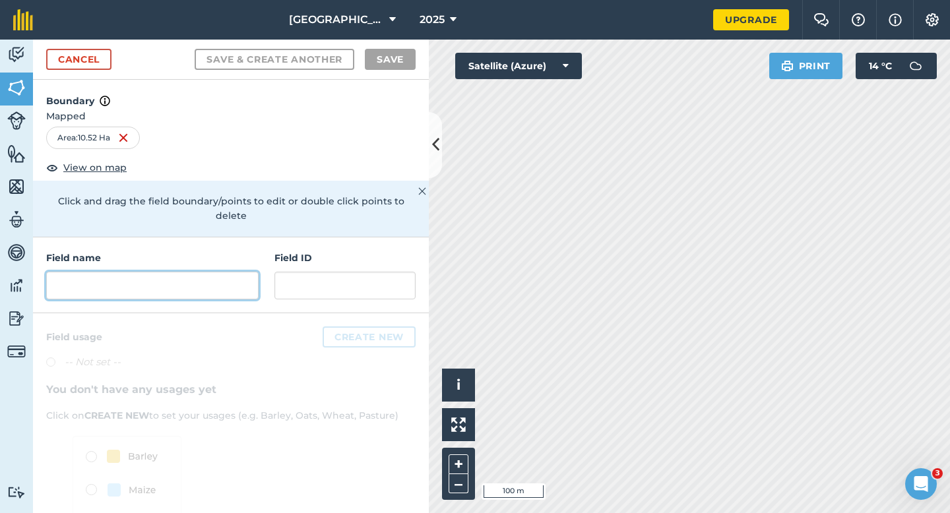
click at [243, 272] on input "text" at bounding box center [152, 286] width 212 height 28
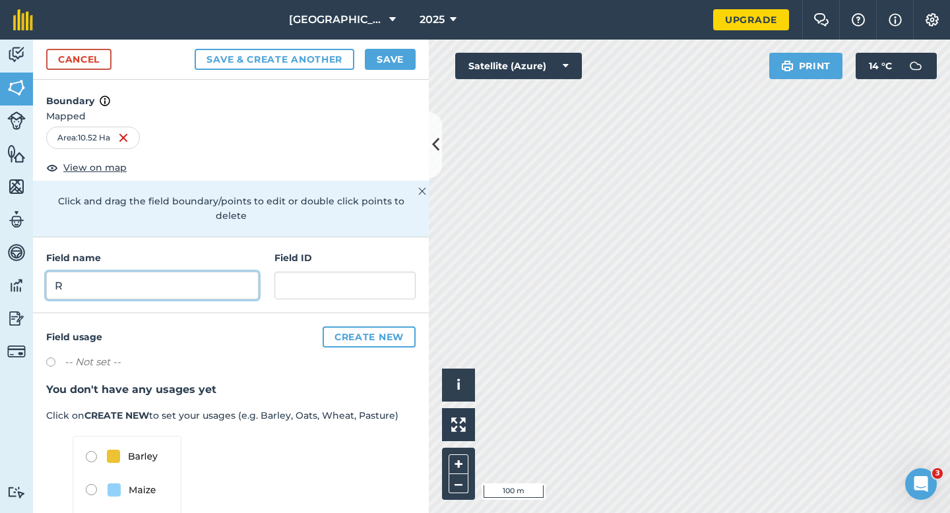
type input "R"
click at [396, 66] on button "Save" at bounding box center [390, 59] width 51 height 21
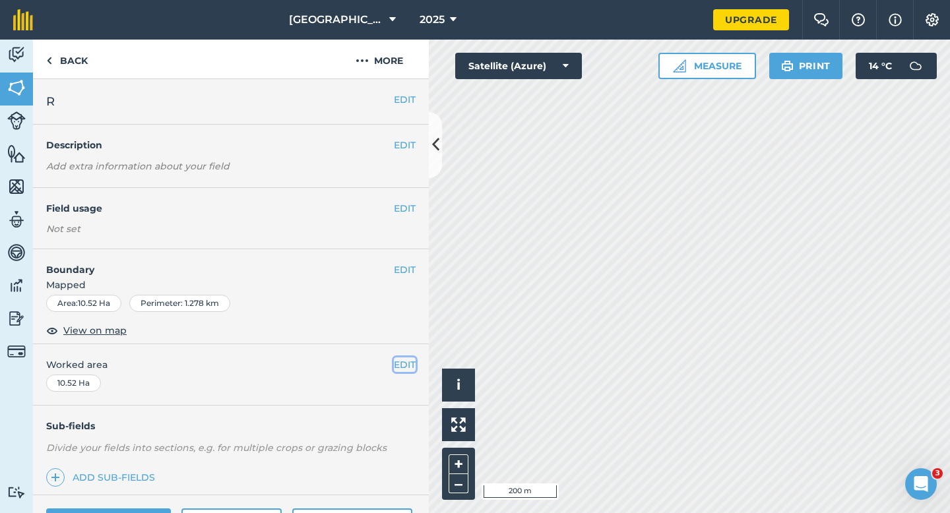
click at [403, 370] on button "EDIT" at bounding box center [405, 364] width 22 height 15
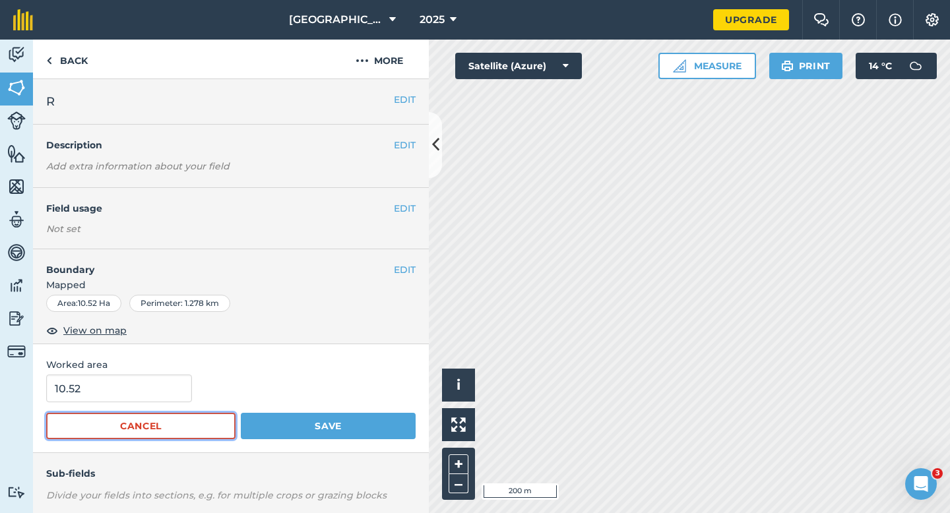
click at [115, 414] on button "Cancel" at bounding box center [140, 426] width 189 height 26
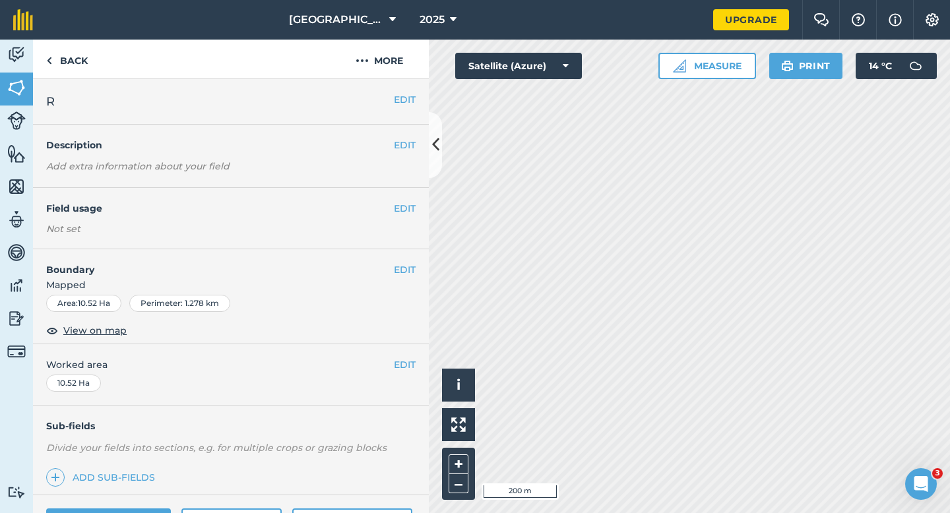
click at [115, 391] on div "EDIT Worked area 10.52 Ha" at bounding box center [231, 374] width 396 height 61
click at [406, 363] on button "EDIT" at bounding box center [405, 364] width 22 height 15
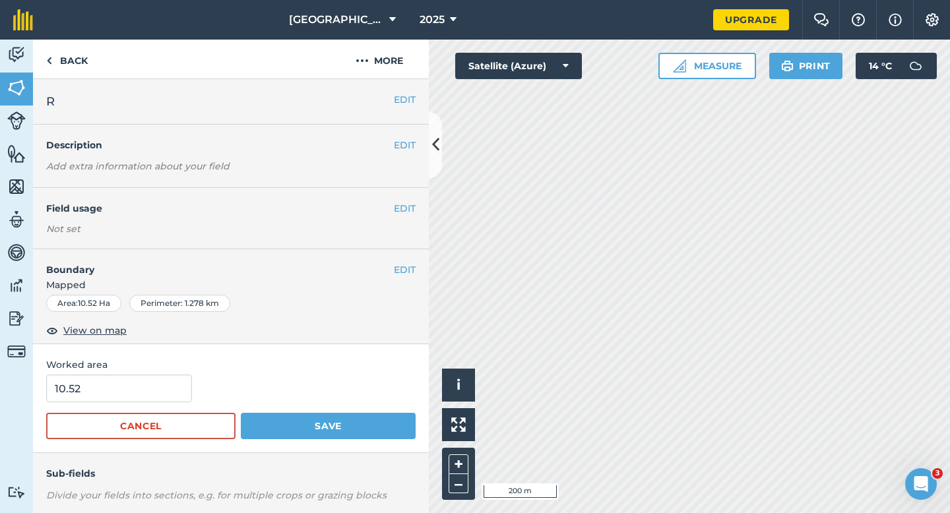
click at [118, 403] on form "10.52 Cancel Save" at bounding box center [230, 407] width 369 height 65
click at [121, 413] on button "Cancel" at bounding box center [140, 426] width 189 height 26
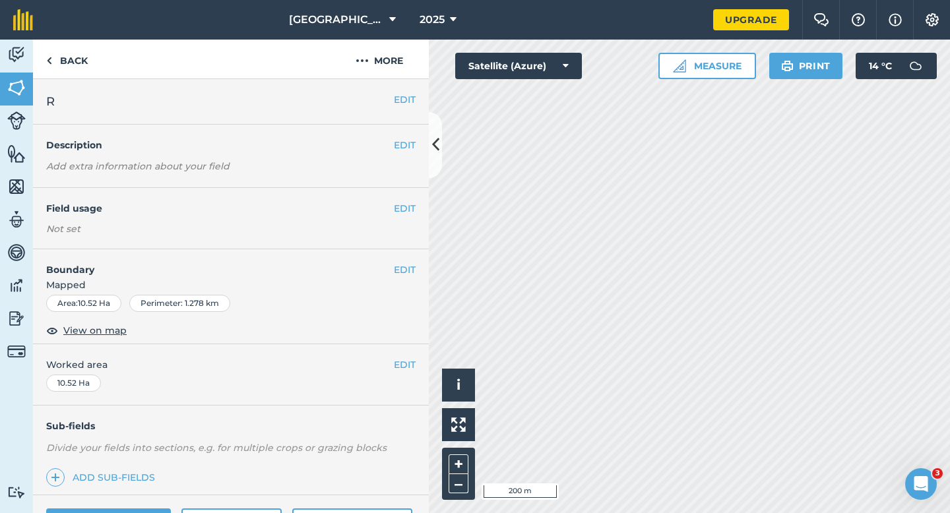
click at [121, 396] on div "EDIT Worked area 10.52 Ha" at bounding box center [231, 374] width 396 height 61
click at [409, 364] on button "EDIT" at bounding box center [405, 364] width 22 height 15
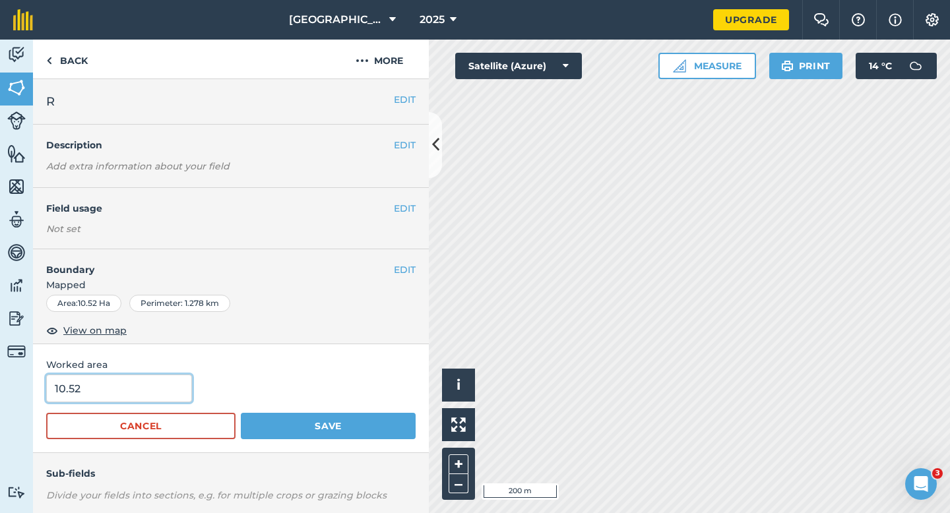
click at [126, 394] on input "10.52" at bounding box center [119, 389] width 146 height 28
type input "10.5"
click at [241, 413] on button "Save" at bounding box center [328, 426] width 175 height 26
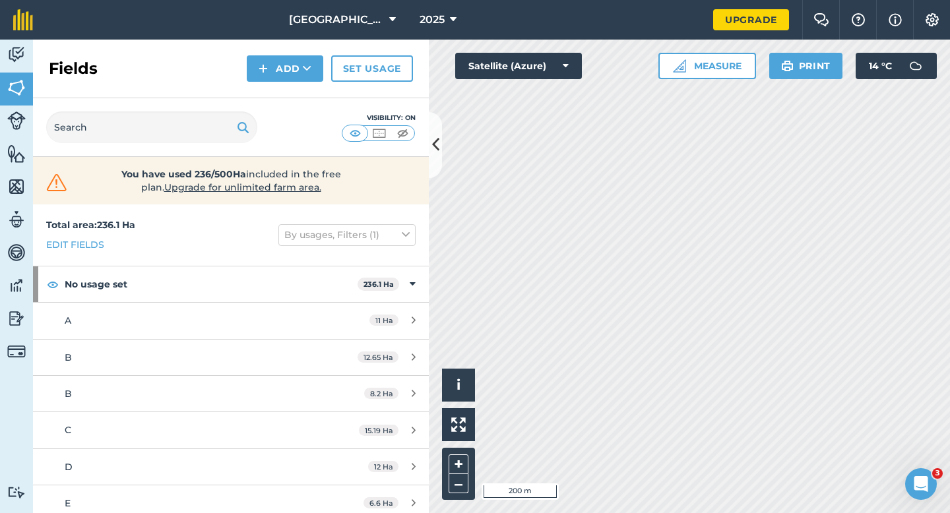
click at [285, 89] on div "Fields Add Set usage" at bounding box center [231, 69] width 396 height 59
click at [285, 84] on div "Fields Add Set usage" at bounding box center [231, 69] width 396 height 59
click at [285, 75] on button "Add" at bounding box center [285, 68] width 76 height 26
click at [286, 105] on link "Draw" at bounding box center [285, 98] width 73 height 29
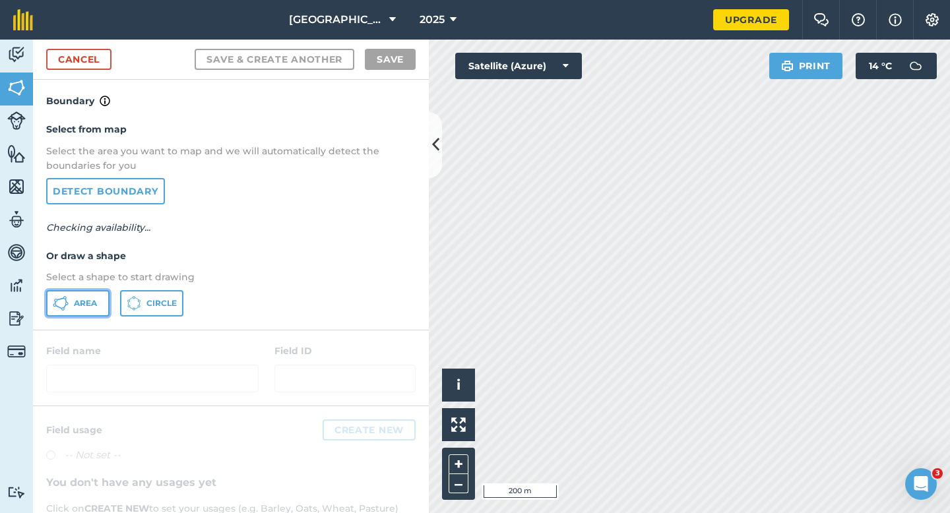
click at [87, 301] on span "Area" at bounding box center [85, 303] width 23 height 11
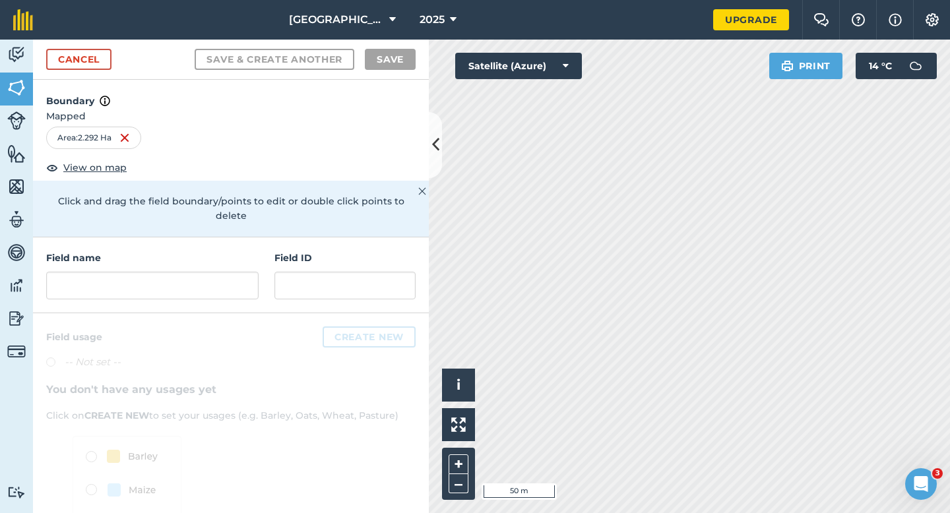
click at [212, 253] on div "Field name" at bounding box center [152, 275] width 212 height 49
click at [212, 272] on input "text" at bounding box center [152, 286] width 212 height 28
type input "2"
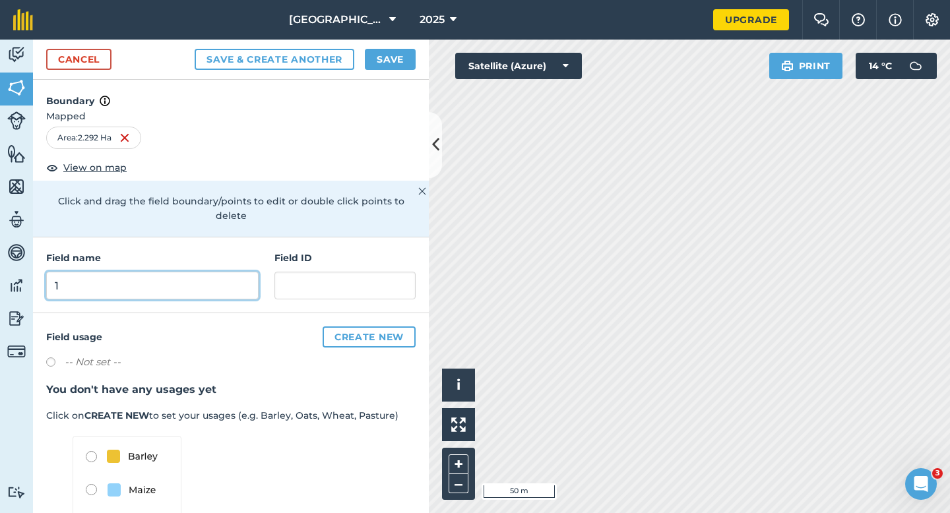
type input "1"
click at [398, 59] on button "Save" at bounding box center [390, 59] width 51 height 21
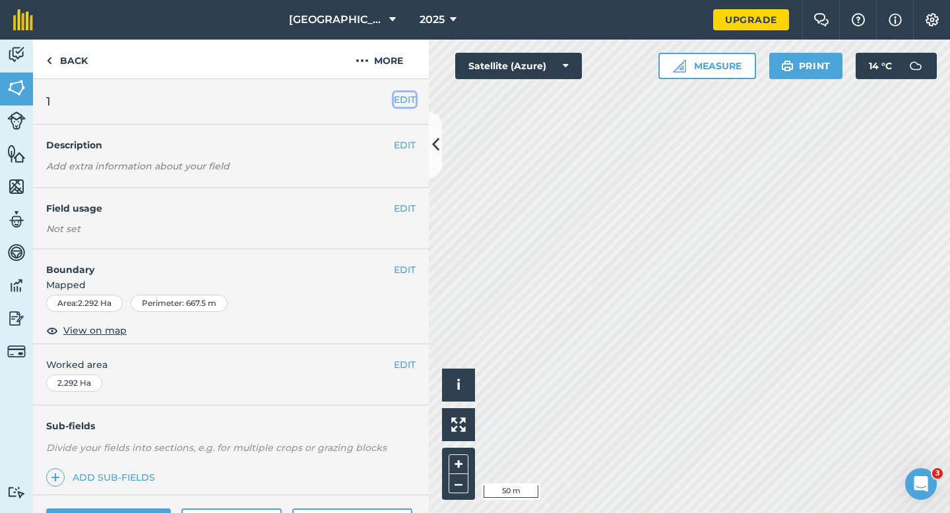
click at [404, 102] on button "EDIT" at bounding box center [405, 99] width 22 height 15
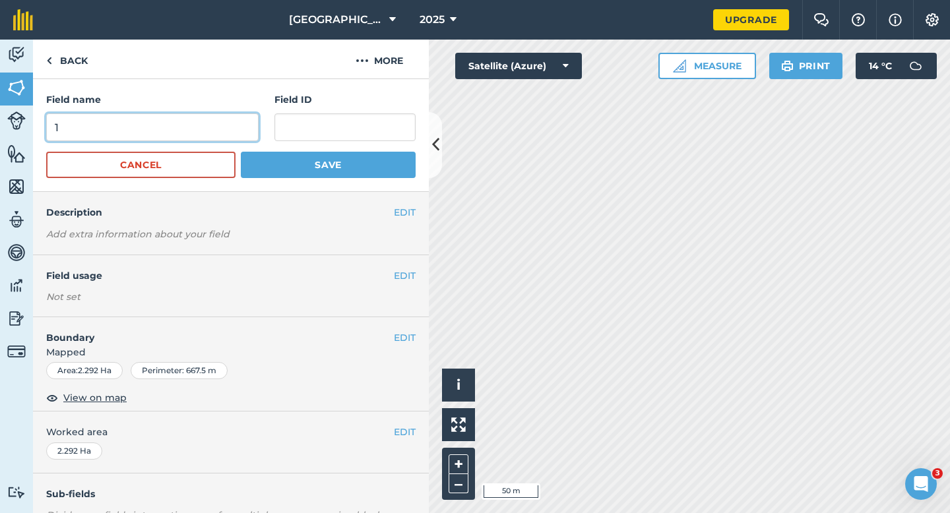
click at [185, 127] on input "1" at bounding box center [152, 127] width 212 height 28
type input "2"
click at [241, 152] on button "Save" at bounding box center [328, 165] width 175 height 26
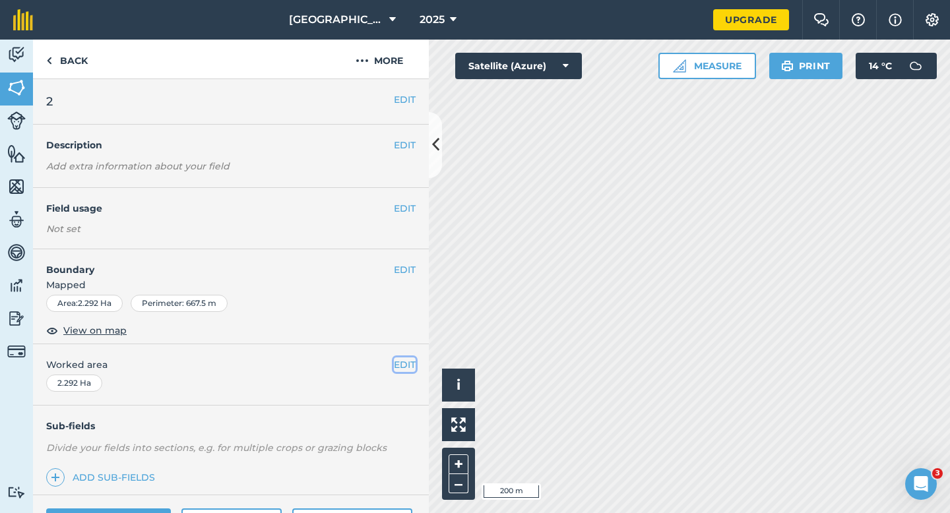
click at [397, 368] on button "EDIT" at bounding box center [405, 364] width 22 height 15
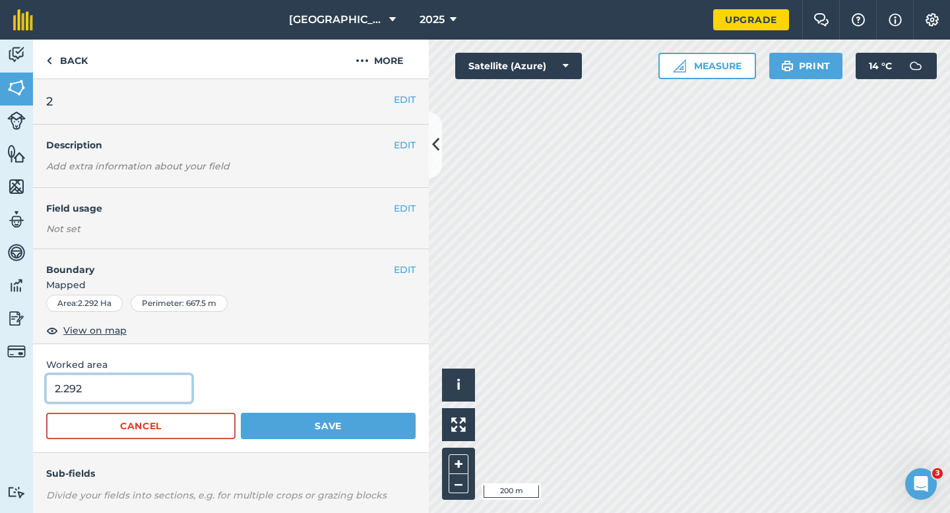
click at [126, 401] on input "2.292" at bounding box center [119, 389] width 146 height 28
type input "2.2"
click at [241, 413] on button "Save" at bounding box center [328, 426] width 175 height 26
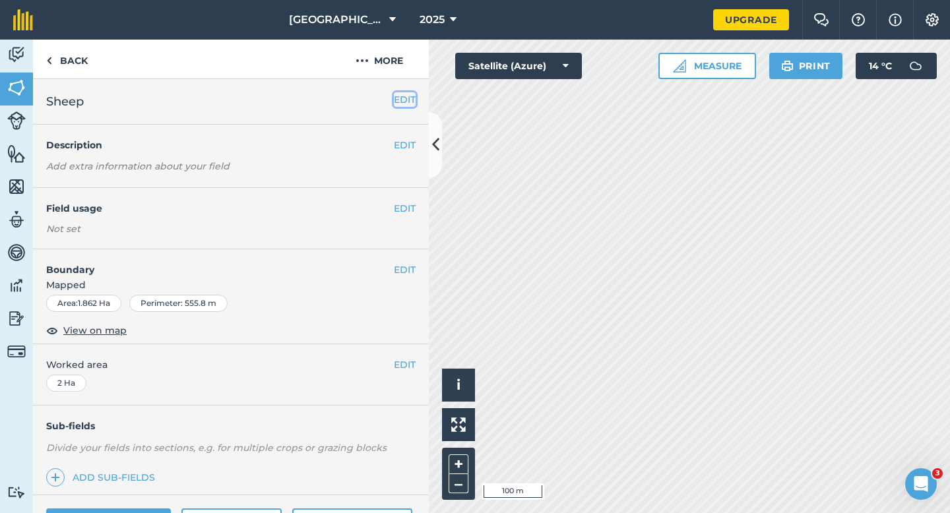
click at [397, 103] on button "EDIT" at bounding box center [405, 99] width 22 height 15
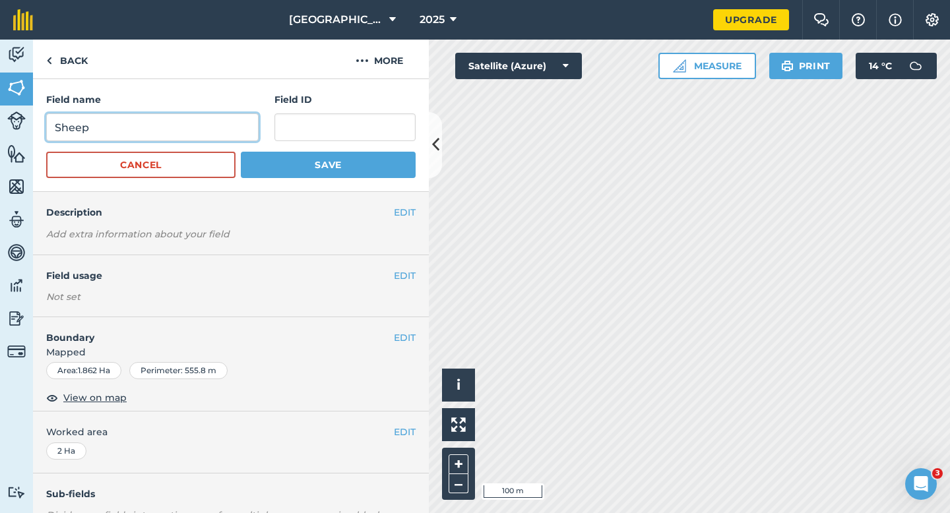
click at [197, 128] on input "Sheep" at bounding box center [152, 127] width 212 height 28
click at [55, 131] on input "Sheep" at bounding box center [152, 127] width 212 height 28
type input "1 Sheep"
click at [241, 152] on button "Save" at bounding box center [328, 165] width 175 height 26
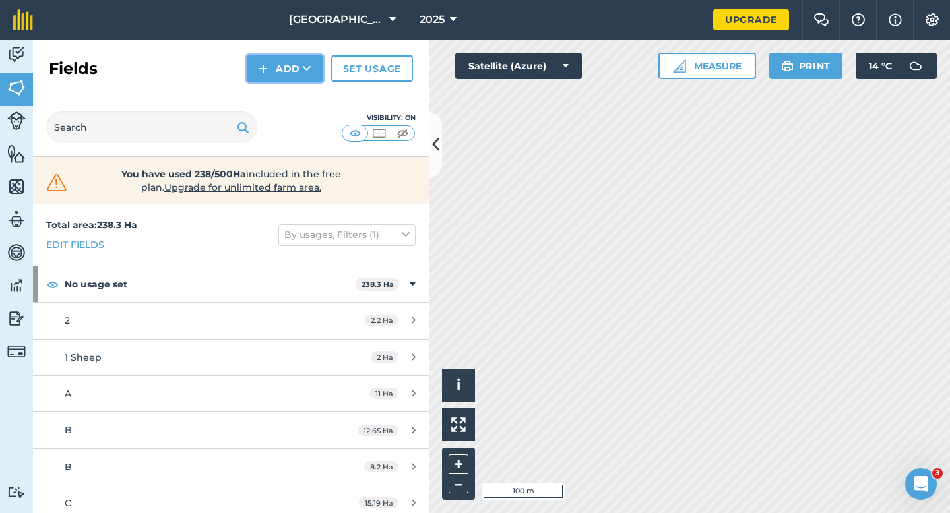
click at [262, 67] on img at bounding box center [262, 69] width 9 height 16
click at [266, 88] on link "Draw" at bounding box center [285, 98] width 73 height 29
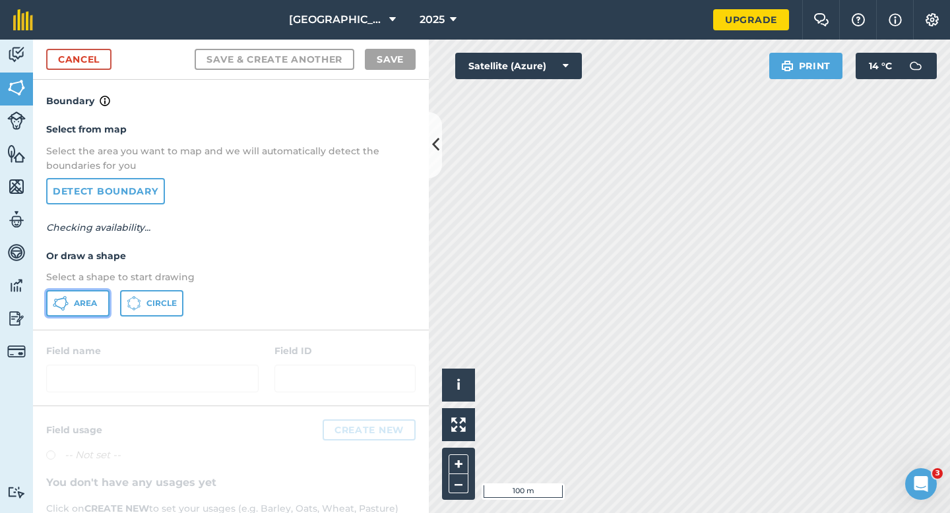
click at [96, 307] on span "Area" at bounding box center [85, 303] width 23 height 11
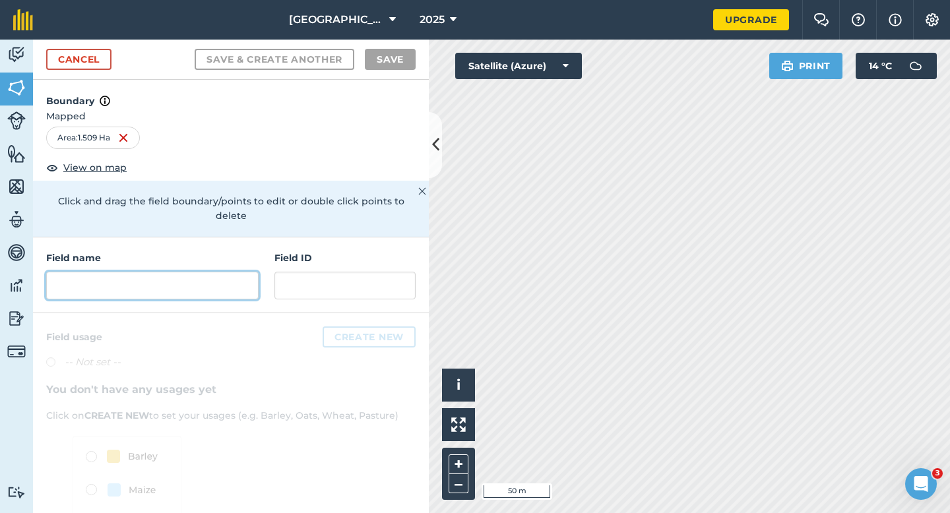
click at [186, 278] on input "text" at bounding box center [152, 286] width 212 height 28
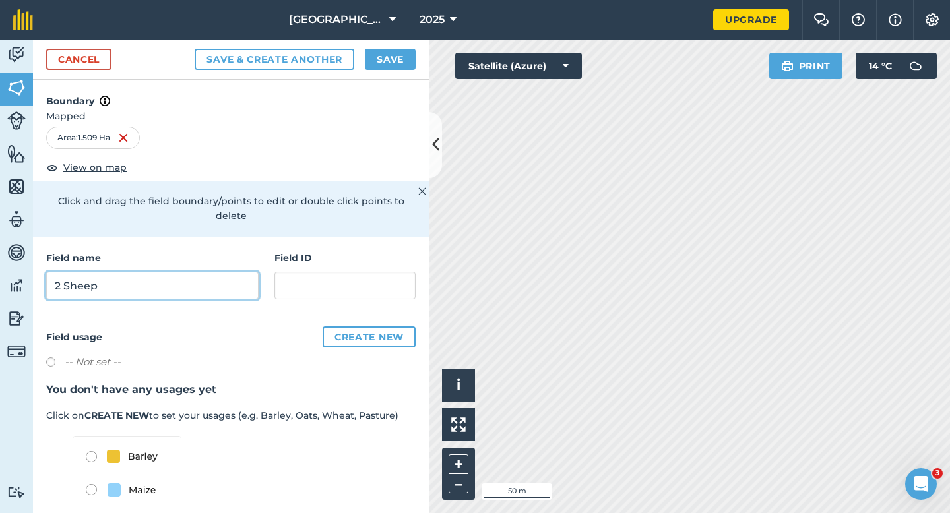
type input "2 Sheep"
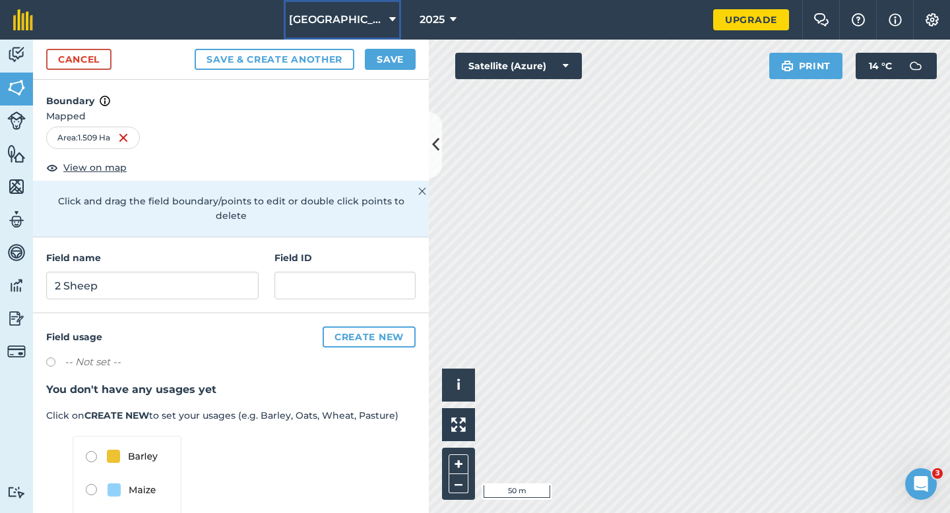
click at [396, 36] on button "[GEOGRAPHIC_DATA]" at bounding box center [342, 20] width 117 height 40
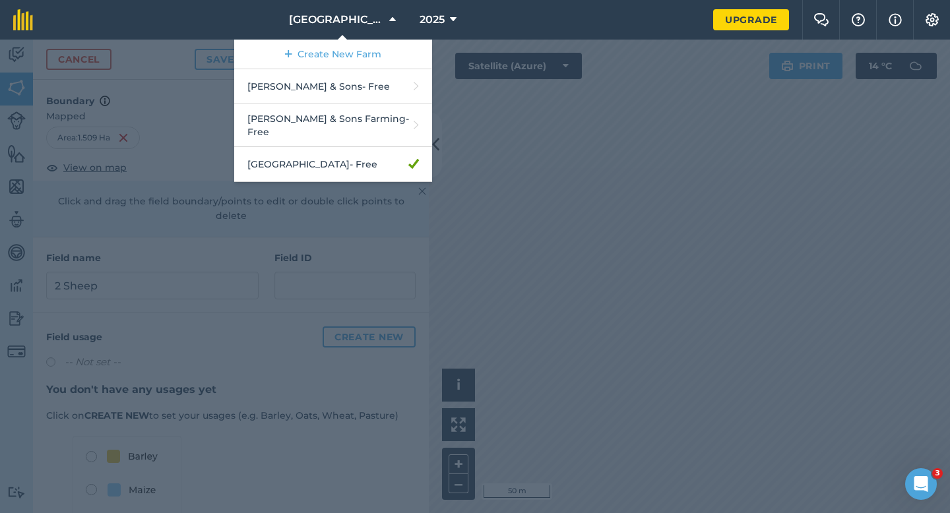
click at [456, 55] on div at bounding box center [475, 276] width 950 height 473
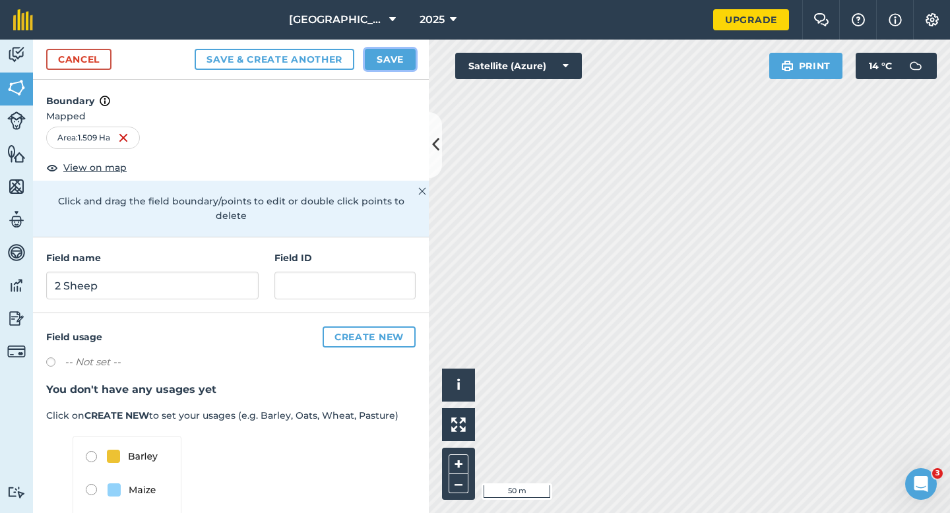
click at [392, 55] on button "Save" at bounding box center [390, 59] width 51 height 21
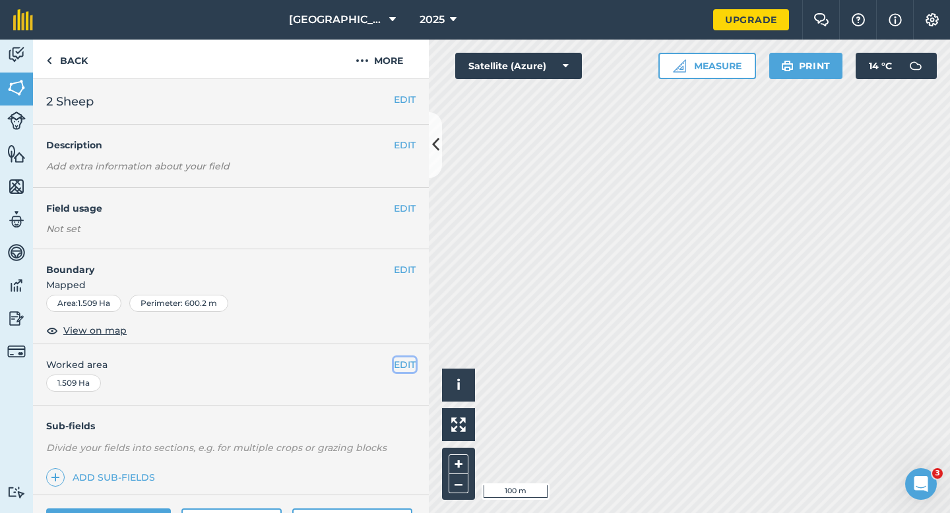
click at [409, 364] on button "EDIT" at bounding box center [405, 364] width 22 height 15
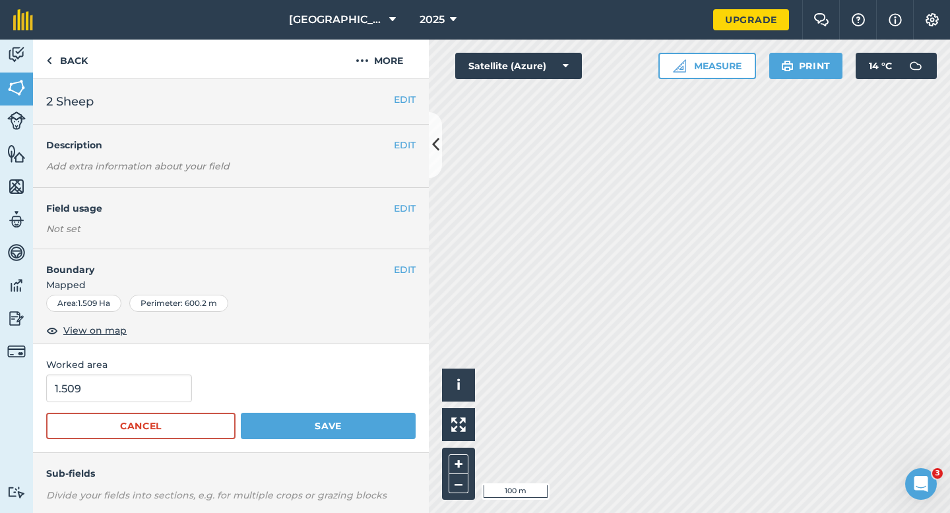
click at [136, 373] on div "Worked area 1.509 Cancel Save" at bounding box center [231, 398] width 396 height 109
click at [169, 389] on input "1.509" at bounding box center [119, 389] width 146 height 28
type input "2"
click at [241, 413] on button "Save" at bounding box center [328, 426] width 175 height 26
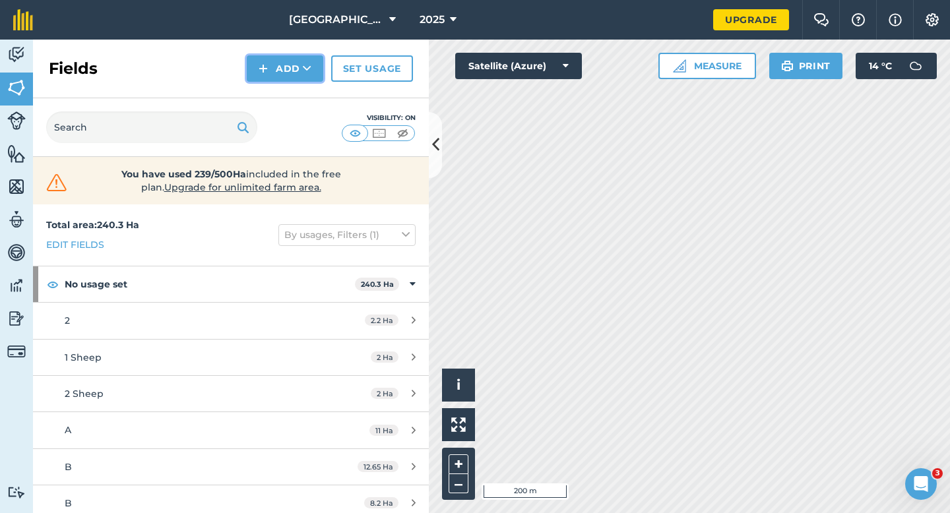
click at [271, 77] on button "Add" at bounding box center [285, 68] width 76 height 26
click at [271, 91] on link "Draw" at bounding box center [285, 98] width 73 height 29
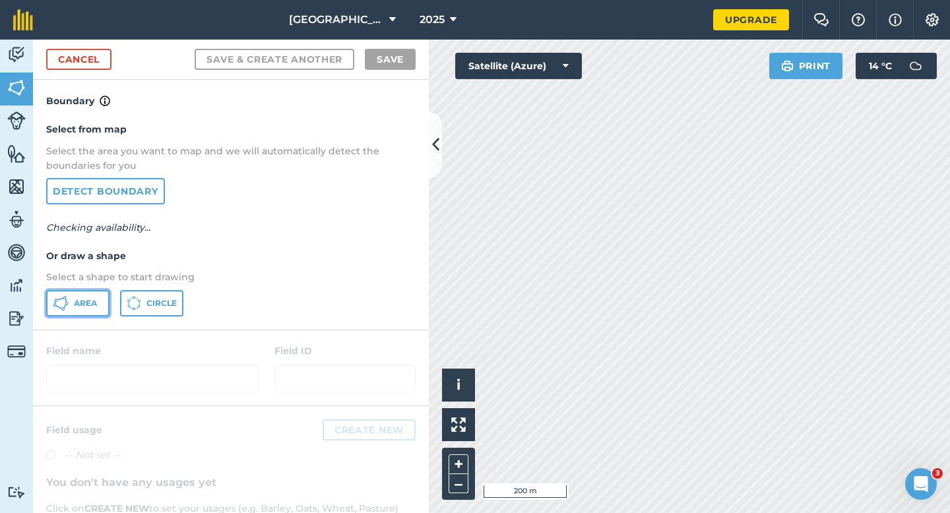
click at [89, 295] on button "Area" at bounding box center [77, 303] width 63 height 26
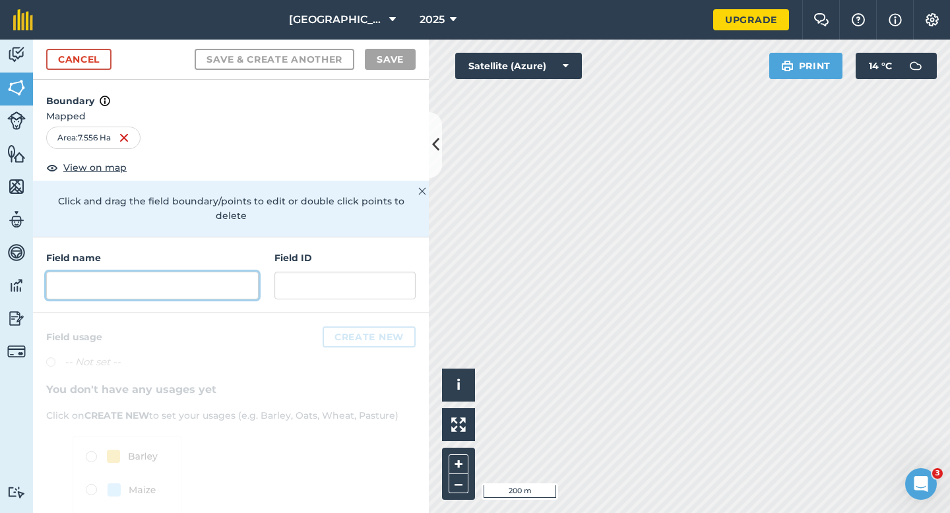
click at [231, 272] on input "text" at bounding box center [152, 286] width 212 height 28
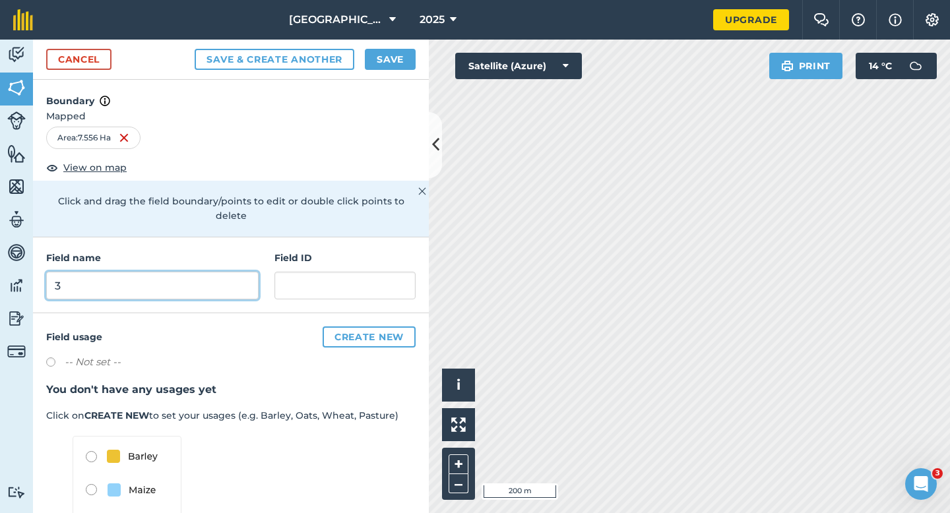
type input "3"
click at [386, 59] on button "Save" at bounding box center [390, 59] width 51 height 21
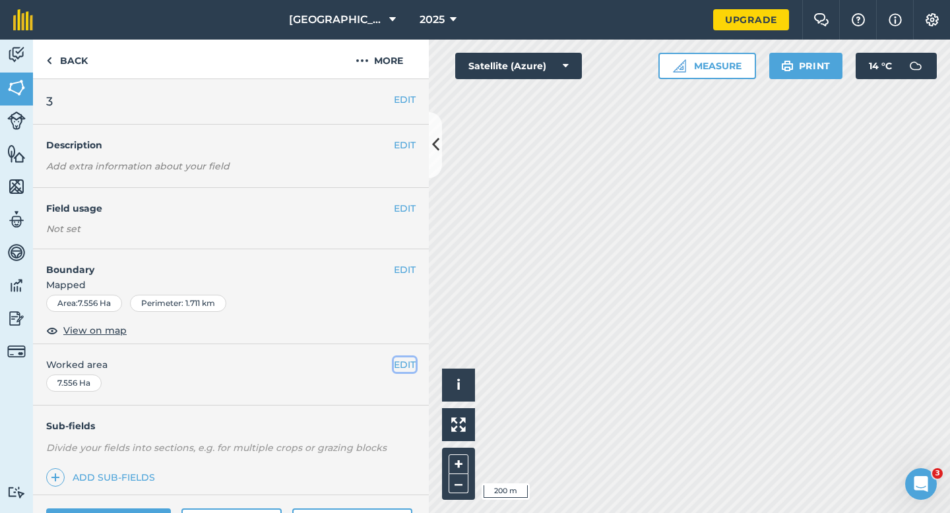
click at [411, 371] on button "EDIT" at bounding box center [405, 364] width 22 height 15
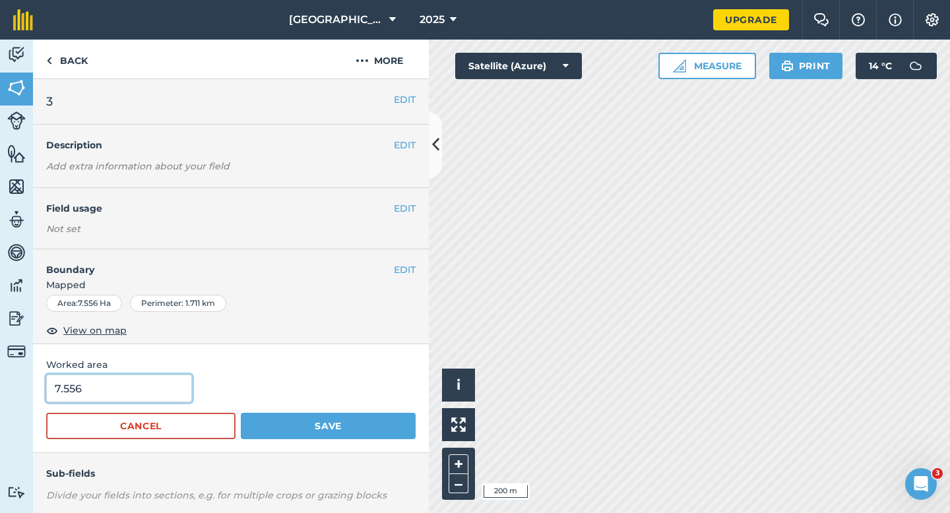
click at [161, 378] on input "7.556" at bounding box center [119, 389] width 146 height 28
click at [161, 393] on input "7.556" at bounding box center [119, 389] width 146 height 28
type input "7.5"
click at [241, 413] on button "Save" at bounding box center [328, 426] width 175 height 26
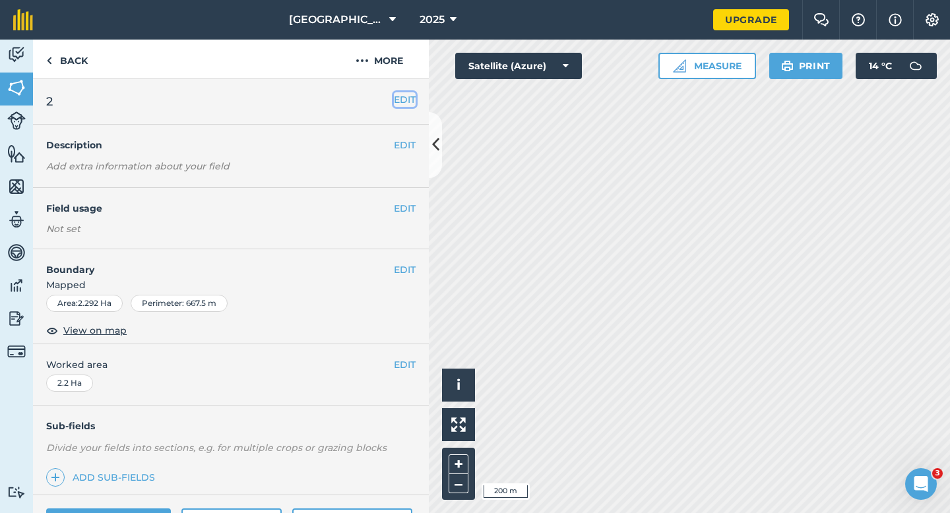
click at [406, 92] on button "EDIT" at bounding box center [405, 99] width 22 height 15
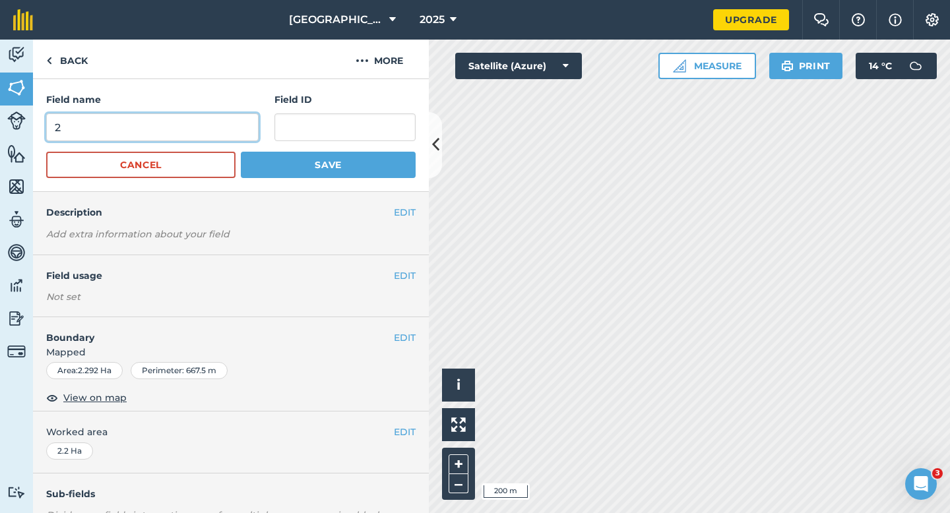
click at [239, 119] on input "2" at bounding box center [152, 127] width 212 height 28
type input "4"
click at [241, 152] on button "Save" at bounding box center [328, 165] width 175 height 26
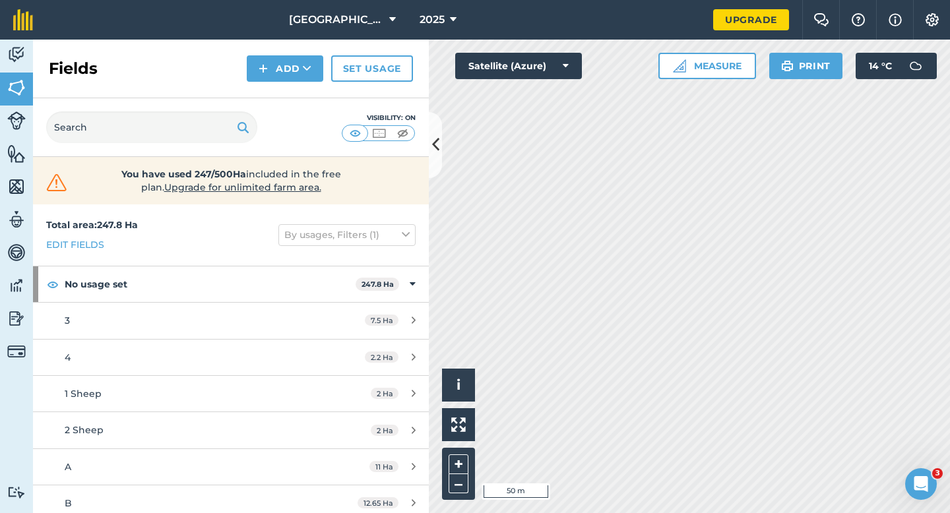
click at [283, 83] on div "Fields Add Set usage" at bounding box center [231, 69] width 396 height 59
click at [283, 82] on div "Fields Add Set usage" at bounding box center [231, 69] width 396 height 59
click at [283, 100] on div "Visibility: On" at bounding box center [231, 127] width 396 height 59
click at [283, 81] on button "Add" at bounding box center [285, 68] width 76 height 26
click at [283, 89] on link "Draw" at bounding box center [285, 98] width 73 height 29
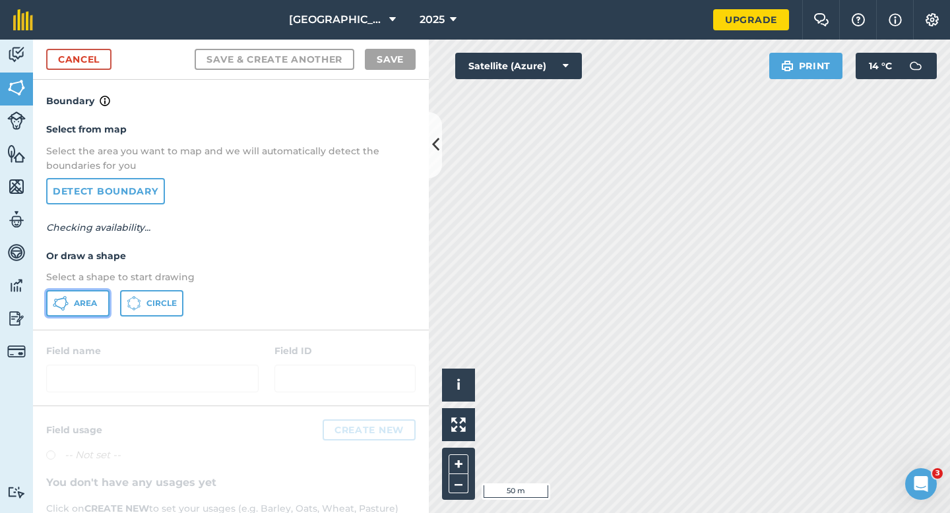
click at [106, 293] on button "Area" at bounding box center [77, 303] width 63 height 26
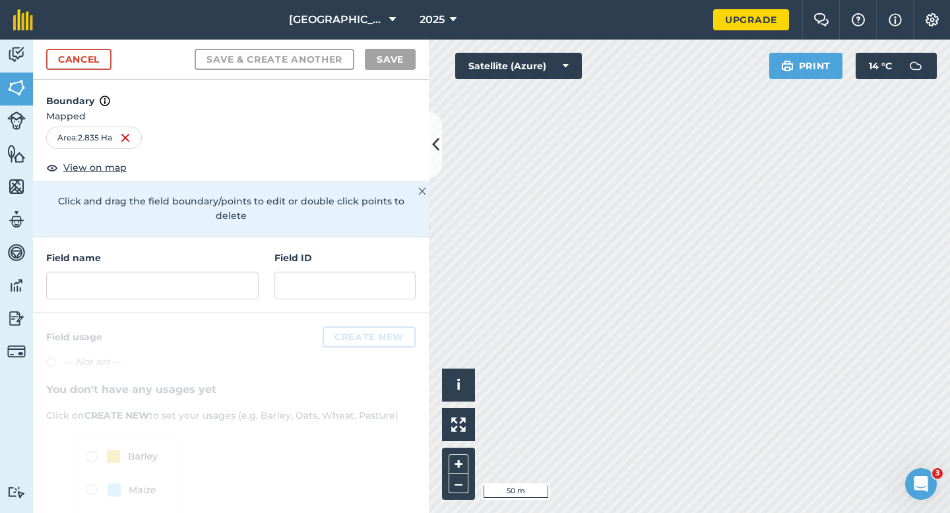
click at [183, 251] on h4 "Field name" at bounding box center [152, 258] width 212 height 15
click at [183, 272] on input "text" at bounding box center [152, 286] width 212 height 28
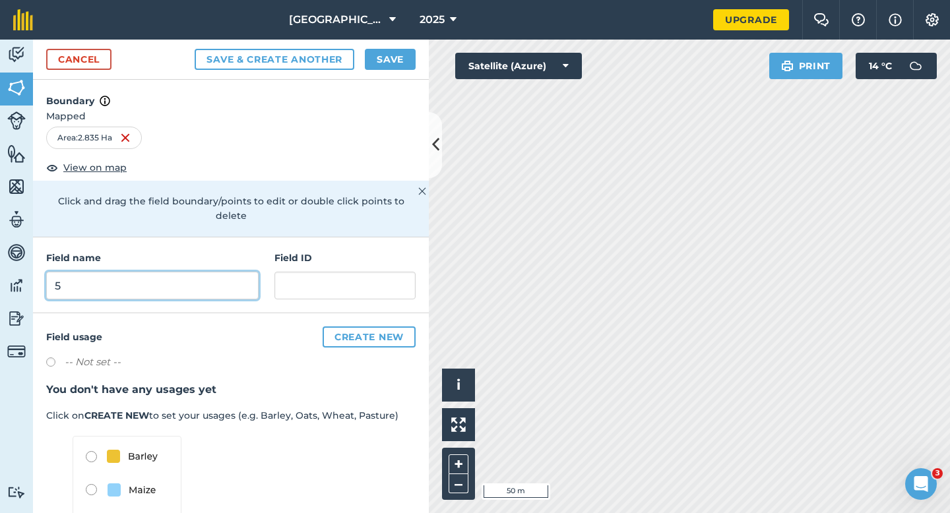
type input "5"
click at [388, 46] on div "Cancel Save & Create Another Save" at bounding box center [231, 60] width 396 height 40
click at [411, 88] on h4 "Boundary" at bounding box center [231, 94] width 396 height 29
click at [406, 66] on button "Save" at bounding box center [390, 59] width 51 height 21
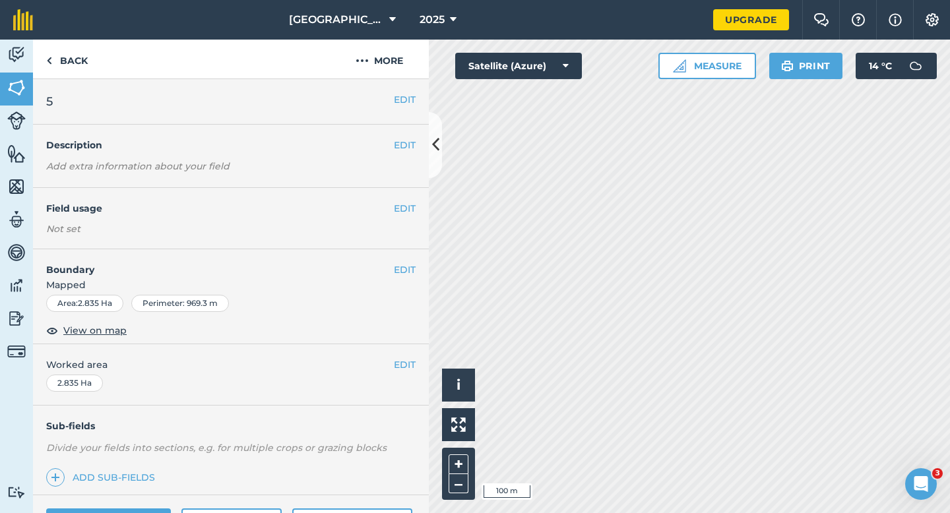
click at [413, 351] on div "EDIT Worked area 2.835 Ha" at bounding box center [231, 374] width 396 height 61
click at [406, 357] on button "EDIT" at bounding box center [405, 364] width 22 height 15
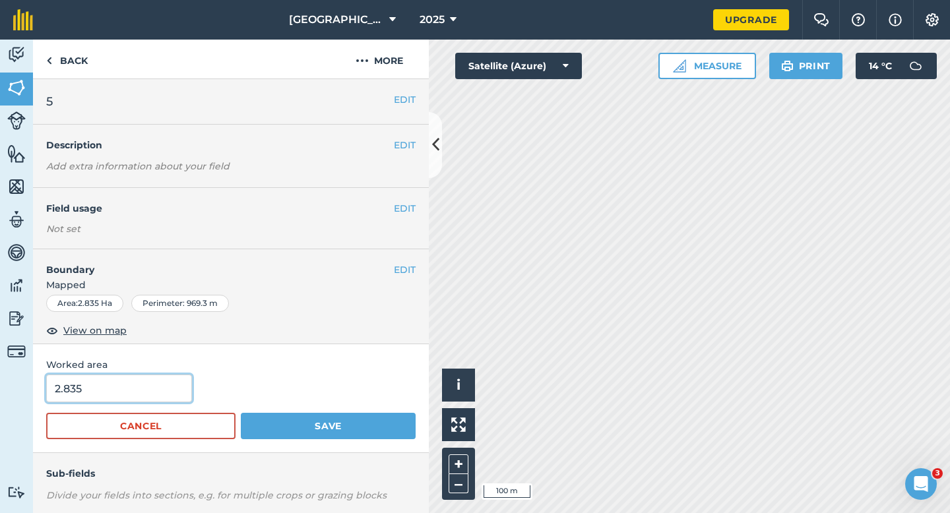
click at [125, 382] on input "2.835" at bounding box center [119, 389] width 146 height 28
type input "3"
click at [241, 413] on button "Save" at bounding box center [328, 426] width 175 height 26
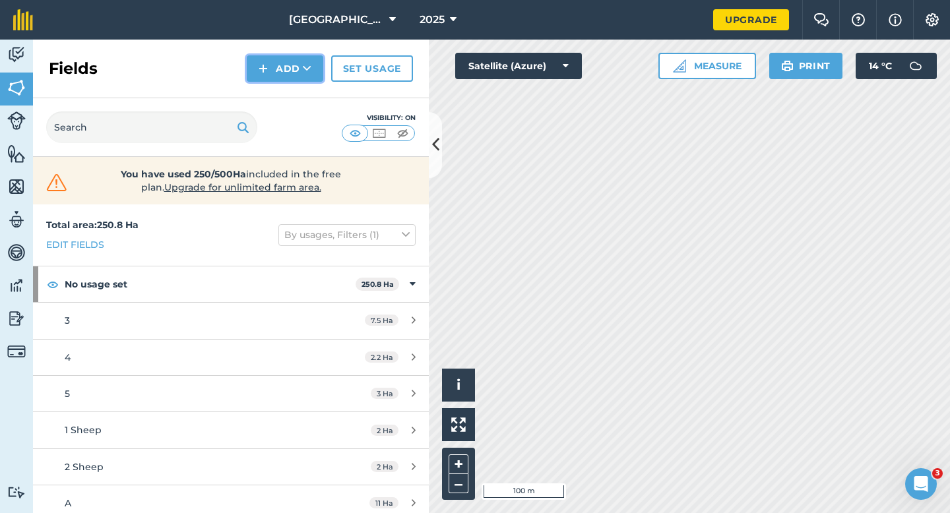
click at [313, 67] on button "Add" at bounding box center [285, 68] width 76 height 26
click at [310, 98] on link "Draw" at bounding box center [285, 98] width 73 height 29
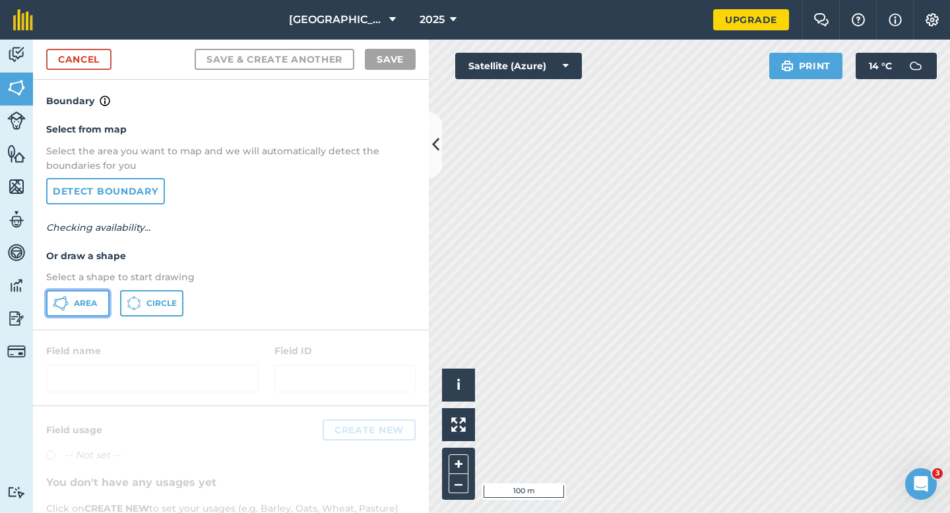
click at [102, 290] on button "Area" at bounding box center [77, 303] width 63 height 26
click at [99, 294] on button "Area" at bounding box center [77, 303] width 63 height 26
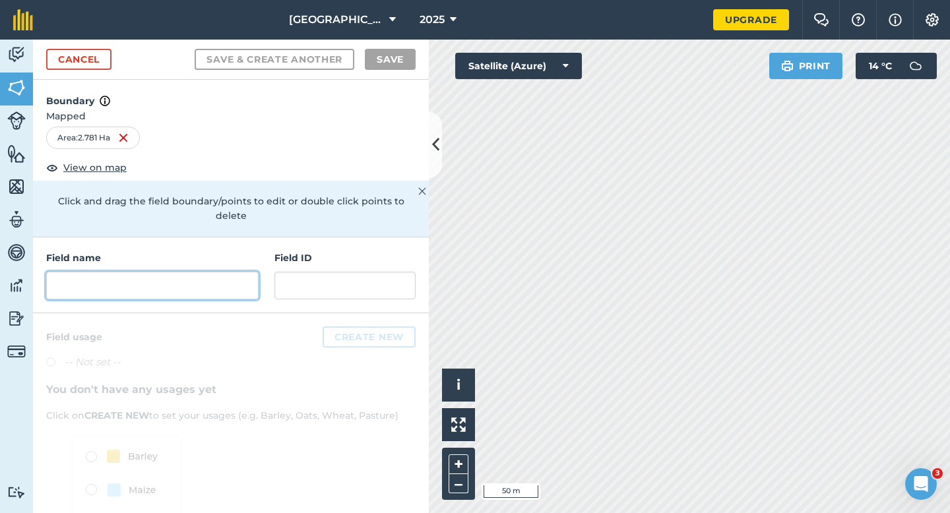
click at [187, 272] on input "text" at bounding box center [152, 286] width 212 height 28
type input "4"
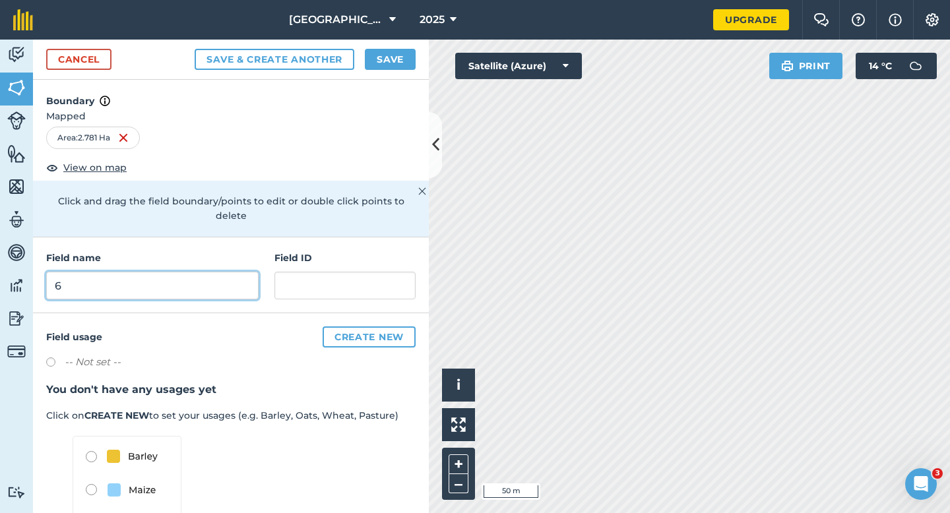
type input "6"
click at [383, 63] on button "Save" at bounding box center [390, 59] width 51 height 21
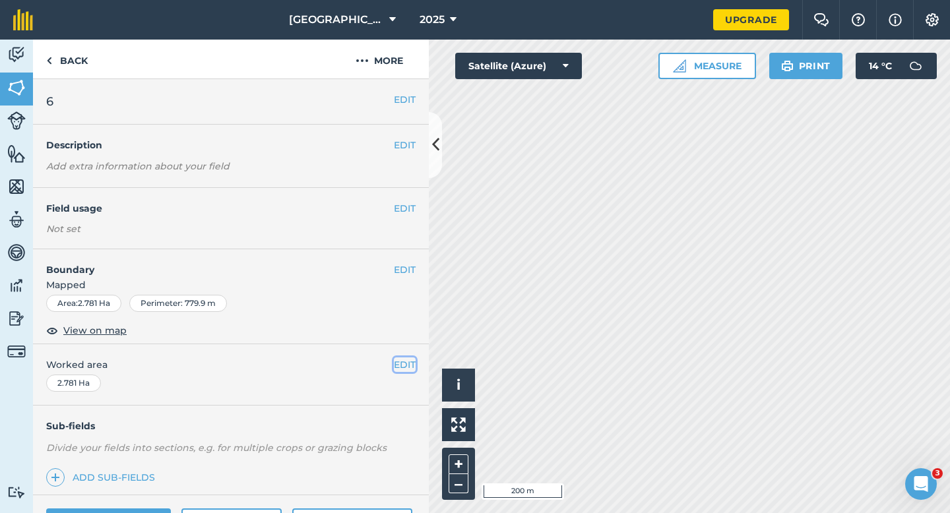
click at [402, 361] on button "EDIT" at bounding box center [405, 364] width 22 height 15
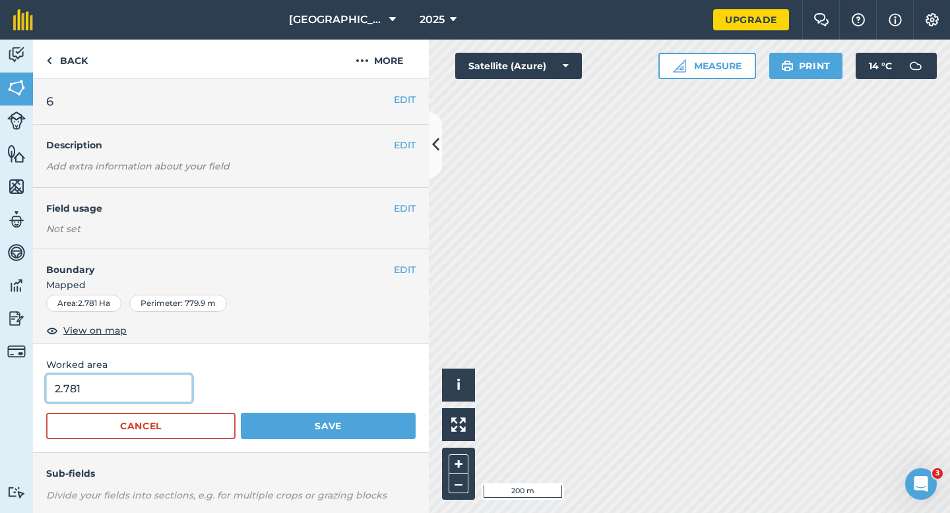
click at [121, 390] on input "2.781" at bounding box center [119, 389] width 146 height 28
type input "3"
click at [241, 413] on button "Save" at bounding box center [328, 426] width 175 height 26
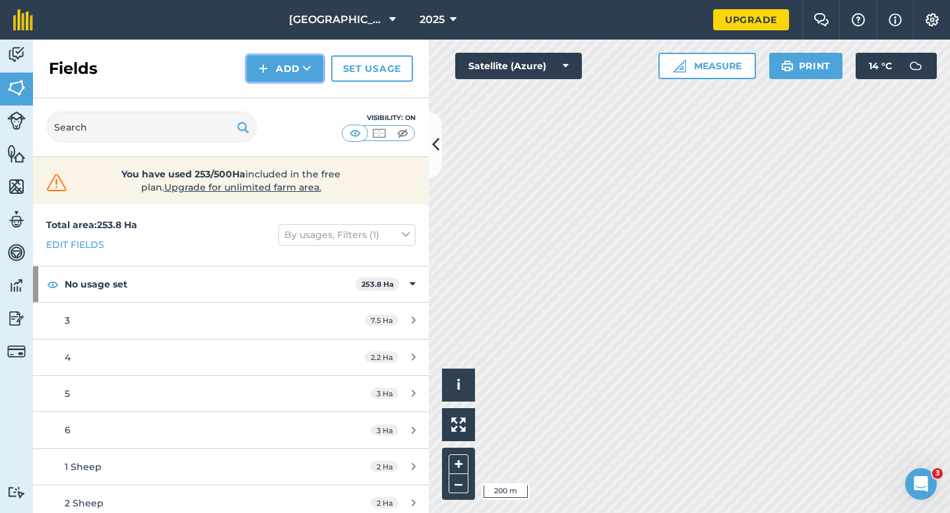
click at [265, 61] on img at bounding box center [262, 69] width 9 height 16
click at [277, 92] on link "Draw" at bounding box center [285, 98] width 73 height 29
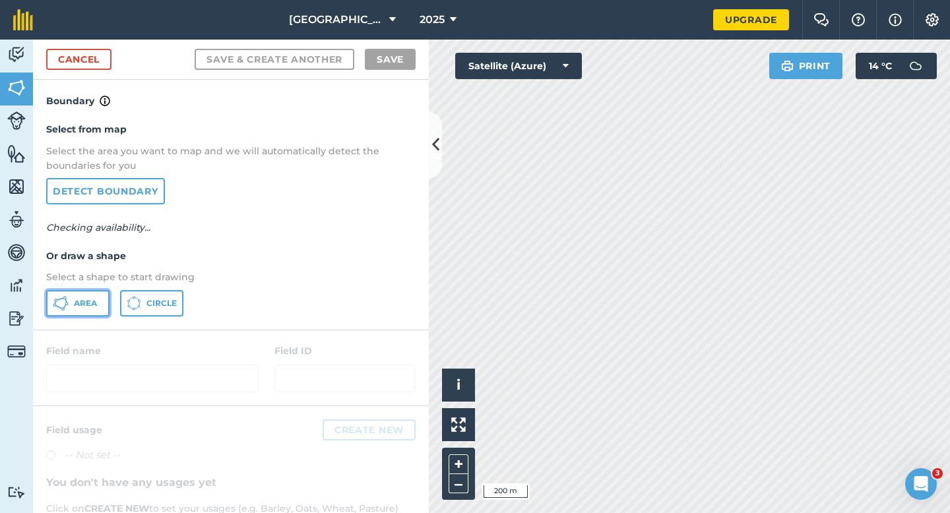
click at [85, 303] on span "Area" at bounding box center [85, 303] width 23 height 11
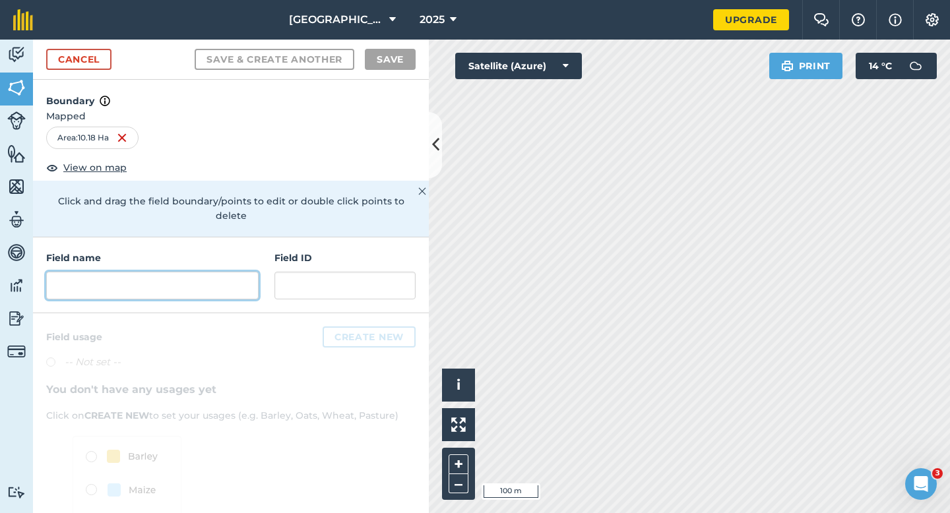
click at [222, 272] on input "text" at bounding box center [152, 286] width 212 height 28
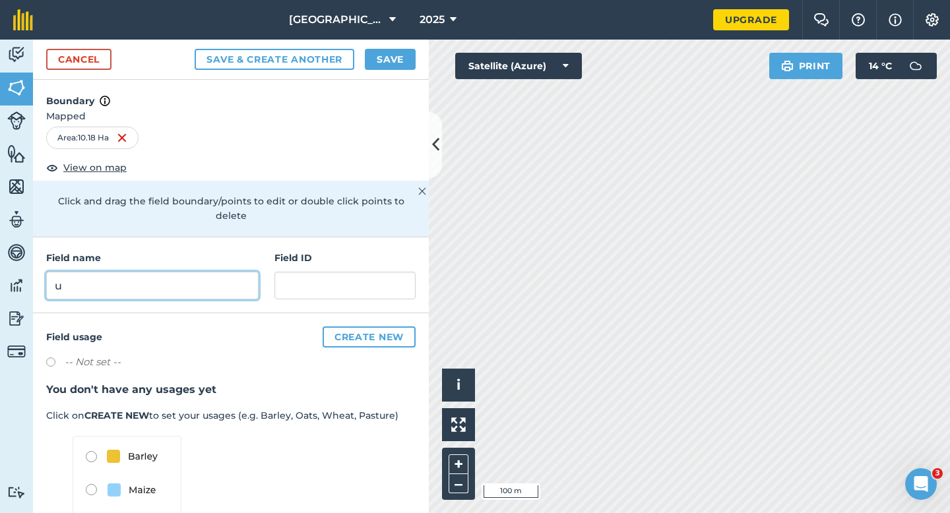
type input "u"
click at [380, 69] on button "Save" at bounding box center [390, 59] width 51 height 21
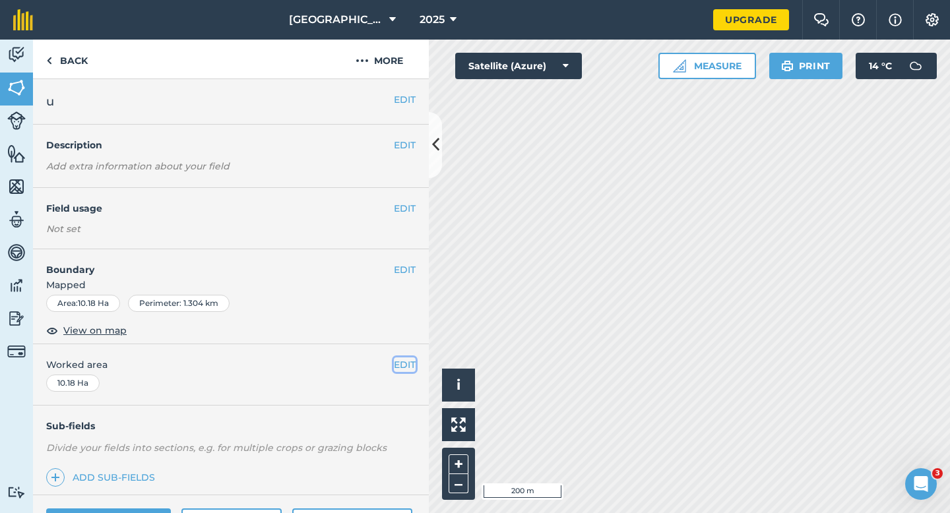
click at [403, 367] on button "EDIT" at bounding box center [405, 364] width 22 height 15
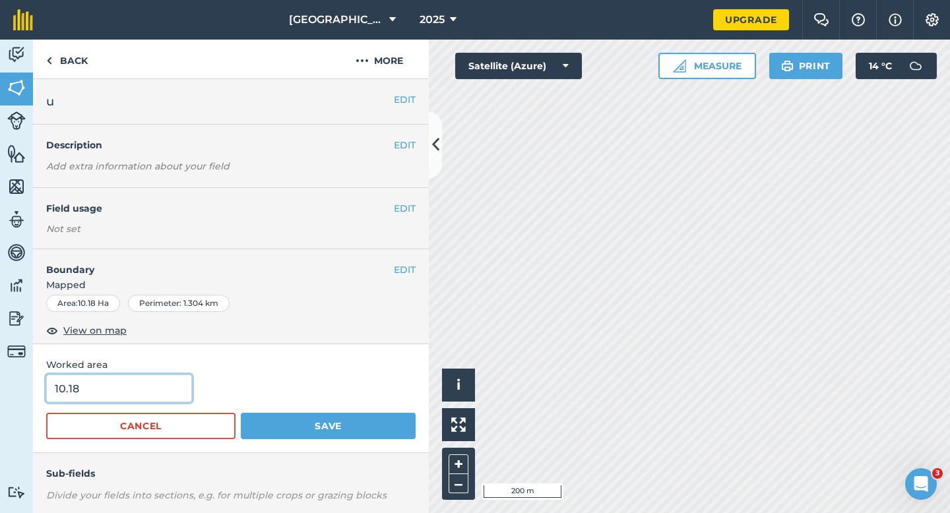
click at [140, 387] on input "10.18" at bounding box center [119, 389] width 146 height 28
type input "10"
click at [241, 413] on button "Save" at bounding box center [328, 426] width 175 height 26
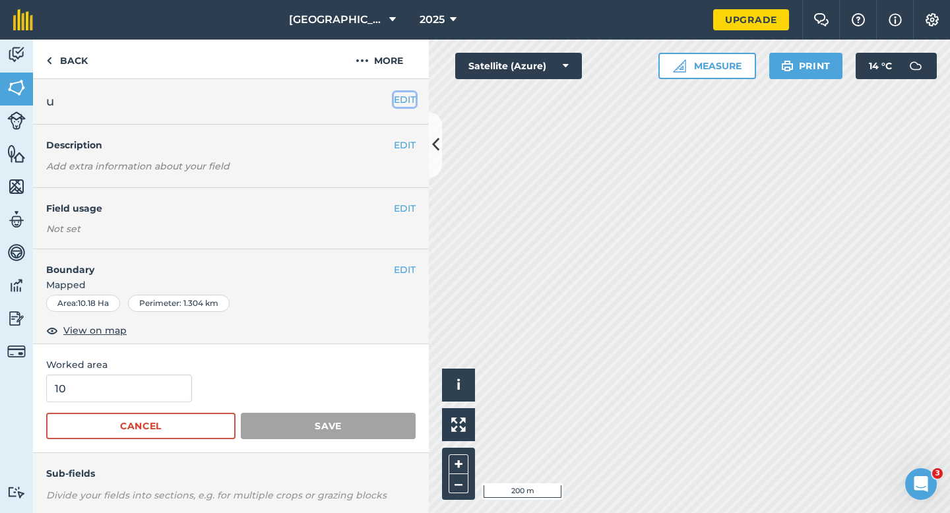
click at [405, 100] on button "EDIT" at bounding box center [405, 99] width 22 height 15
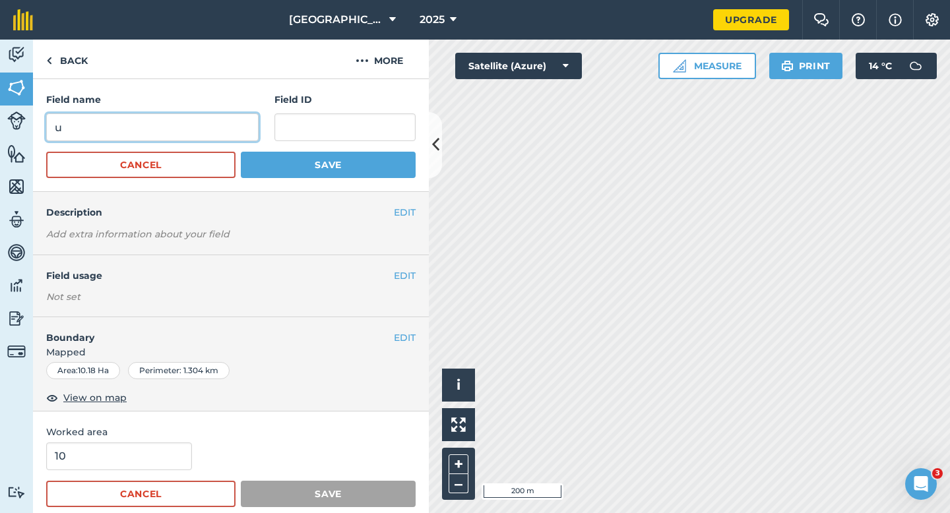
click at [210, 123] on input "u" at bounding box center [152, 127] width 212 height 28
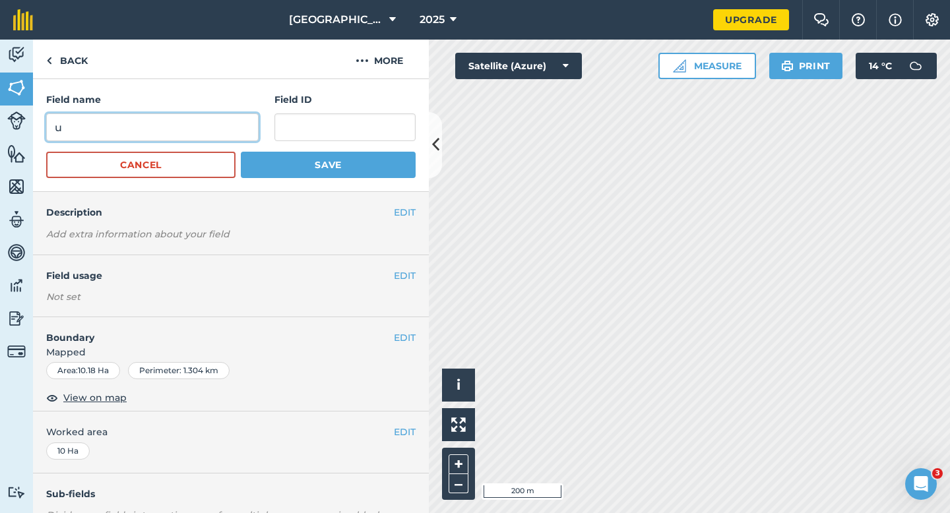
click at [210, 123] on input "u" at bounding box center [152, 127] width 212 height 28
type input "U"
click at [241, 152] on button "Save" at bounding box center [328, 165] width 175 height 26
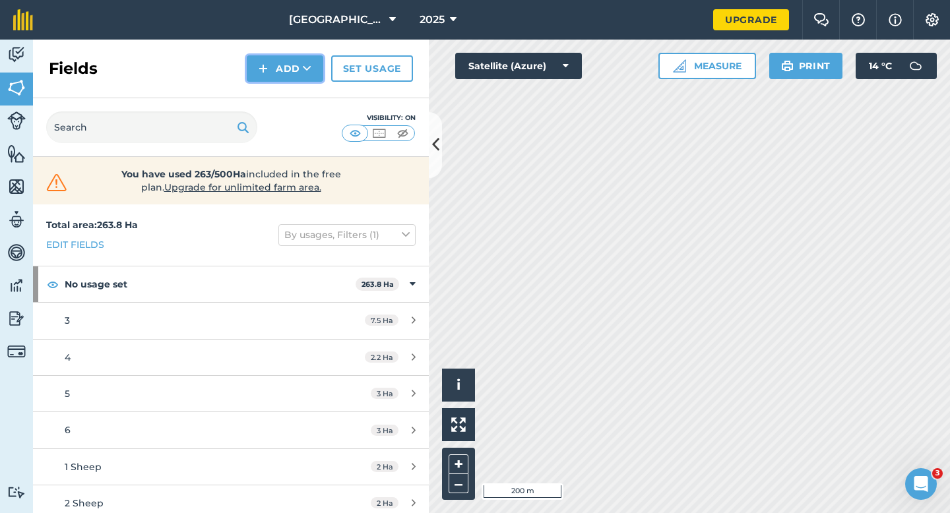
click at [301, 71] on button "Add" at bounding box center [285, 68] width 76 height 26
click at [300, 90] on link "Draw" at bounding box center [285, 98] width 73 height 29
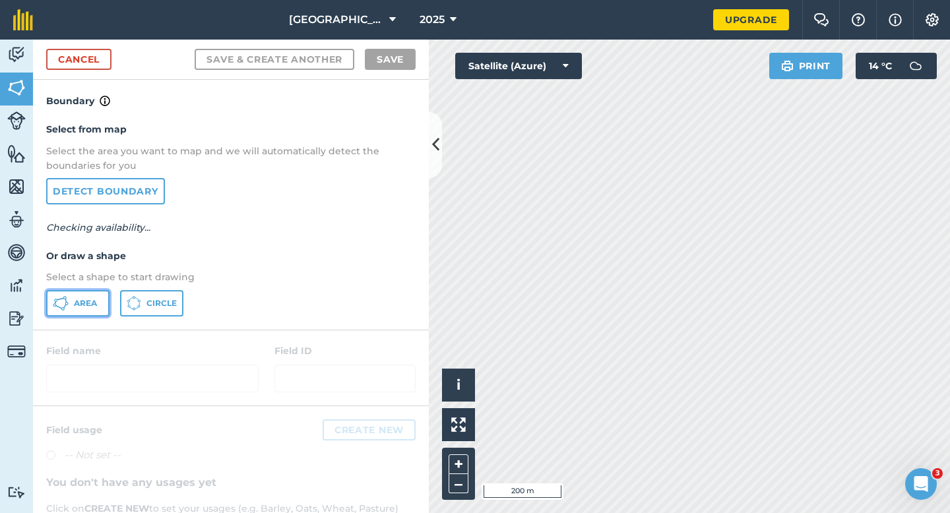
click at [81, 308] on span "Area" at bounding box center [85, 303] width 23 height 11
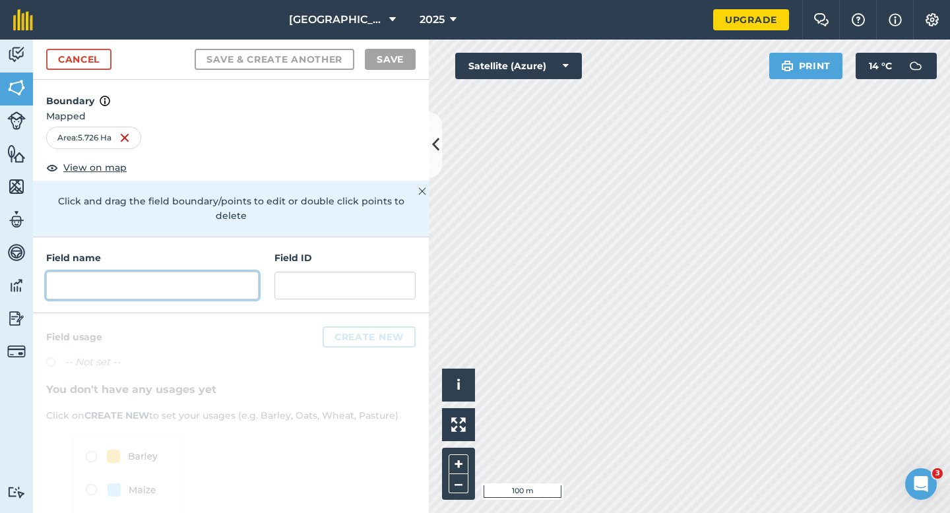
click at [245, 272] on input "text" at bounding box center [152, 286] width 212 height 28
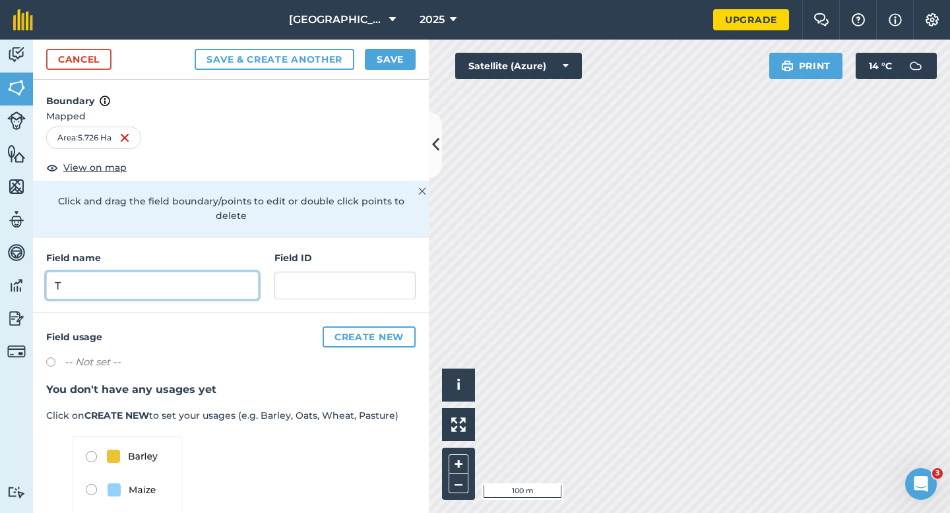
type input "T"
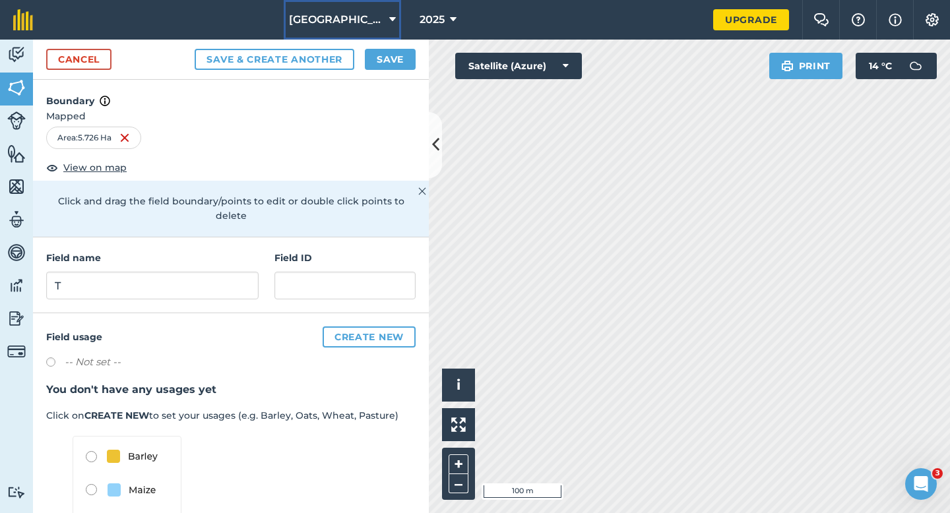
click at [387, 39] on button "[GEOGRAPHIC_DATA]" at bounding box center [342, 20] width 117 height 40
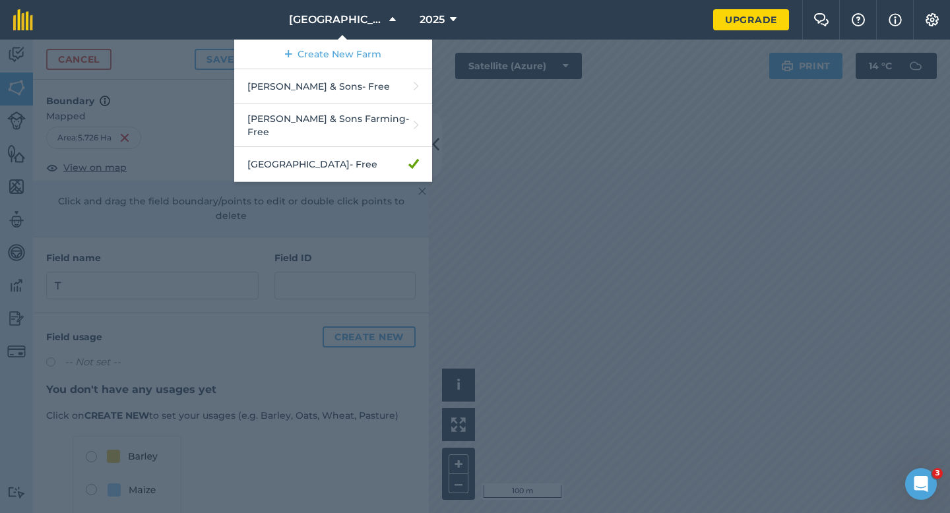
click at [459, 58] on div at bounding box center [475, 276] width 950 height 473
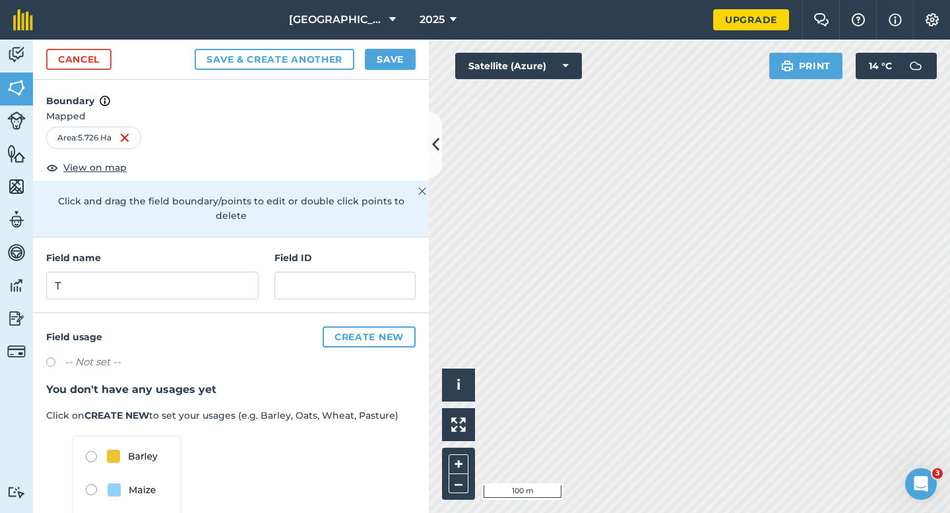
click at [390, 47] on div "Cancel Save & Create Another Save" at bounding box center [231, 60] width 396 height 40
click at [385, 64] on button "Save" at bounding box center [390, 59] width 51 height 21
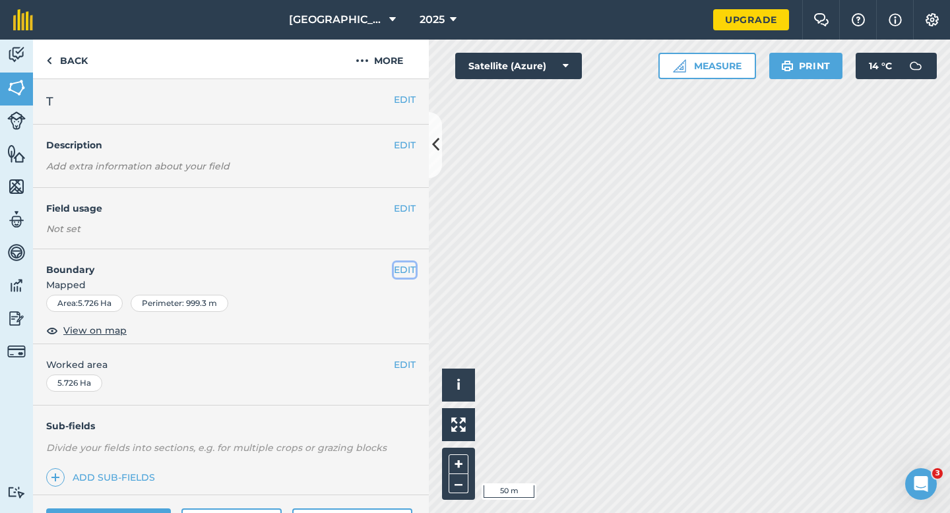
click at [408, 274] on button "EDIT" at bounding box center [405, 269] width 22 height 15
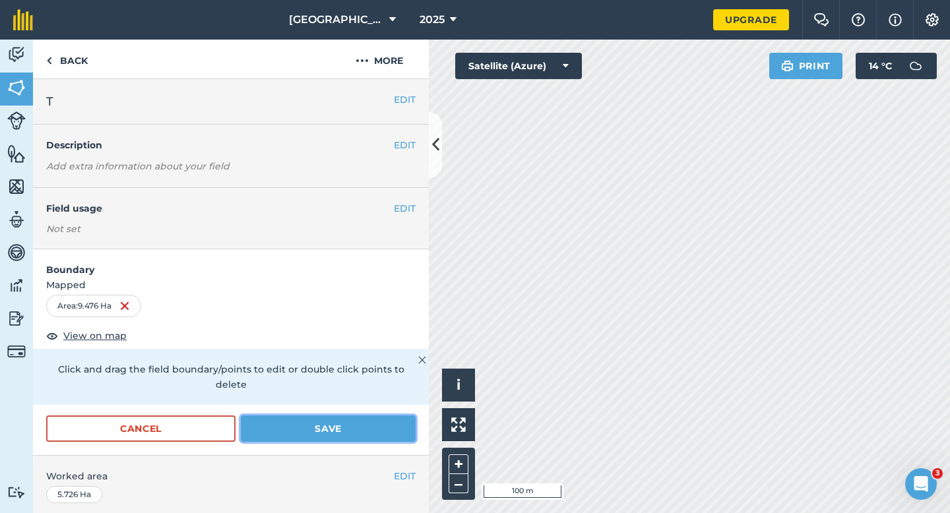
click at [387, 419] on button "Save" at bounding box center [328, 428] width 175 height 26
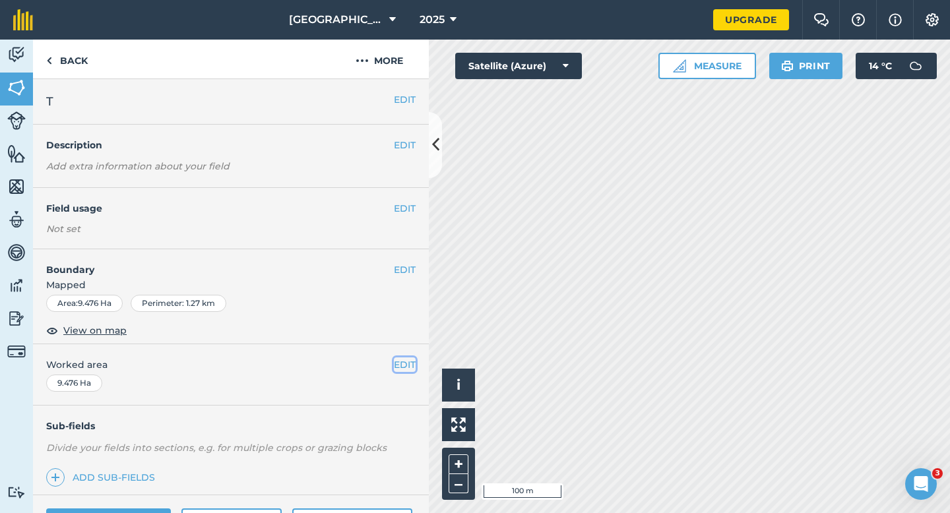
click at [402, 363] on button "EDIT" at bounding box center [405, 364] width 22 height 15
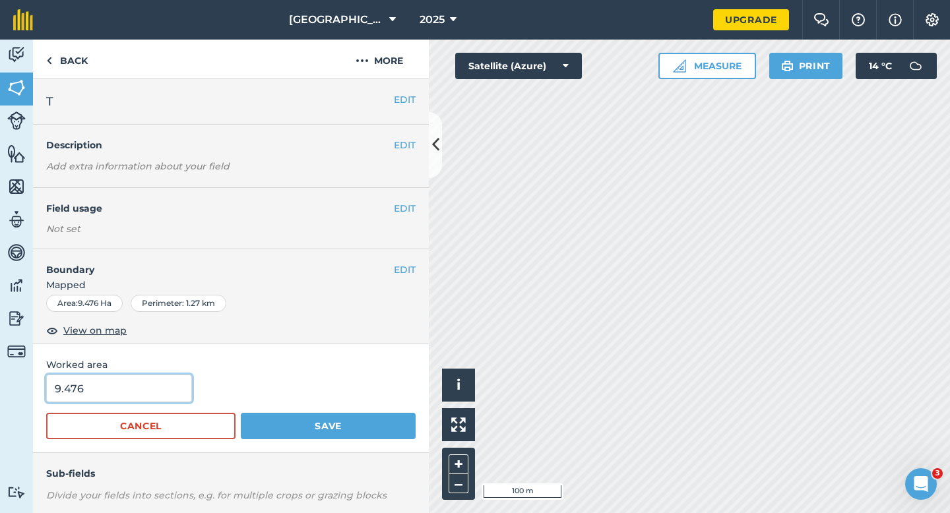
click at [121, 390] on input "9.476" at bounding box center [119, 389] width 146 height 28
type input "9.5"
click at [241, 413] on button "Save" at bounding box center [328, 426] width 175 height 26
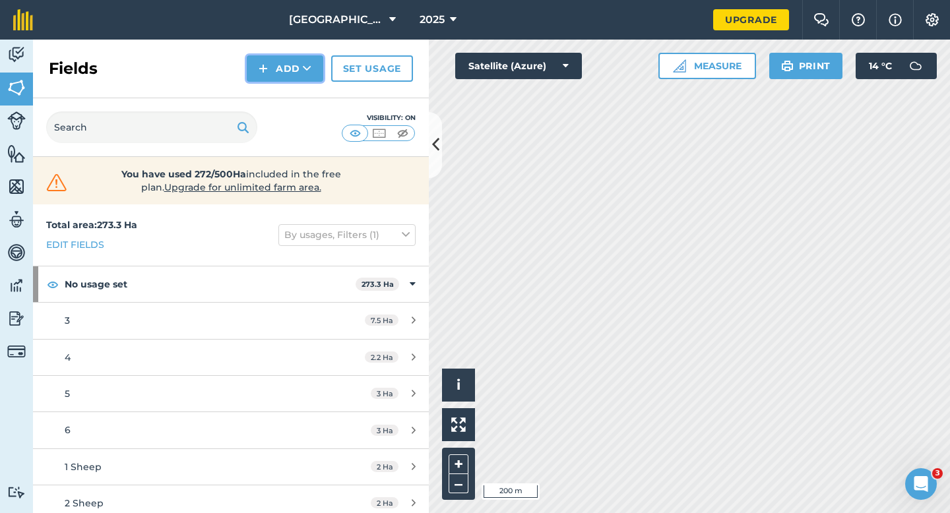
click at [281, 59] on button "Add" at bounding box center [285, 68] width 76 height 26
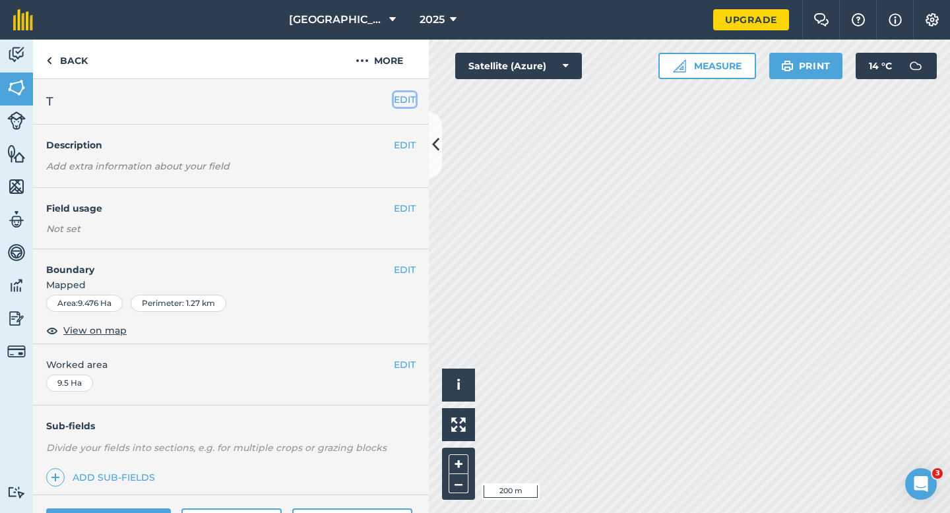
click at [404, 96] on button "EDIT" at bounding box center [405, 99] width 22 height 15
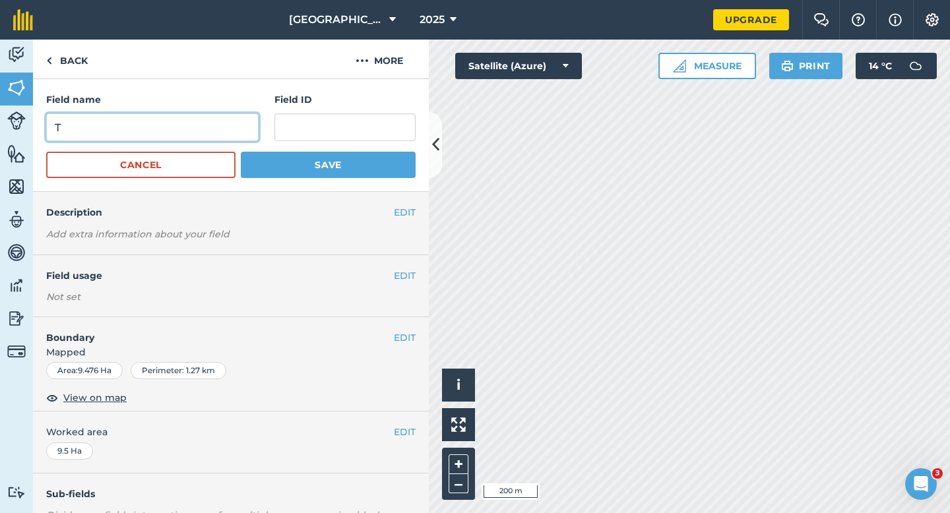
click at [191, 137] on input "T" at bounding box center [152, 127] width 212 height 28
type input "S"
click at [241, 152] on button "Save" at bounding box center [328, 165] width 175 height 26
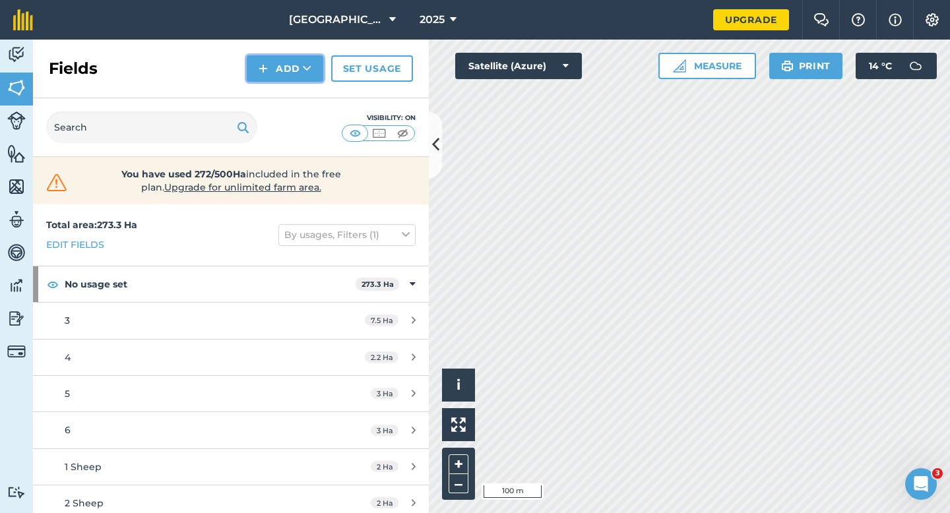
click at [268, 61] on img at bounding box center [262, 69] width 9 height 16
click at [278, 111] on link "Draw" at bounding box center [285, 98] width 73 height 29
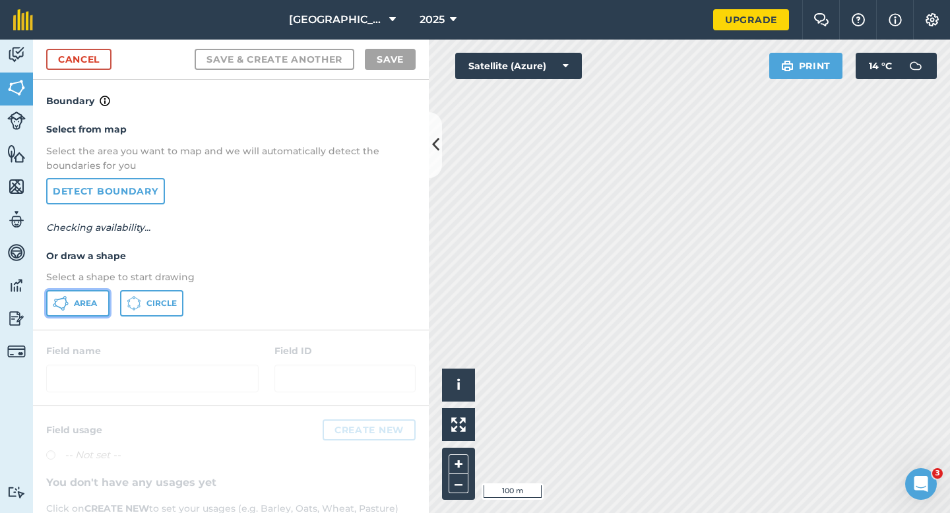
click at [82, 311] on button "Area" at bounding box center [77, 303] width 63 height 26
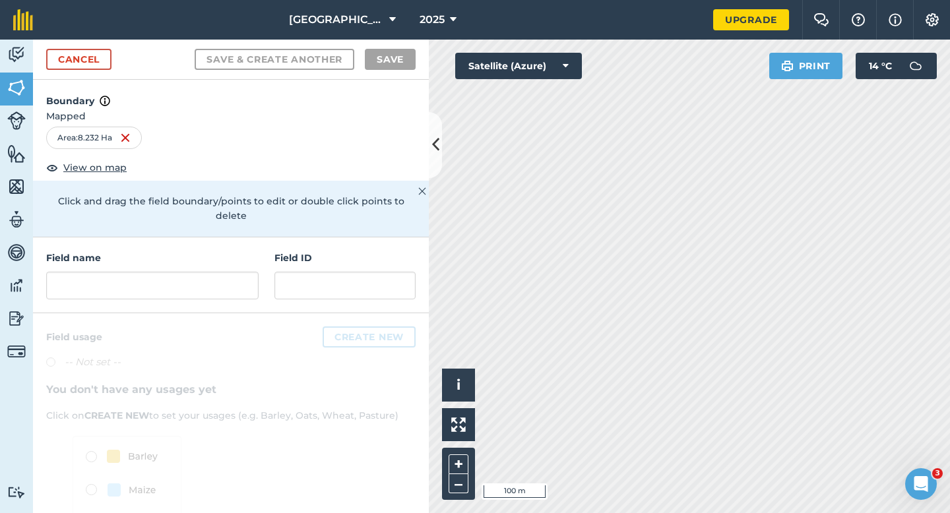
click at [193, 255] on div "Field name" at bounding box center [152, 275] width 212 height 49
click at [196, 272] on input "text" at bounding box center [152, 286] width 212 height 28
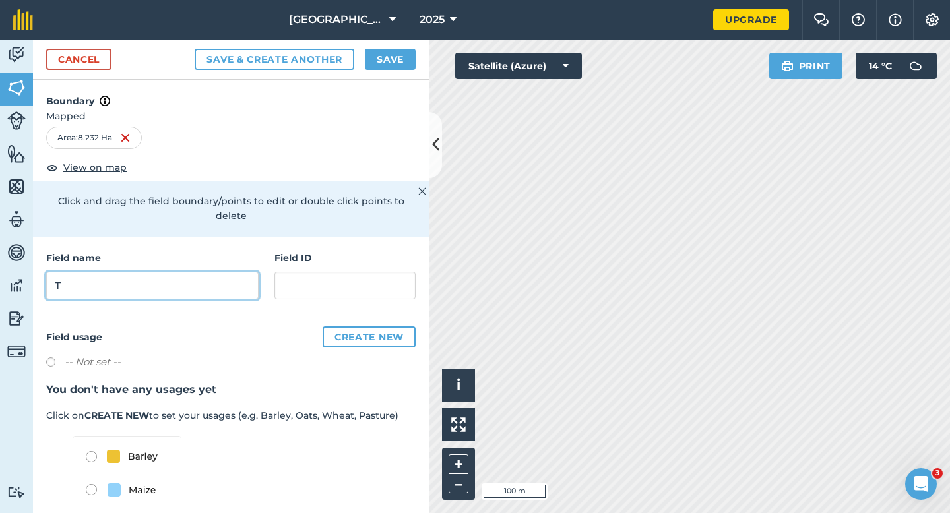
type input "T"
click at [384, 67] on button "Save" at bounding box center [390, 59] width 51 height 21
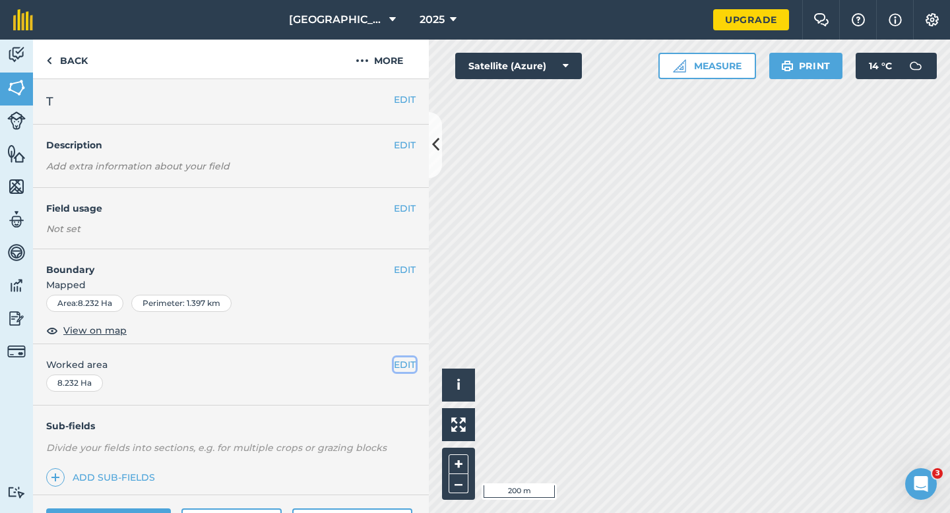
click at [407, 361] on button "EDIT" at bounding box center [405, 364] width 22 height 15
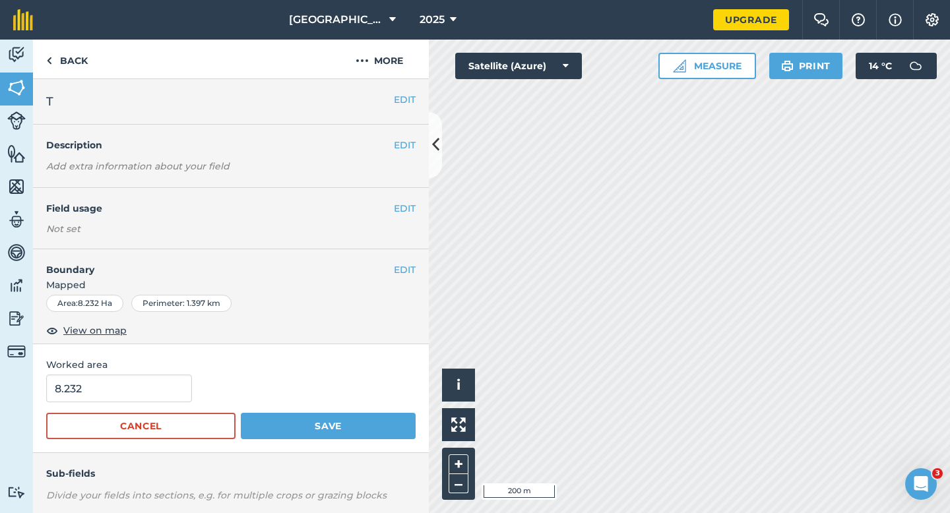
click at [135, 404] on form "8.232 Cancel Save" at bounding box center [230, 407] width 369 height 65
click at [135, 396] on input "8.232" at bounding box center [119, 389] width 146 height 28
type input "8.2"
click at [241, 413] on button "Save" at bounding box center [328, 426] width 175 height 26
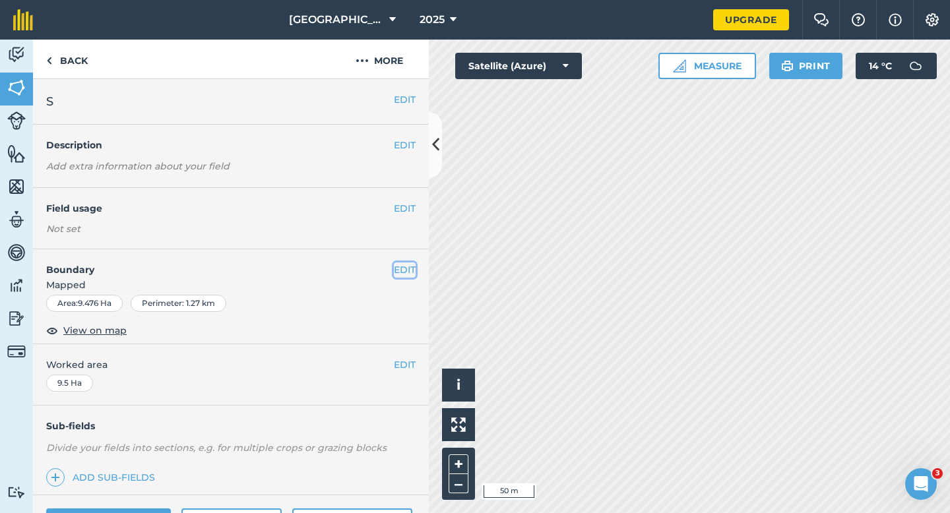
click at [400, 274] on button "EDIT" at bounding box center [405, 269] width 22 height 15
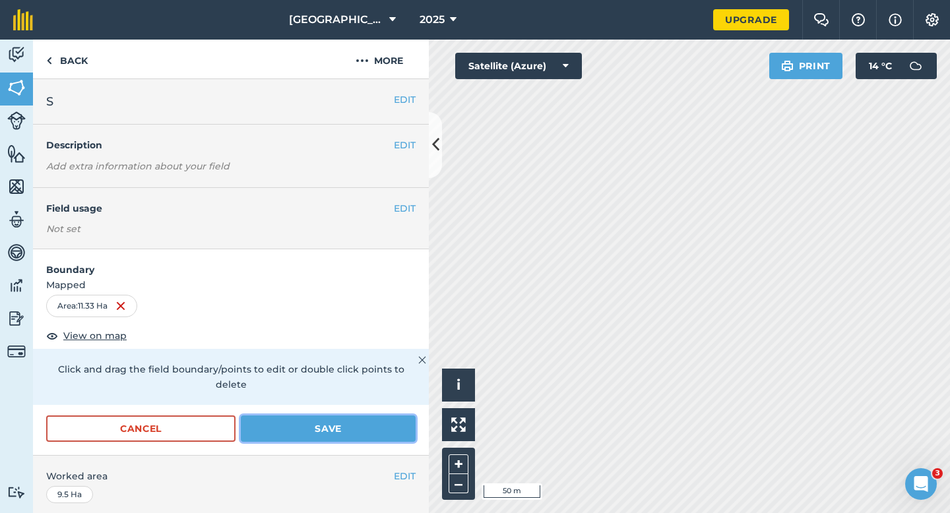
click at [388, 422] on button "Save" at bounding box center [328, 428] width 175 height 26
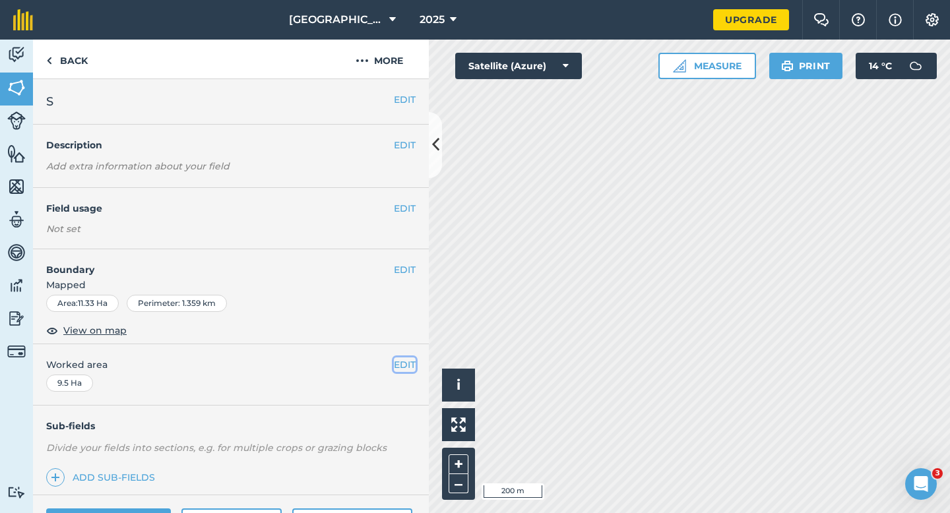
click at [398, 363] on button "EDIT" at bounding box center [405, 364] width 22 height 15
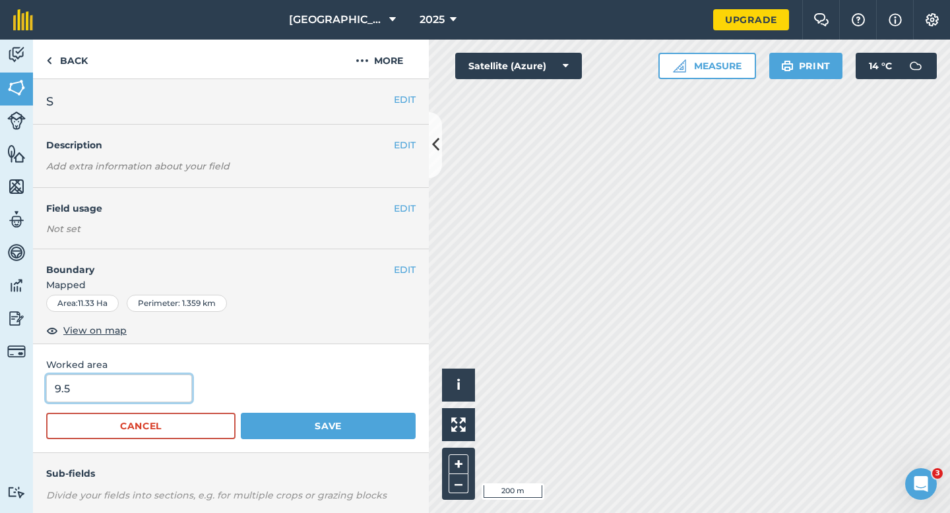
click at [133, 384] on input "9.5" at bounding box center [119, 389] width 146 height 28
type input "11.3"
click at [241, 413] on button "Save" at bounding box center [328, 426] width 175 height 26
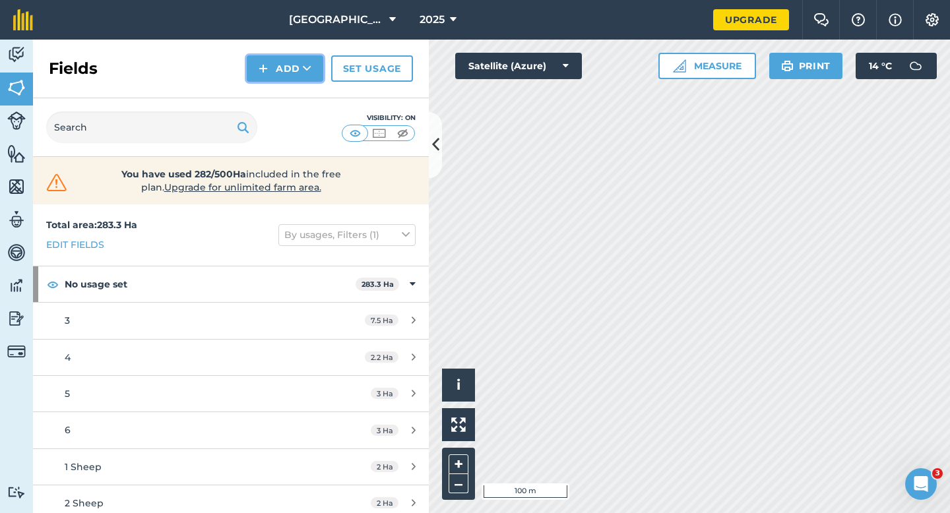
click at [291, 69] on button "Add" at bounding box center [285, 68] width 76 height 26
click at [291, 92] on link "Draw" at bounding box center [285, 98] width 73 height 29
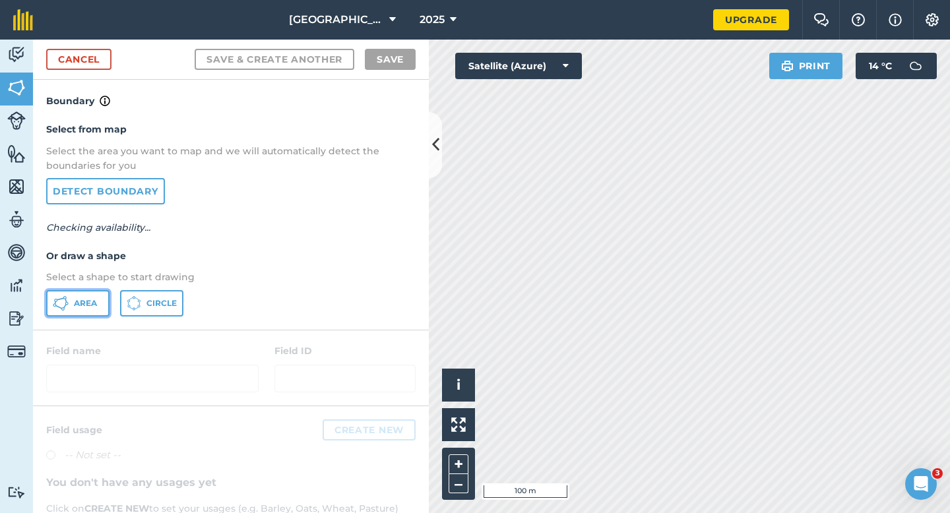
click at [90, 299] on span "Area" at bounding box center [85, 303] width 23 height 11
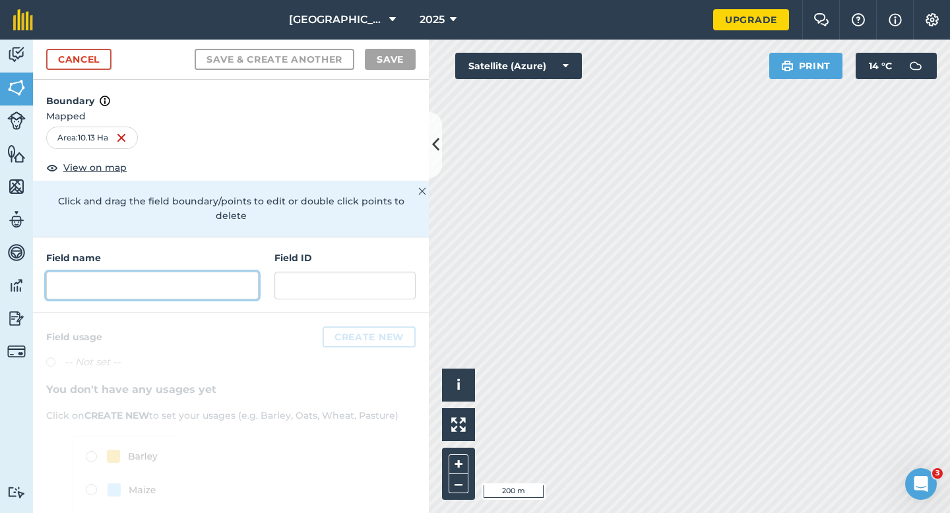
click at [213, 272] on input "text" at bounding box center [152, 286] width 212 height 28
type input "U"
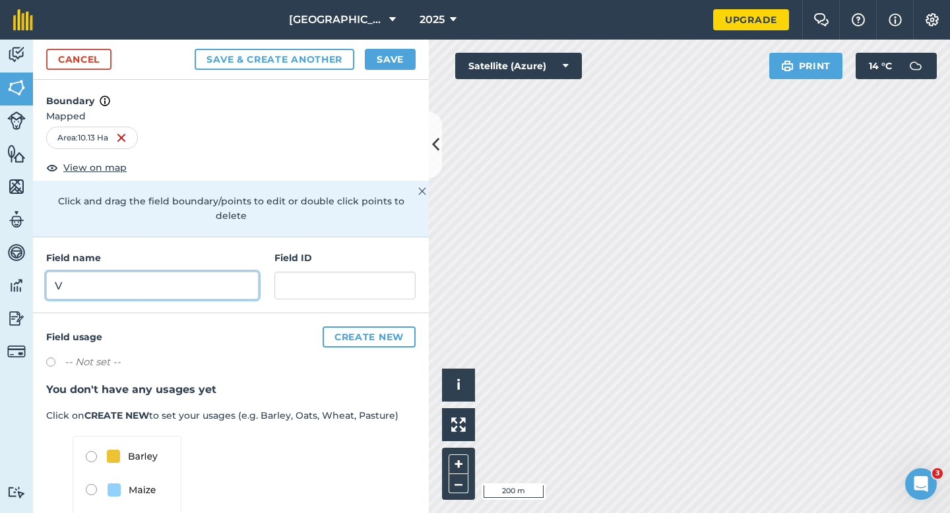
type input "V"
click at [385, 63] on button "Save" at bounding box center [390, 59] width 51 height 21
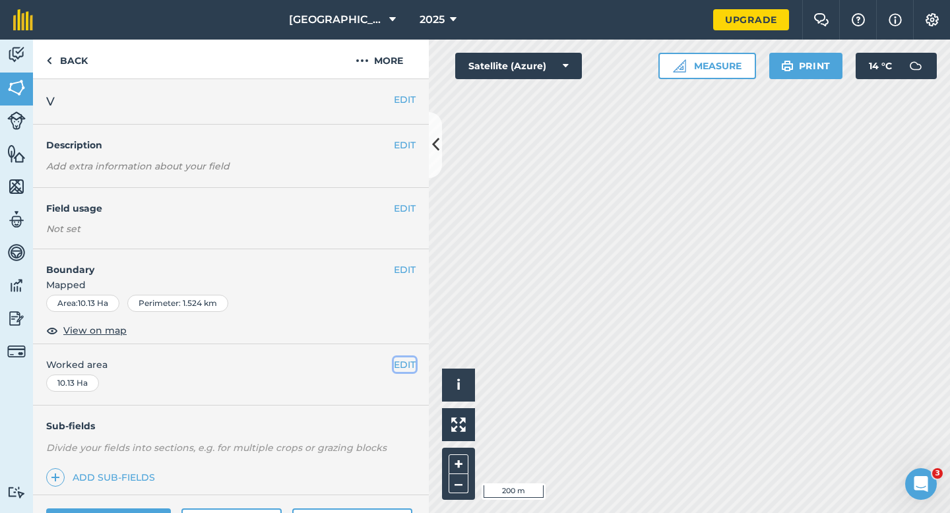
click at [409, 363] on button "EDIT" at bounding box center [405, 364] width 22 height 15
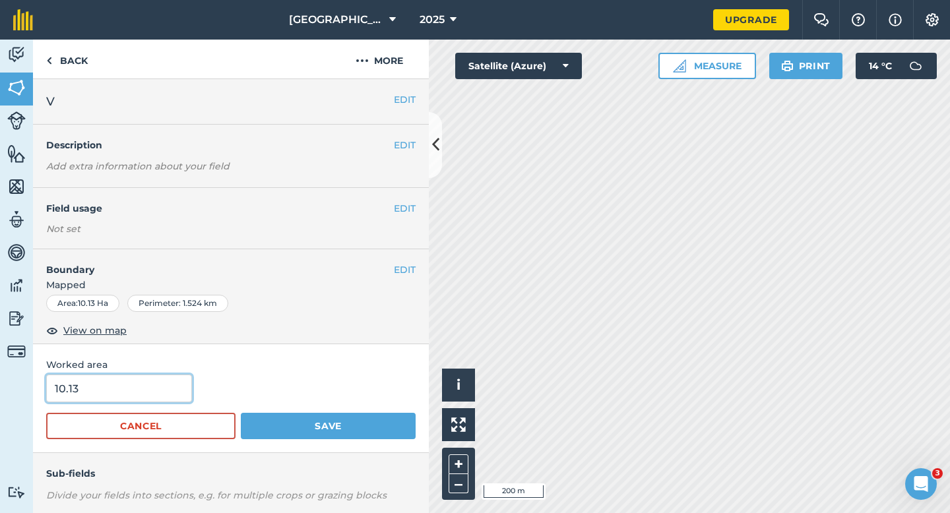
click at [163, 384] on input "10.13" at bounding box center [119, 389] width 146 height 28
type input "10"
click at [241, 413] on button "Save" at bounding box center [328, 426] width 175 height 26
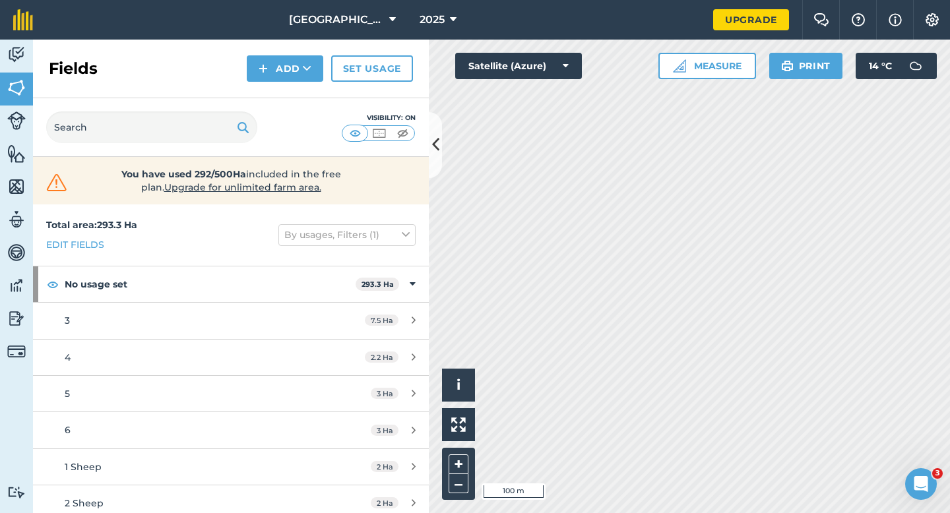
click at [307, 85] on div "Fields Add Set usage" at bounding box center [231, 69] width 396 height 59
click at [302, 78] on button "Add" at bounding box center [285, 68] width 76 height 26
click at [302, 95] on link "Draw" at bounding box center [285, 98] width 73 height 29
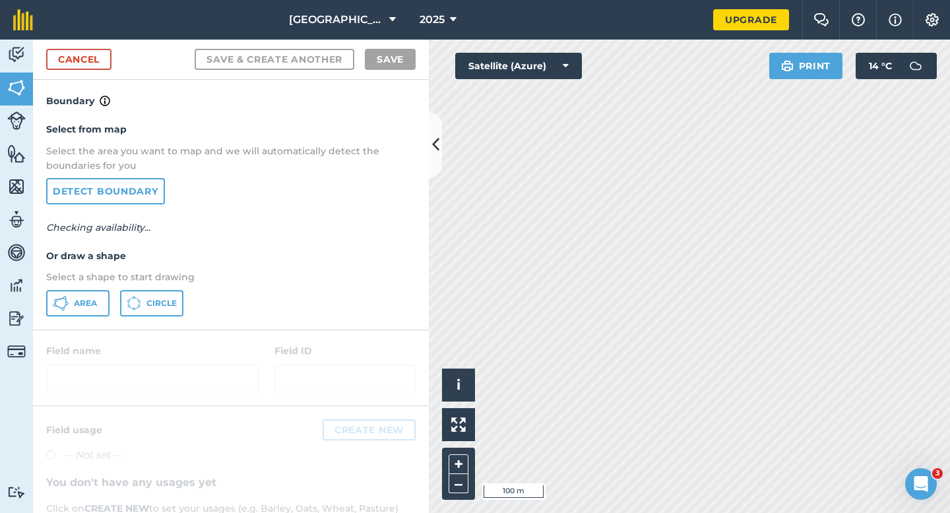
click at [73, 317] on div "Select from map Select the area you want to map and we will automatically detec…" at bounding box center [231, 219] width 396 height 220
click at [101, 303] on button "Area" at bounding box center [77, 303] width 63 height 26
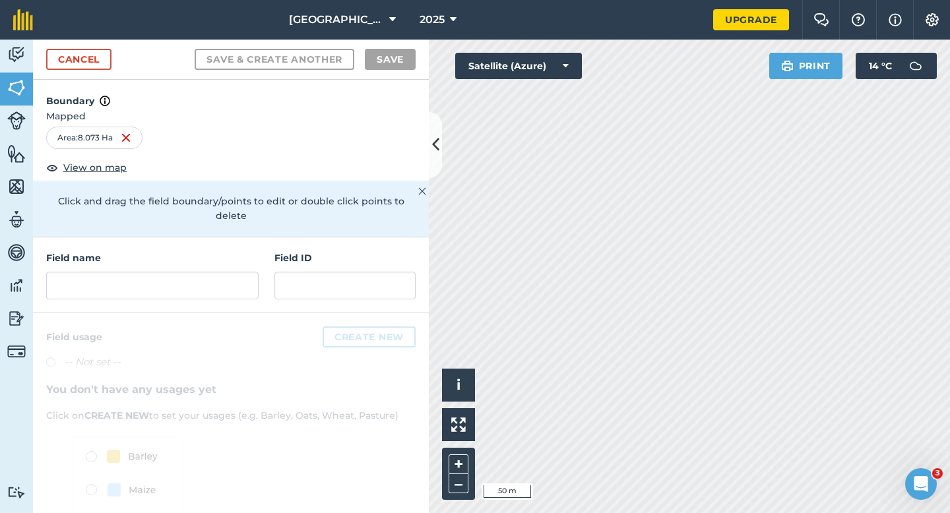
click at [204, 251] on h4 "Field name" at bounding box center [152, 258] width 212 height 15
click at [204, 254] on div "Field name" at bounding box center [152, 275] width 212 height 49
click at [204, 284] on input "text" at bounding box center [152, 286] width 212 height 28
click at [204, 282] on input "text" at bounding box center [152, 286] width 212 height 28
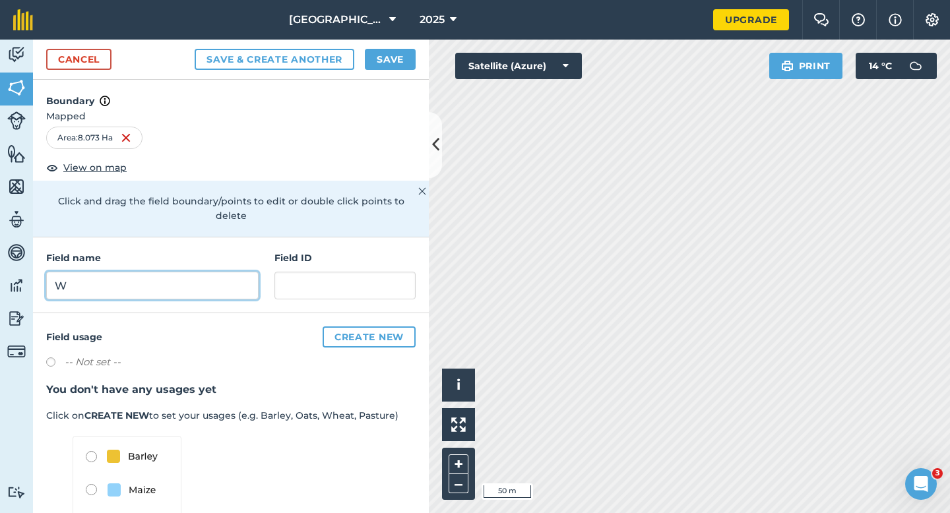
type input "W"
click at [384, 59] on button "Save" at bounding box center [390, 59] width 51 height 21
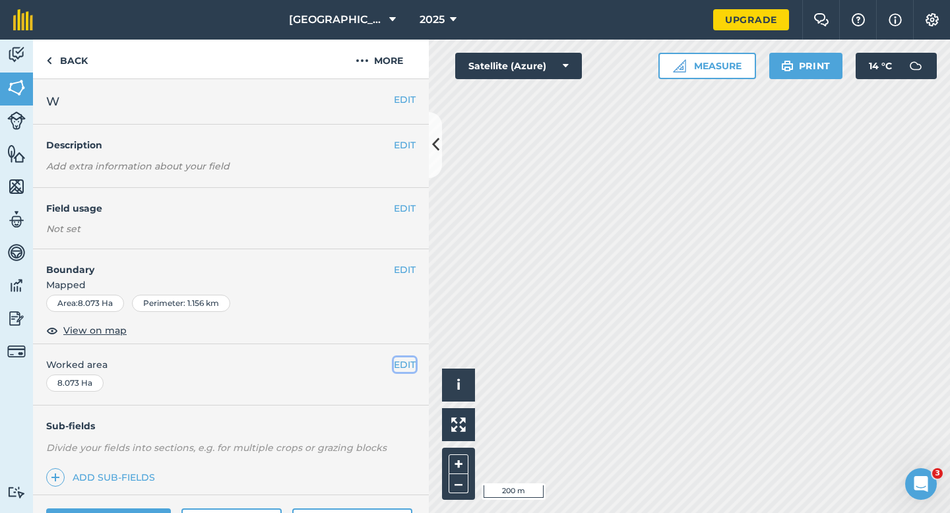
click at [396, 371] on button "EDIT" at bounding box center [405, 364] width 22 height 15
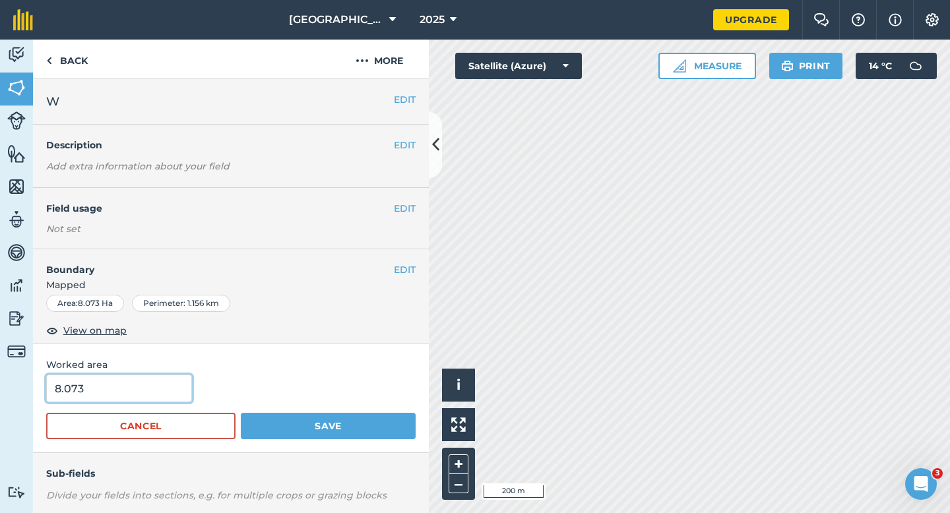
click at [143, 375] on input "8.073" at bounding box center [119, 389] width 146 height 28
click at [143, 393] on input "8.073" at bounding box center [119, 389] width 146 height 28
type input "8"
click at [241, 413] on button "Save" at bounding box center [328, 426] width 175 height 26
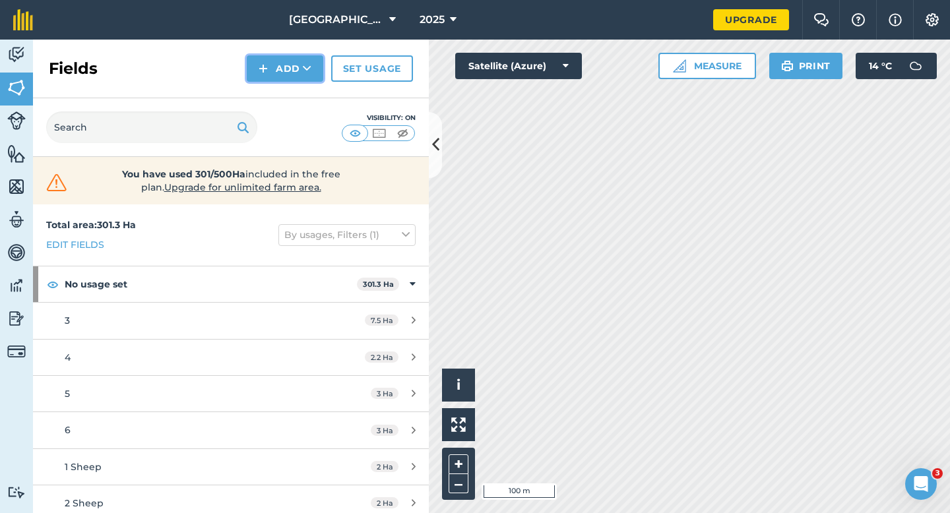
click at [264, 73] on img at bounding box center [262, 69] width 9 height 16
click at [267, 104] on link "Draw" at bounding box center [285, 98] width 73 height 29
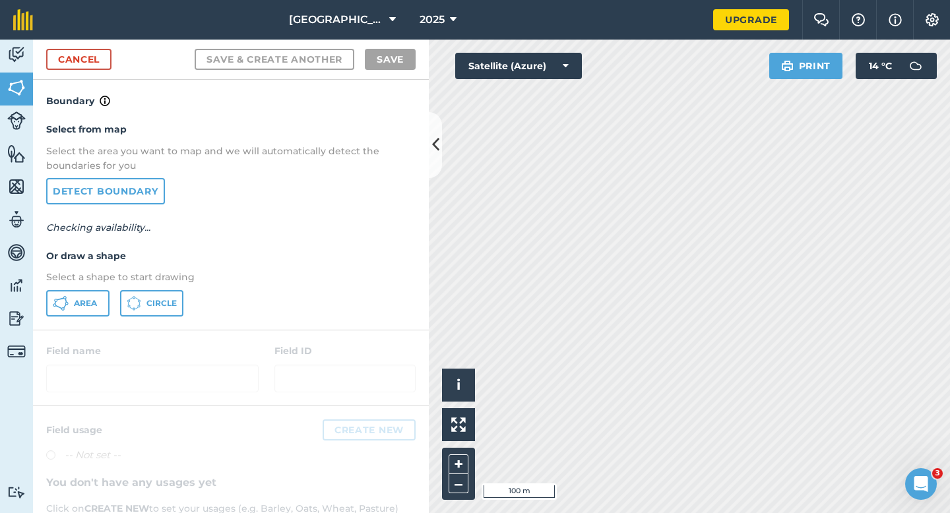
click at [77, 317] on div "Select from map Select the area you want to map and we will automatically detec…" at bounding box center [231, 219] width 396 height 220
click at [92, 315] on button "Area" at bounding box center [77, 303] width 63 height 26
click at [92, 313] on button "Area" at bounding box center [77, 303] width 63 height 26
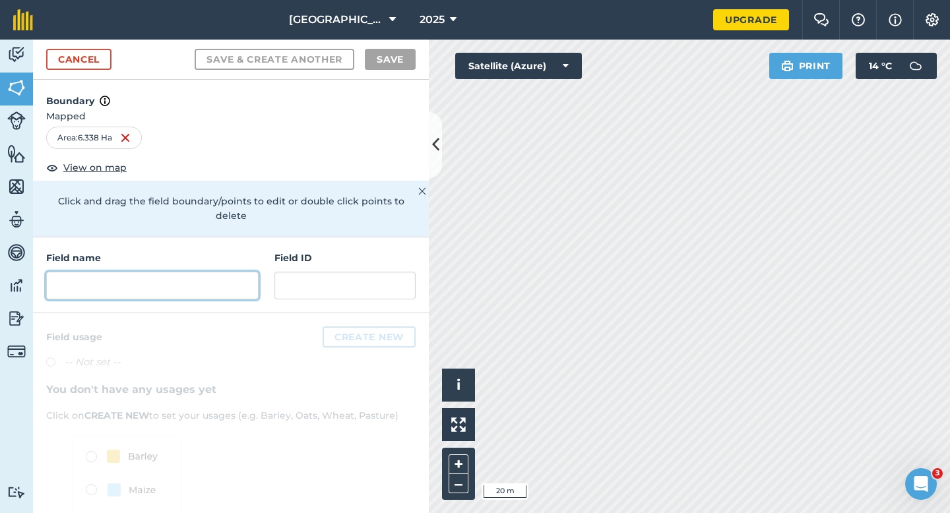
click at [252, 272] on input "text" at bounding box center [152, 286] width 212 height 28
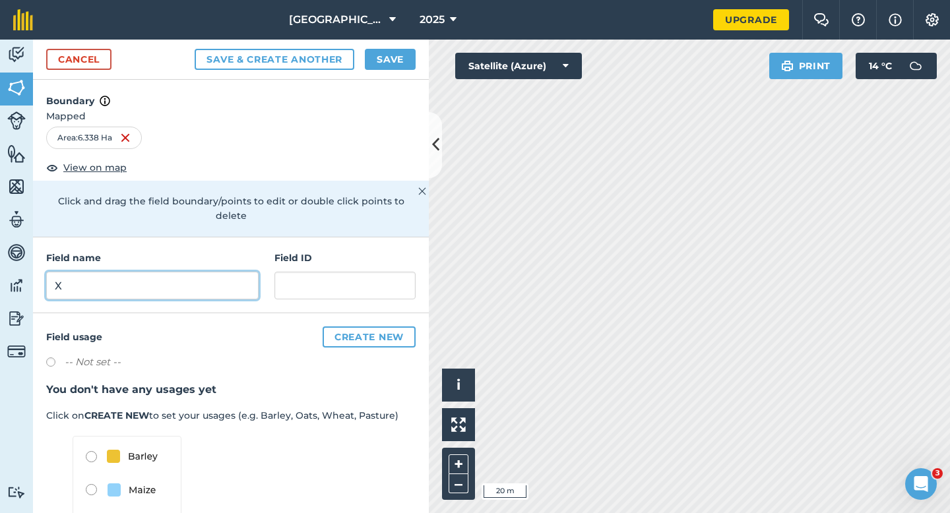
type input "X"
click at [389, 53] on button "Save" at bounding box center [390, 59] width 51 height 21
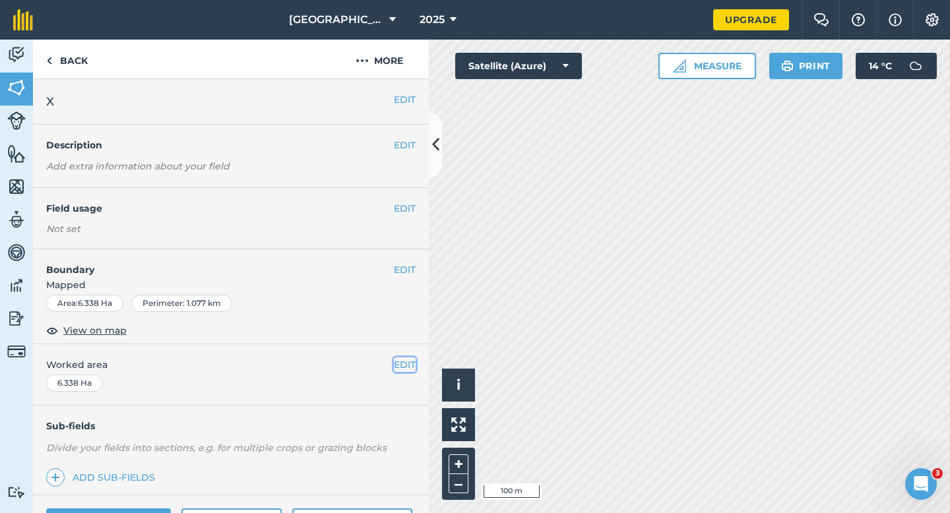
click at [394, 361] on button "EDIT" at bounding box center [405, 364] width 22 height 15
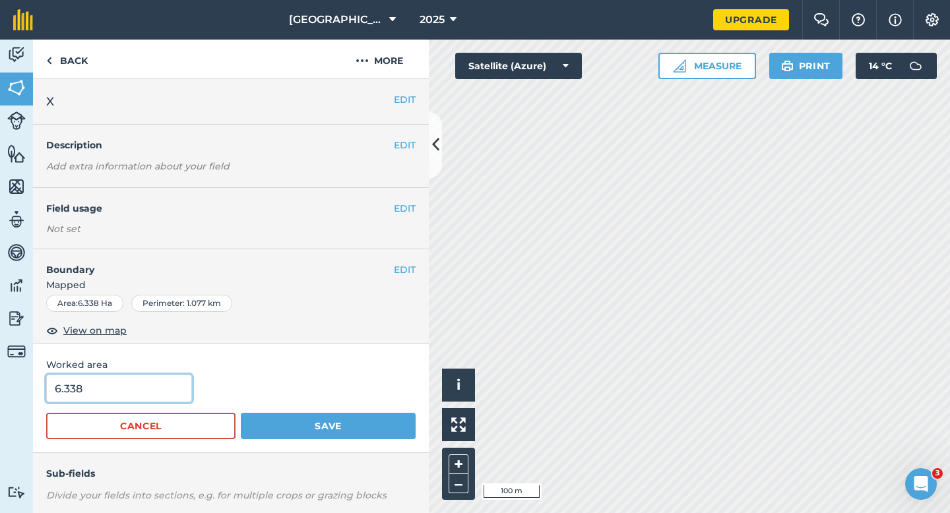
click at [124, 386] on input "6.338" at bounding box center [119, 389] width 146 height 28
type input "6.3"
click at [241, 413] on button "Save" at bounding box center [328, 426] width 175 height 26
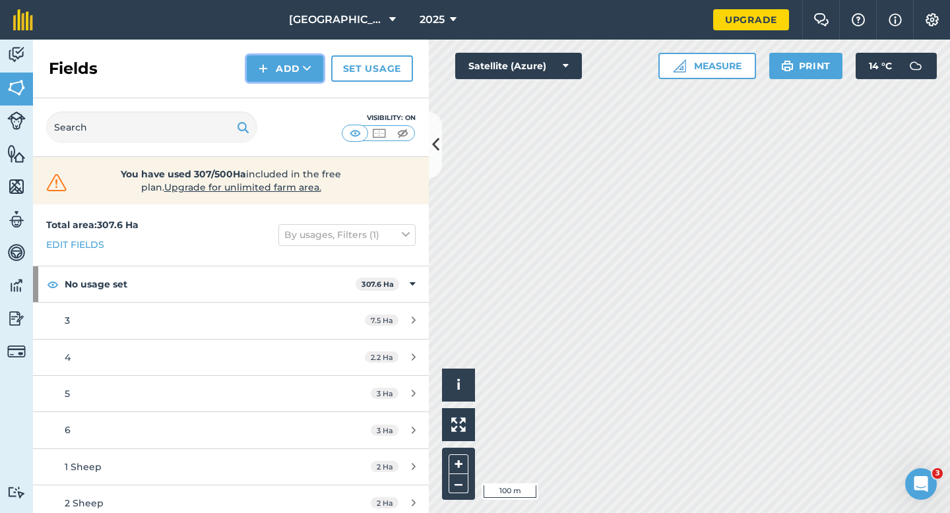
click at [273, 73] on button "Add" at bounding box center [285, 68] width 76 height 26
click at [273, 90] on link "Draw" at bounding box center [285, 98] width 73 height 29
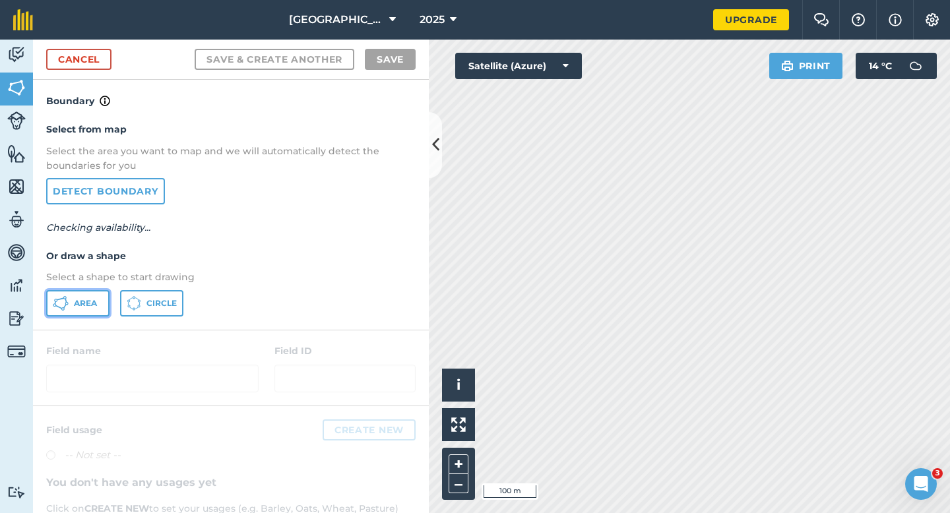
click at [99, 303] on button "Area" at bounding box center [77, 303] width 63 height 26
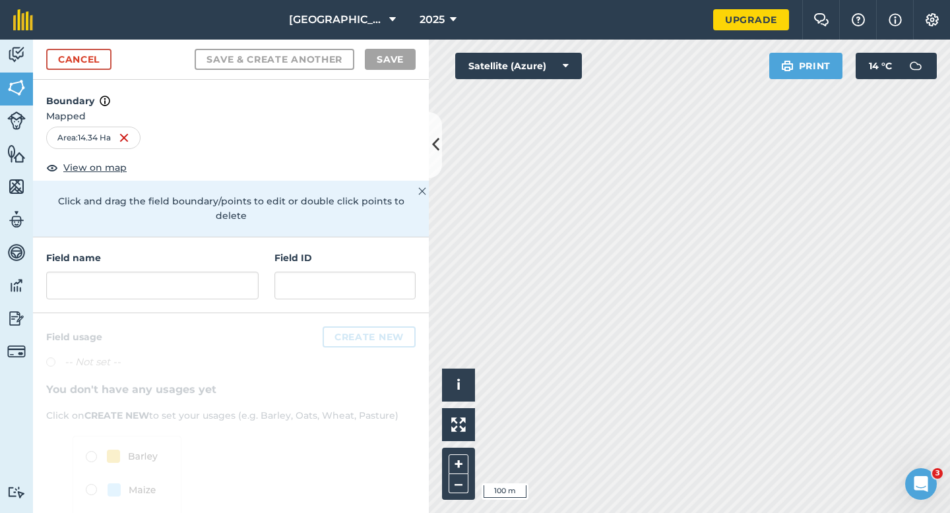
click at [205, 251] on h4 "Field name" at bounding box center [152, 258] width 212 height 15
click at [206, 272] on input "text" at bounding box center [152, 286] width 212 height 28
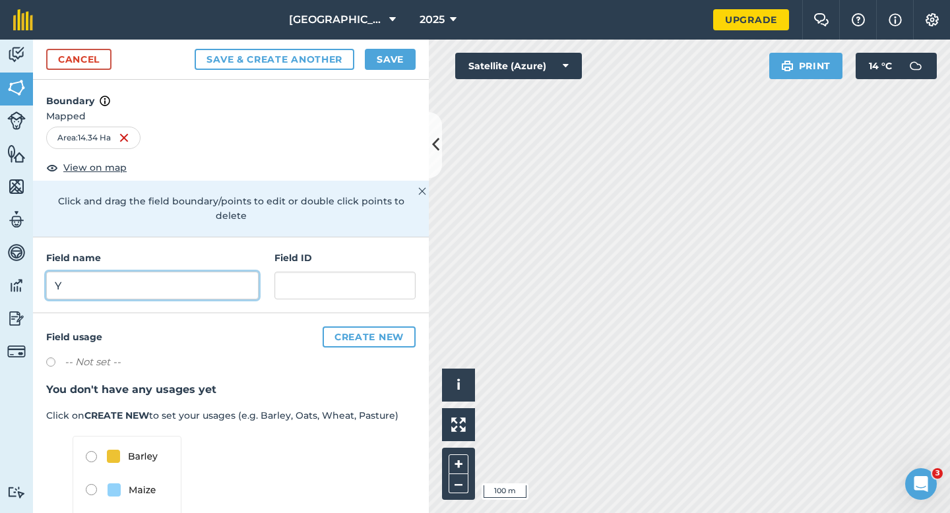
type input "Y"
click at [385, 63] on button "Save" at bounding box center [390, 59] width 51 height 21
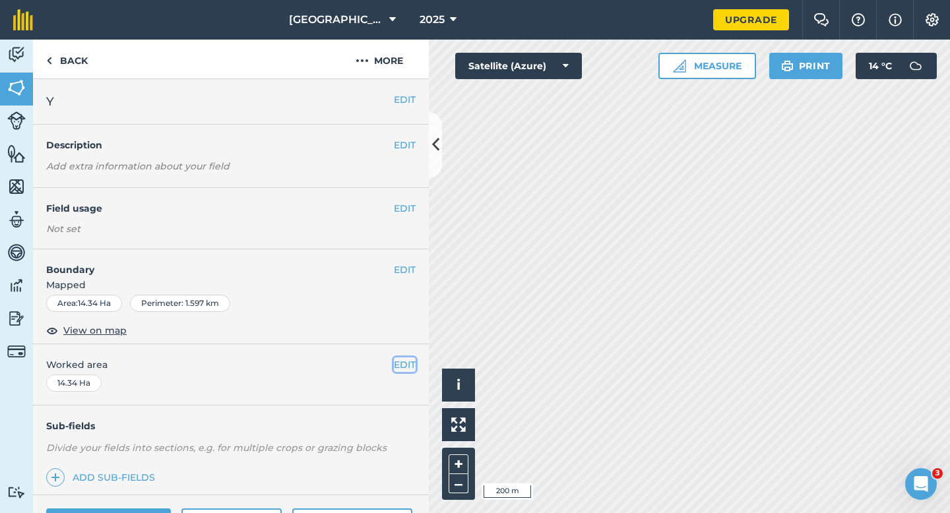
click at [404, 366] on button "EDIT" at bounding box center [405, 364] width 22 height 15
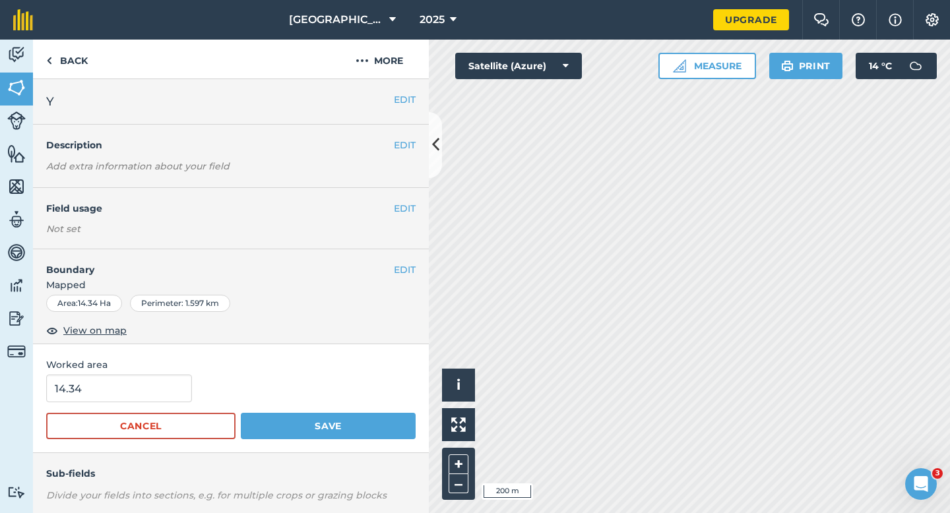
click at [187, 392] on div "14.34" at bounding box center [230, 389] width 369 height 28
click at [181, 392] on input "14.34" at bounding box center [119, 389] width 146 height 28
type input "14.3"
click at [241, 413] on button "Save" at bounding box center [328, 426] width 175 height 26
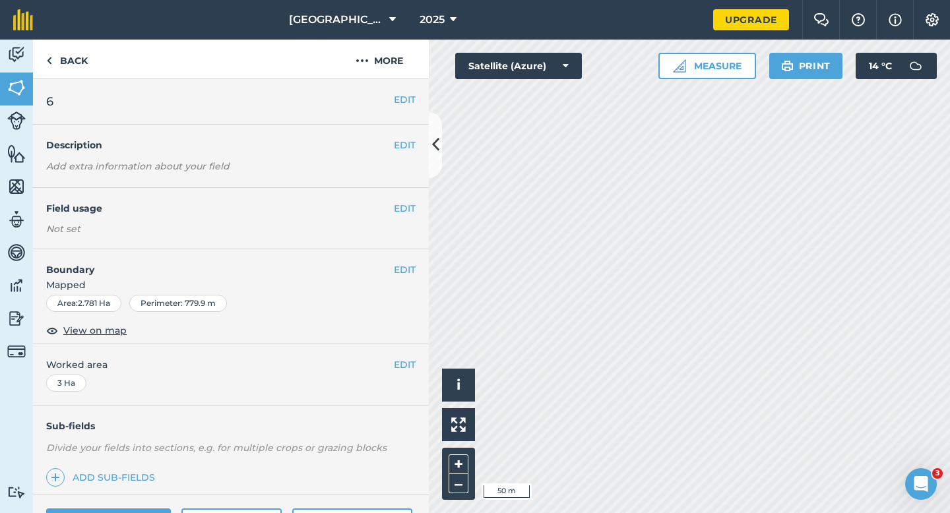
click at [408, 278] on span "Mapped" at bounding box center [231, 285] width 396 height 15
click at [402, 274] on button "EDIT" at bounding box center [405, 269] width 22 height 15
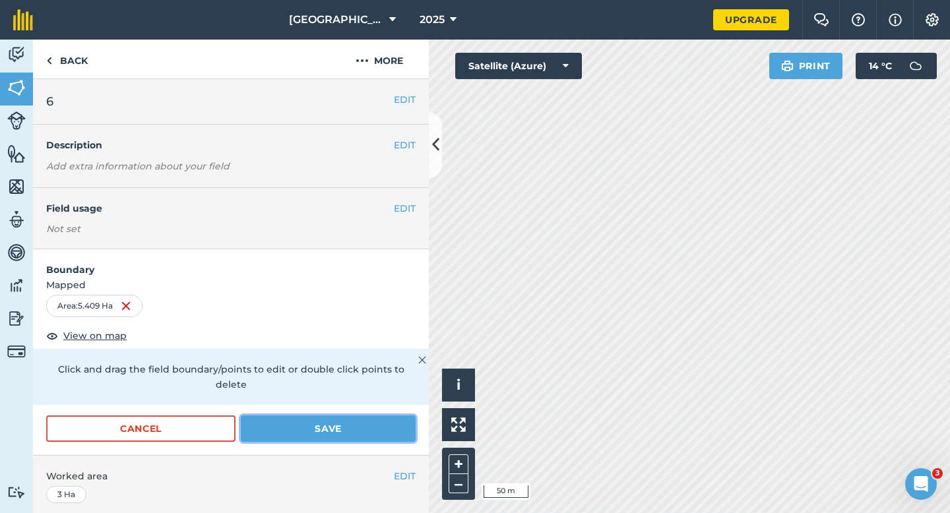
click at [373, 415] on button "Save" at bounding box center [328, 428] width 175 height 26
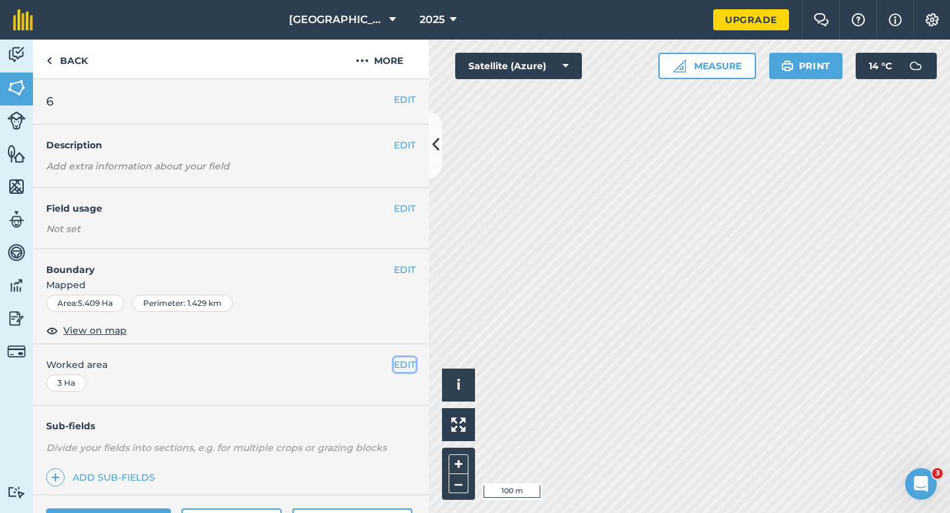
click at [411, 365] on button "EDIT" at bounding box center [405, 364] width 22 height 15
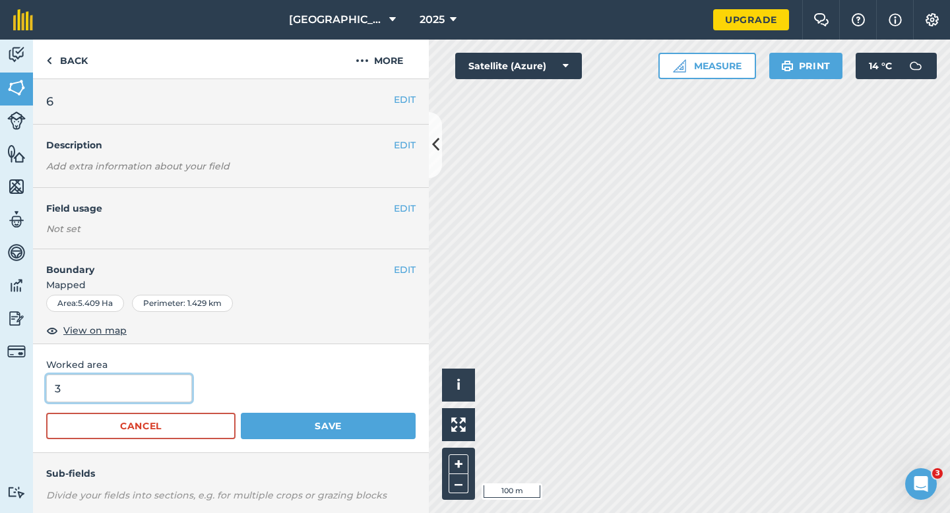
click at [144, 397] on input "3" at bounding box center [119, 389] width 146 height 28
type input "5.5"
click at [241, 413] on button "Save" at bounding box center [328, 426] width 175 height 26
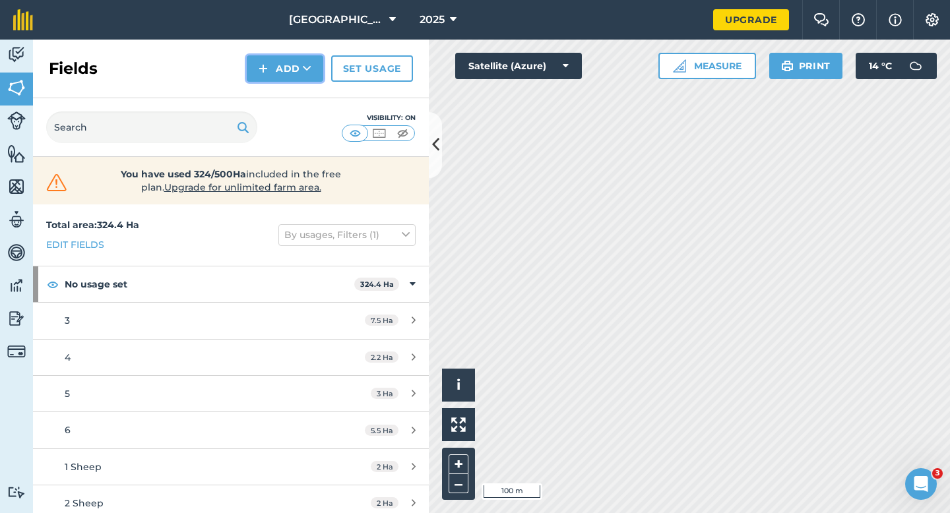
click at [277, 80] on button "Add" at bounding box center [285, 68] width 76 height 26
click at [277, 92] on link "Draw" at bounding box center [285, 98] width 73 height 29
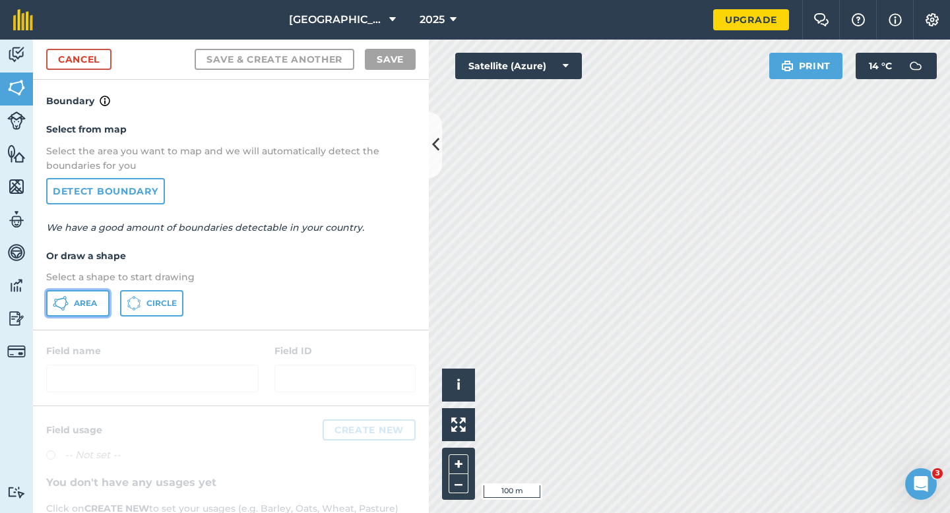
click at [82, 292] on button "Area" at bounding box center [77, 303] width 63 height 26
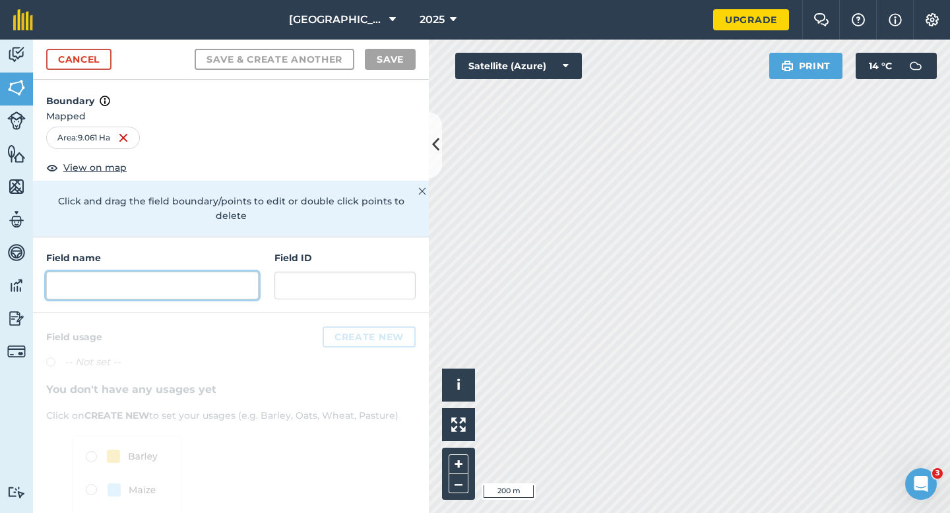
click at [247, 272] on input "text" at bounding box center [152, 286] width 212 height 28
click at [206, 280] on input "text" at bounding box center [152, 286] width 212 height 28
click at [254, 272] on input "text" at bounding box center [152, 286] width 212 height 28
type input "s"
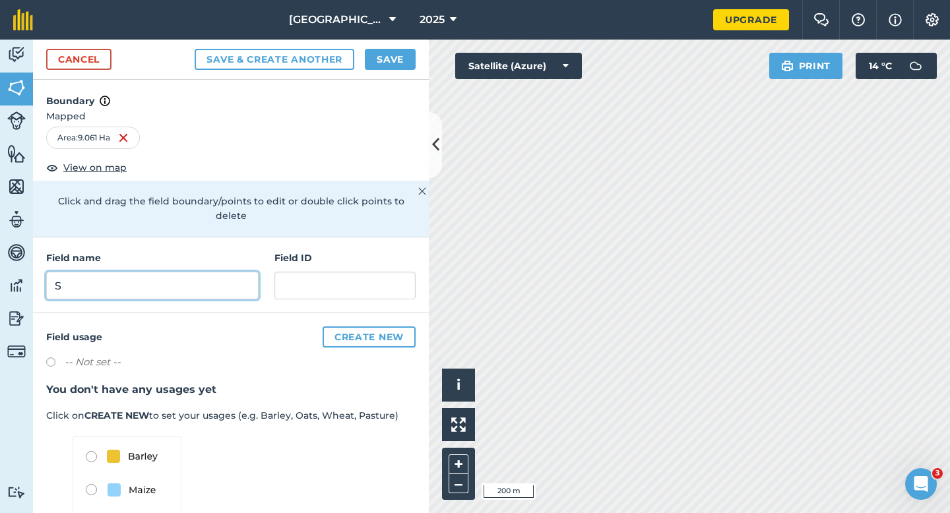
type input "S"
click at [401, 49] on button "Save" at bounding box center [390, 59] width 51 height 21
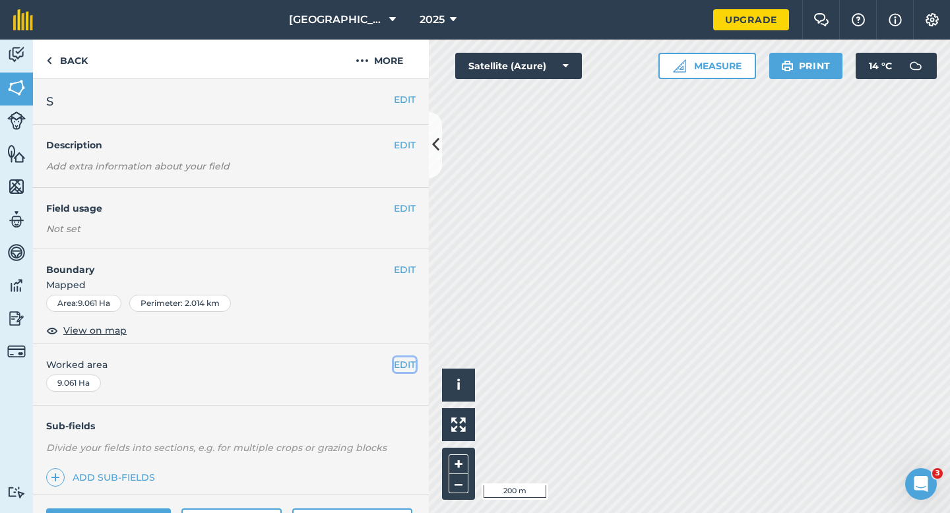
click at [410, 368] on button "EDIT" at bounding box center [405, 364] width 22 height 15
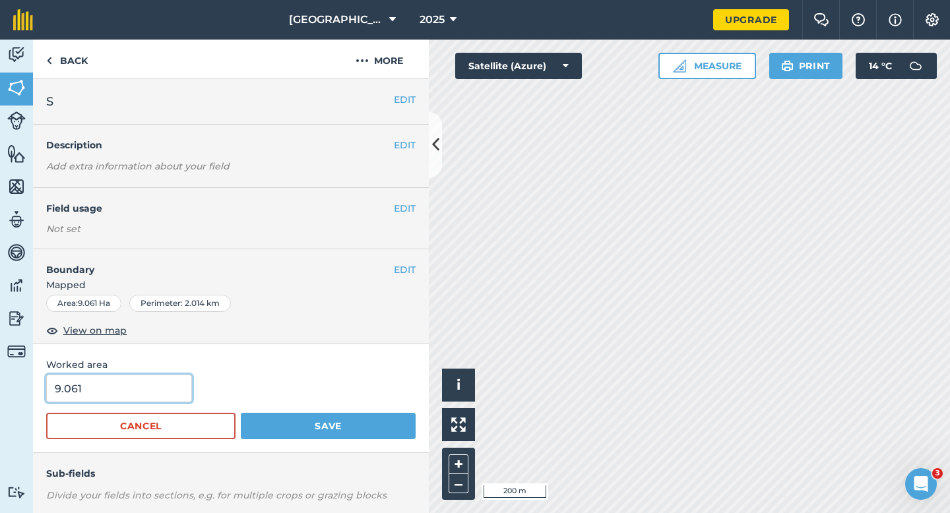
click at [135, 386] on input "9.061" at bounding box center [119, 389] width 146 height 28
type input "9"
click at [241, 413] on button "Save" at bounding box center [328, 426] width 175 height 26
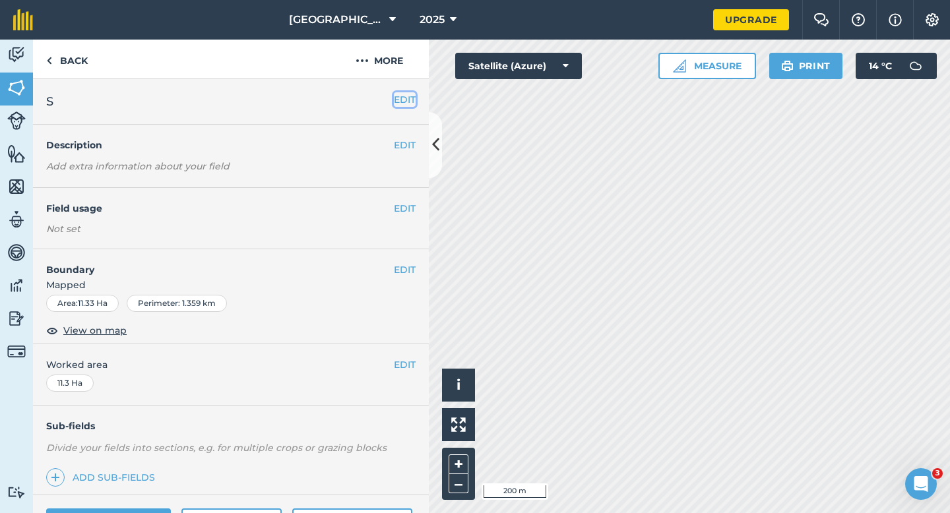
click at [398, 101] on button "EDIT" at bounding box center [405, 99] width 22 height 15
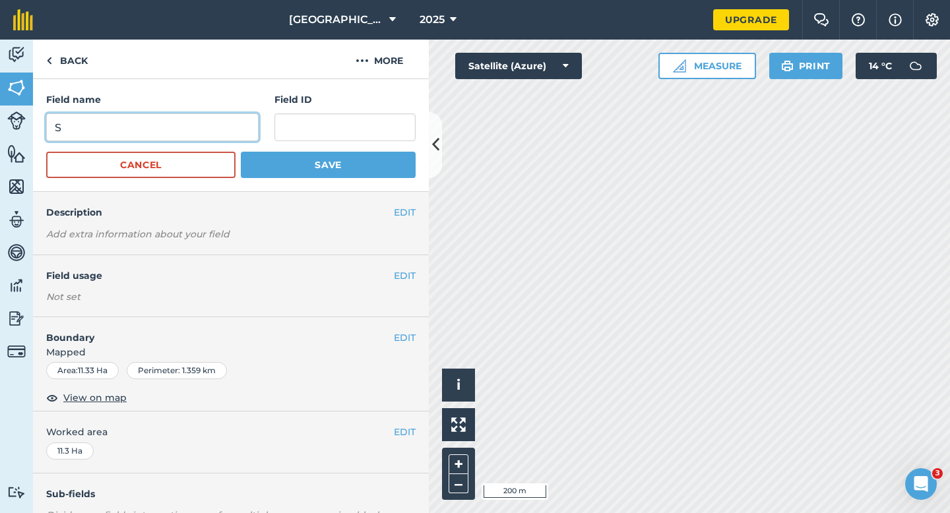
click at [215, 128] on input "S" at bounding box center [152, 127] width 212 height 28
type input "T"
click at [241, 152] on button "Save" at bounding box center [328, 165] width 175 height 26
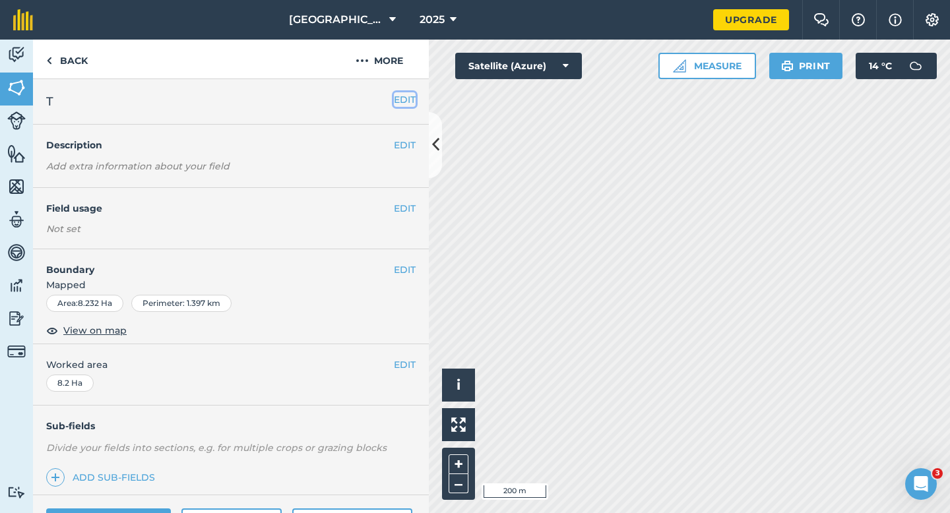
click at [399, 96] on button "EDIT" at bounding box center [405, 99] width 22 height 15
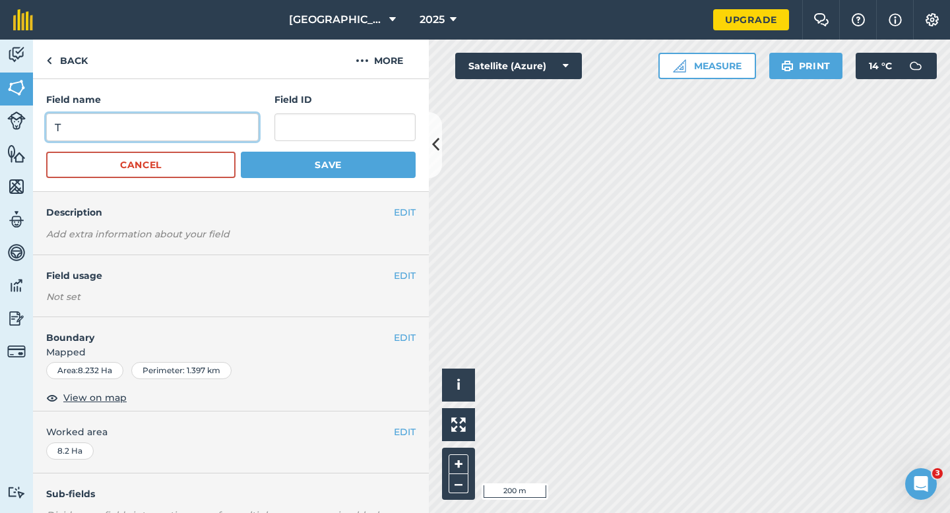
click at [204, 131] on input "T" at bounding box center [152, 127] width 212 height 28
type input "Y"
click at [241, 152] on button "Save" at bounding box center [328, 165] width 175 height 26
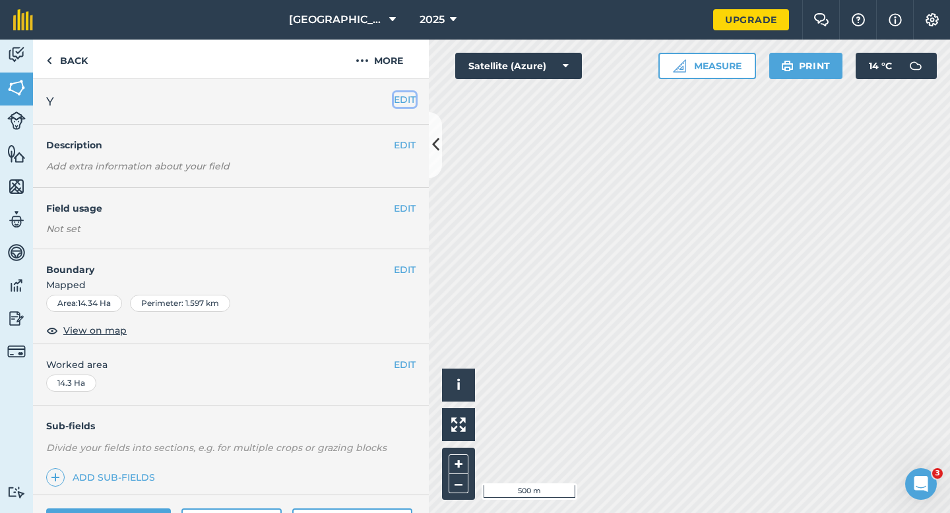
click at [405, 97] on button "EDIT" at bounding box center [405, 99] width 22 height 15
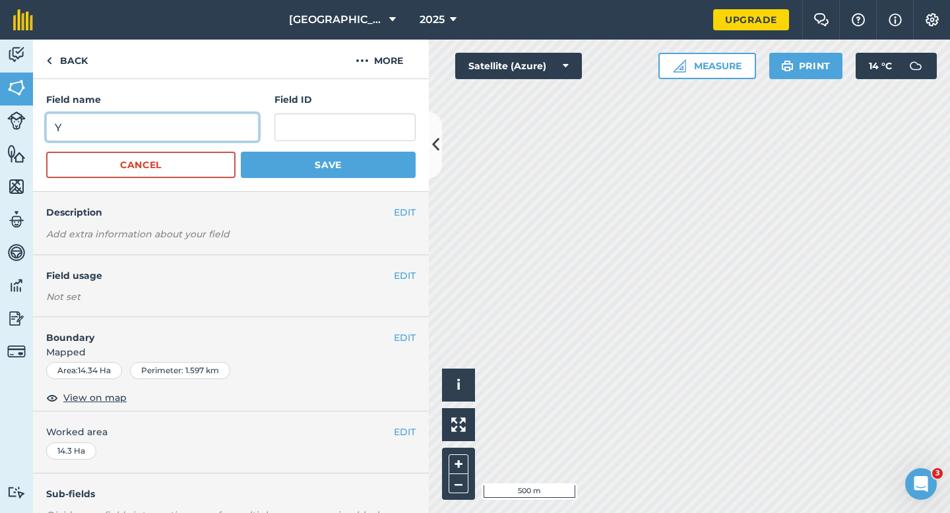
click at [220, 121] on input "Y" at bounding box center [152, 127] width 212 height 28
type input "Z"
click at [241, 152] on button "Save" at bounding box center [328, 165] width 175 height 26
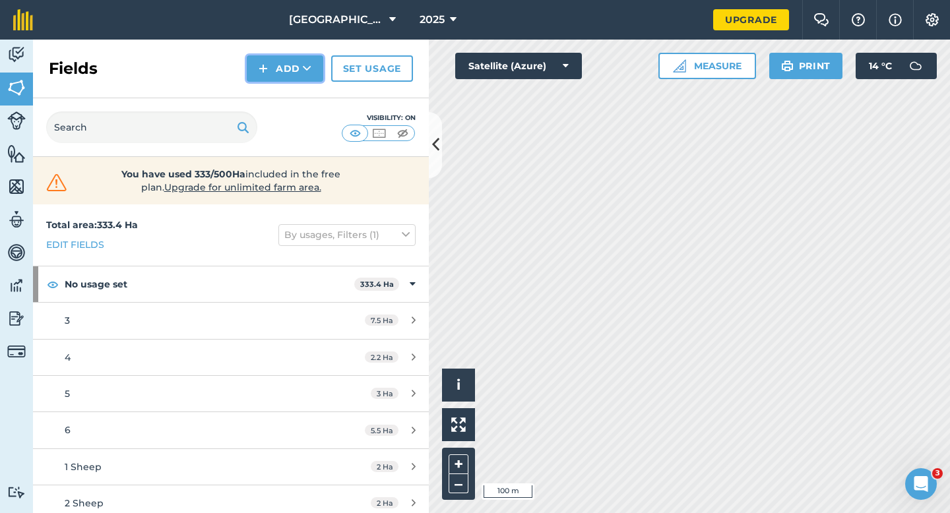
click at [278, 67] on button "Add" at bounding box center [285, 68] width 76 height 26
click at [278, 97] on link "Draw" at bounding box center [285, 98] width 73 height 29
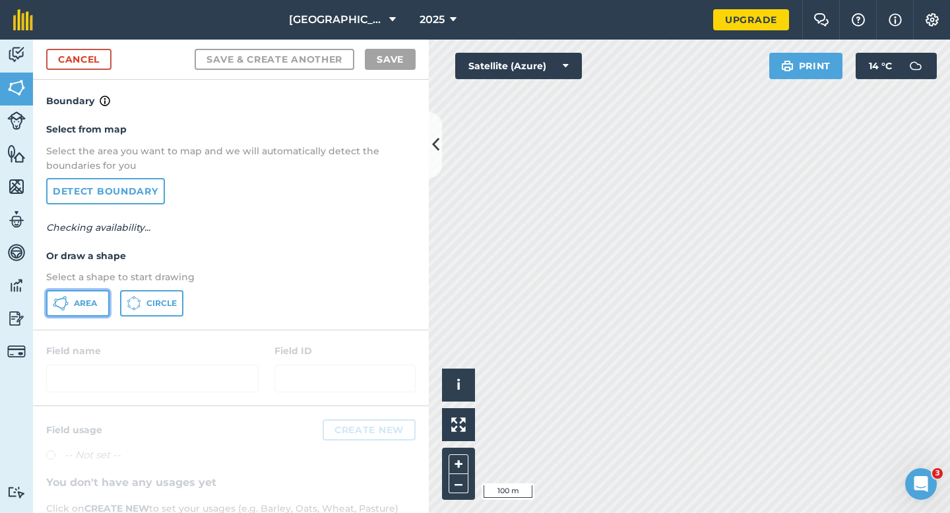
click at [106, 295] on button "Area" at bounding box center [77, 303] width 63 height 26
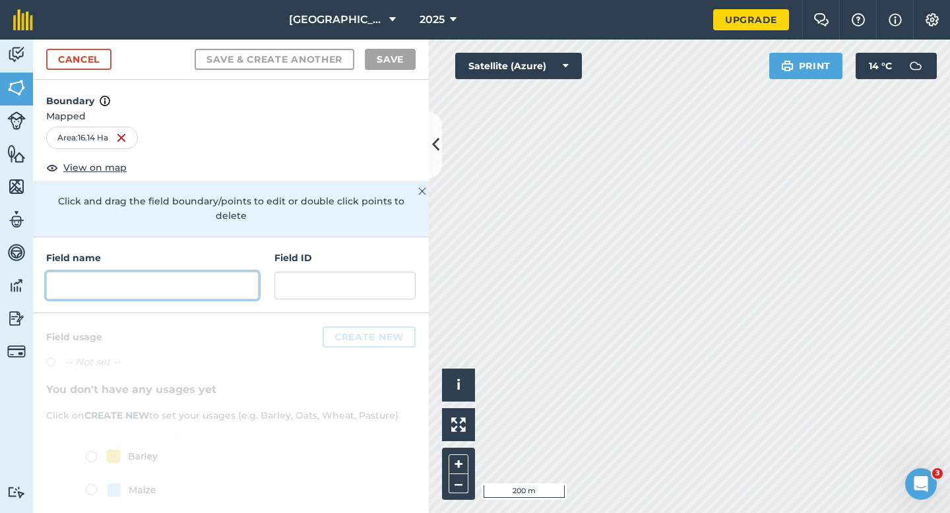
click at [249, 272] on input "text" at bounding box center [152, 286] width 212 height 28
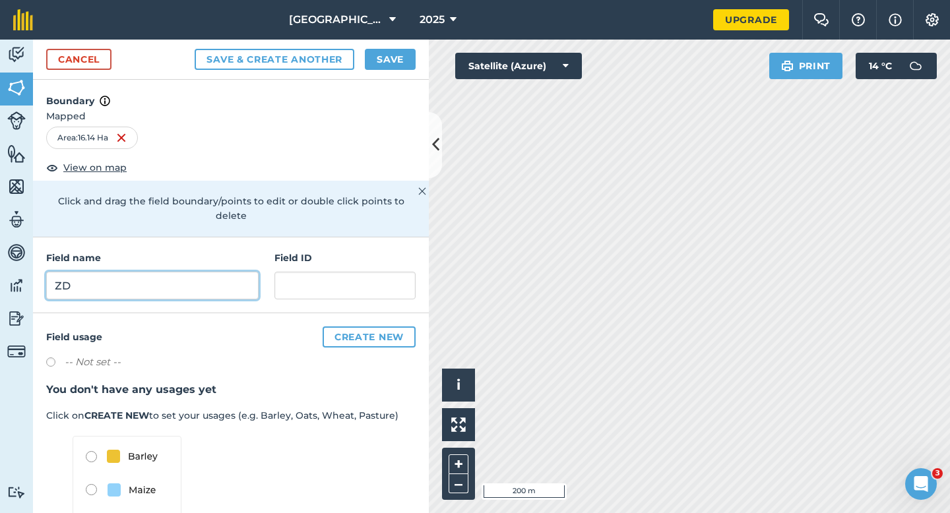
type input "ZD"
click at [395, 46] on div "Cancel Save & Create Another Save" at bounding box center [231, 60] width 396 height 40
click at [396, 63] on button "Save" at bounding box center [390, 59] width 51 height 21
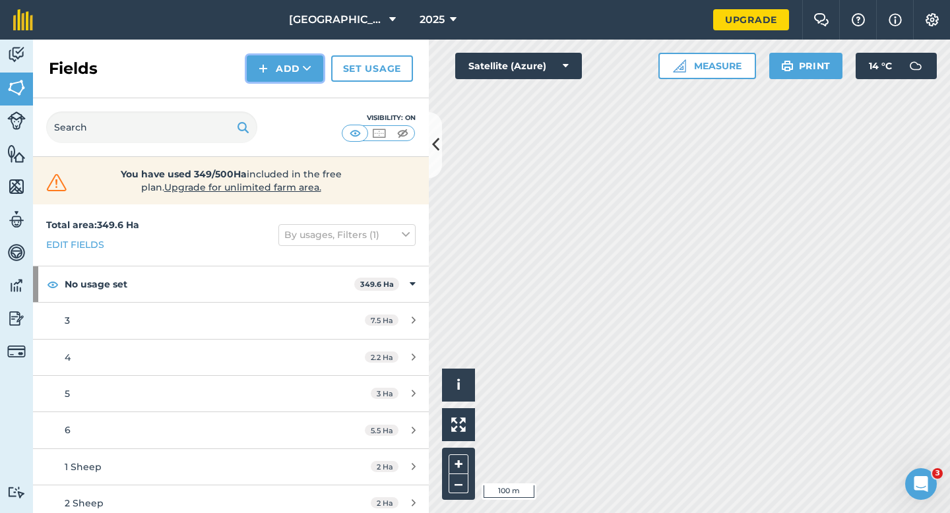
click at [262, 65] on img at bounding box center [262, 69] width 9 height 16
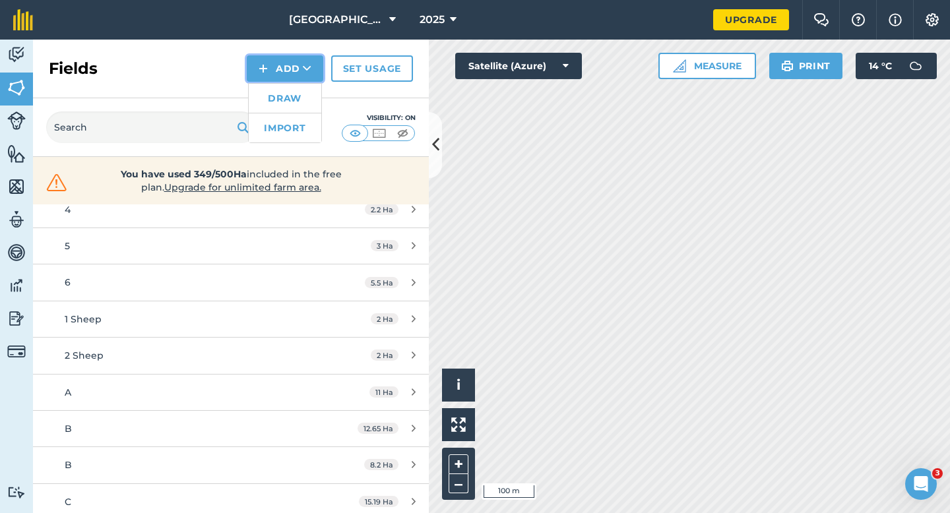
scroll to position [288, 0]
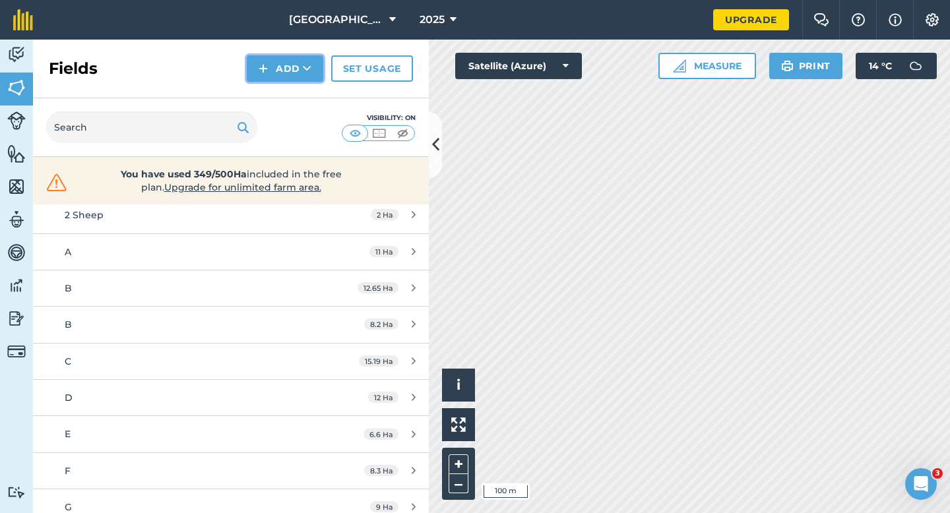
click at [299, 71] on button "Add" at bounding box center [285, 68] width 76 height 26
click at [295, 107] on link "Draw" at bounding box center [285, 98] width 73 height 29
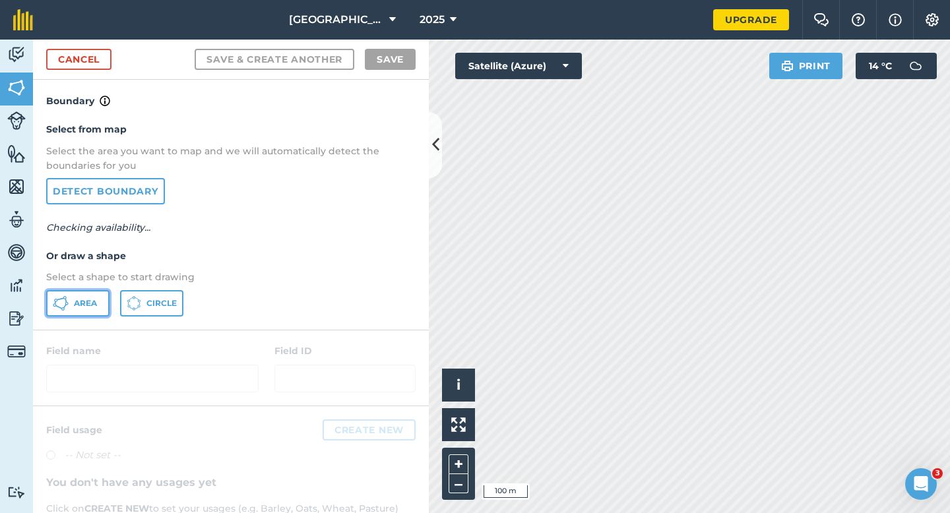
click at [99, 294] on button "Area" at bounding box center [77, 303] width 63 height 26
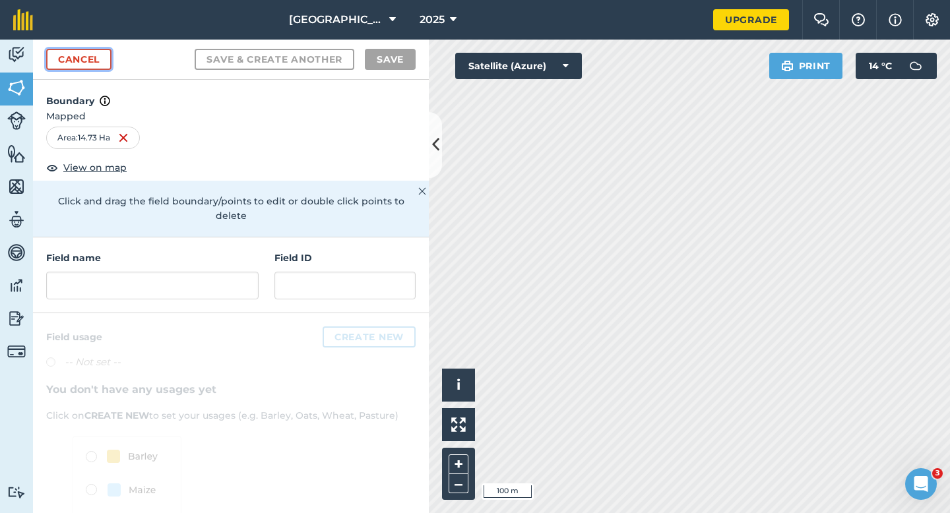
click at [90, 60] on link "Cancel" at bounding box center [78, 59] width 65 height 21
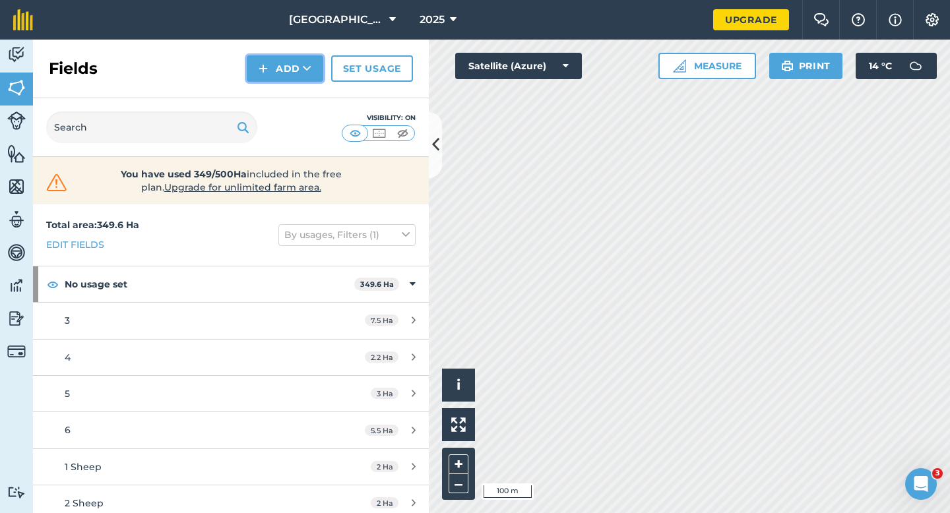
click at [272, 75] on button "Add" at bounding box center [285, 68] width 76 height 26
click at [272, 96] on link "Draw" at bounding box center [285, 98] width 73 height 29
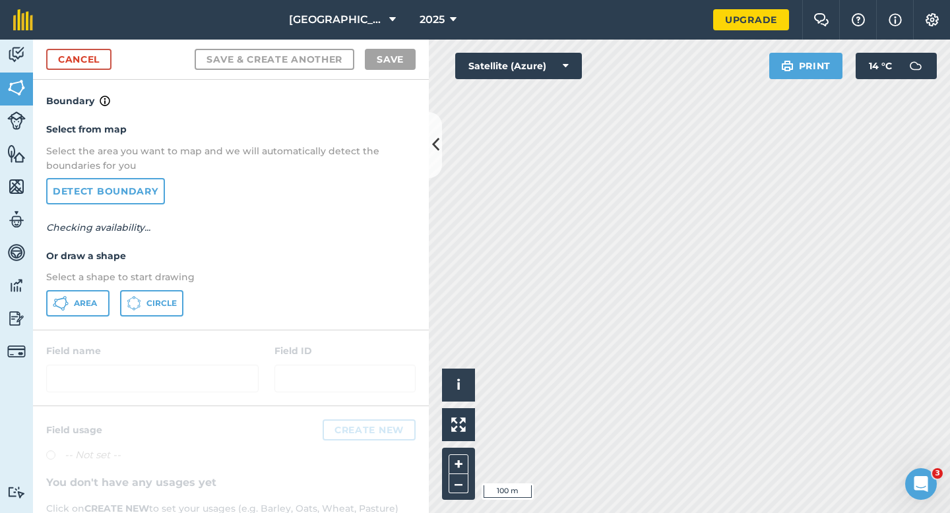
click at [73, 284] on p "Select a shape to start drawing" at bounding box center [230, 277] width 369 height 15
click at [73, 295] on button "Area" at bounding box center [77, 303] width 63 height 26
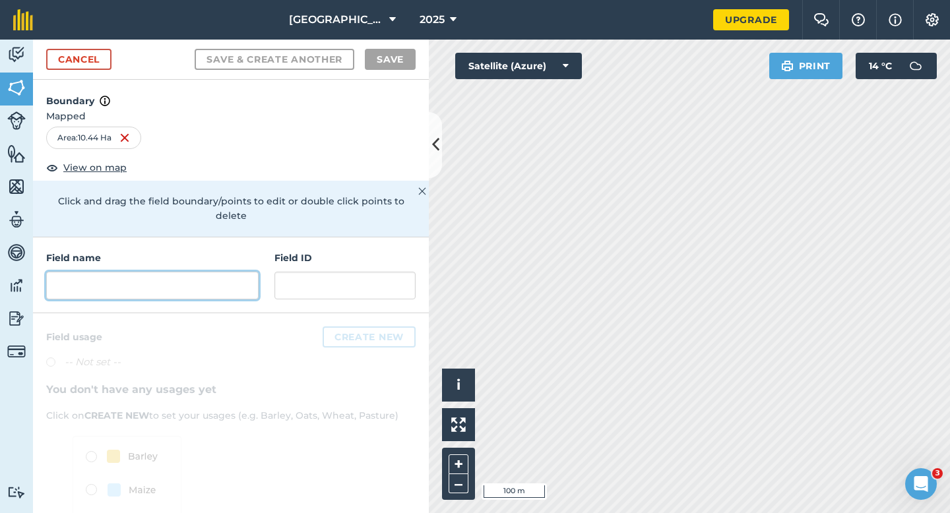
click at [235, 281] on input "text" at bounding box center [152, 286] width 212 height 28
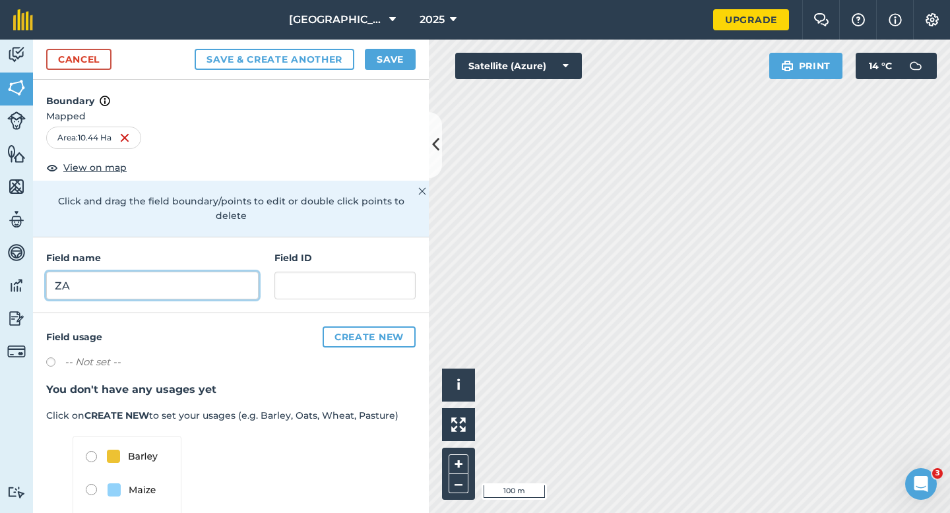
type input "ZA"
click at [390, 61] on button "Save" at bounding box center [390, 59] width 51 height 21
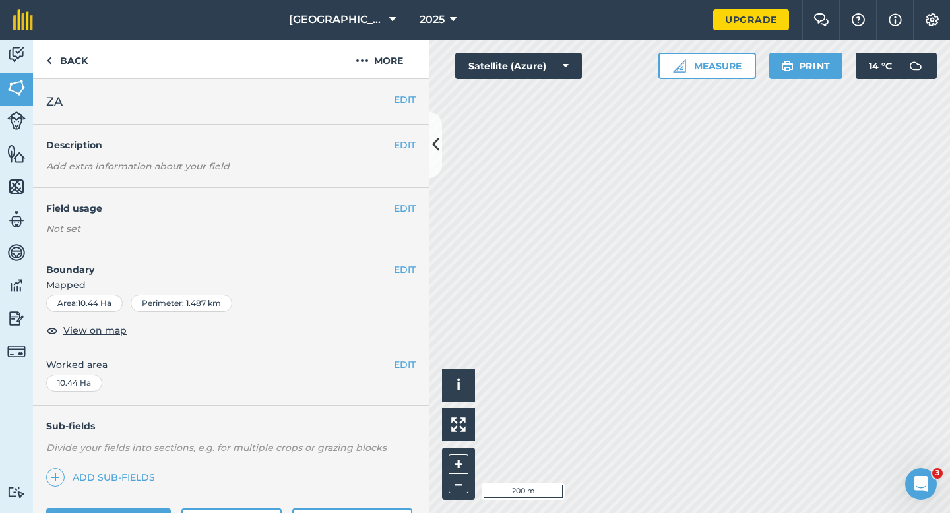
click at [401, 354] on div "EDIT Worked area 10.44 Ha" at bounding box center [231, 374] width 396 height 61
click at [404, 359] on button "EDIT" at bounding box center [405, 364] width 22 height 15
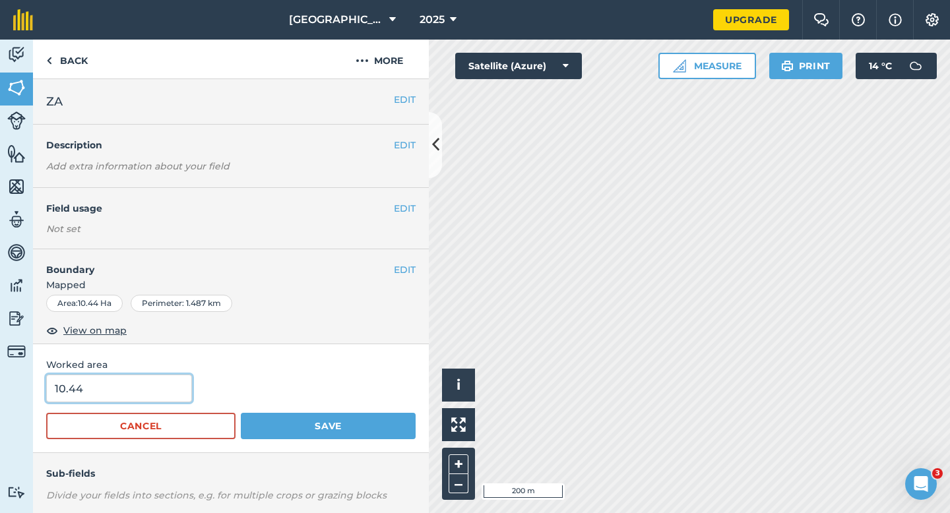
click at [142, 391] on input "10.44" at bounding box center [119, 389] width 146 height 28
type input "10.4"
click at [241, 413] on button "Save" at bounding box center [328, 426] width 175 height 26
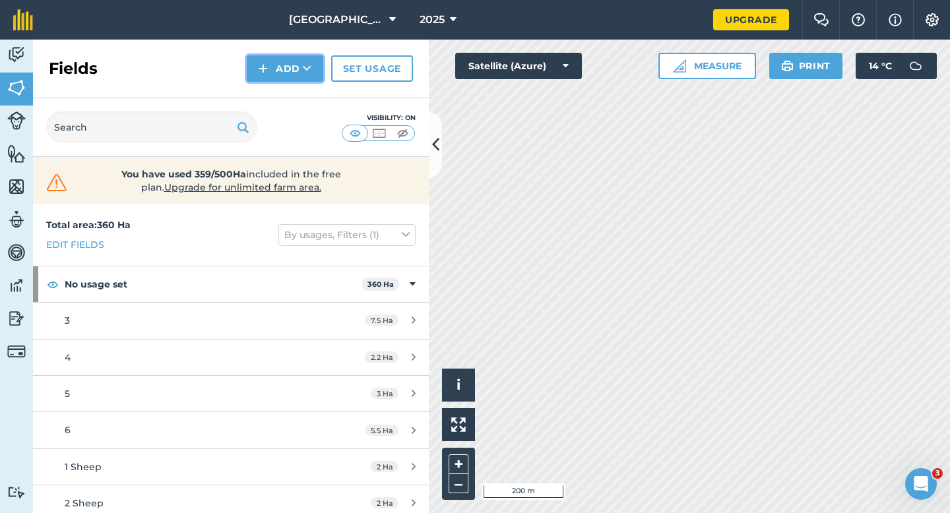
click at [280, 62] on button "Add" at bounding box center [285, 68] width 76 height 26
click at [280, 95] on link "Draw" at bounding box center [285, 98] width 73 height 29
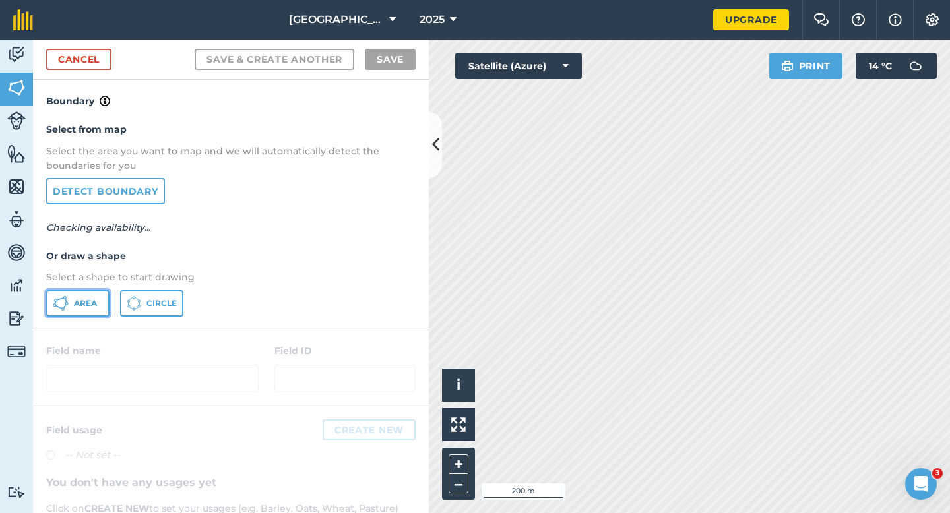
click at [86, 299] on span "Area" at bounding box center [85, 303] width 23 height 11
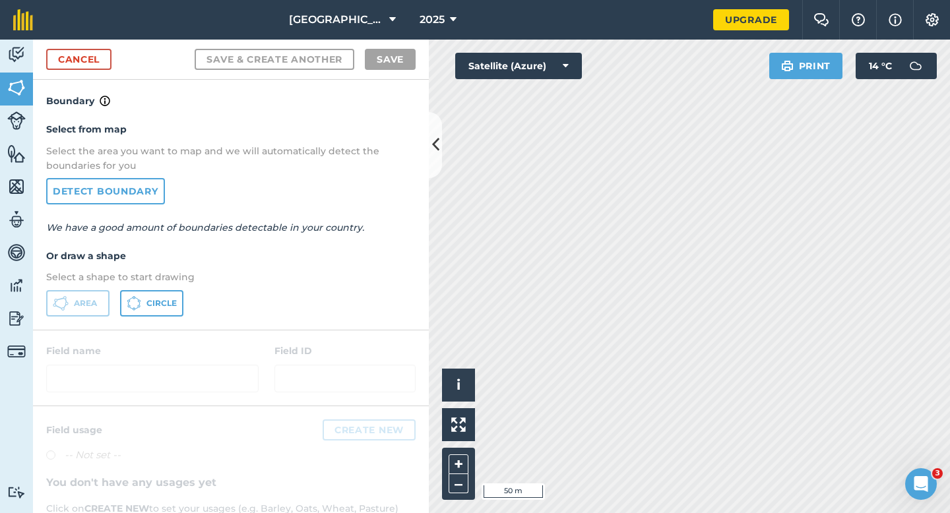
click at [85, 44] on div "Cancel Save & Create Another Save" at bounding box center [231, 60] width 396 height 40
click at [103, 51] on link "Cancel" at bounding box center [78, 59] width 65 height 21
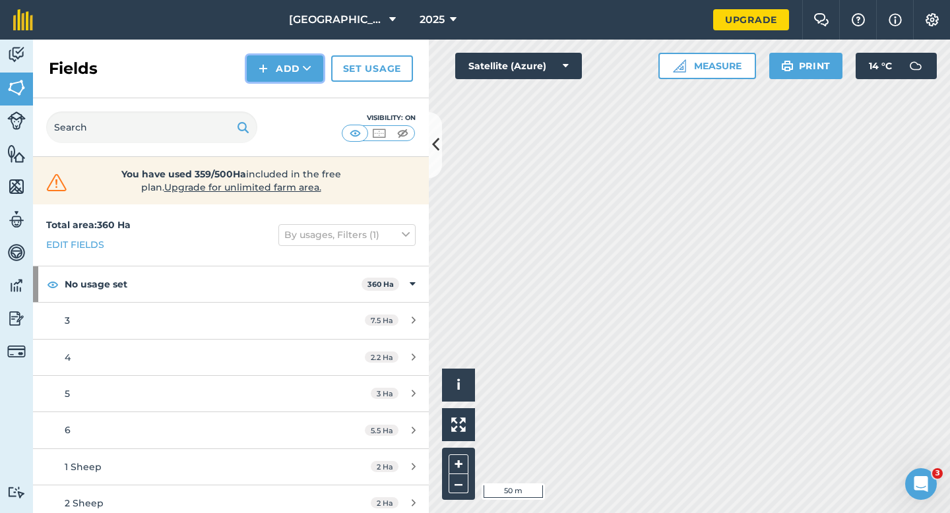
click at [262, 68] on img at bounding box center [262, 69] width 9 height 16
click at [272, 87] on link "Draw" at bounding box center [285, 98] width 73 height 29
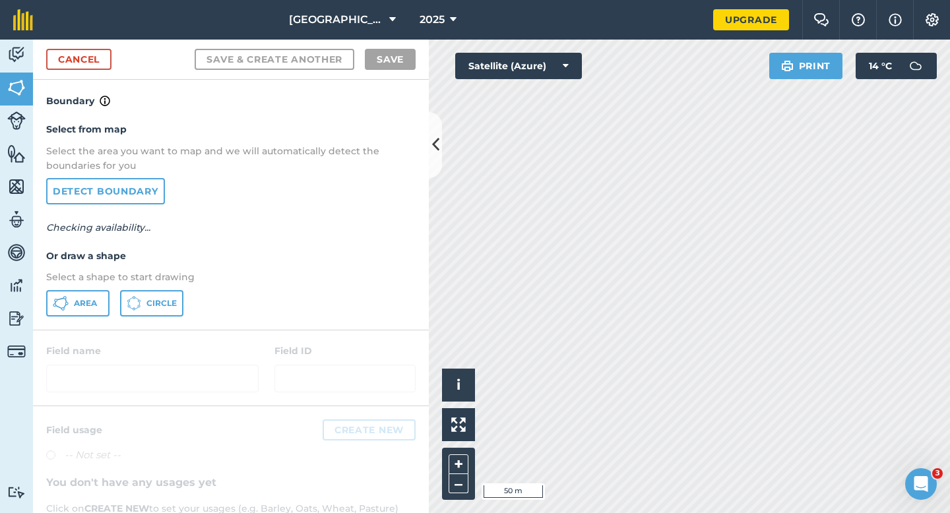
click at [105, 288] on div "Select from map Select the area you want to map and we will automatically detec…" at bounding box center [231, 219] width 396 height 220
click at [102, 292] on button "Area" at bounding box center [77, 303] width 63 height 26
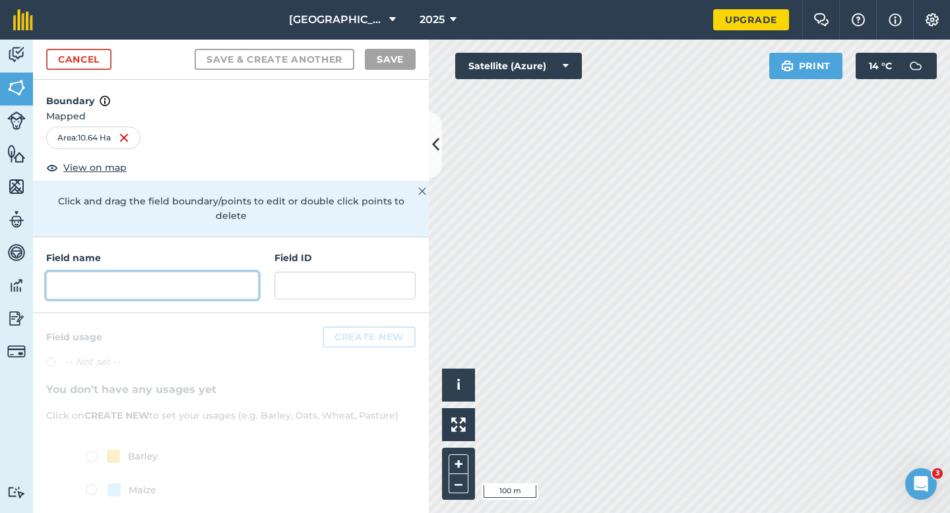
click at [202, 276] on input "text" at bounding box center [152, 286] width 212 height 28
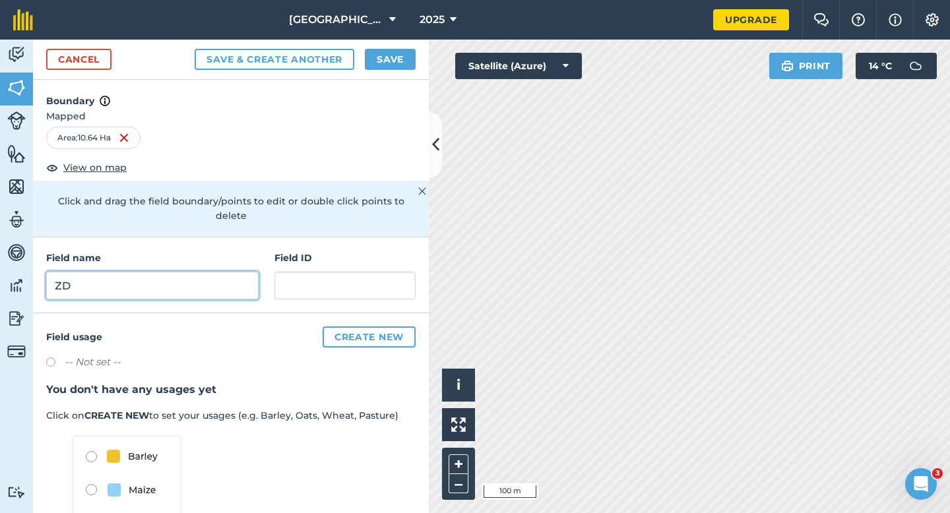
type input "ZD"
click at [402, 60] on button "Save" at bounding box center [390, 59] width 51 height 21
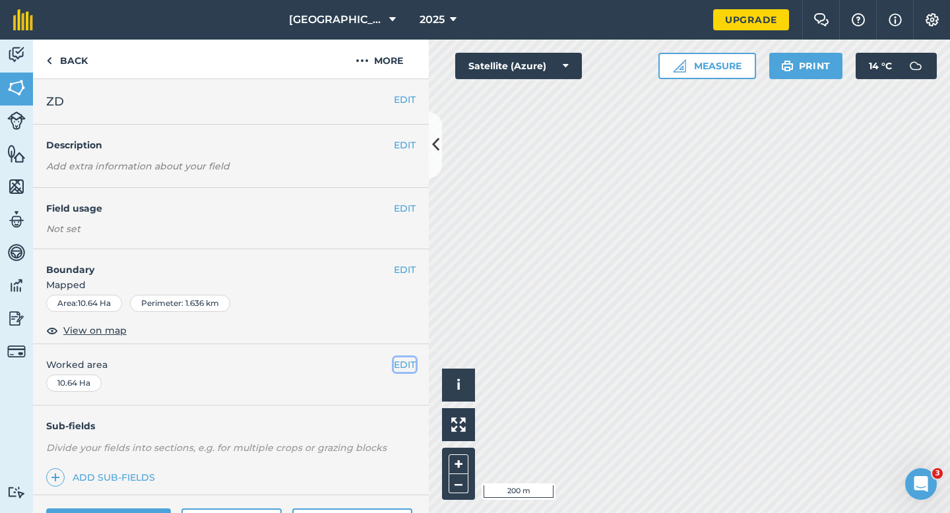
click at [398, 361] on button "EDIT" at bounding box center [405, 364] width 22 height 15
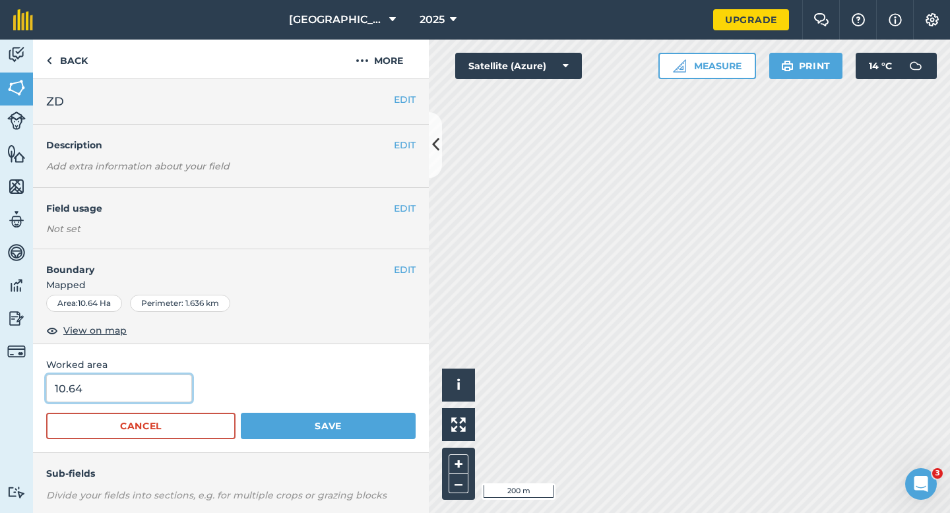
click at [126, 396] on input "10.64" at bounding box center [119, 389] width 146 height 28
type input "10.6"
click at [241, 413] on button "Save" at bounding box center [328, 426] width 175 height 26
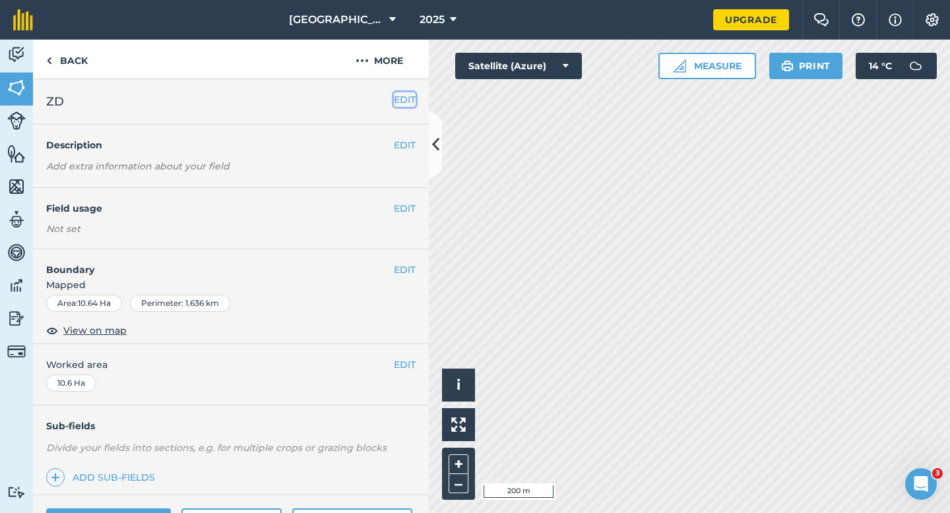
click at [396, 93] on button "EDIT" at bounding box center [405, 99] width 22 height 15
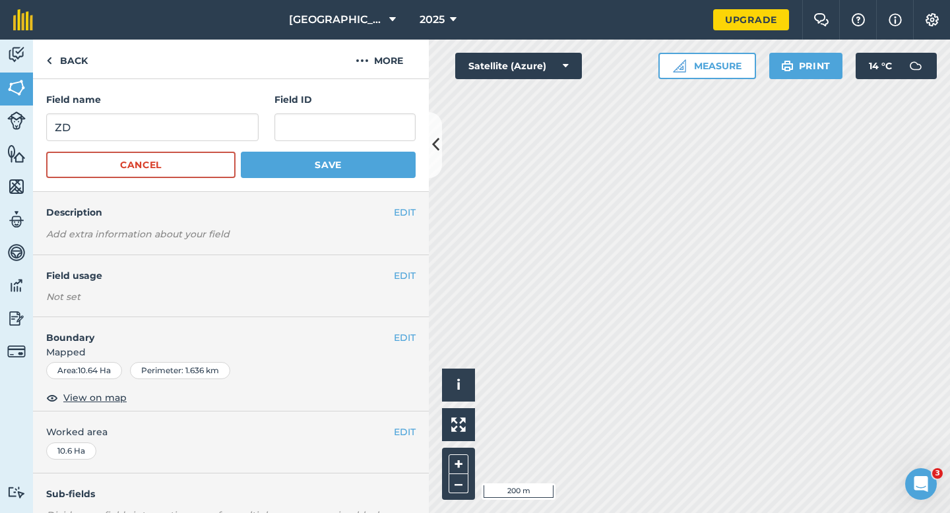
click at [202, 106] on h4 "Field name" at bounding box center [152, 99] width 212 height 15
click at [202, 140] on input "ZD" at bounding box center [152, 127] width 212 height 28
type input "ZC"
click at [241, 152] on button "Save" at bounding box center [328, 165] width 175 height 26
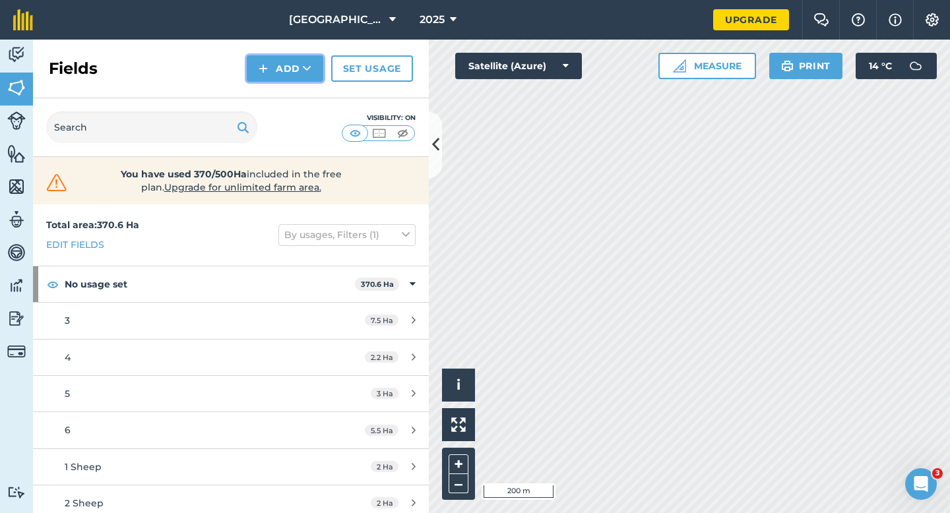
click at [293, 69] on button "Add" at bounding box center [285, 68] width 76 height 26
click at [293, 91] on link "Draw" at bounding box center [285, 98] width 73 height 29
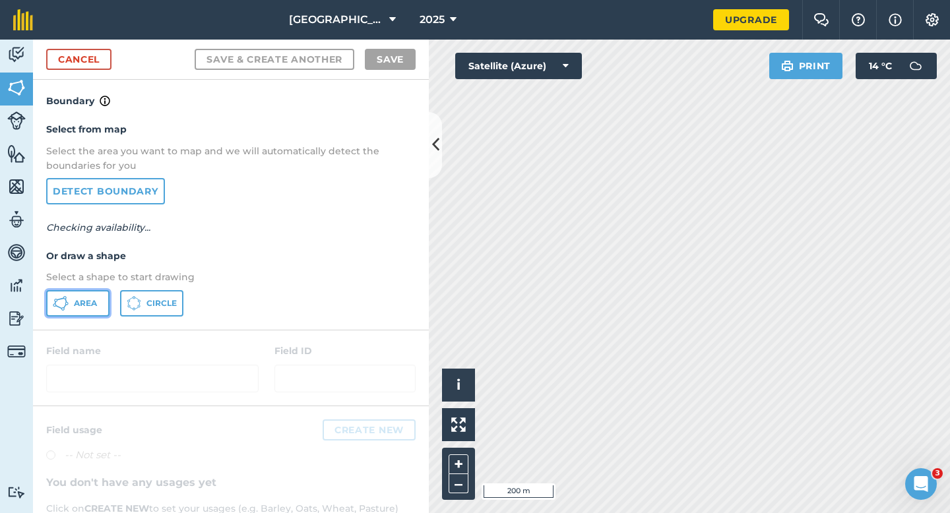
click at [88, 300] on span "Area" at bounding box center [85, 303] width 23 height 11
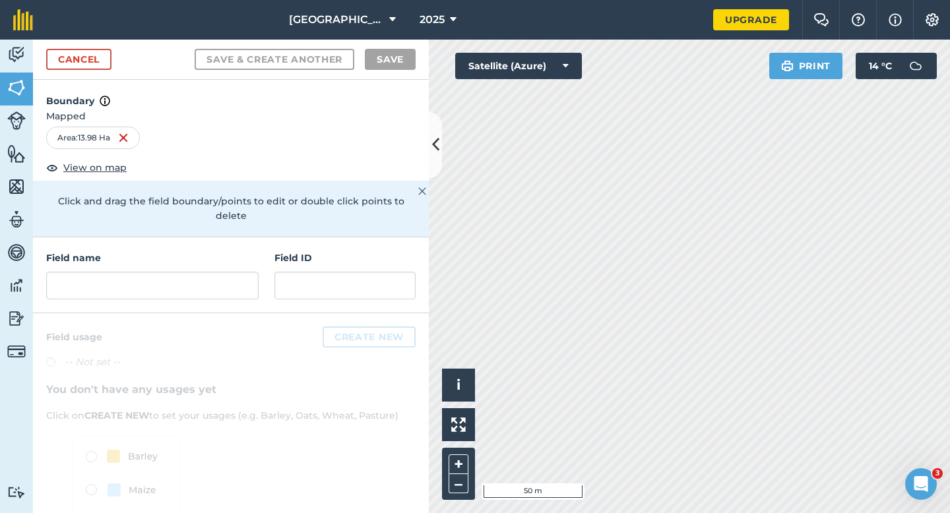
click at [556, 75] on div "Click to start drawing i © 2025 TomTom, Microsoft 50 m + – Satellite (Azure) Pr…" at bounding box center [689, 276] width 521 height 473
click at [253, 272] on input "text" at bounding box center [152, 286] width 212 height 28
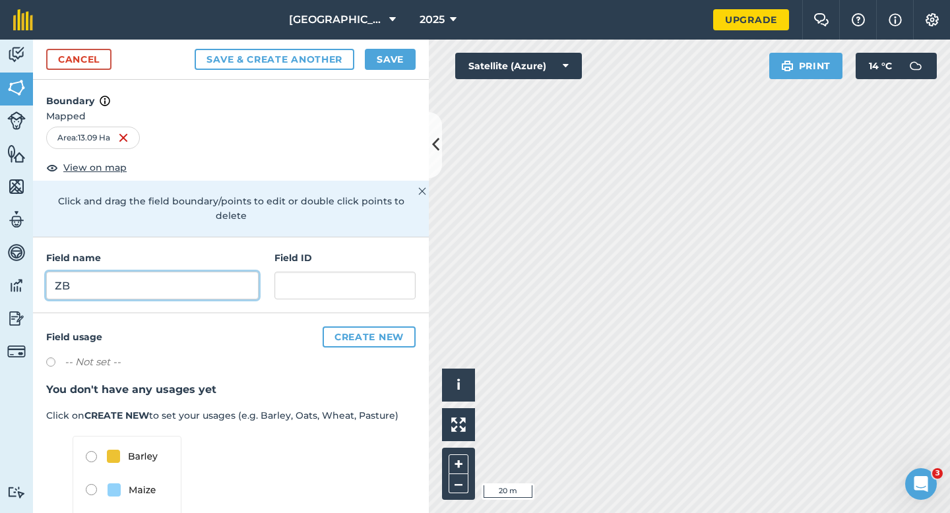
type input "ZB"
click at [378, 69] on div "Cancel Save & Create Another Save" at bounding box center [231, 60] width 396 height 40
click at [373, 65] on button "Save" at bounding box center [390, 59] width 51 height 21
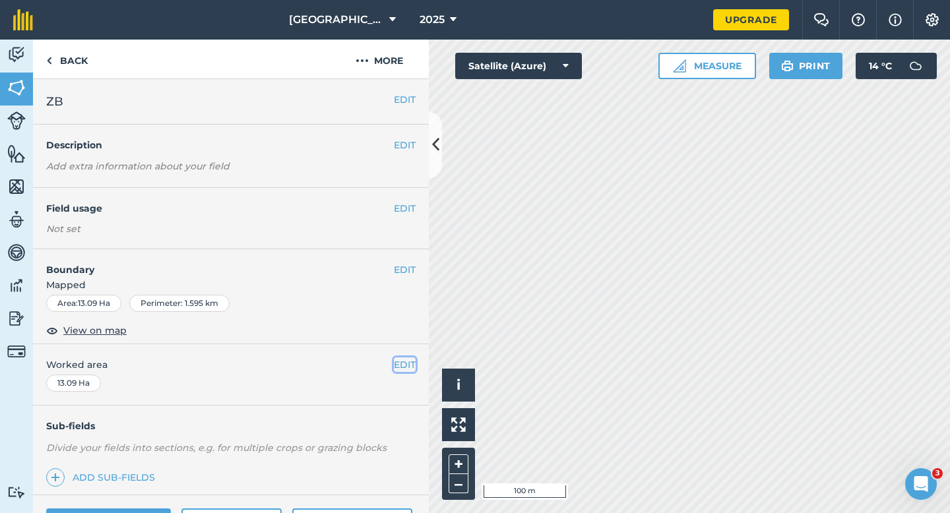
click at [409, 358] on button "EDIT" at bounding box center [405, 364] width 22 height 15
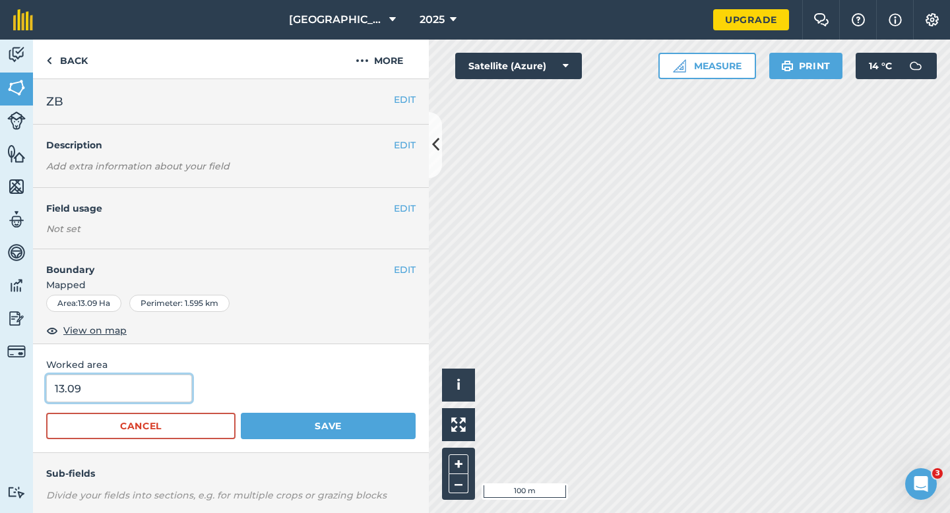
click at [137, 394] on input "13.09" at bounding box center [119, 389] width 146 height 28
type input "13"
click at [241, 413] on button "Save" at bounding box center [328, 426] width 175 height 26
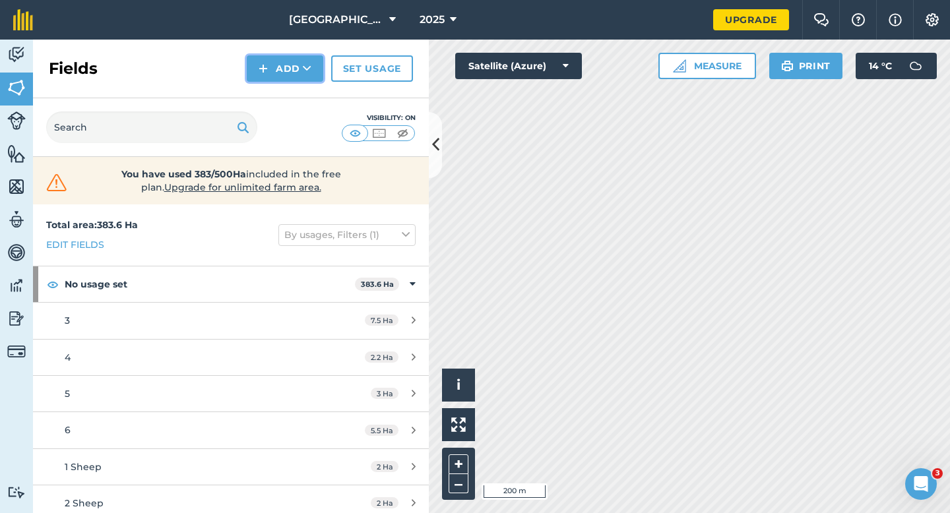
click at [284, 67] on button "Add" at bounding box center [285, 68] width 76 height 26
click at [284, 93] on link "Draw" at bounding box center [285, 98] width 73 height 29
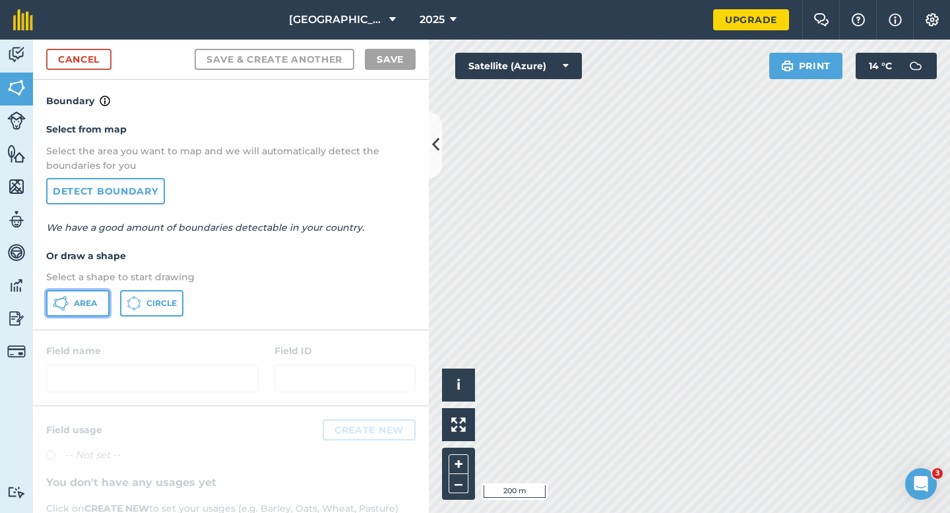
click at [92, 295] on button "Area" at bounding box center [77, 303] width 63 height 26
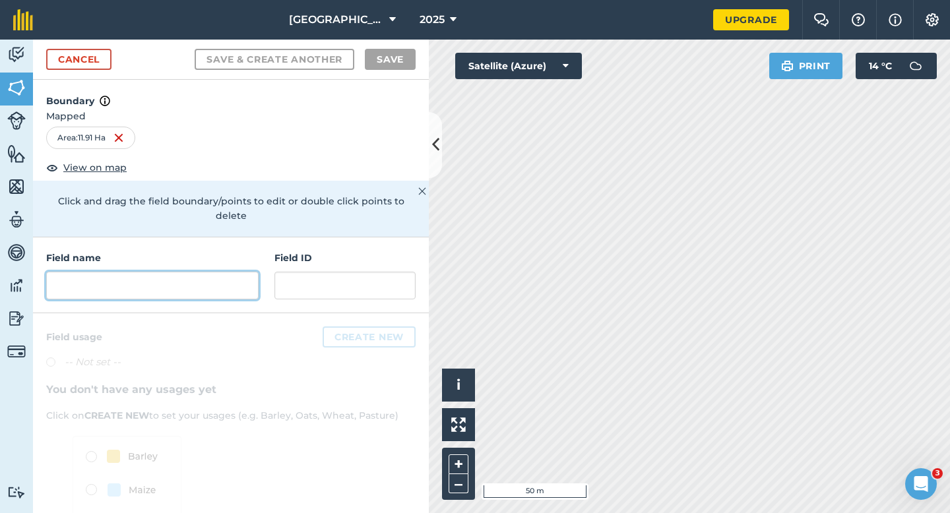
click at [243, 272] on input "text" at bounding box center [152, 286] width 212 height 28
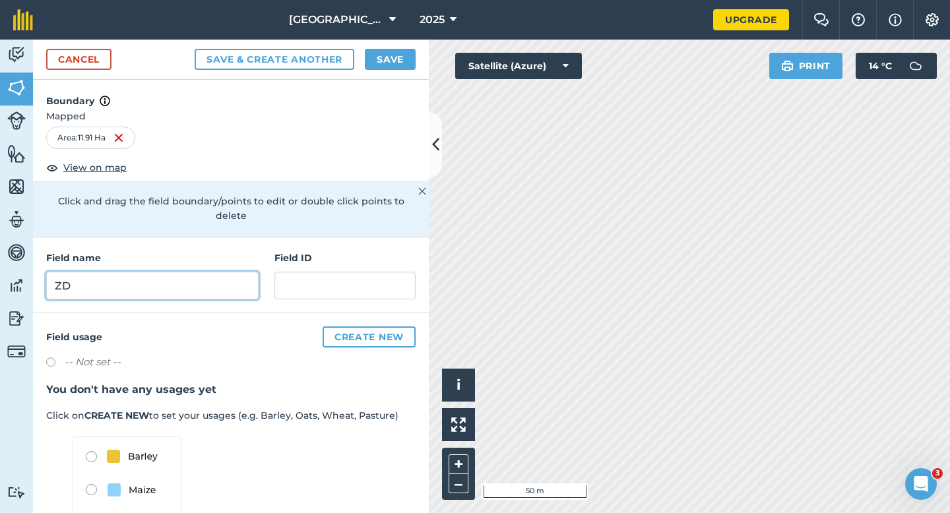
type input "ZD"
click at [374, 55] on button "Save" at bounding box center [390, 59] width 51 height 21
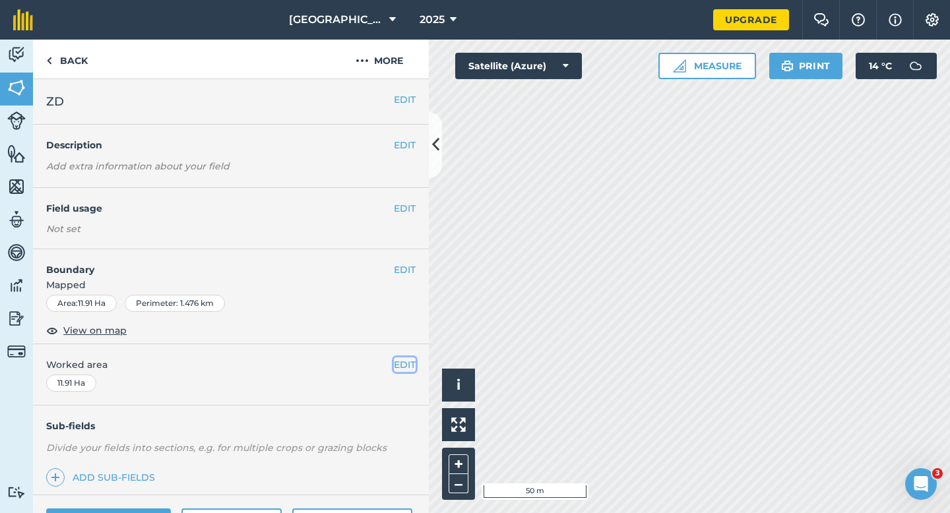
click at [399, 358] on button "EDIT" at bounding box center [405, 364] width 22 height 15
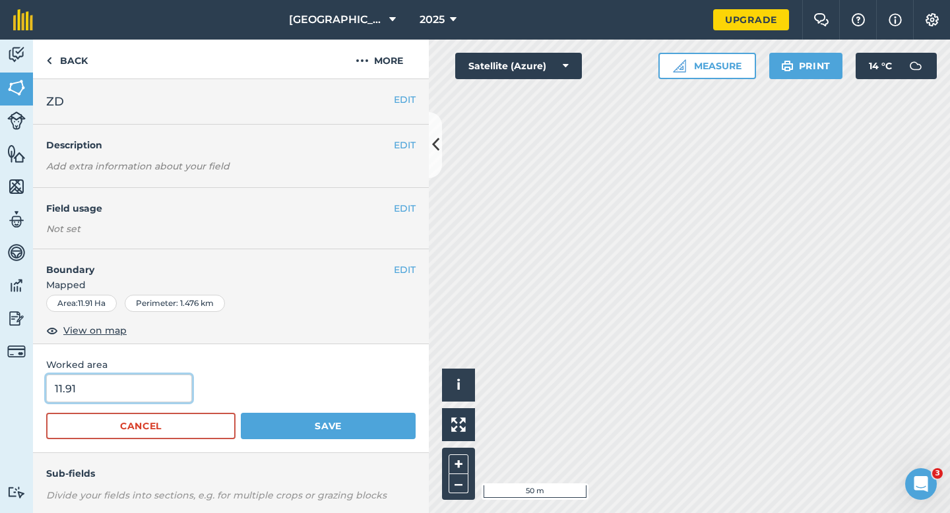
click at [168, 380] on input "11.91" at bounding box center [119, 389] width 146 height 28
type input "12"
click at [241, 413] on button "Save" at bounding box center [328, 426] width 175 height 26
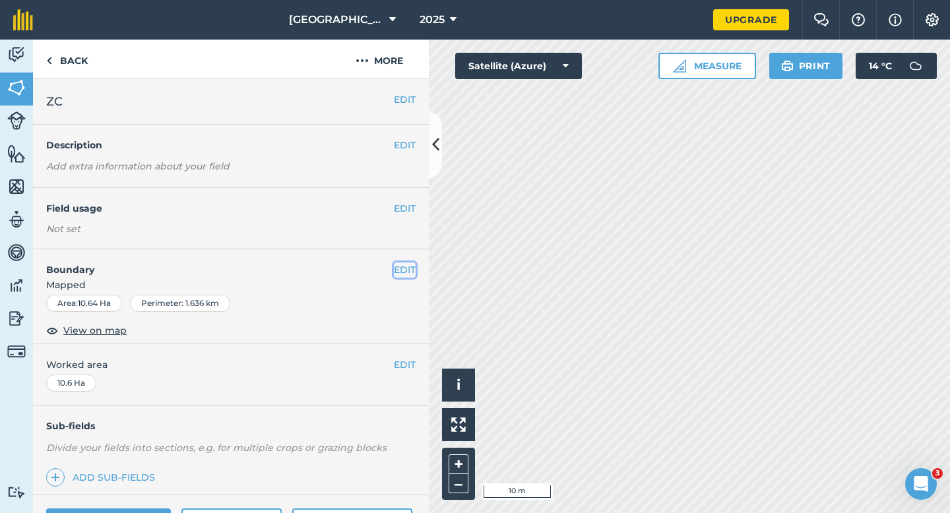
click at [405, 272] on button "EDIT" at bounding box center [405, 269] width 22 height 15
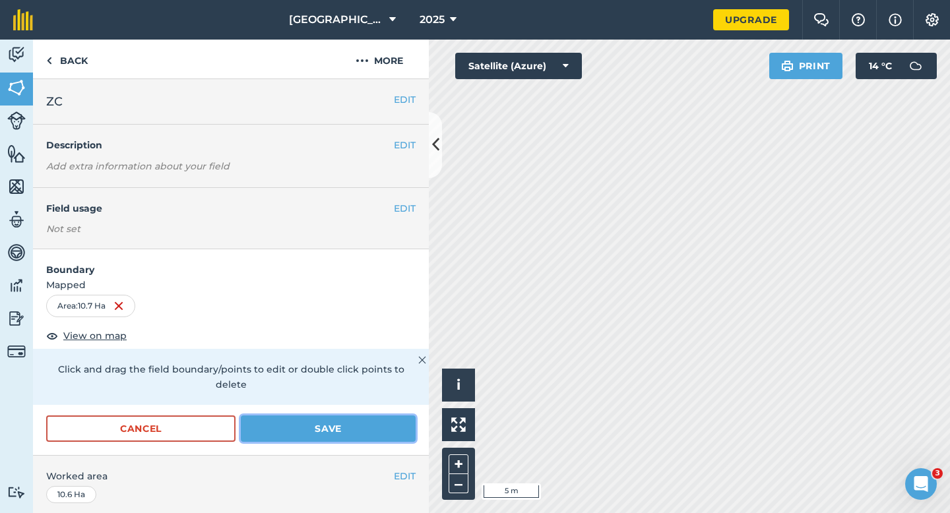
click at [388, 417] on button "Save" at bounding box center [328, 428] width 175 height 26
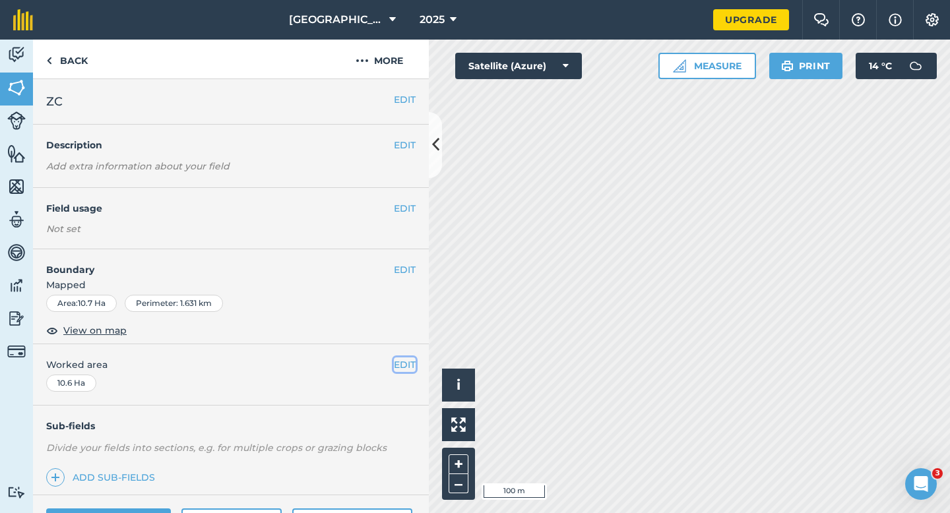
click at [406, 363] on button "EDIT" at bounding box center [405, 364] width 22 height 15
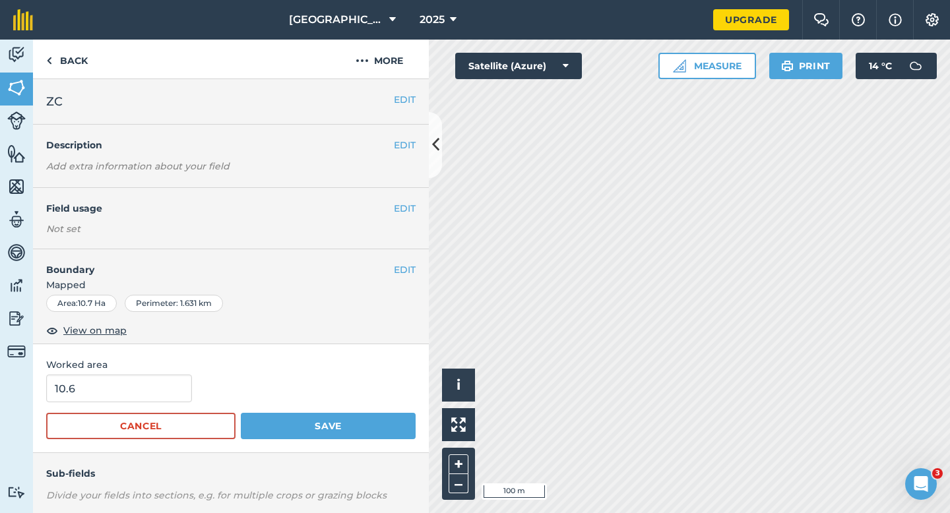
click at [136, 408] on form "10.6 Cancel Save" at bounding box center [230, 407] width 369 height 65
click at [136, 390] on input "10.6" at bounding box center [119, 389] width 146 height 28
type input "10.7"
click at [241, 413] on button "Save" at bounding box center [328, 426] width 175 height 26
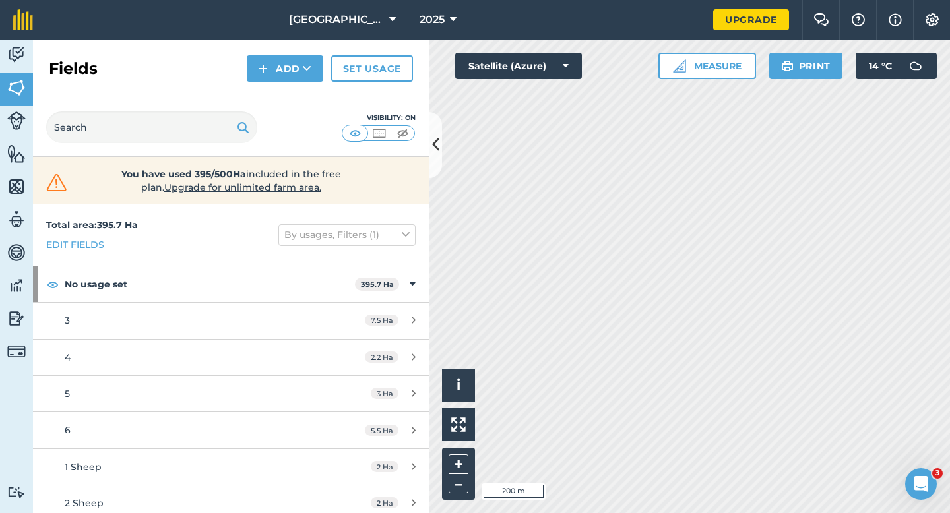
click at [273, 106] on div "Visibility: On" at bounding box center [231, 127] width 396 height 59
click at [273, 78] on button "Add" at bounding box center [285, 68] width 76 height 26
click at [273, 109] on link "Draw" at bounding box center [285, 98] width 73 height 29
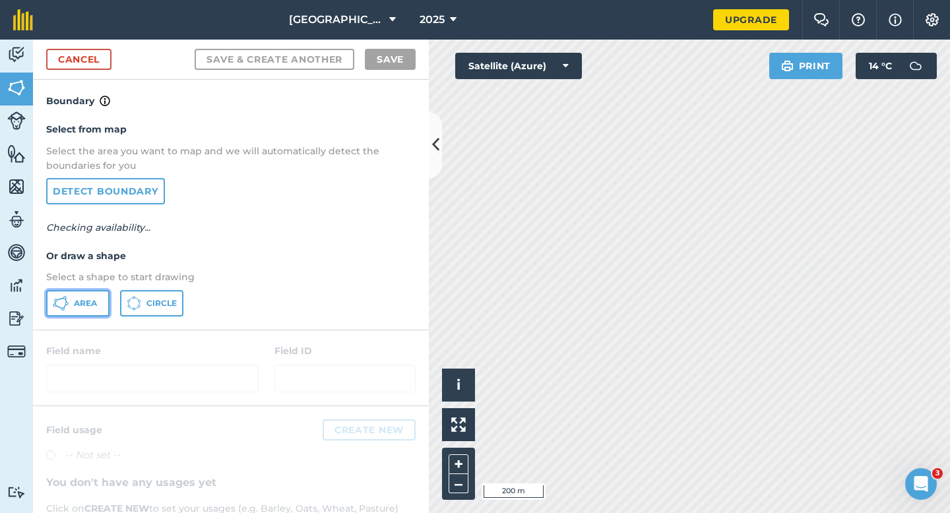
click at [86, 312] on button "Area" at bounding box center [77, 303] width 63 height 26
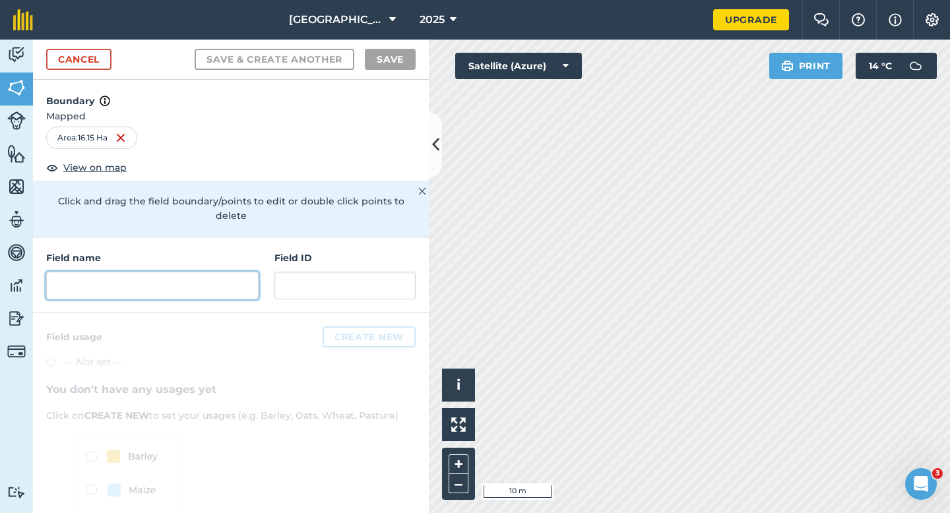
click at [220, 272] on input "text" at bounding box center [152, 286] width 212 height 28
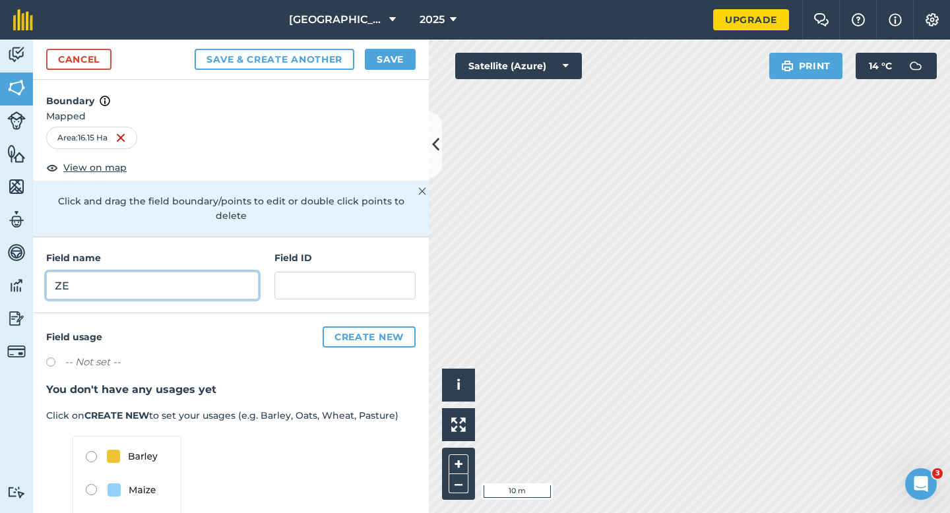
type input "ZE"
click at [369, 74] on div "Cancel Save & Create Another Save" at bounding box center [231, 60] width 396 height 40
click at [392, 56] on button "Save" at bounding box center [390, 59] width 51 height 21
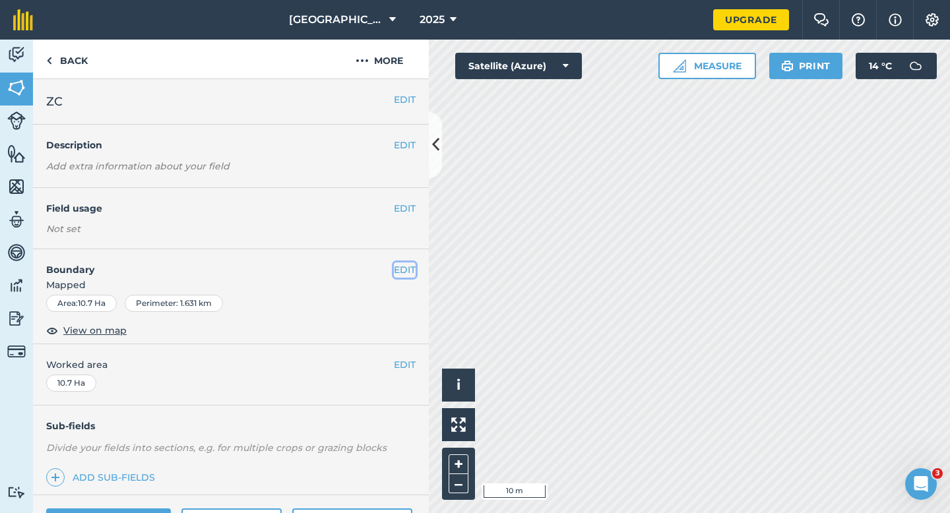
click at [397, 268] on button "EDIT" at bounding box center [405, 269] width 22 height 15
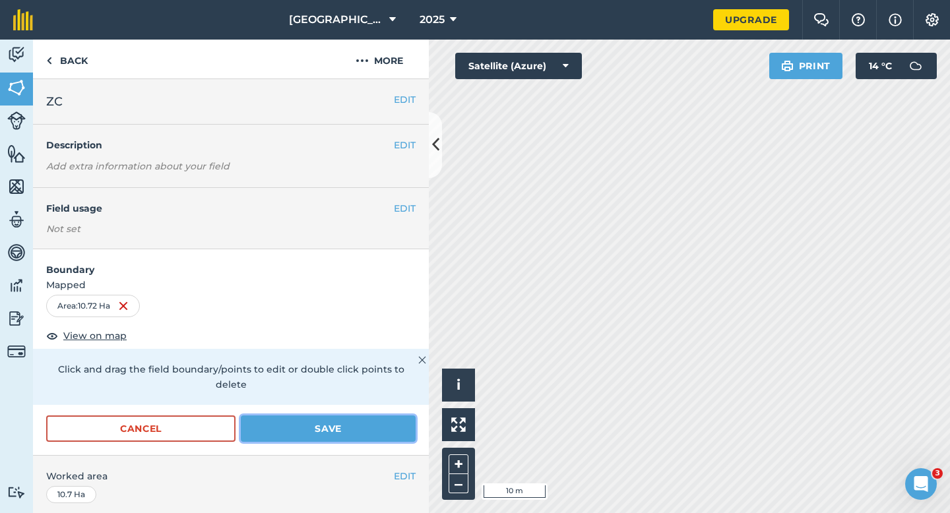
click at [387, 415] on button "Save" at bounding box center [328, 428] width 175 height 26
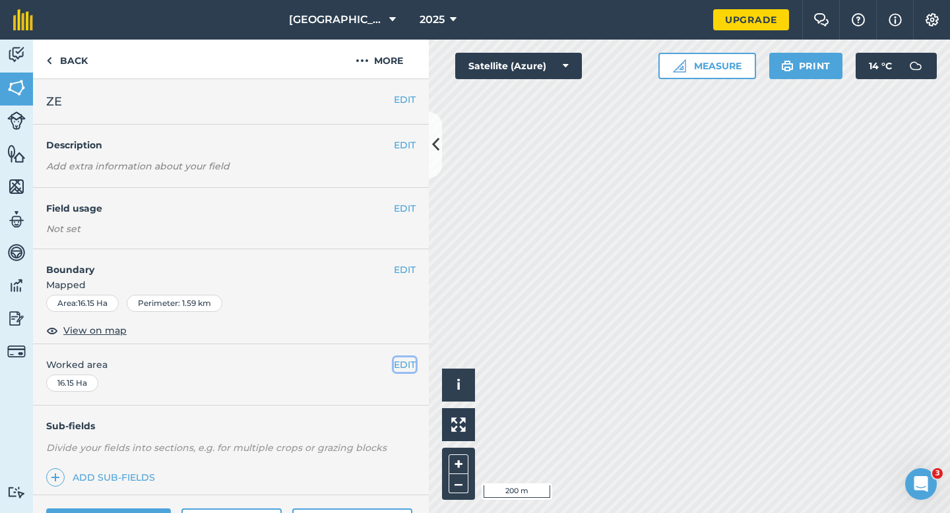
click at [409, 369] on button "EDIT" at bounding box center [405, 364] width 22 height 15
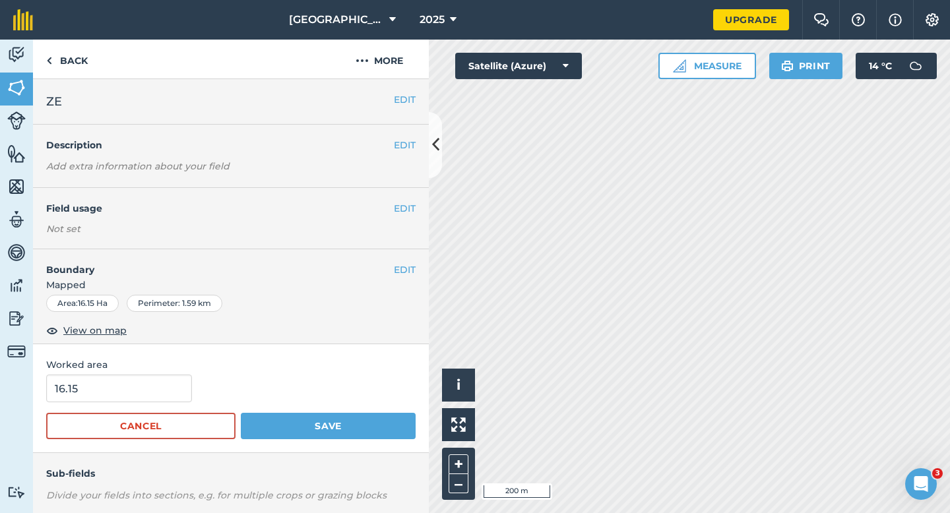
click at [187, 392] on div "16.15" at bounding box center [230, 389] width 369 height 28
click at [185, 390] on input "16.15" at bounding box center [119, 389] width 146 height 28
type input "16"
click at [241, 413] on button "Save" at bounding box center [328, 426] width 175 height 26
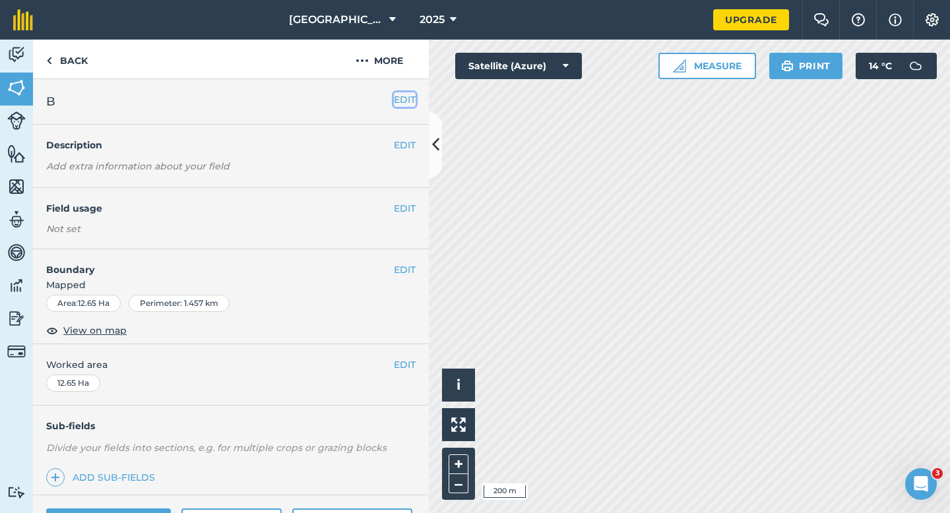
click at [404, 102] on button "EDIT" at bounding box center [405, 99] width 22 height 15
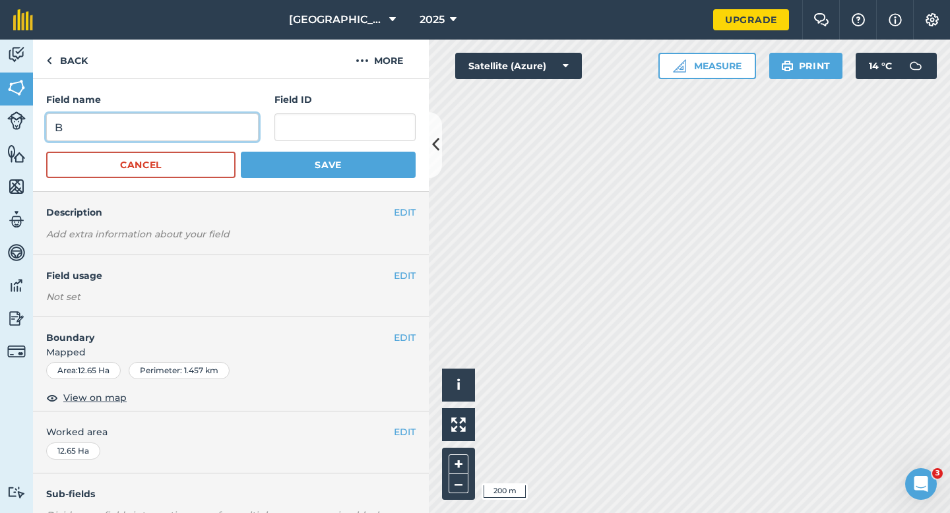
click at [213, 130] on input "B" at bounding box center [152, 127] width 212 height 28
type input "ZD"
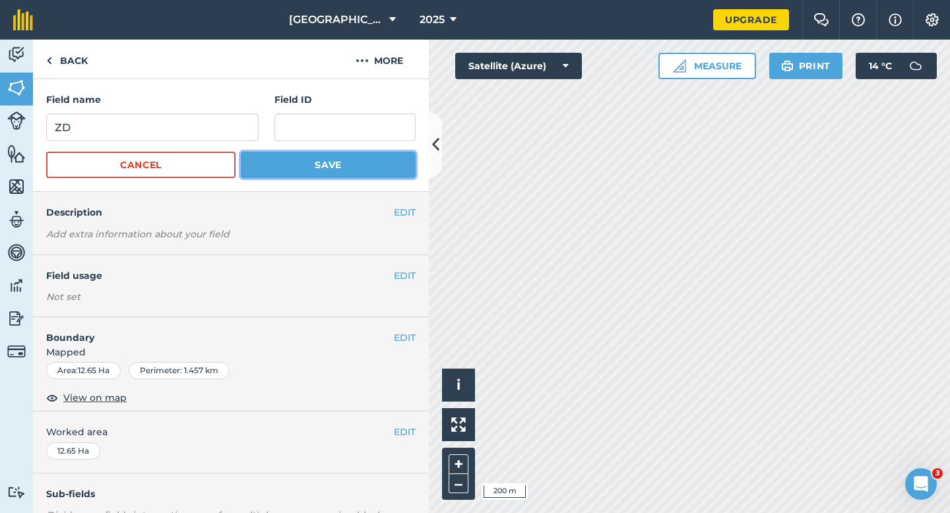
click at [279, 160] on button "Save" at bounding box center [328, 165] width 175 height 26
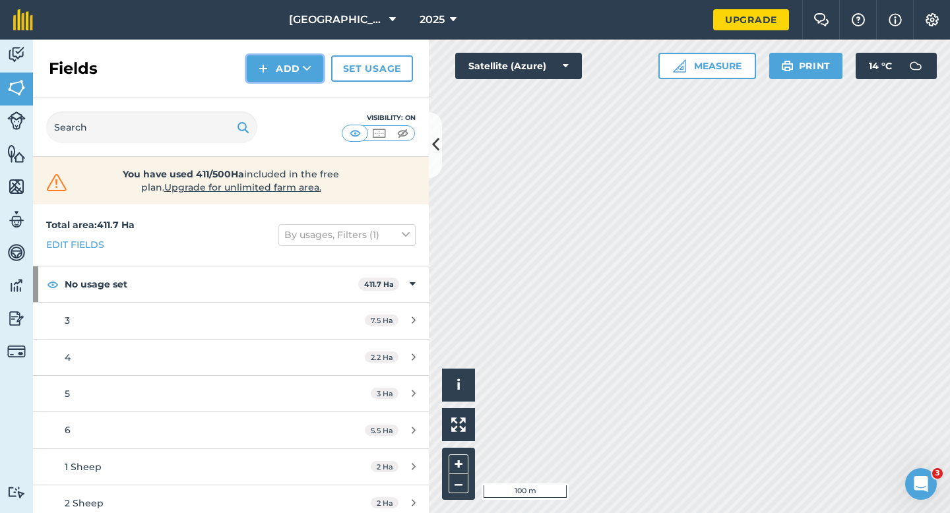
click at [299, 72] on button "Add" at bounding box center [285, 68] width 76 height 26
click at [299, 92] on link "Draw" at bounding box center [285, 98] width 73 height 29
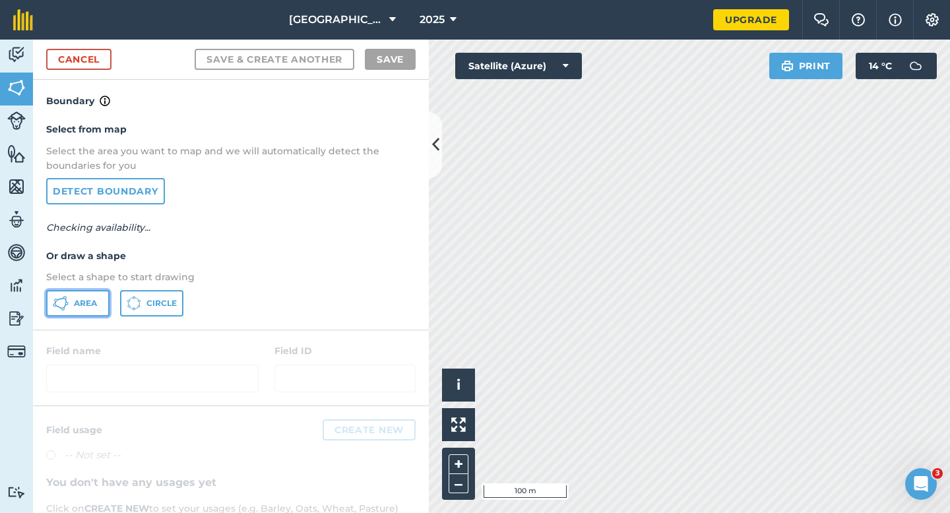
click at [100, 297] on button "Area" at bounding box center [77, 303] width 63 height 26
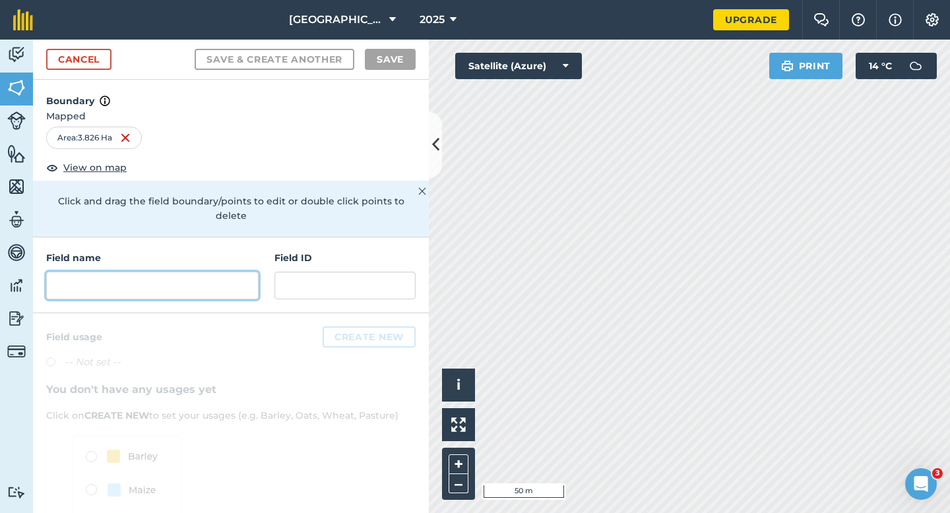
click at [207, 272] on input "text" at bounding box center [152, 286] width 212 height 28
type input "1"
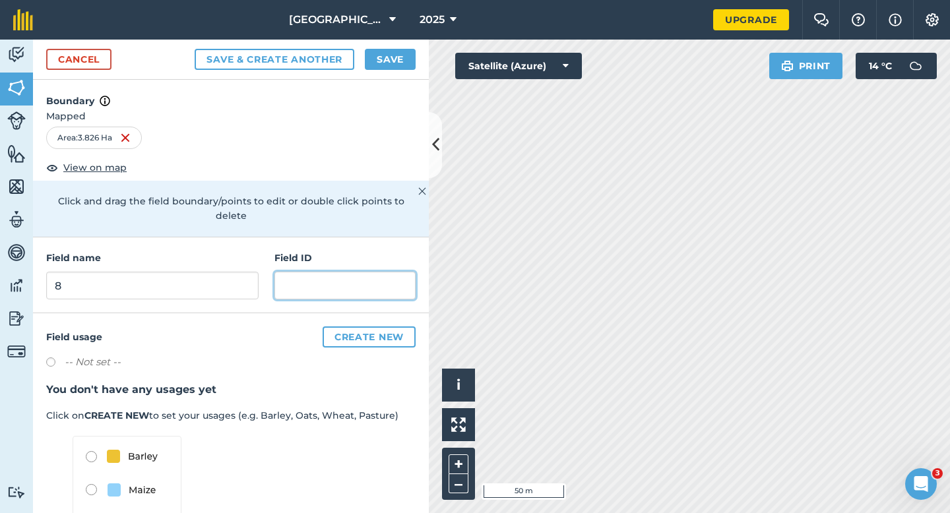
click at [282, 272] on input "text" at bounding box center [344, 286] width 141 height 28
click at [246, 286] on div "Field name 8 Field ID" at bounding box center [231, 275] width 396 height 76
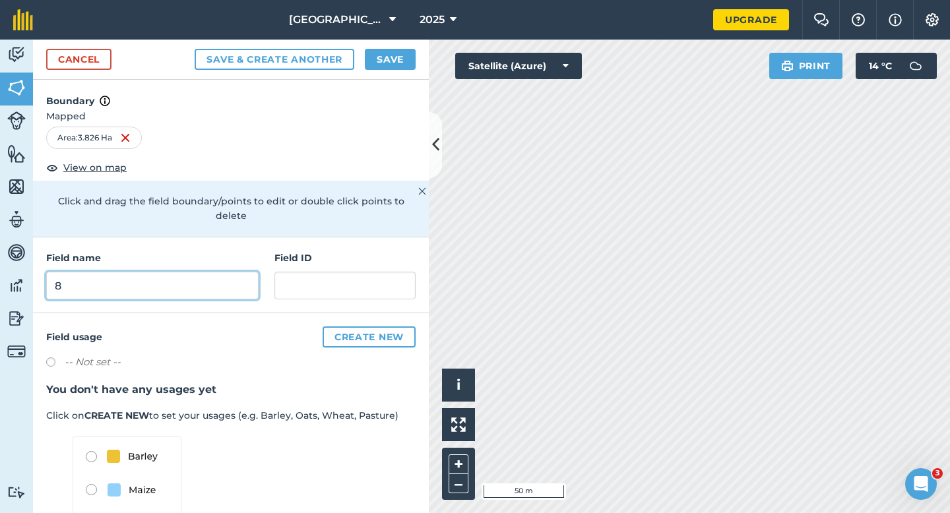
click at [246, 278] on input "8" at bounding box center [152, 286] width 212 height 28
type input "8 Sheep"
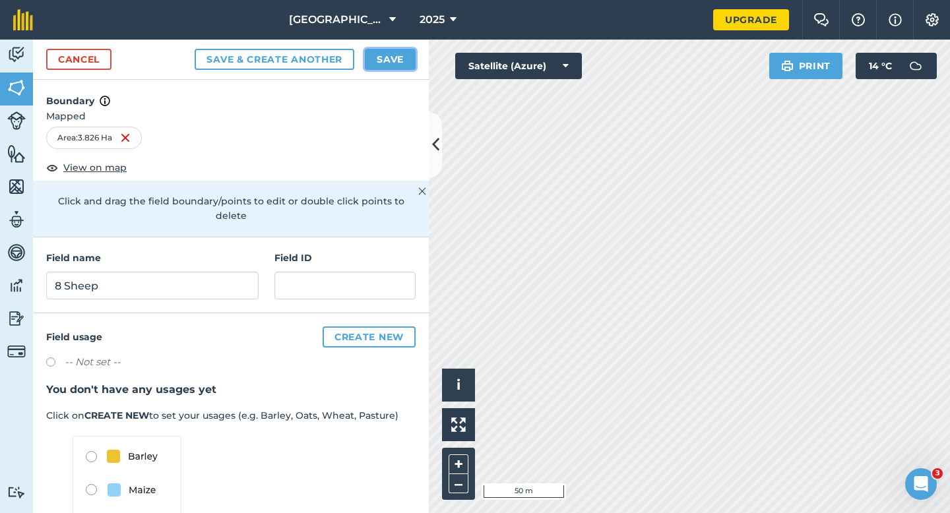
click at [377, 65] on button "Save" at bounding box center [390, 59] width 51 height 21
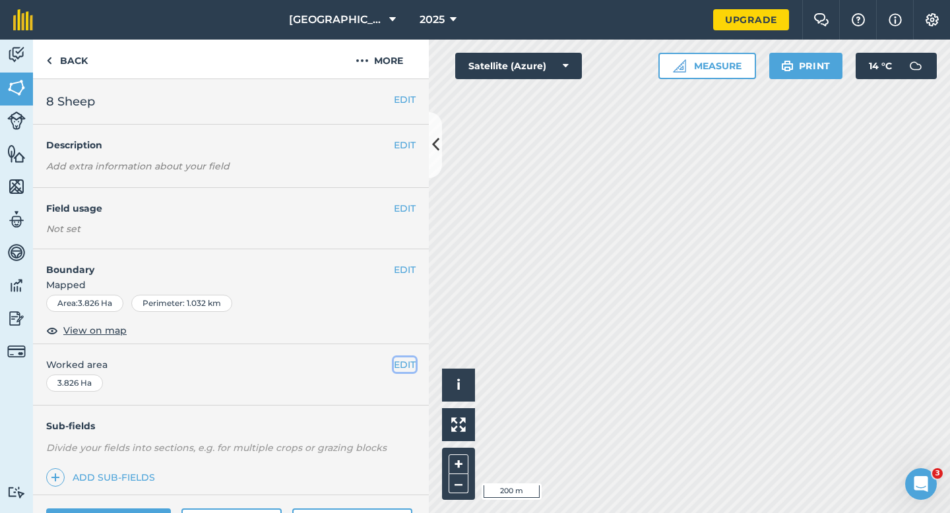
click at [410, 362] on button "EDIT" at bounding box center [405, 364] width 22 height 15
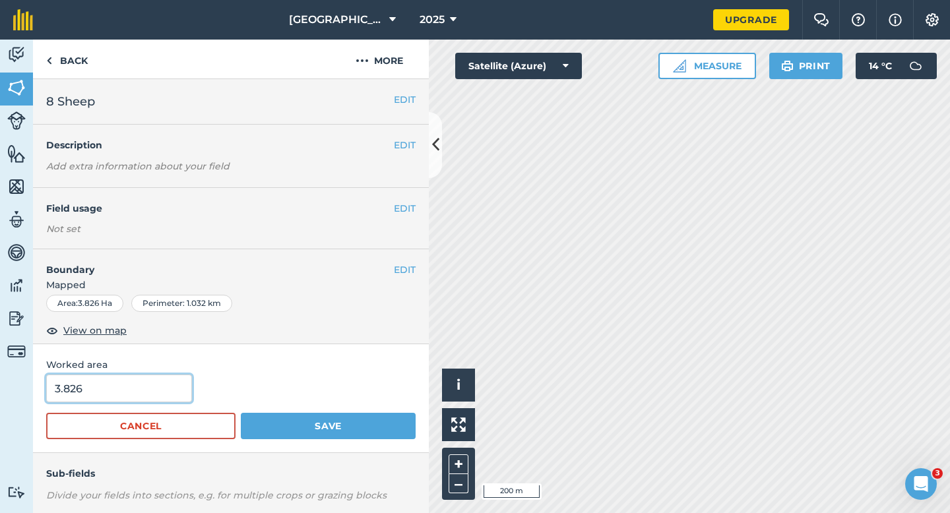
click at [96, 379] on input "3.826" at bounding box center [119, 389] width 146 height 28
type input "4"
click at [241, 413] on button "Save" at bounding box center [328, 426] width 175 height 26
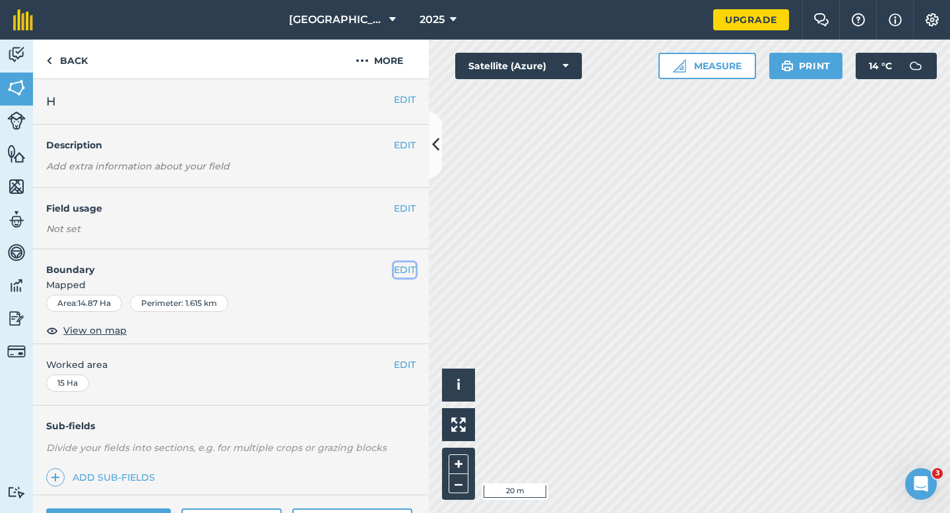
click at [402, 269] on button "EDIT" at bounding box center [405, 269] width 22 height 15
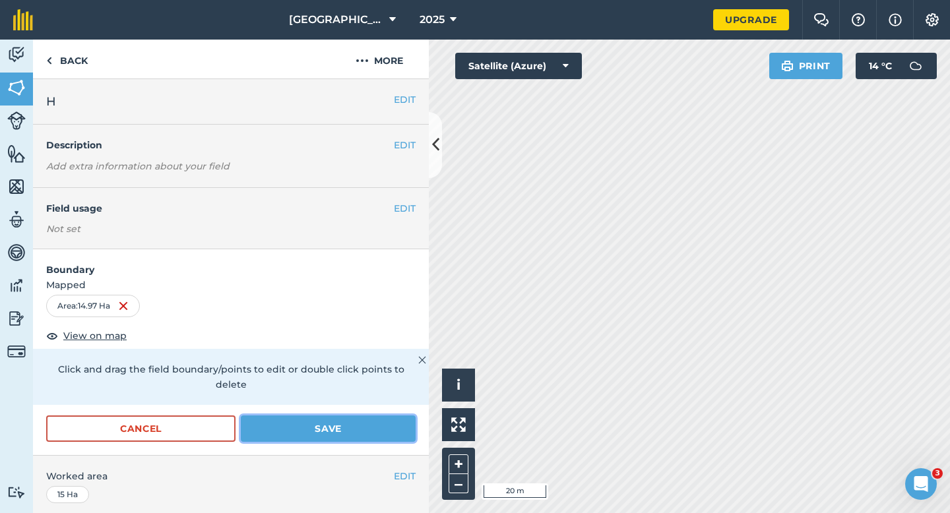
click at [371, 424] on button "Save" at bounding box center [328, 428] width 175 height 26
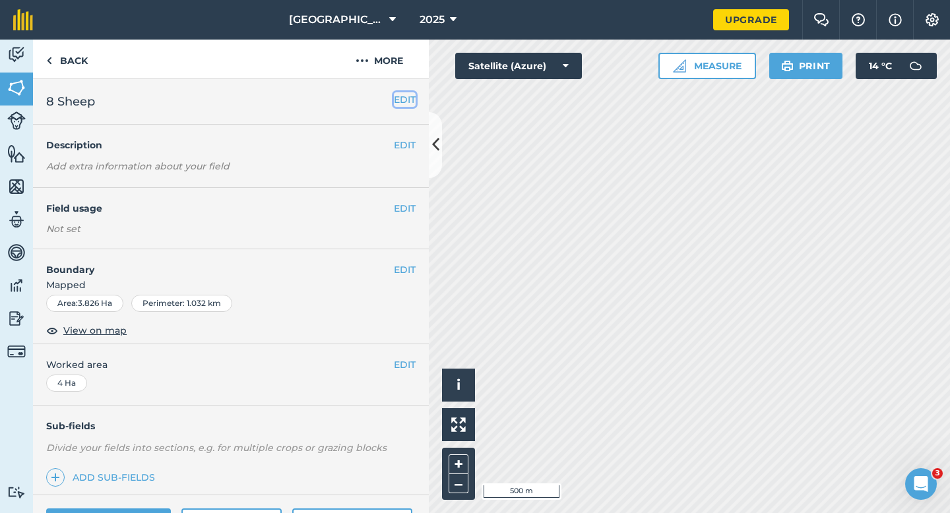
click at [409, 106] on button "EDIT" at bounding box center [405, 99] width 22 height 15
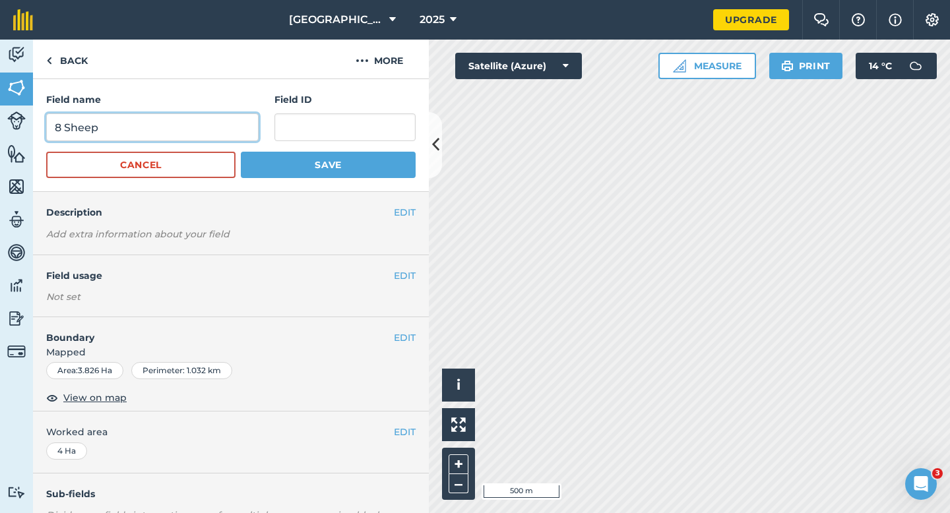
click at [198, 129] on input "8 Sheep" at bounding box center [152, 127] width 212 height 28
type input "7 Sheep"
click at [241, 152] on button "Save" at bounding box center [328, 165] width 175 height 26
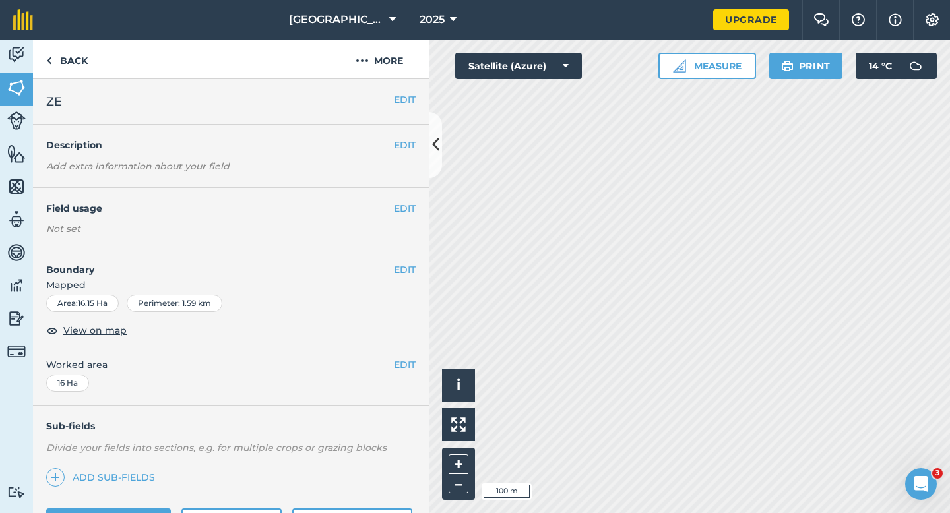
click at [418, 269] on div "EDIT Boundary Mapped Area : 16.15 Ha Perimeter : 1.59 km View on map" at bounding box center [231, 296] width 396 height 95
click at [412, 269] on button "EDIT" at bounding box center [405, 269] width 22 height 15
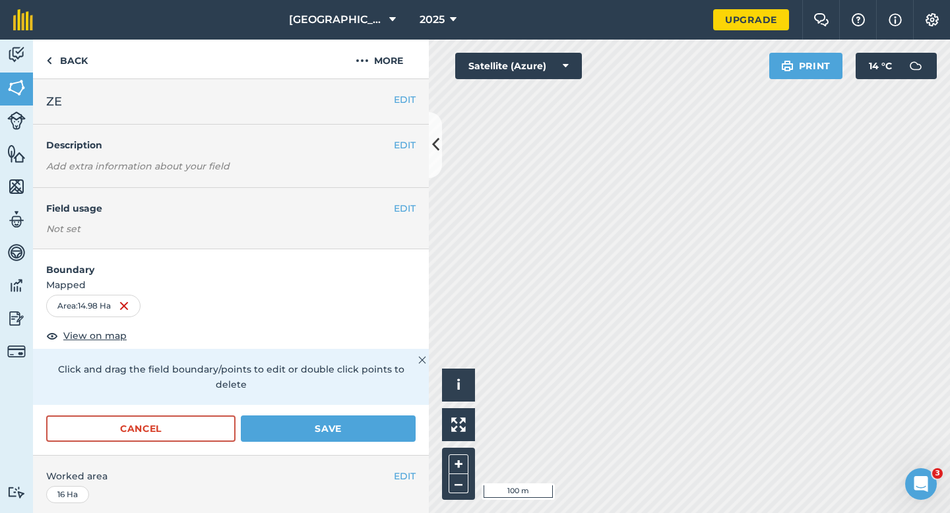
click at [389, 396] on form "Boundary Mapped Area : 14.98 Ha View on map Click and drag the field boundary/p…" at bounding box center [231, 352] width 396 height 206
click at [389, 415] on button "Save" at bounding box center [328, 428] width 175 height 26
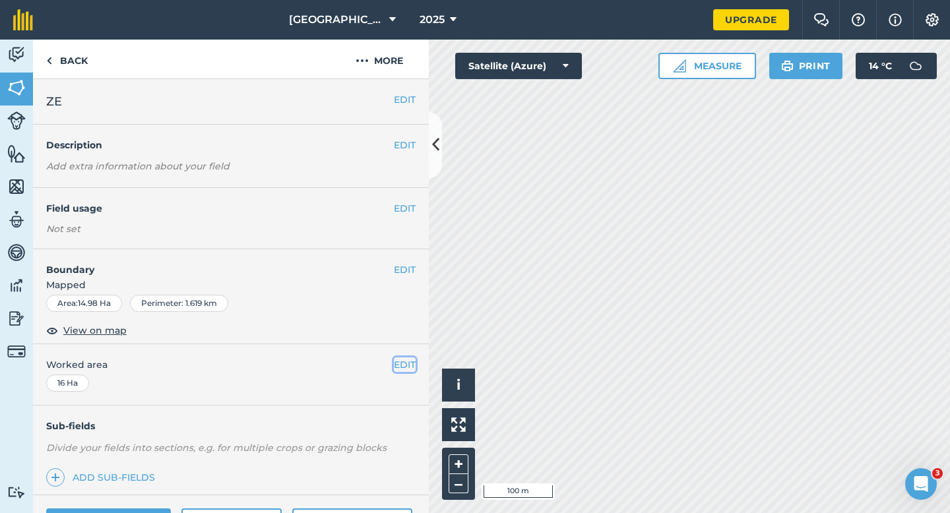
click at [406, 363] on button "EDIT" at bounding box center [405, 364] width 22 height 15
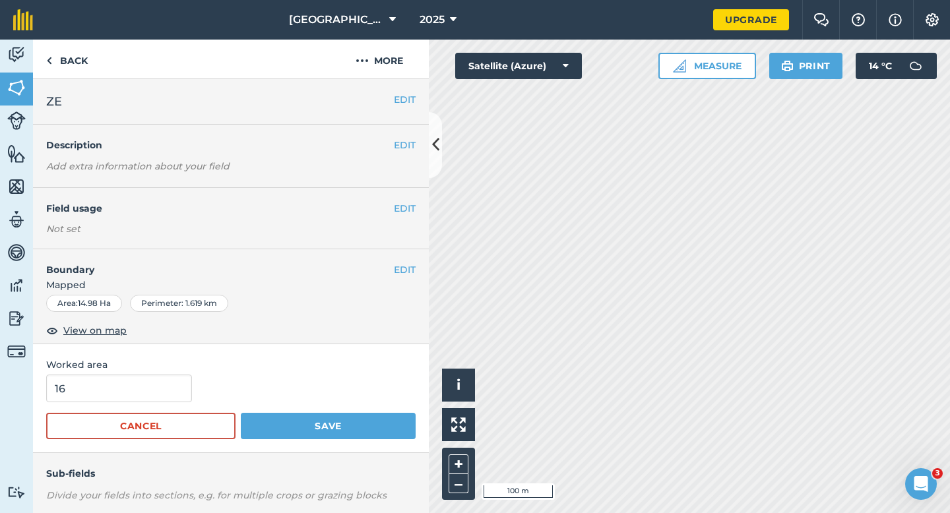
click at [132, 404] on form "16 Cancel Save" at bounding box center [230, 407] width 369 height 65
click at [132, 392] on input "16" at bounding box center [119, 389] width 146 height 28
type input "15"
click at [241, 413] on button "Save" at bounding box center [328, 426] width 175 height 26
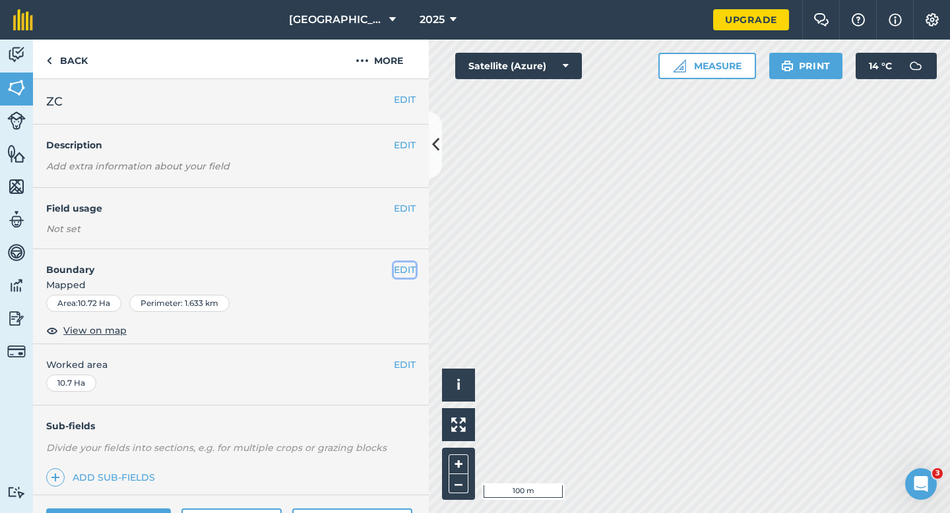
click at [400, 267] on button "EDIT" at bounding box center [405, 269] width 22 height 15
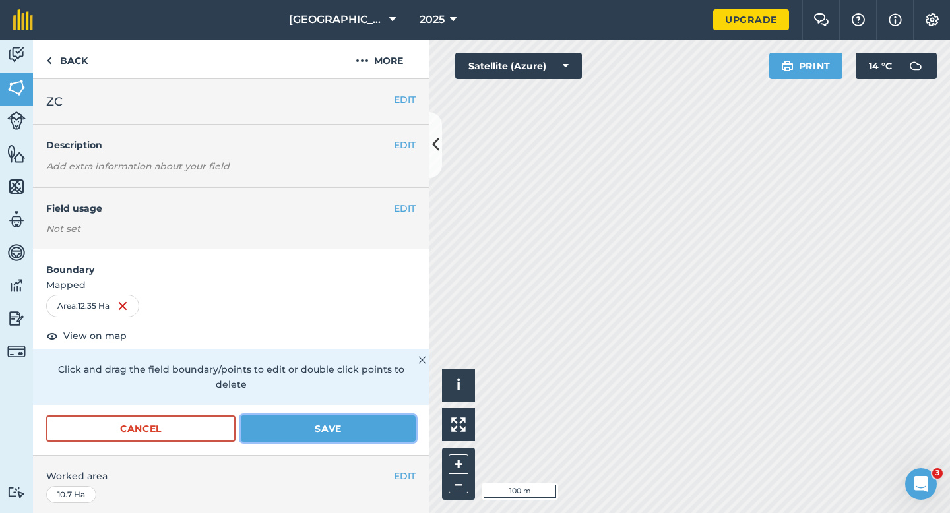
click at [394, 418] on button "Save" at bounding box center [328, 428] width 175 height 26
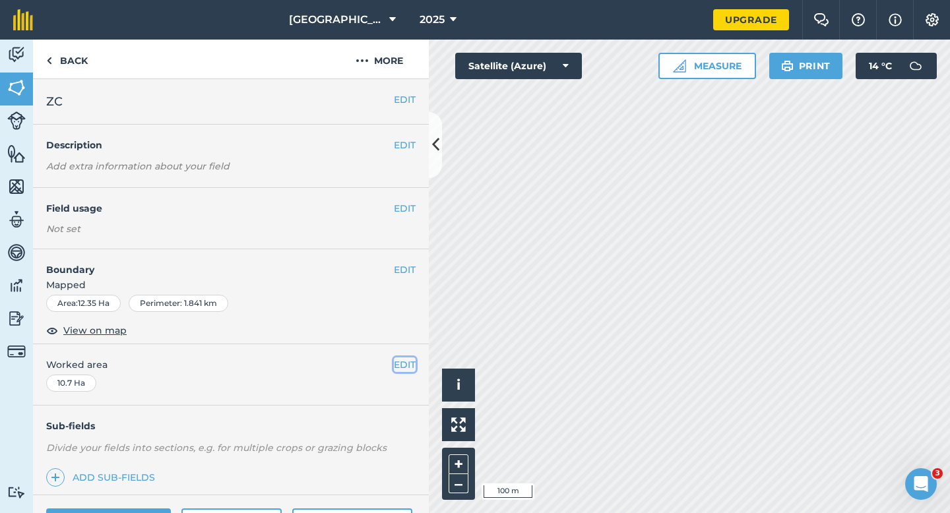
click at [395, 365] on button "EDIT" at bounding box center [405, 364] width 22 height 15
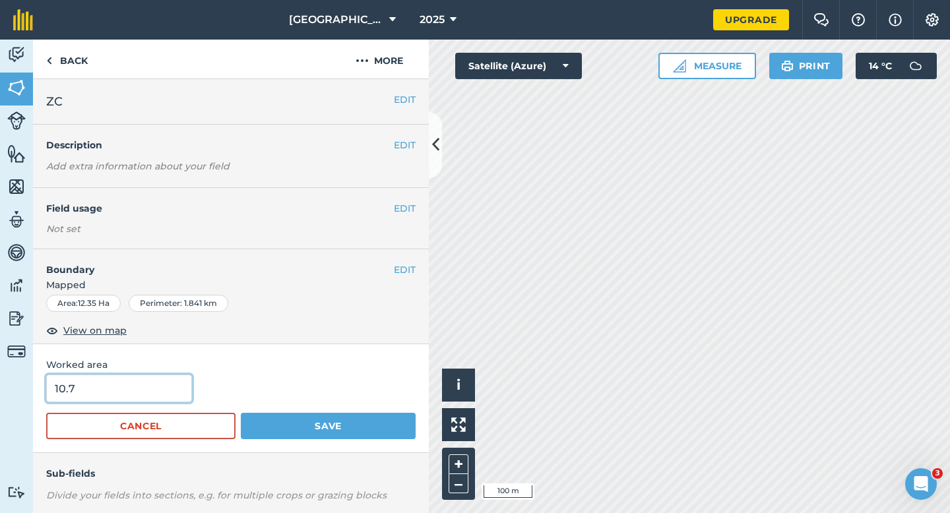
click at [173, 389] on input "10.7" at bounding box center [119, 389] width 146 height 28
type input "12.4"
click at [241, 413] on button "Save" at bounding box center [328, 426] width 175 height 26
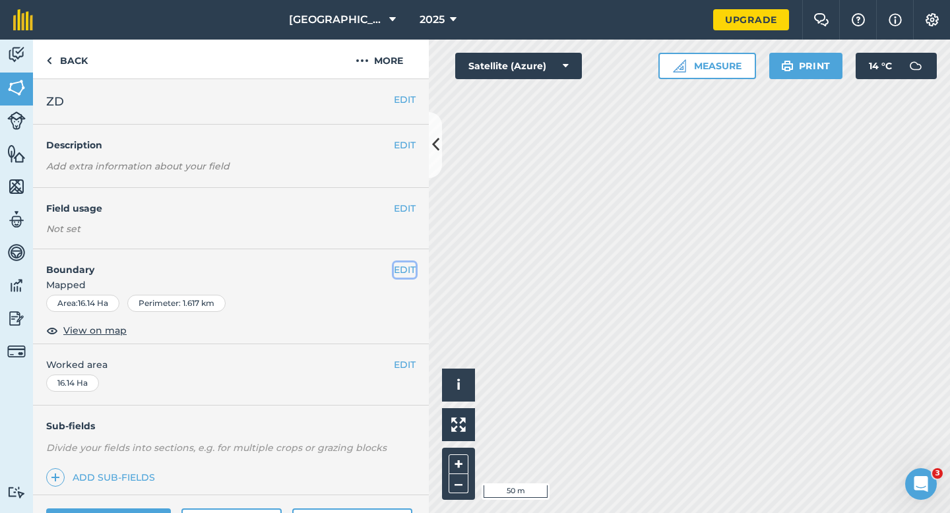
click at [411, 272] on button "EDIT" at bounding box center [405, 269] width 22 height 15
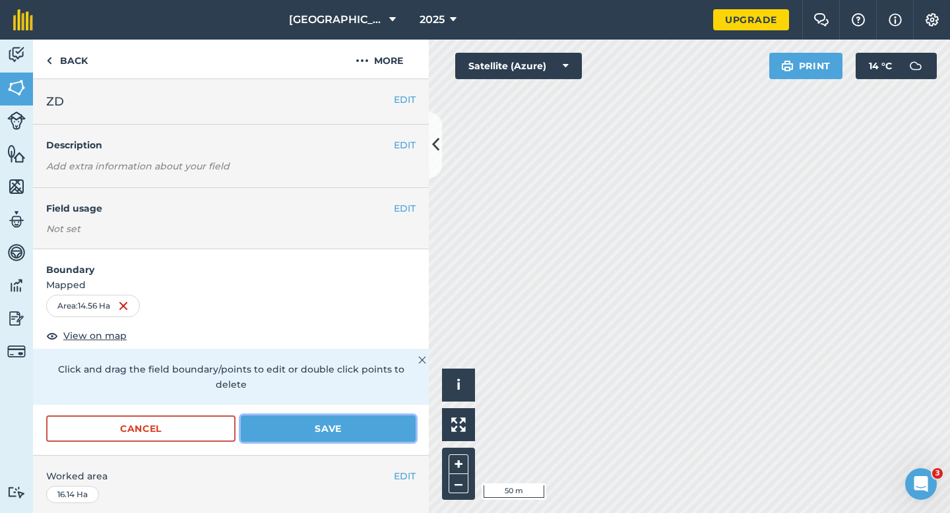
click at [390, 419] on button "Save" at bounding box center [328, 428] width 175 height 26
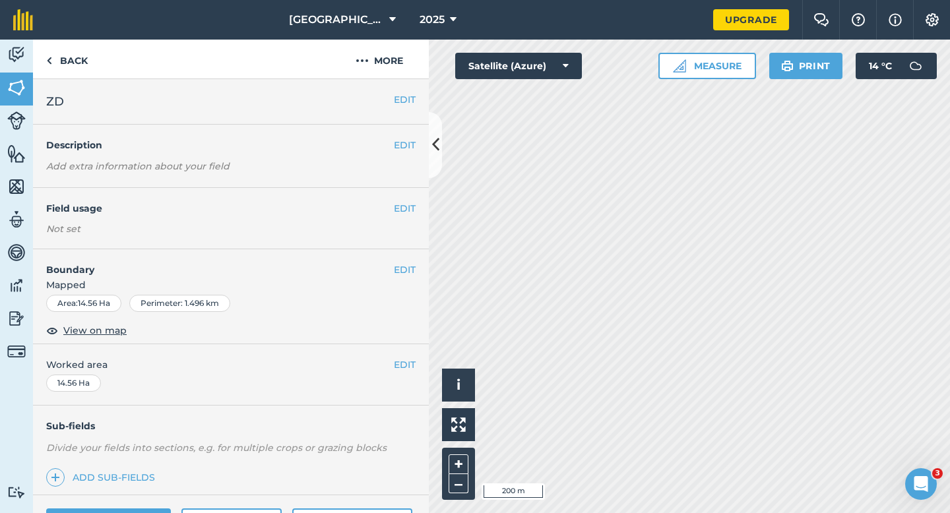
click at [401, 374] on div "EDIT Worked area 14.56 Ha" at bounding box center [231, 374] width 396 height 61
click at [400, 372] on div "EDIT Worked area 14.56 Ha" at bounding box center [231, 374] width 396 height 61
click at [410, 373] on div "EDIT Worked area 14.56 Ha" at bounding box center [231, 374] width 396 height 61
click at [404, 370] on button "EDIT" at bounding box center [405, 364] width 22 height 15
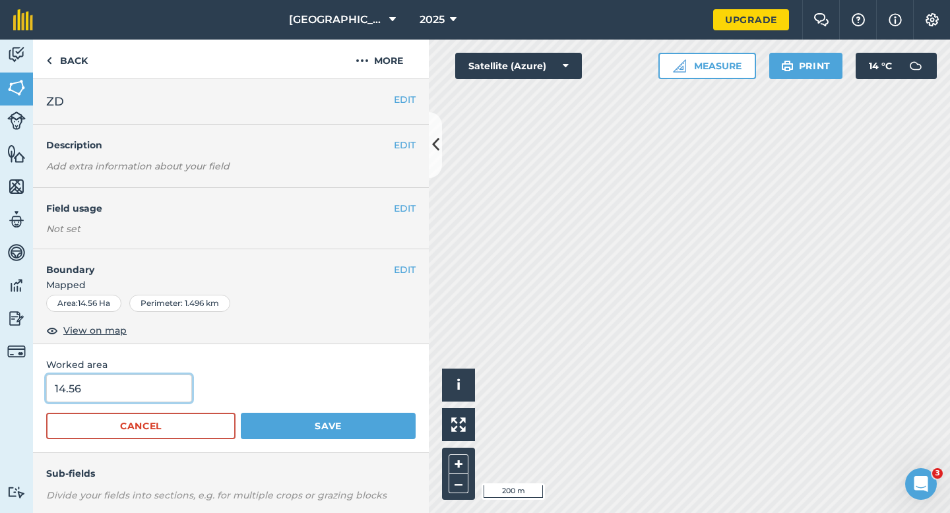
click at [150, 383] on input "14.56" at bounding box center [119, 389] width 146 height 28
type input "15"
click at [241, 413] on button "Save" at bounding box center [328, 426] width 175 height 26
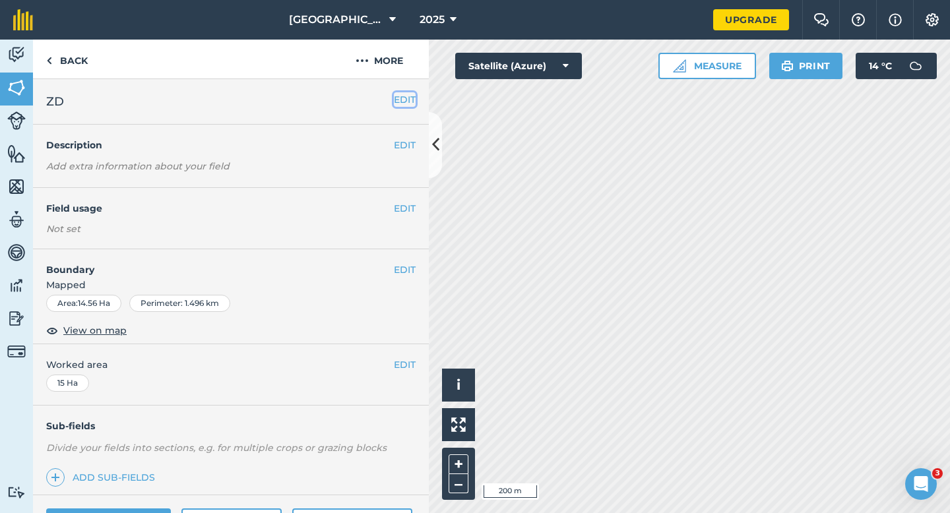
click at [403, 98] on button "EDIT" at bounding box center [405, 99] width 22 height 15
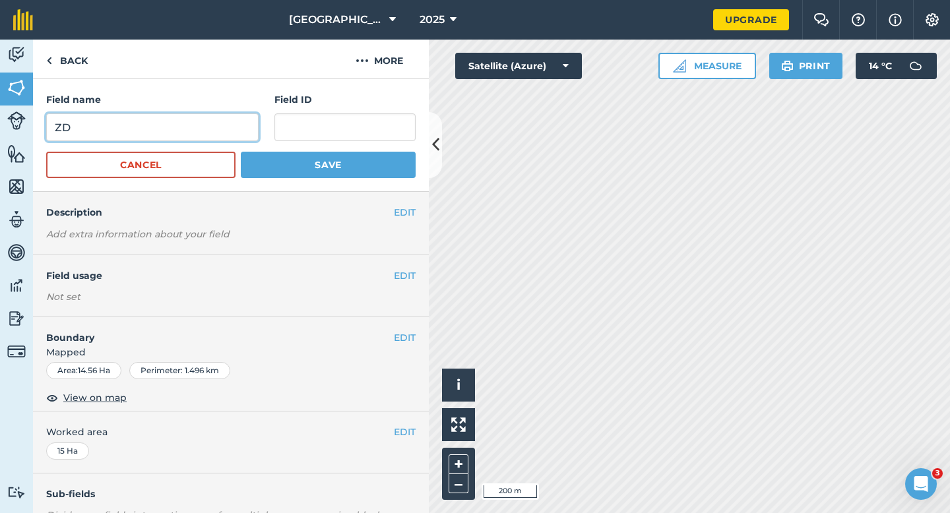
click at [248, 127] on input "ZD" at bounding box center [152, 127] width 212 height 28
type input "Ze"
click at [241, 152] on button "Save" at bounding box center [328, 165] width 175 height 26
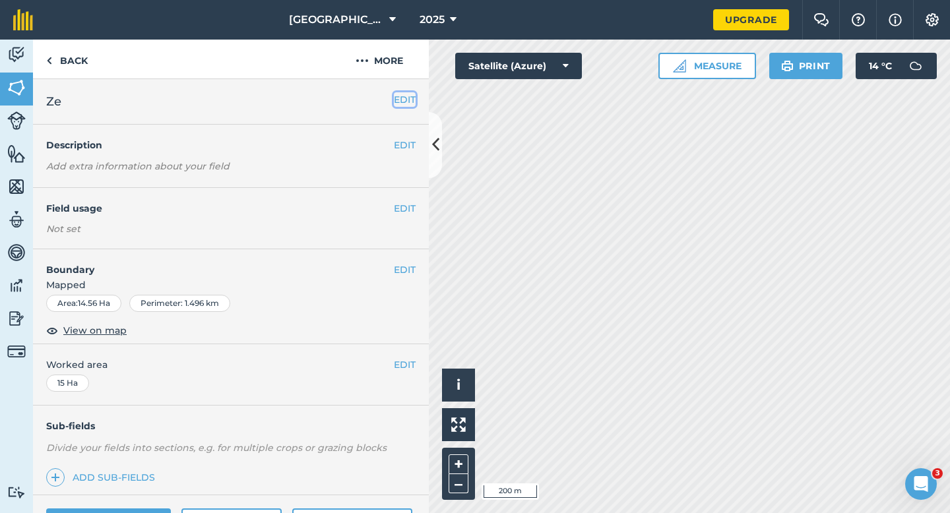
click at [404, 98] on button "EDIT" at bounding box center [405, 99] width 22 height 15
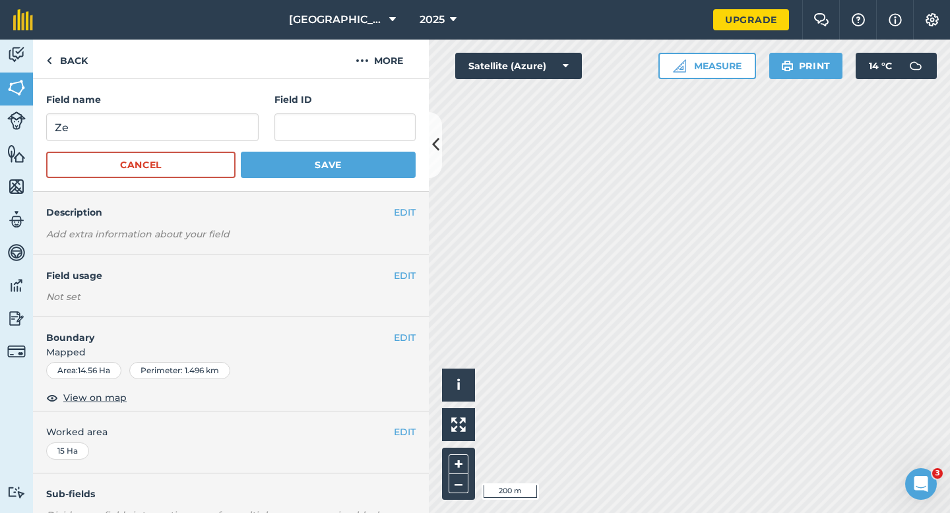
click at [263, 119] on div "Field name Ze Field ID" at bounding box center [230, 116] width 369 height 49
click at [240, 123] on input "Ze" at bounding box center [152, 127] width 212 height 28
type input "ZE"
click at [241, 152] on button "Save" at bounding box center [328, 165] width 175 height 26
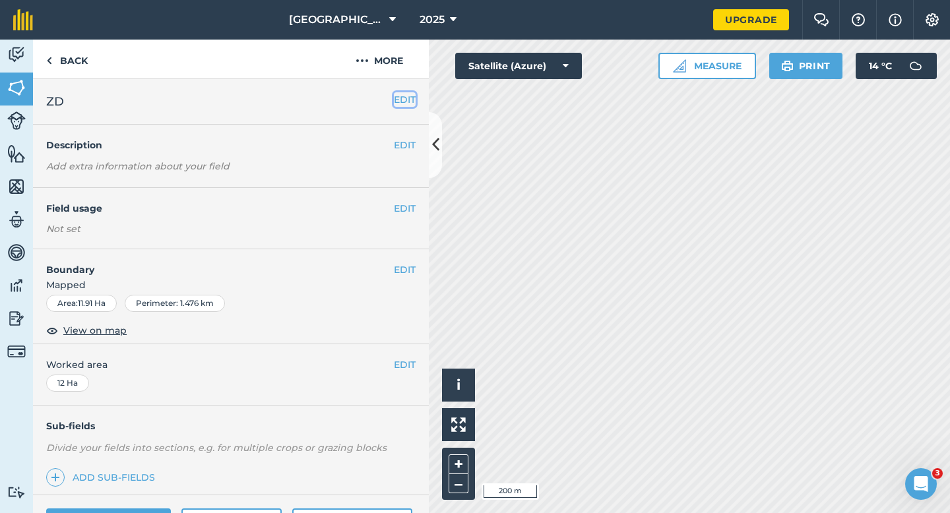
click at [410, 101] on button "EDIT" at bounding box center [405, 99] width 22 height 15
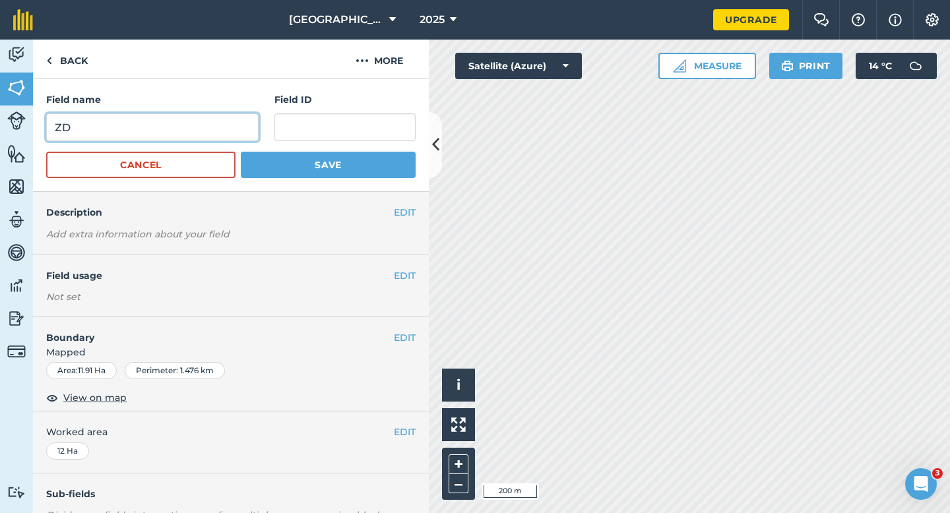
click at [243, 130] on input "ZD" at bounding box center [152, 127] width 212 height 28
type input "ZF"
click at [241, 152] on button "Save" at bounding box center [328, 165] width 175 height 26
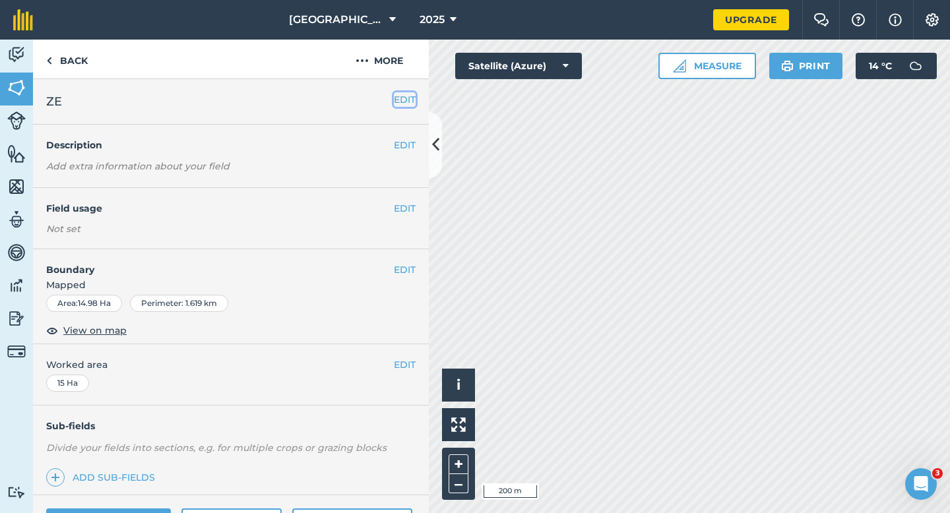
click at [404, 97] on button "EDIT" at bounding box center [405, 99] width 22 height 15
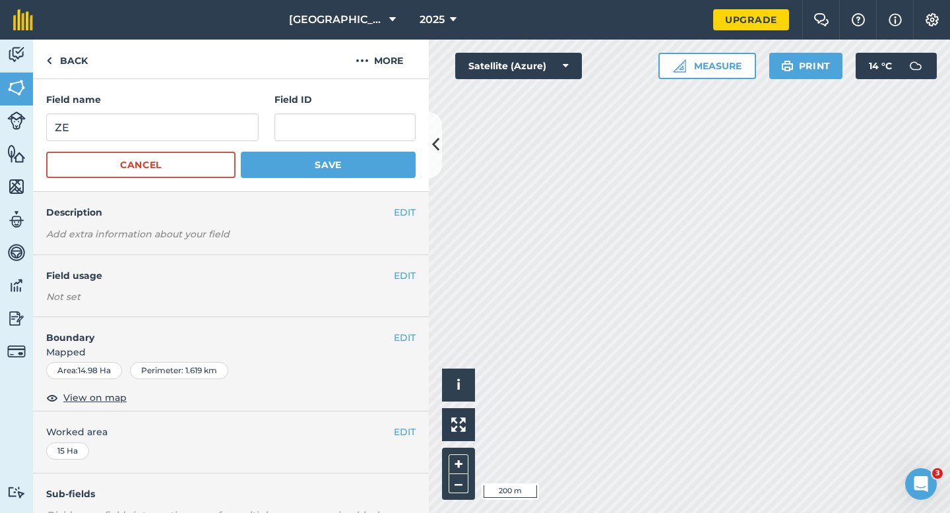
click at [266, 119] on div "Field name ZE Field ID" at bounding box center [230, 116] width 369 height 49
click at [257, 123] on input "ZE" at bounding box center [152, 127] width 212 height 28
type input "ZG"
click at [241, 152] on button "Save" at bounding box center [328, 165] width 175 height 26
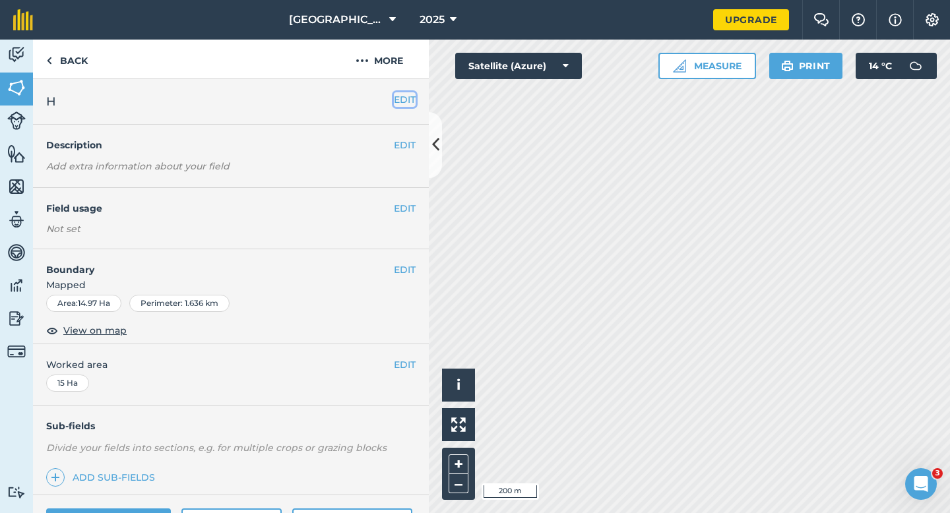
click at [404, 93] on button "EDIT" at bounding box center [405, 99] width 22 height 15
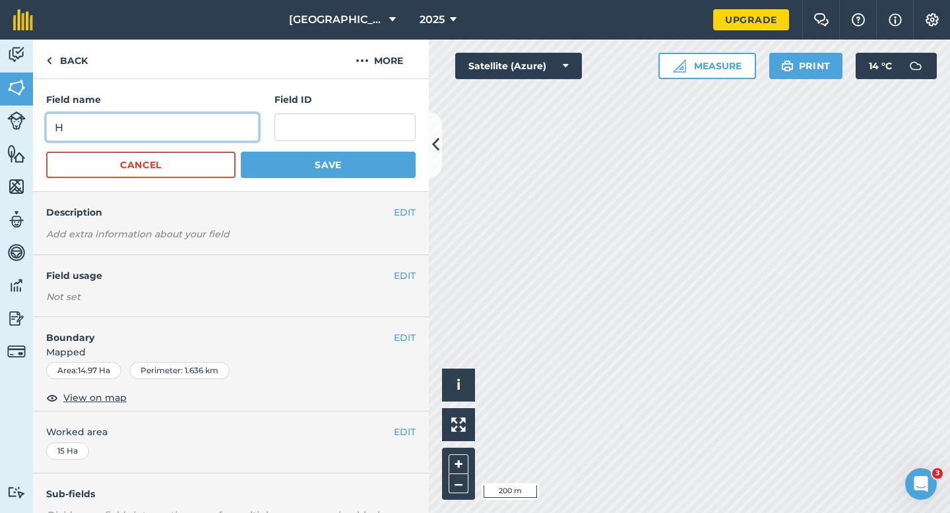
click at [243, 127] on input "H" at bounding box center [152, 127] width 212 height 28
type input "ZH"
click at [241, 152] on button "Save" at bounding box center [328, 165] width 175 height 26
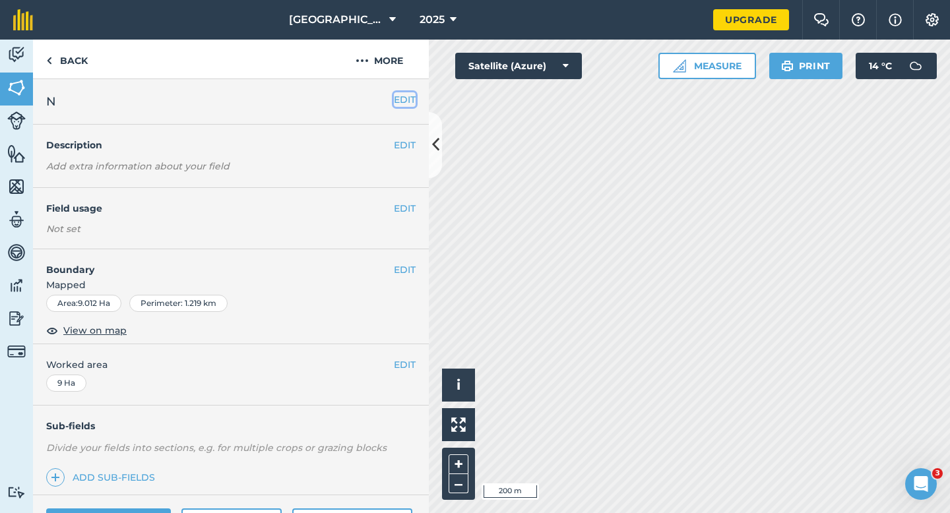
click at [402, 100] on button "EDIT" at bounding box center [405, 99] width 22 height 15
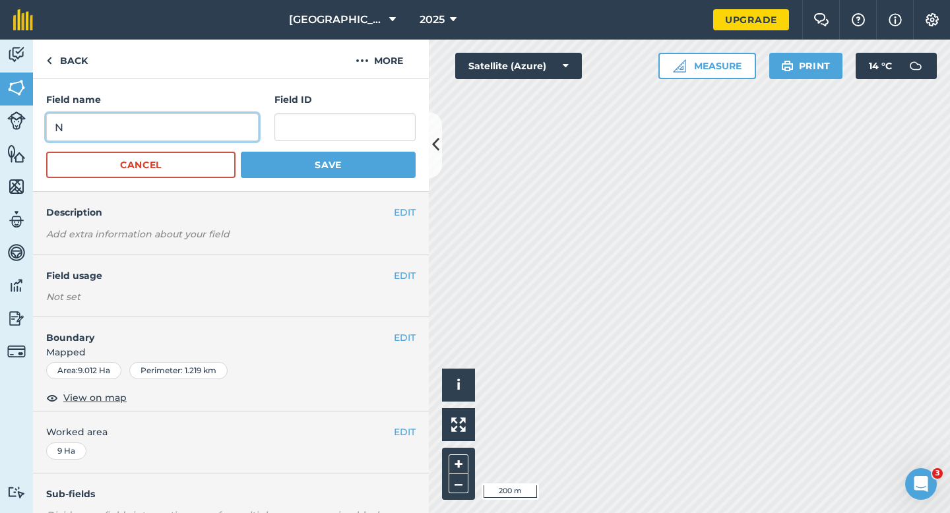
click at [250, 123] on input "N" at bounding box center [152, 127] width 212 height 28
type input "ZI"
click at [241, 152] on button "Save" at bounding box center [328, 165] width 175 height 26
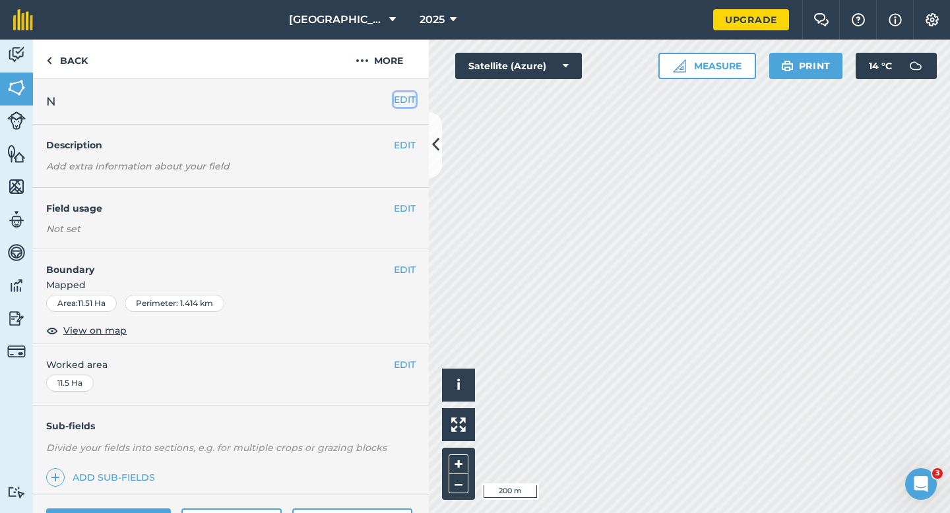
click at [401, 98] on button "EDIT" at bounding box center [405, 99] width 22 height 15
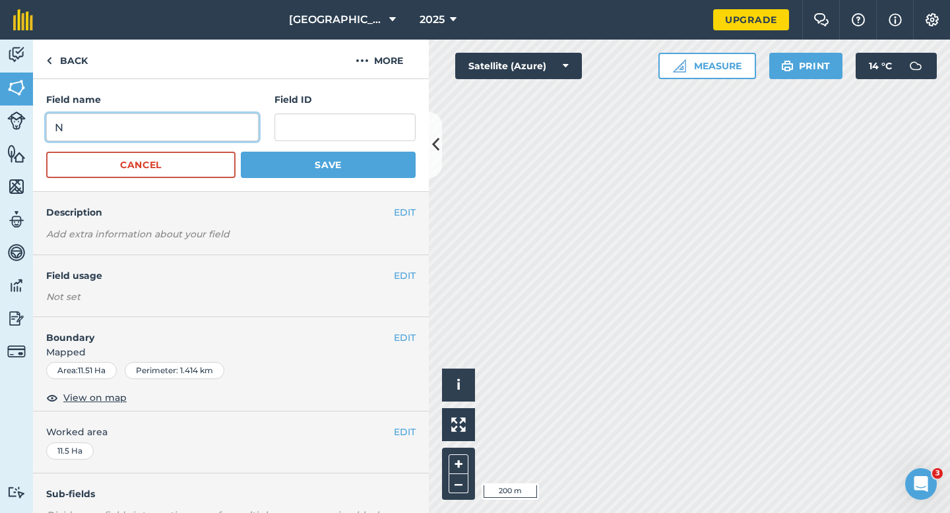
click at [219, 127] on input "N" at bounding box center [152, 127] width 212 height 28
type input "J"
click at [241, 152] on button "Save" at bounding box center [328, 165] width 175 height 26
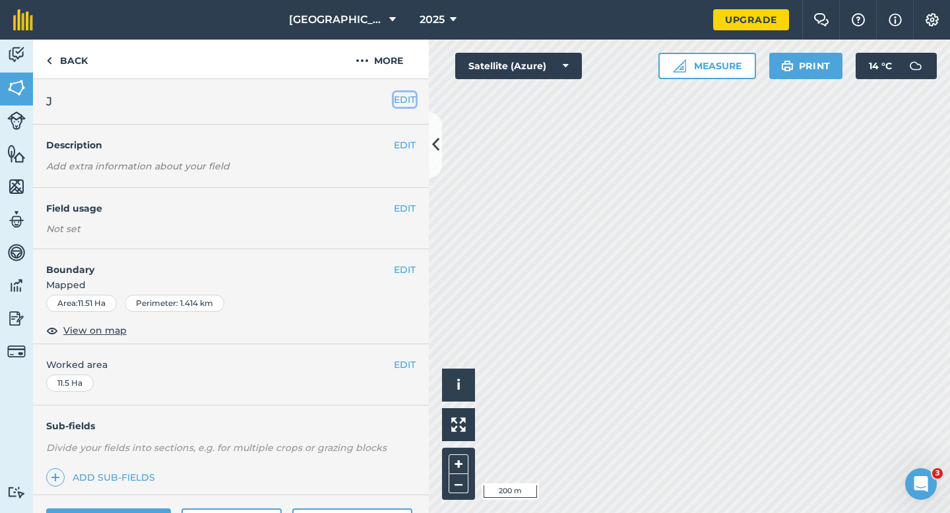
click at [401, 99] on button "EDIT" at bounding box center [405, 99] width 22 height 15
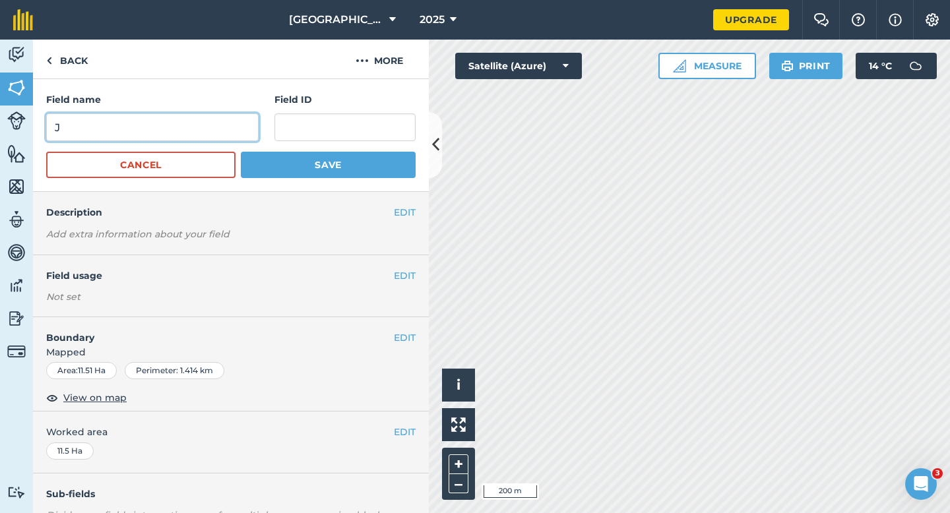
click at [220, 133] on input "J" at bounding box center [152, 127] width 212 height 28
type input "ZJ"
click at [241, 152] on button "Save" at bounding box center [328, 165] width 175 height 26
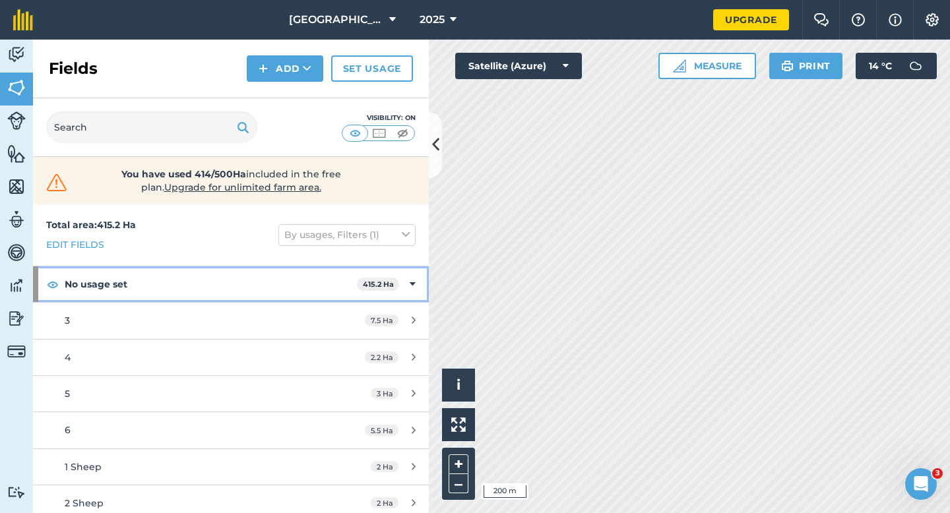
click at [415, 276] on div "No usage set 415.2 Ha" at bounding box center [231, 284] width 396 height 36
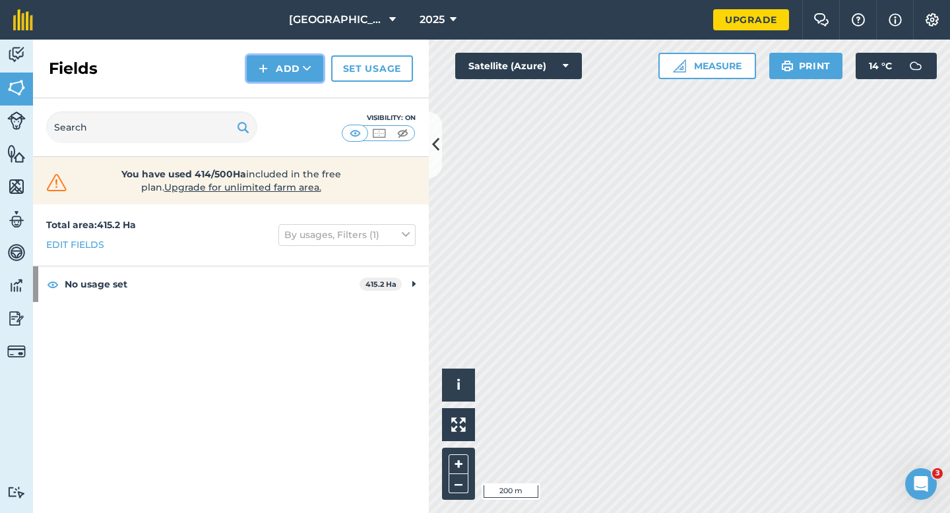
click at [266, 69] on img at bounding box center [262, 69] width 9 height 16
click at [272, 98] on link "Draw" at bounding box center [285, 98] width 73 height 29
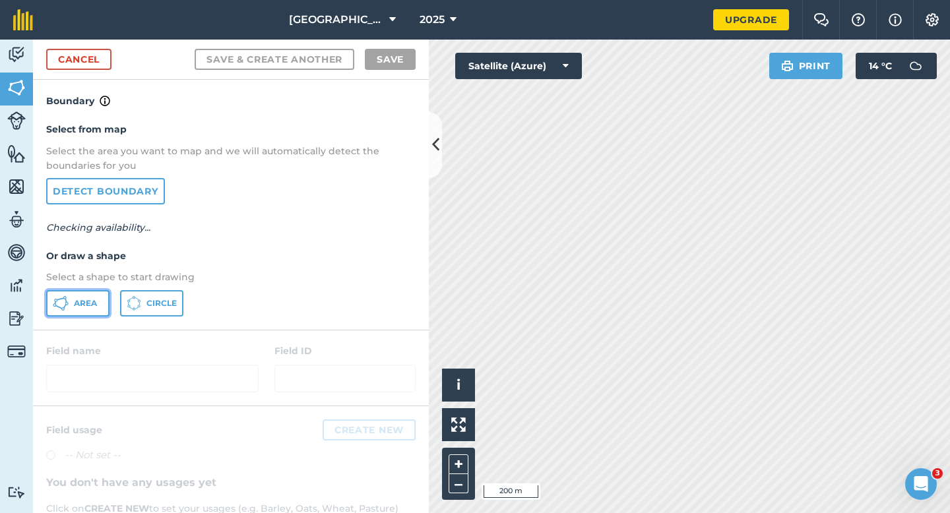
click at [106, 297] on button "Area" at bounding box center [77, 303] width 63 height 26
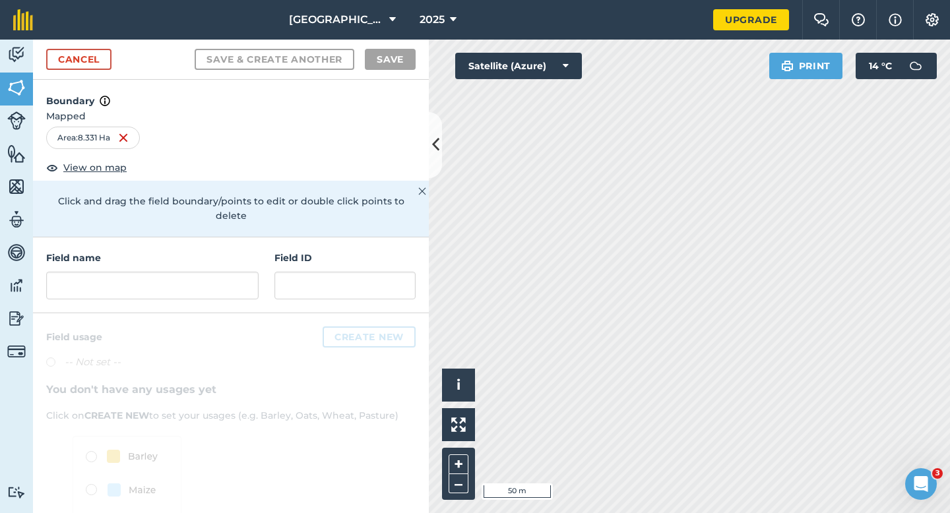
click at [221, 254] on div "Field name" at bounding box center [152, 275] width 212 height 49
click at [221, 272] on input "text" at bounding box center [152, 286] width 212 height 28
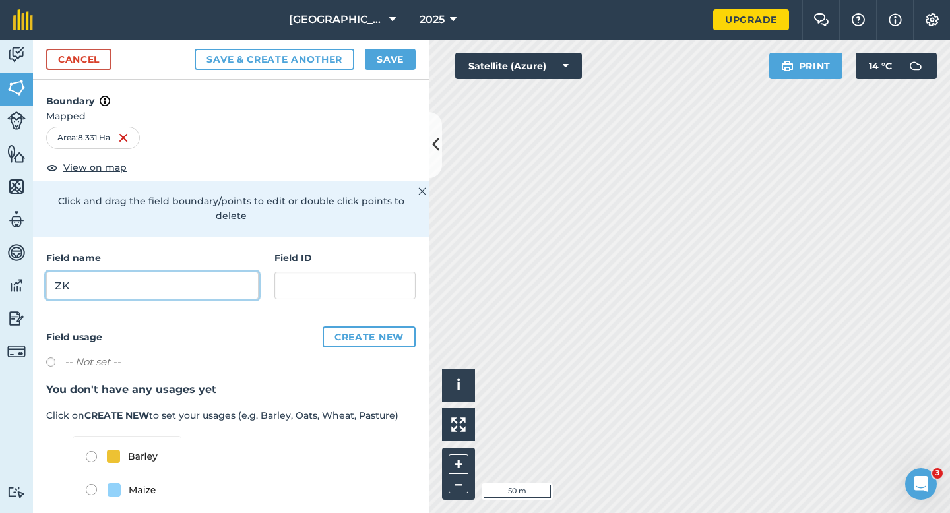
type input "ZK"
click at [411, 62] on button "Save" at bounding box center [390, 59] width 51 height 21
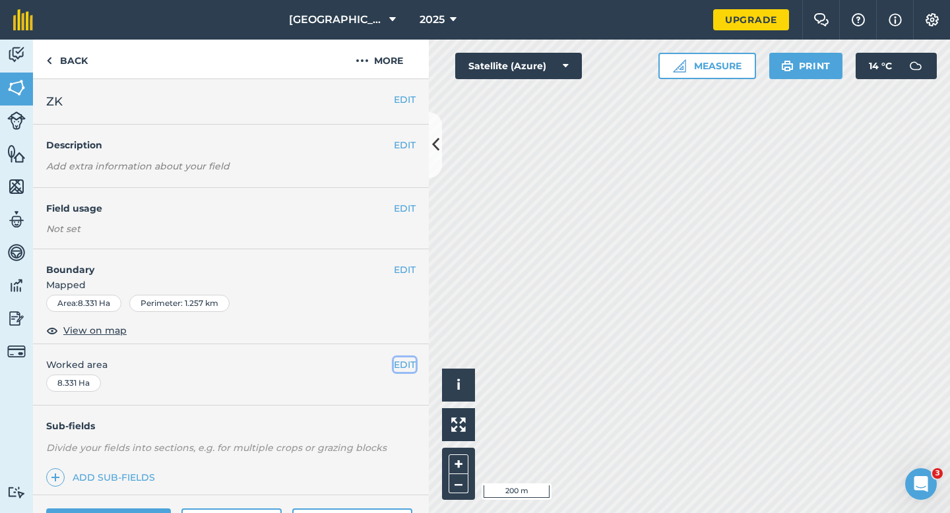
click at [400, 368] on button "EDIT" at bounding box center [405, 364] width 22 height 15
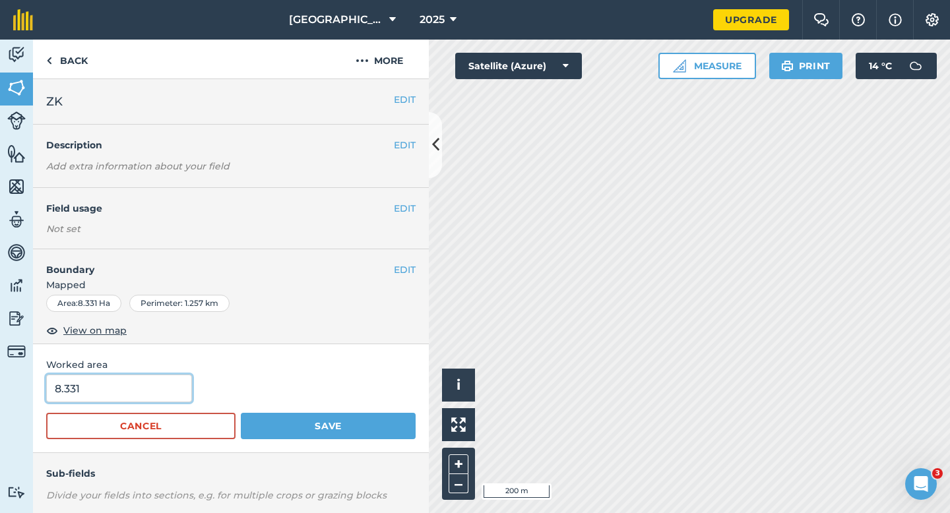
click at [131, 398] on input "8.331" at bounding box center [119, 389] width 146 height 28
type input "8.3"
click at [241, 413] on button "Save" at bounding box center [328, 426] width 175 height 26
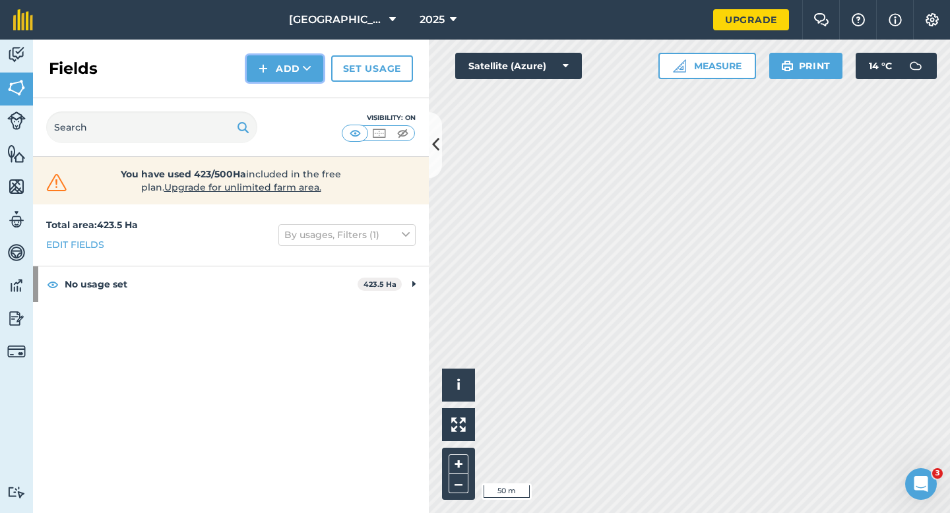
click at [273, 72] on button "Add" at bounding box center [285, 68] width 76 height 26
click at [273, 89] on link "Draw" at bounding box center [285, 98] width 73 height 29
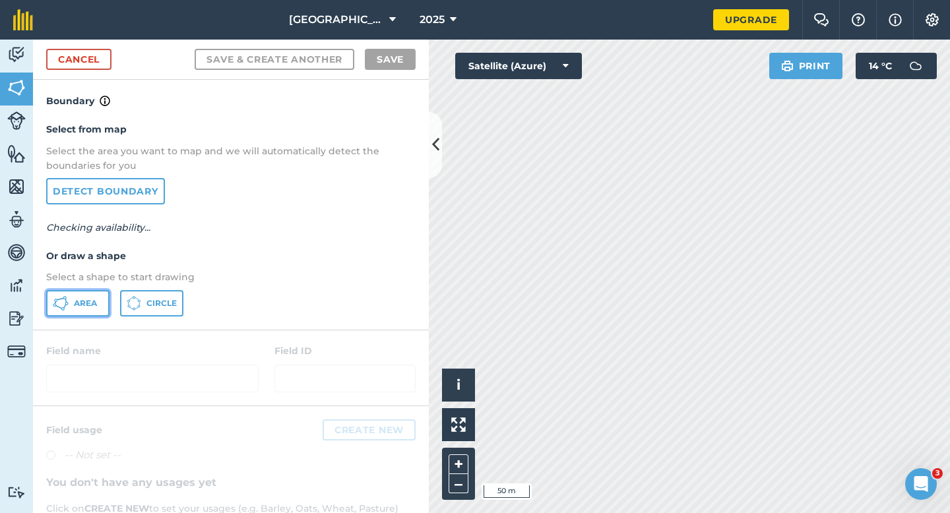
click at [65, 309] on icon at bounding box center [61, 303] width 16 height 16
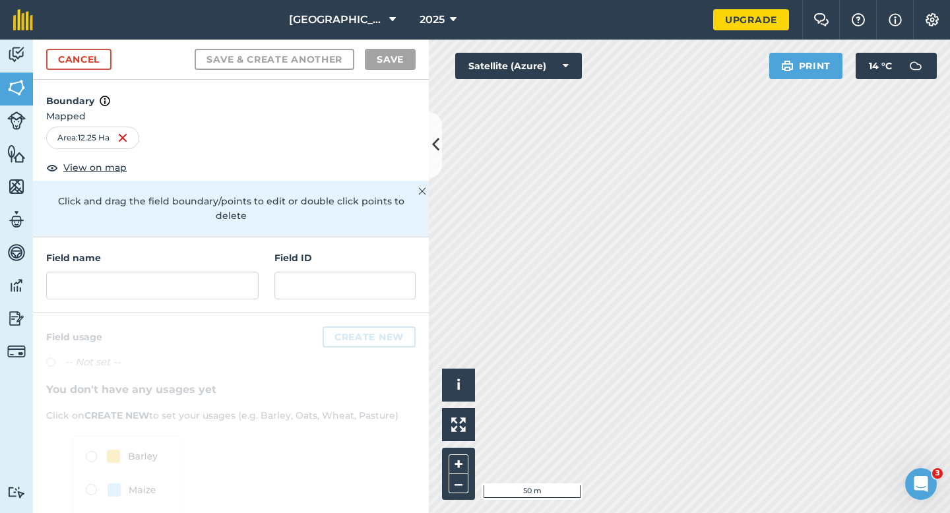
click at [203, 251] on h4 "Field name" at bounding box center [152, 258] width 212 height 15
click at [203, 272] on input "text" at bounding box center [152, 286] width 212 height 28
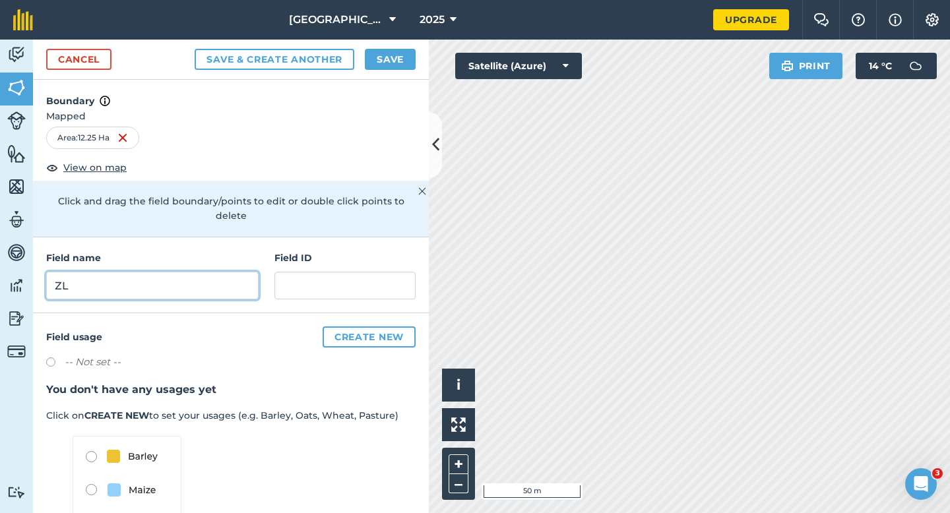
type input "ZL"
click at [382, 53] on button "Save" at bounding box center [390, 59] width 51 height 21
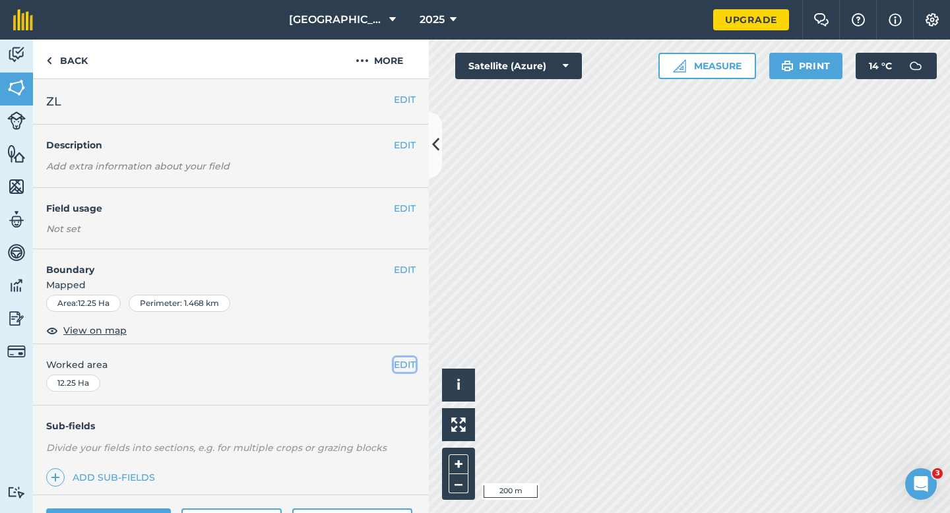
click at [401, 369] on button "EDIT" at bounding box center [405, 364] width 22 height 15
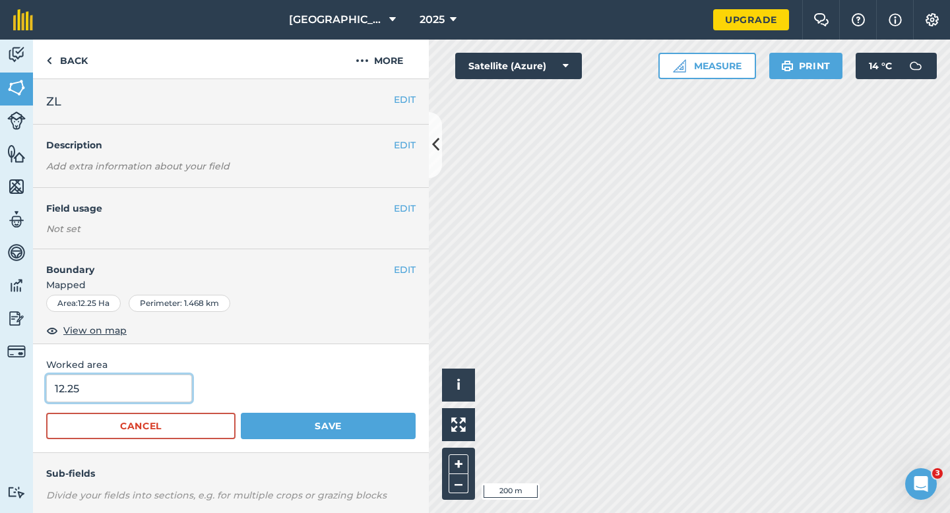
click at [135, 383] on input "12.25" at bounding box center [119, 389] width 146 height 28
type input "12.3"
click at [241, 413] on button "Save" at bounding box center [328, 426] width 175 height 26
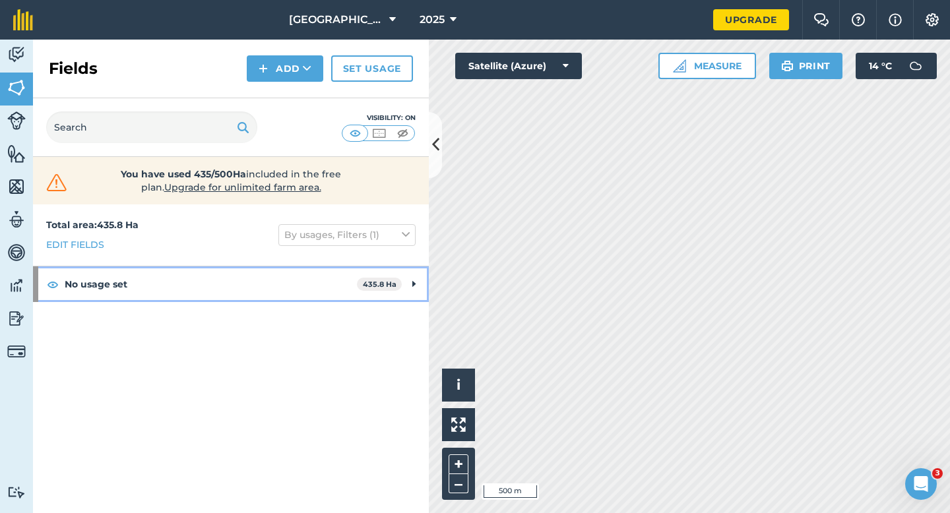
click at [423, 287] on div "No usage set 435.8 Ha" at bounding box center [231, 284] width 396 height 36
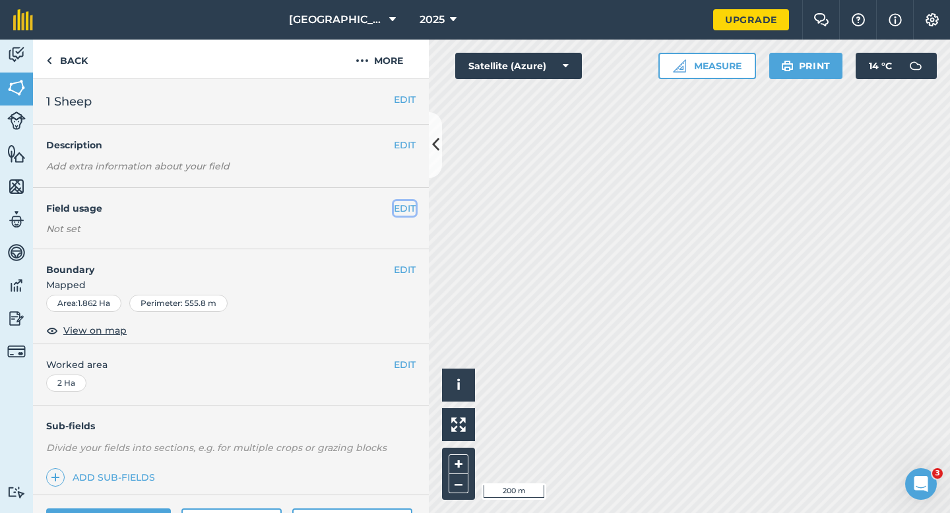
click at [407, 209] on button "EDIT" at bounding box center [405, 208] width 22 height 15
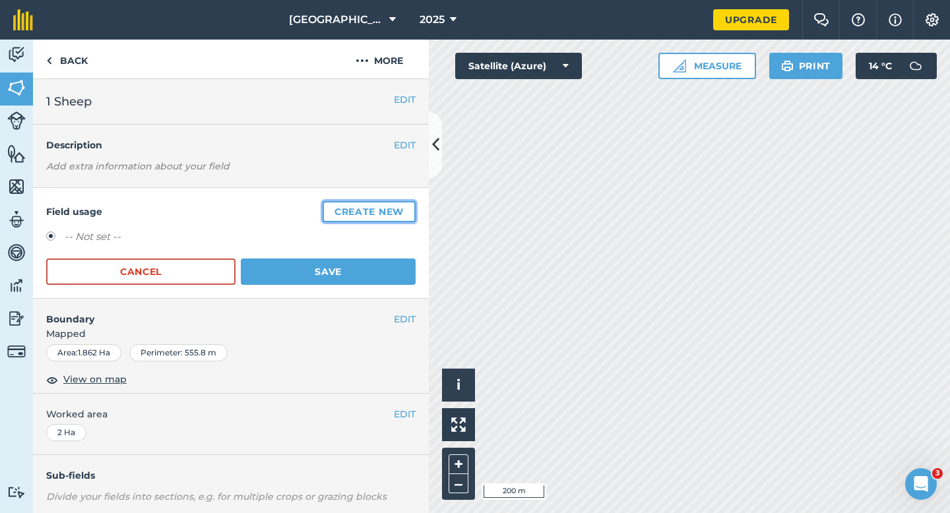
click at [407, 209] on button "Create new" at bounding box center [368, 211] width 93 height 21
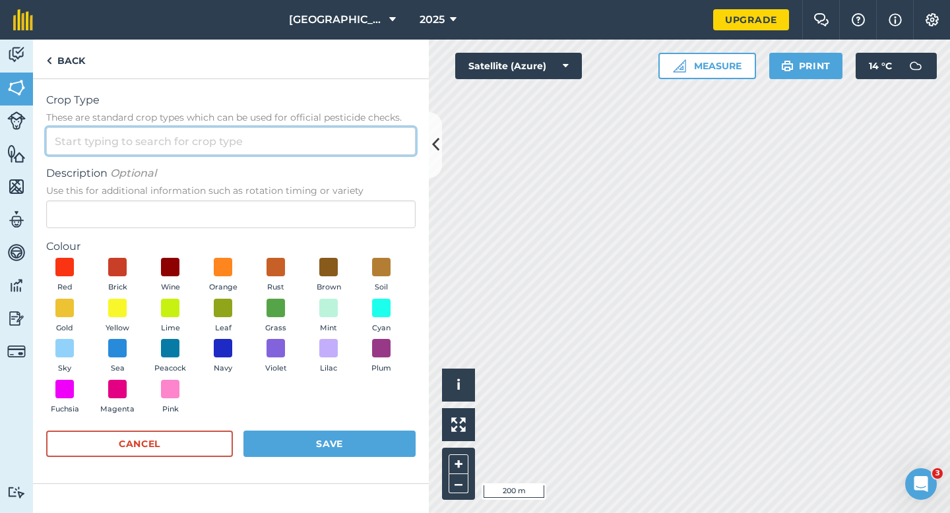
click at [351, 136] on input "Crop Type These are standard crop types which can be used for official pesticid…" at bounding box center [230, 141] width 369 height 28
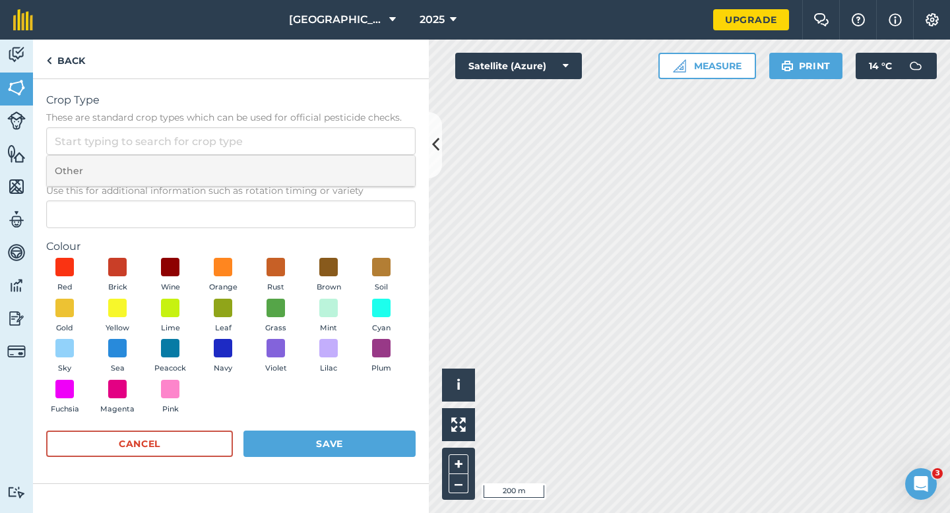
click at [351, 164] on li "Other" at bounding box center [231, 171] width 368 height 31
type input "Other"
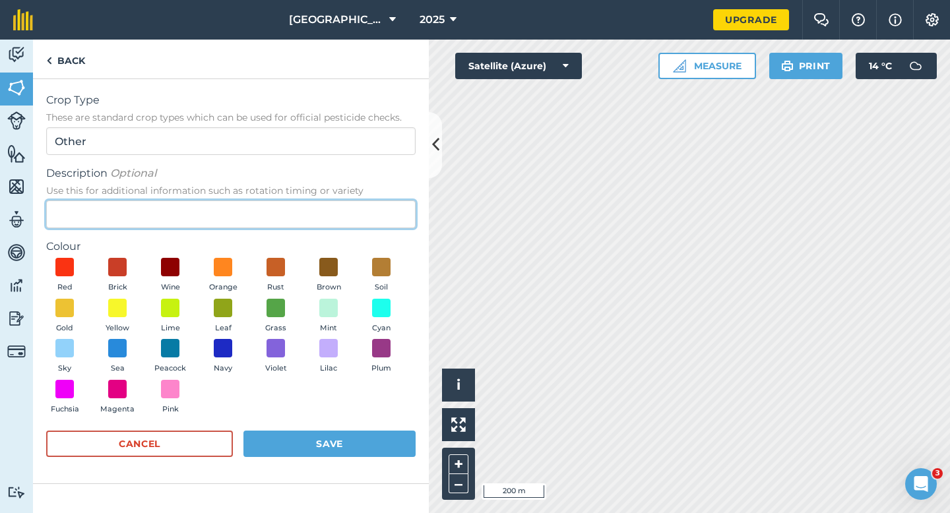
click at [351, 219] on input "Description Optional Use this for additional information such as rotation timin…" at bounding box center [230, 214] width 369 height 28
type input "Grass"
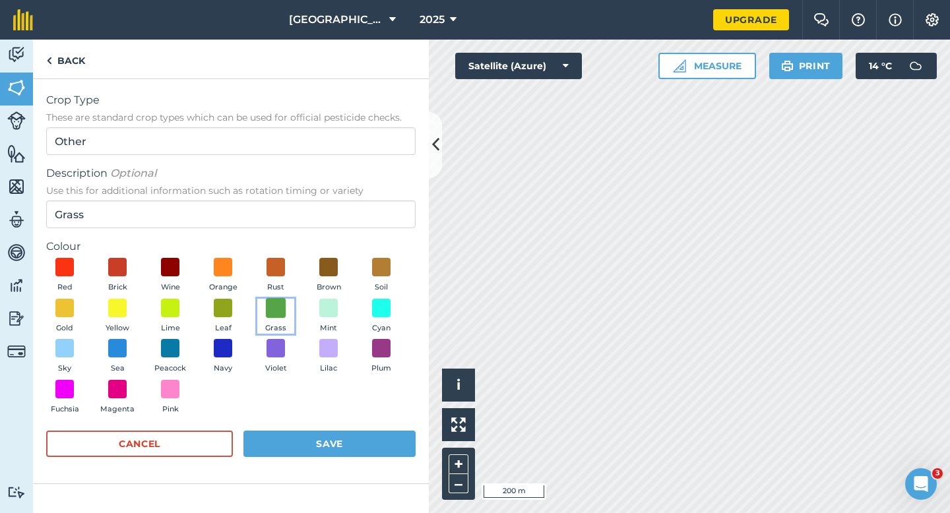
click at [277, 299] on span at bounding box center [276, 307] width 20 height 20
click at [311, 428] on form "Crop Type These are standard crop types which can be used for official pesticid…" at bounding box center [230, 281] width 369 height 378
click at [313, 432] on button "Save" at bounding box center [329, 444] width 172 height 26
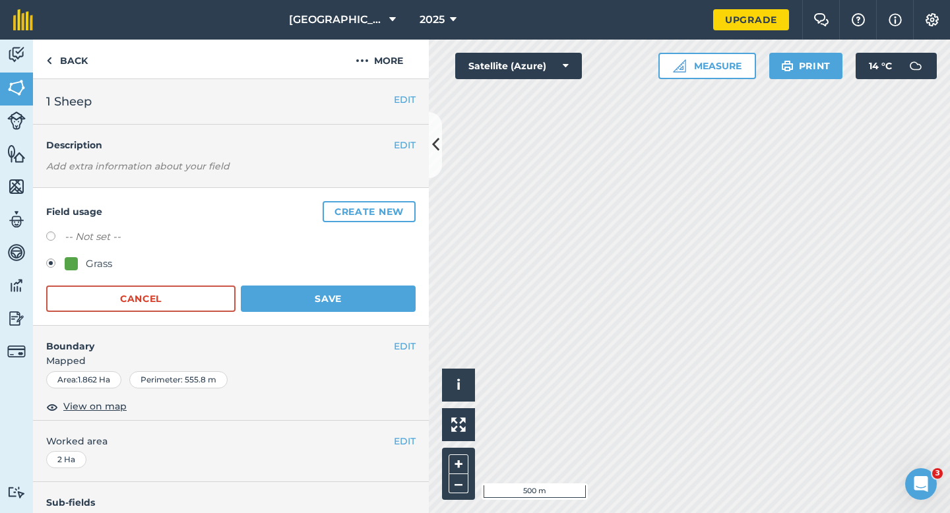
click at [377, 260] on div "Grass" at bounding box center [230, 265] width 369 height 19
click at [377, 296] on button "Save" at bounding box center [328, 299] width 175 height 26
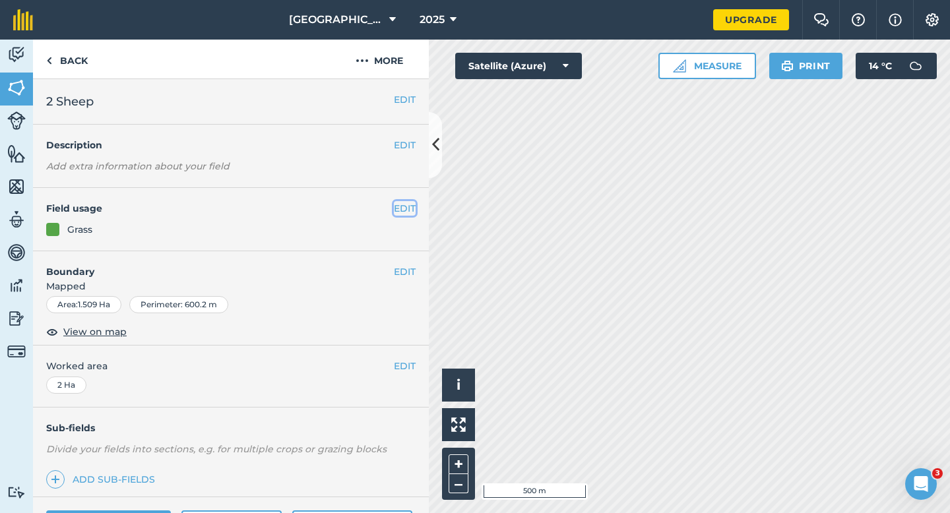
click at [409, 212] on button "EDIT" at bounding box center [405, 208] width 22 height 15
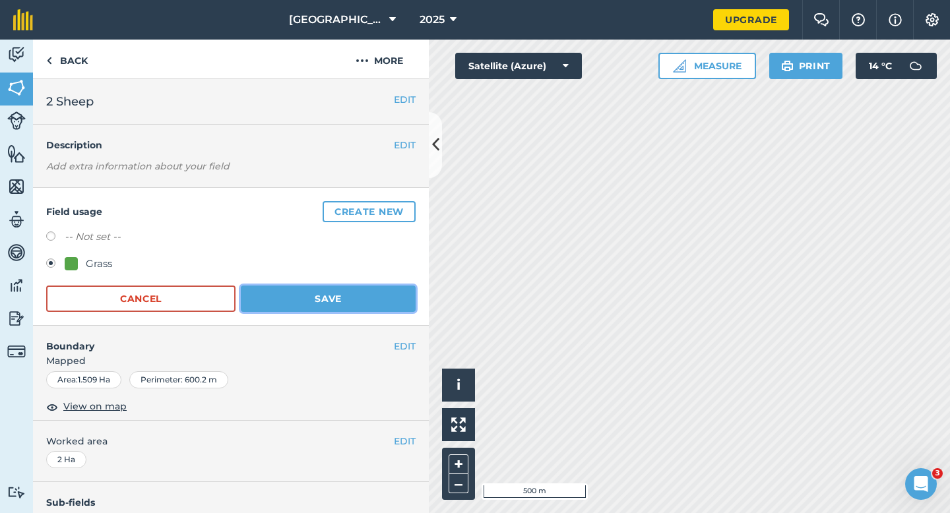
click at [299, 297] on button "Save" at bounding box center [328, 299] width 175 height 26
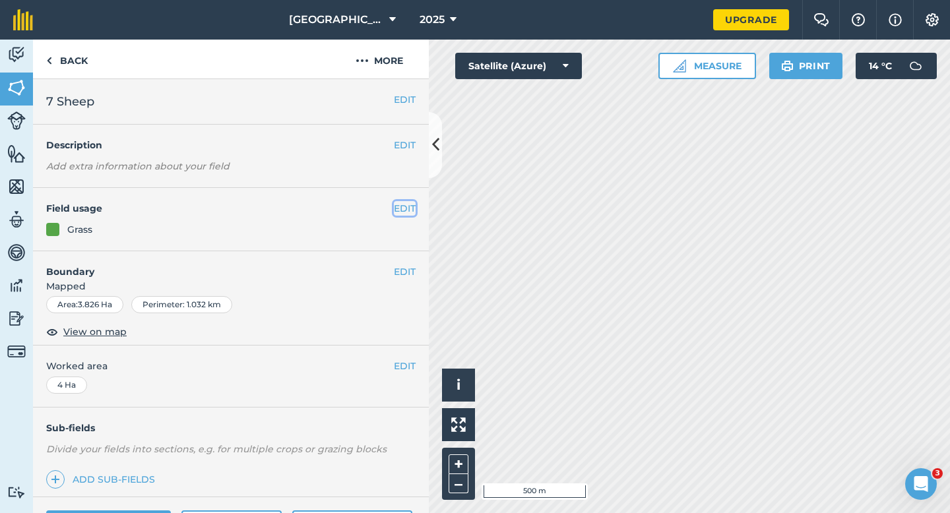
click at [411, 208] on button "EDIT" at bounding box center [405, 208] width 22 height 15
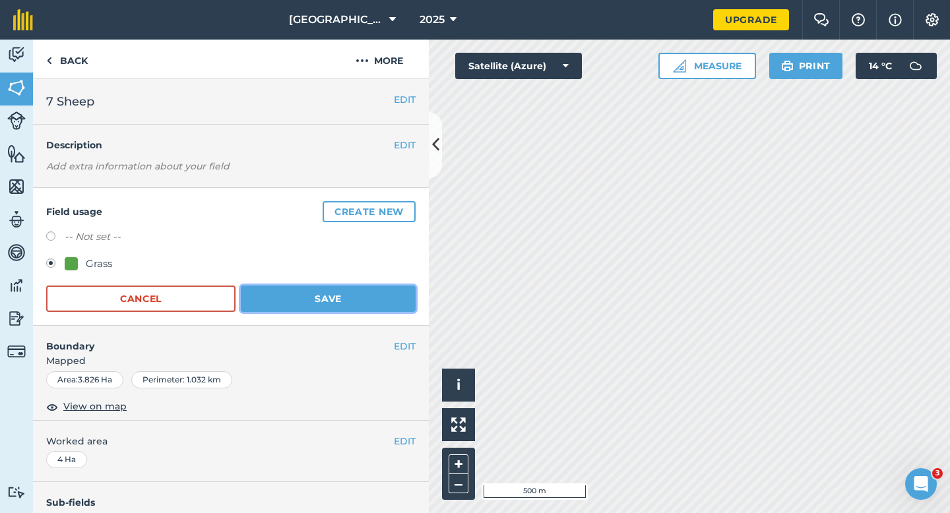
click at [286, 301] on button "Save" at bounding box center [328, 299] width 175 height 26
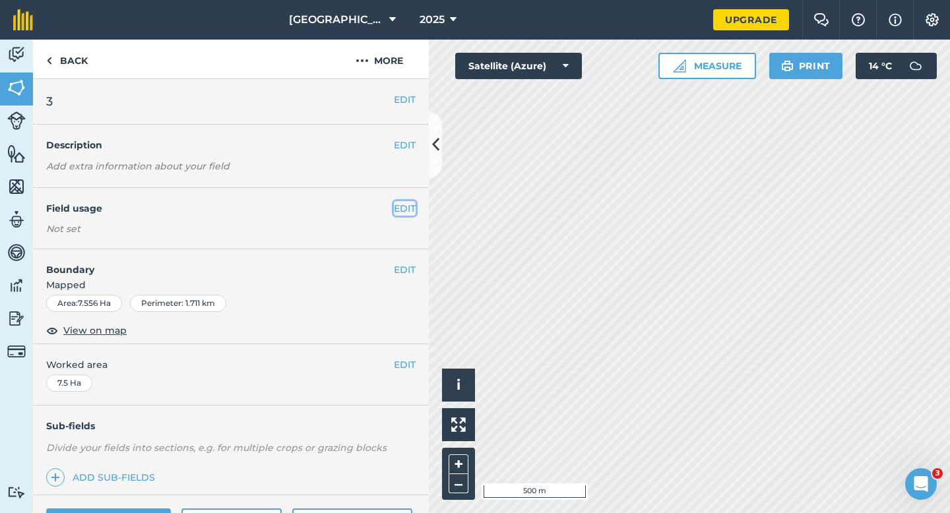
click at [407, 212] on button "EDIT" at bounding box center [405, 208] width 22 height 15
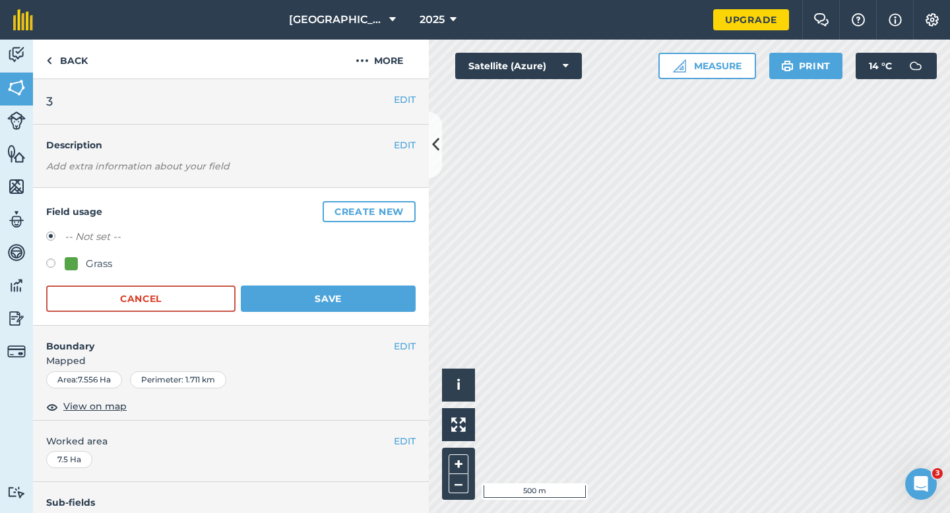
click at [63, 270] on label at bounding box center [55, 264] width 18 height 13
radio input "true"
radio input "false"
click at [330, 308] on button "Save" at bounding box center [328, 299] width 175 height 26
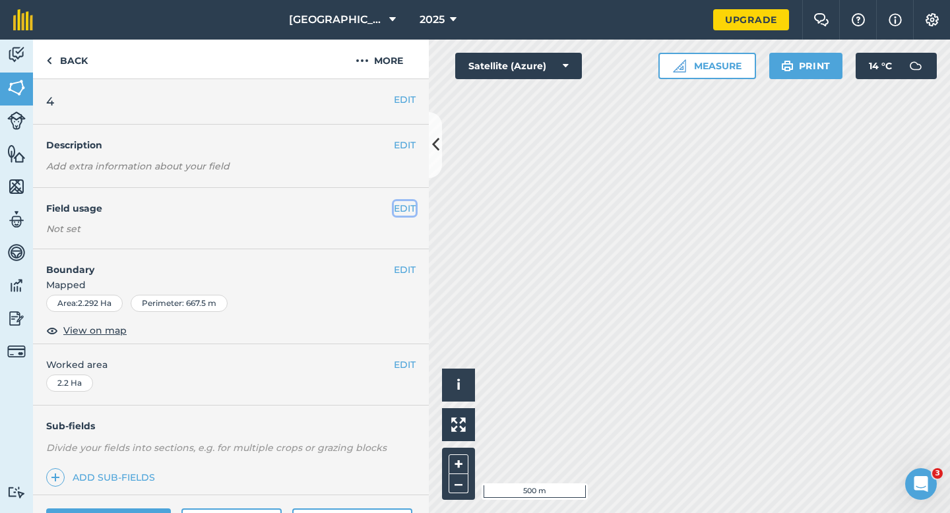
click at [409, 202] on button "EDIT" at bounding box center [405, 208] width 22 height 15
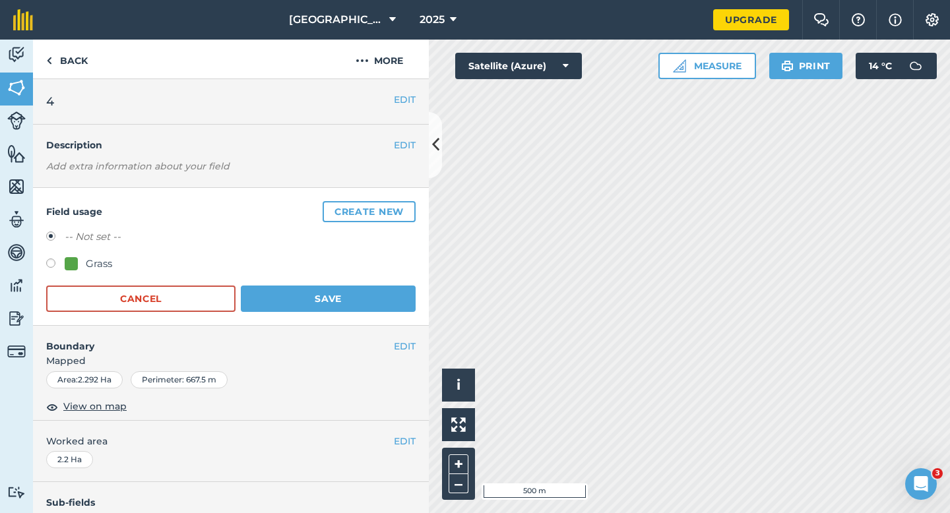
click at [102, 258] on div "Grass" at bounding box center [99, 264] width 26 height 16
radio input "true"
radio input "false"
click at [325, 304] on button "Save" at bounding box center [328, 299] width 175 height 26
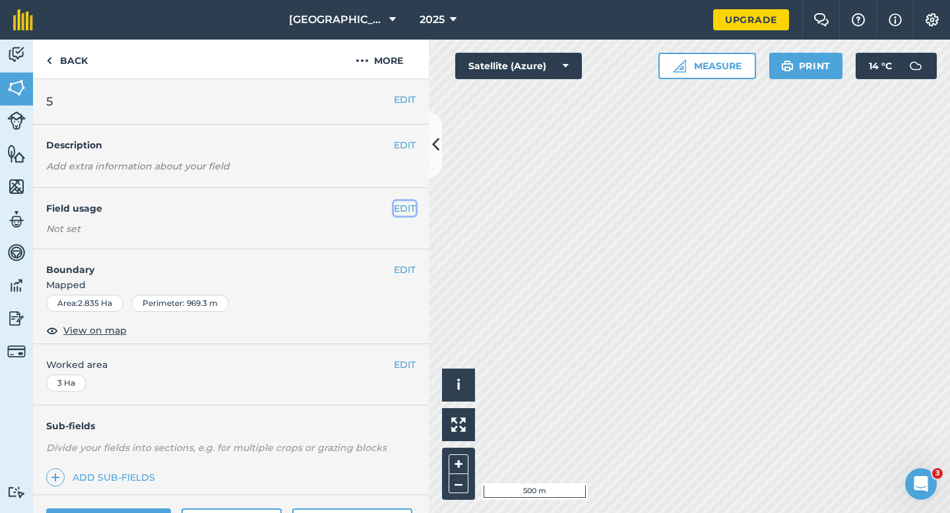
click at [406, 214] on button "EDIT" at bounding box center [405, 208] width 22 height 15
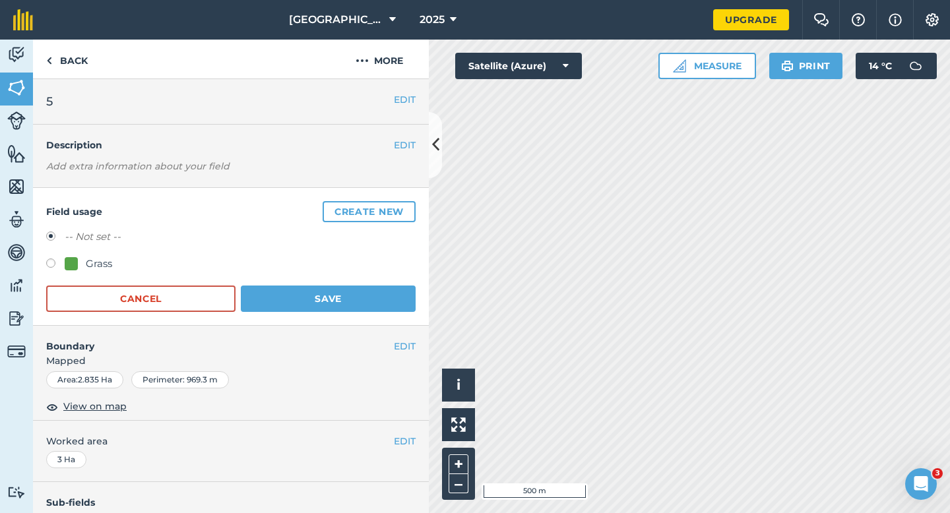
click at [113, 258] on div "Grass" at bounding box center [230, 265] width 369 height 19
click at [102, 258] on div "Grass" at bounding box center [99, 264] width 26 height 16
radio input "true"
radio input "false"
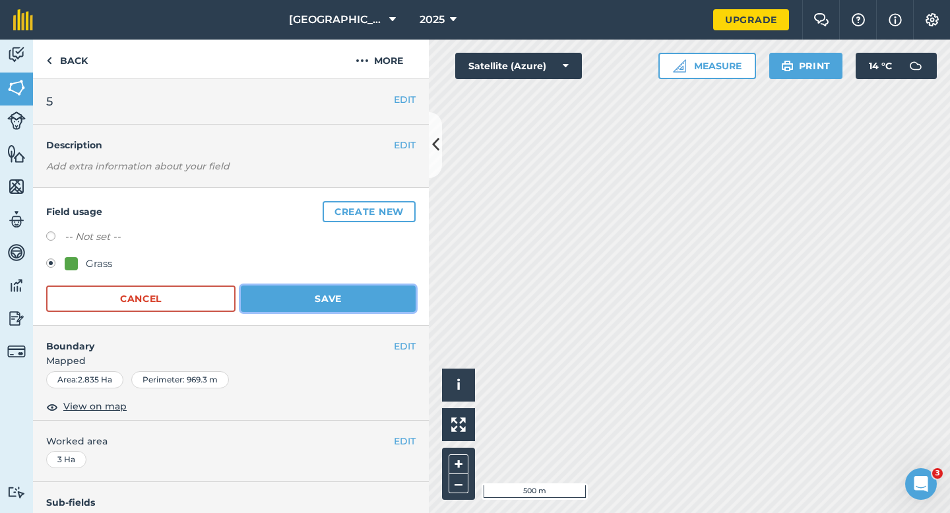
click at [373, 289] on button "Save" at bounding box center [328, 299] width 175 height 26
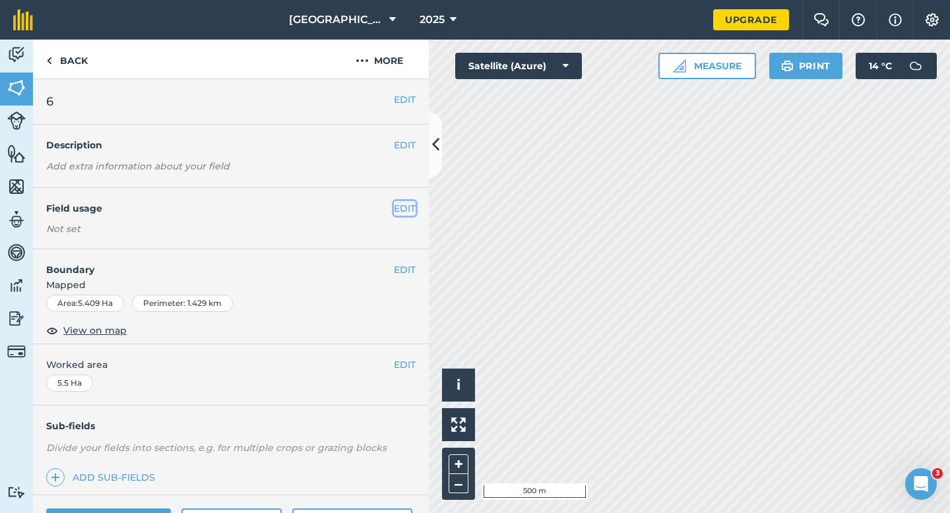
click at [405, 214] on button "EDIT" at bounding box center [405, 208] width 22 height 15
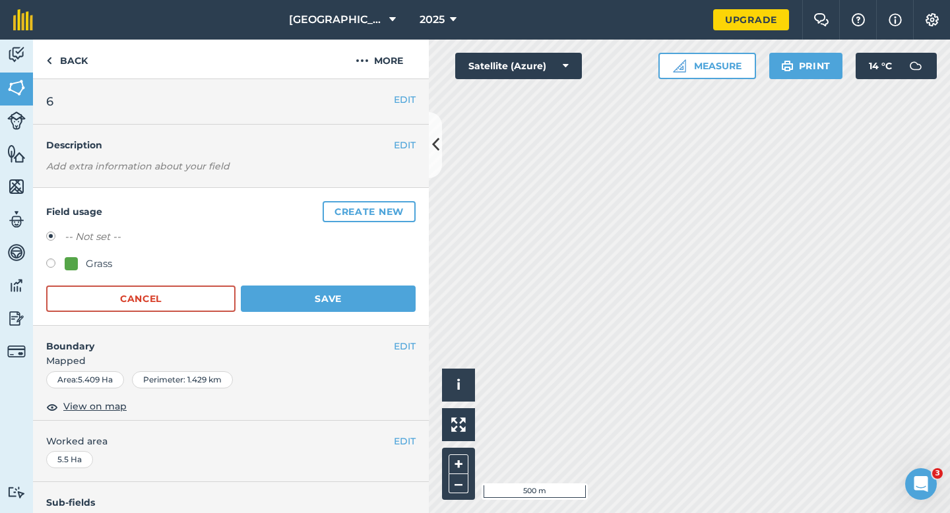
click at [57, 265] on label at bounding box center [55, 264] width 18 height 13
radio input "true"
radio input "false"
click at [344, 284] on form "-- Not set -- Grass Cancel Save" at bounding box center [230, 270] width 369 height 83
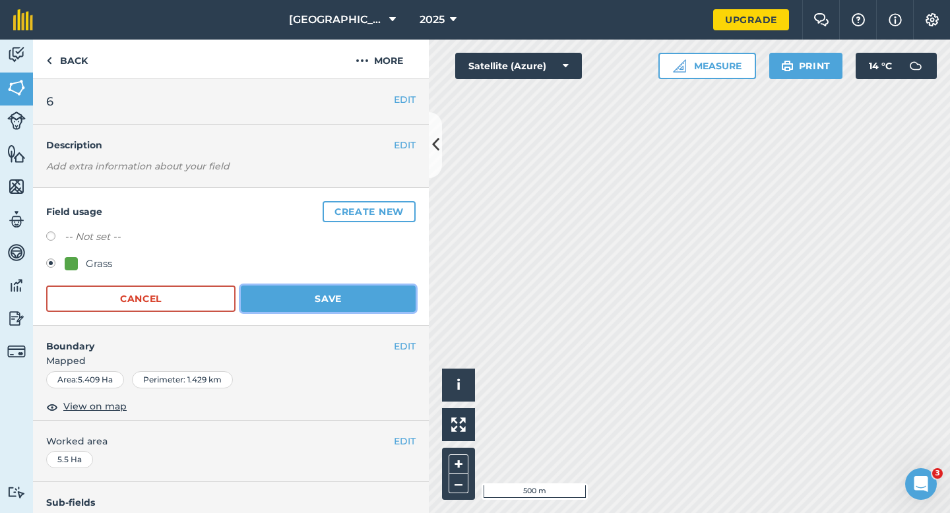
click at [347, 293] on button "Save" at bounding box center [328, 299] width 175 height 26
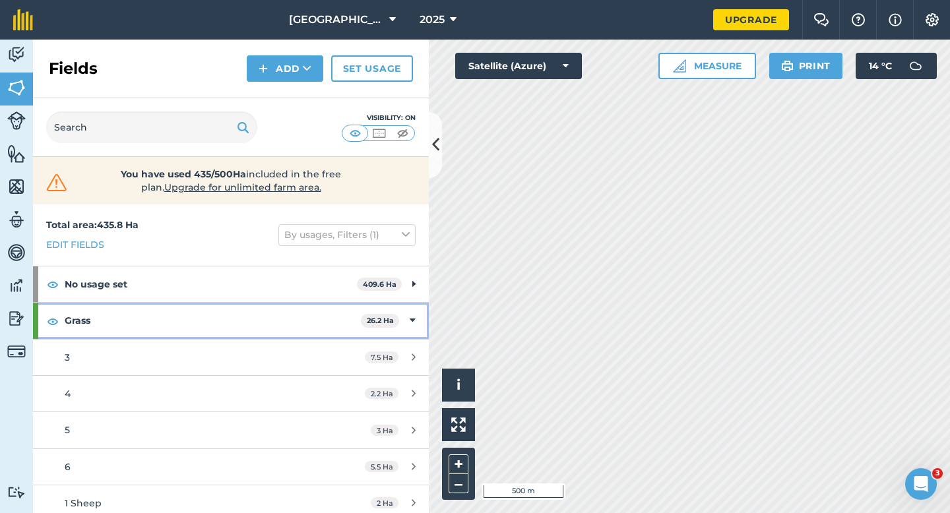
click at [417, 314] on div "Grass 26.2 Ha" at bounding box center [231, 321] width 396 height 36
click at [404, 317] on div "Grass 26.2 Ha" at bounding box center [231, 321] width 396 height 36
click at [404, 327] on div "Grass 26.2 Ha" at bounding box center [231, 321] width 396 height 36
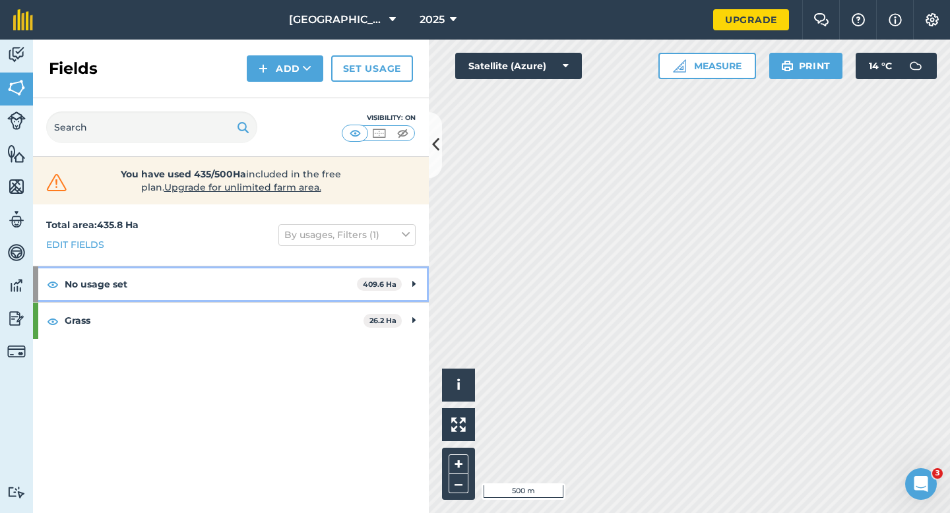
click at [404, 286] on div "No usage set 409.6 Ha" at bounding box center [231, 284] width 396 height 36
click at [416, 287] on div "No usage set 409.6 Ha" at bounding box center [231, 284] width 396 height 36
